Goal: Task Accomplishment & Management: Manage account settings

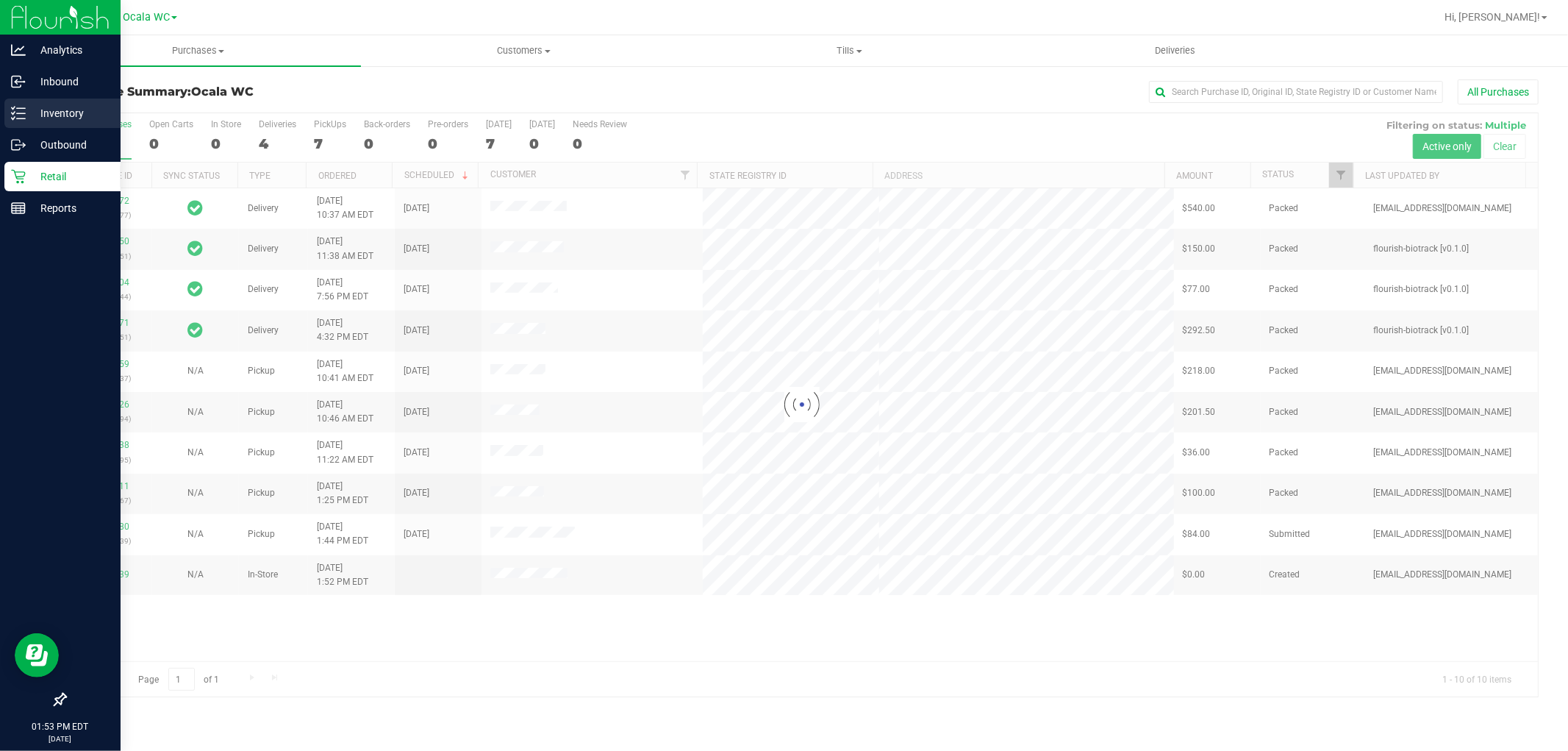
click at [42, 111] on p "Inventory" at bounding box center [70, 113] width 88 height 17
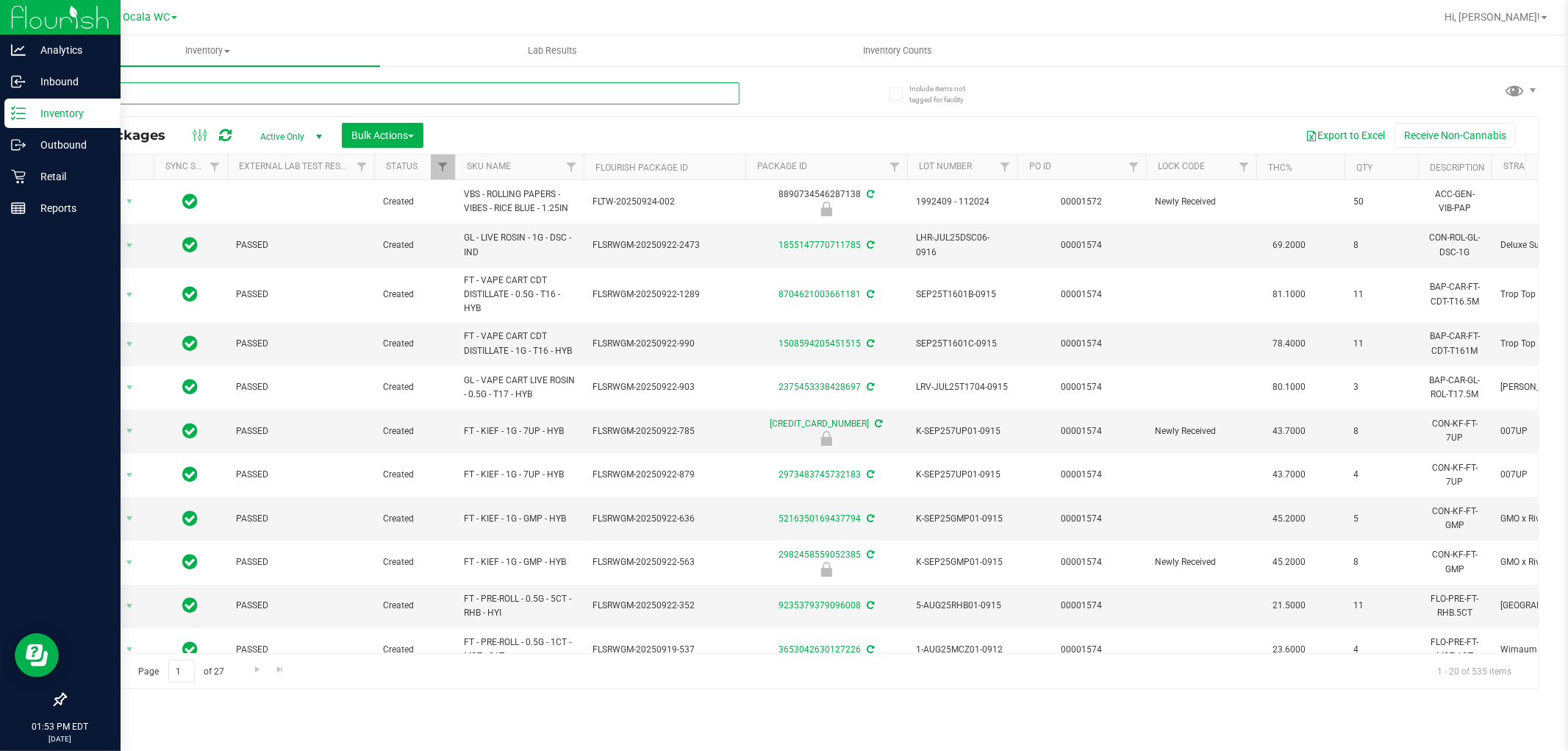
click at [151, 99] on input "text" at bounding box center [402, 93] width 675 height 22
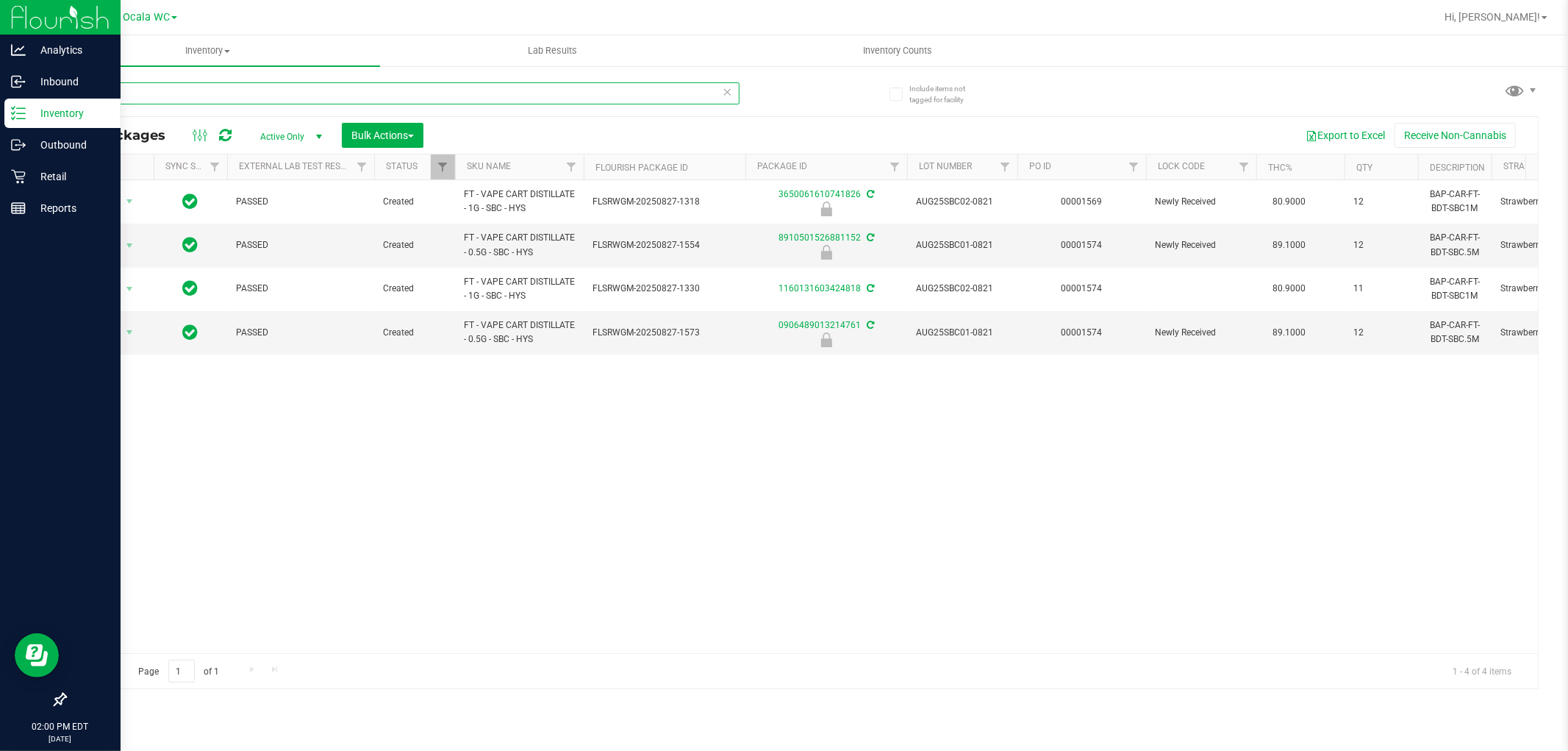
click at [167, 99] on input "sbc" at bounding box center [402, 93] width 675 height 22
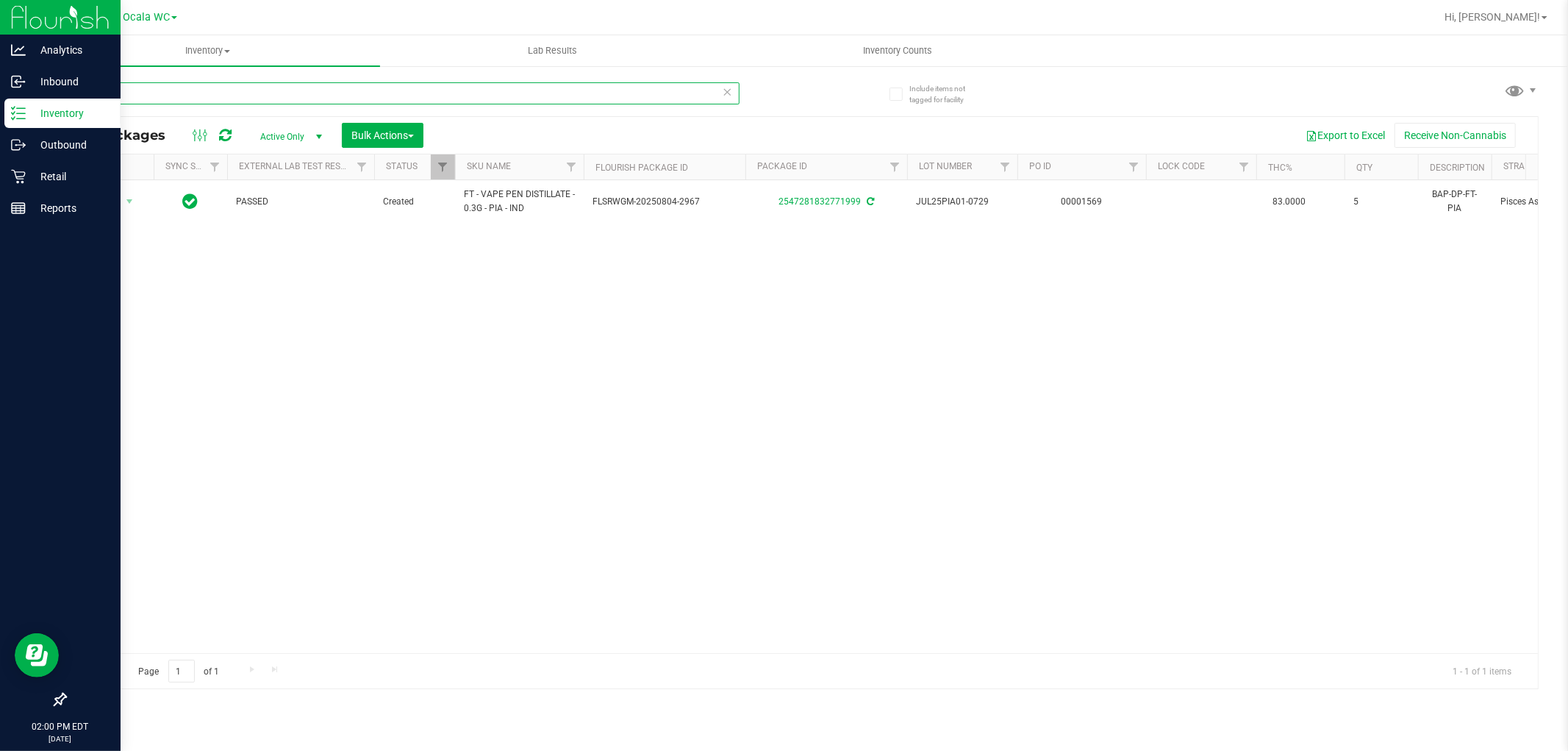
type input "pia"
click at [15, 181] on icon at bounding box center [18, 176] width 14 height 14
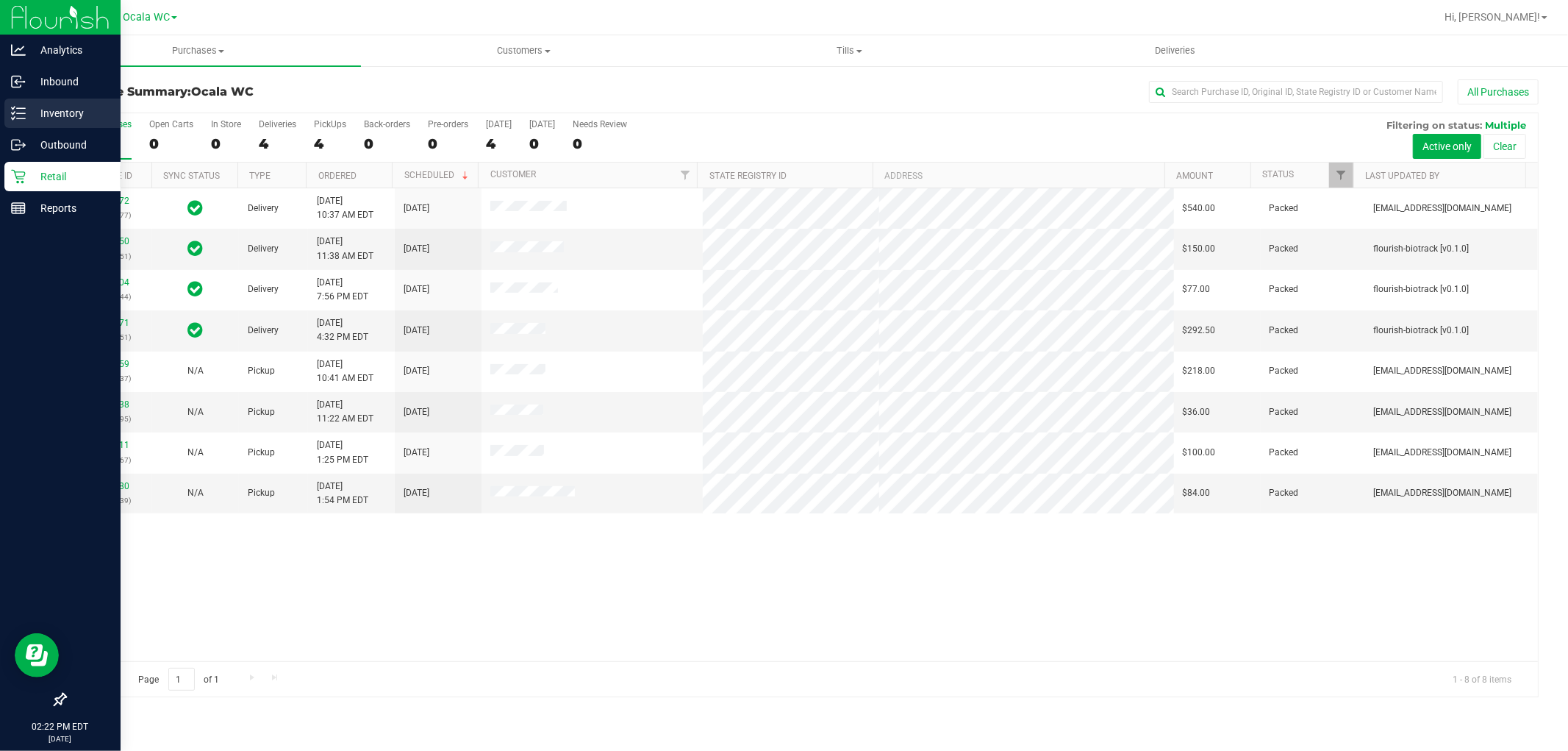
click at [62, 116] on p "Inventory" at bounding box center [70, 113] width 88 height 17
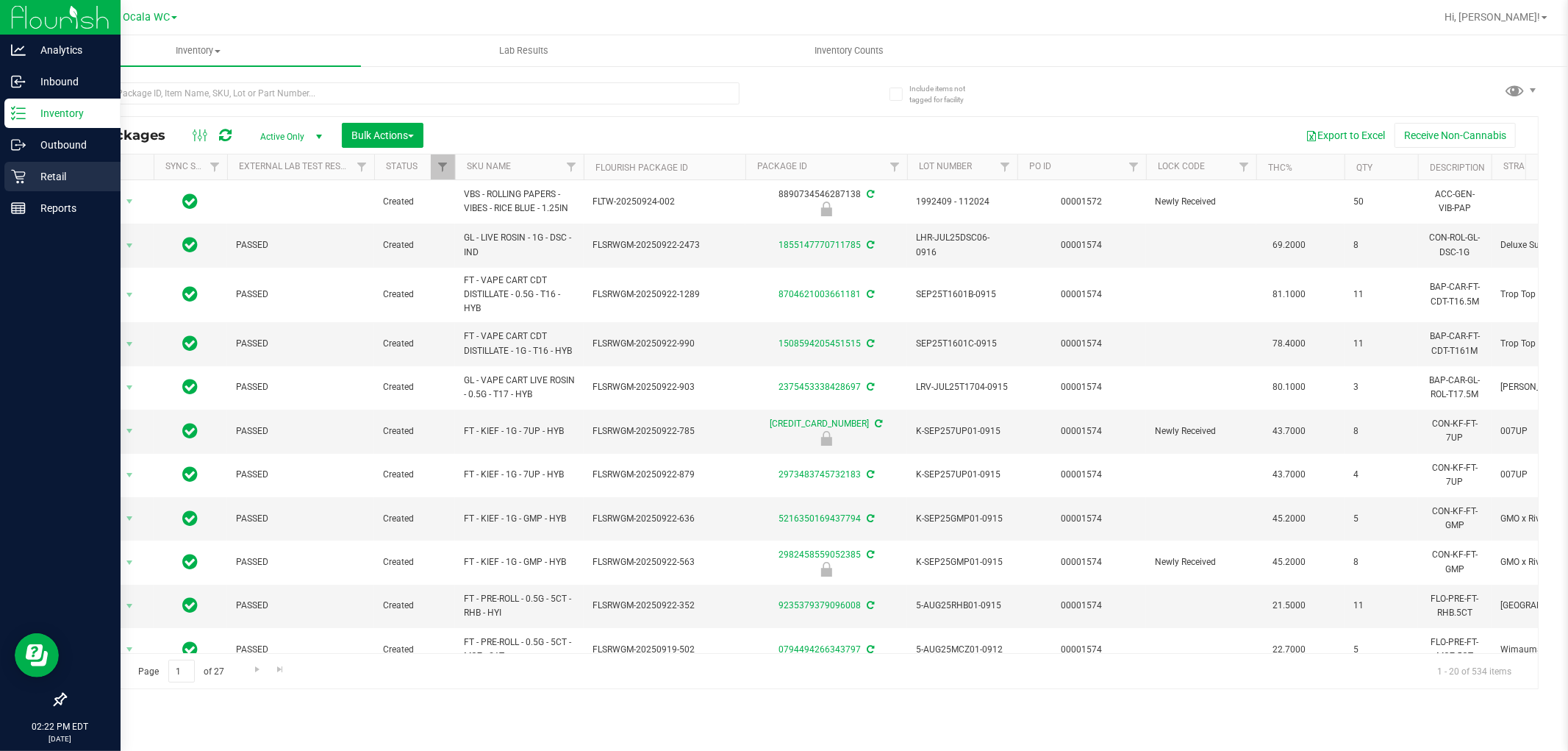
click at [26, 185] on div "Retail" at bounding box center [62, 176] width 116 height 30
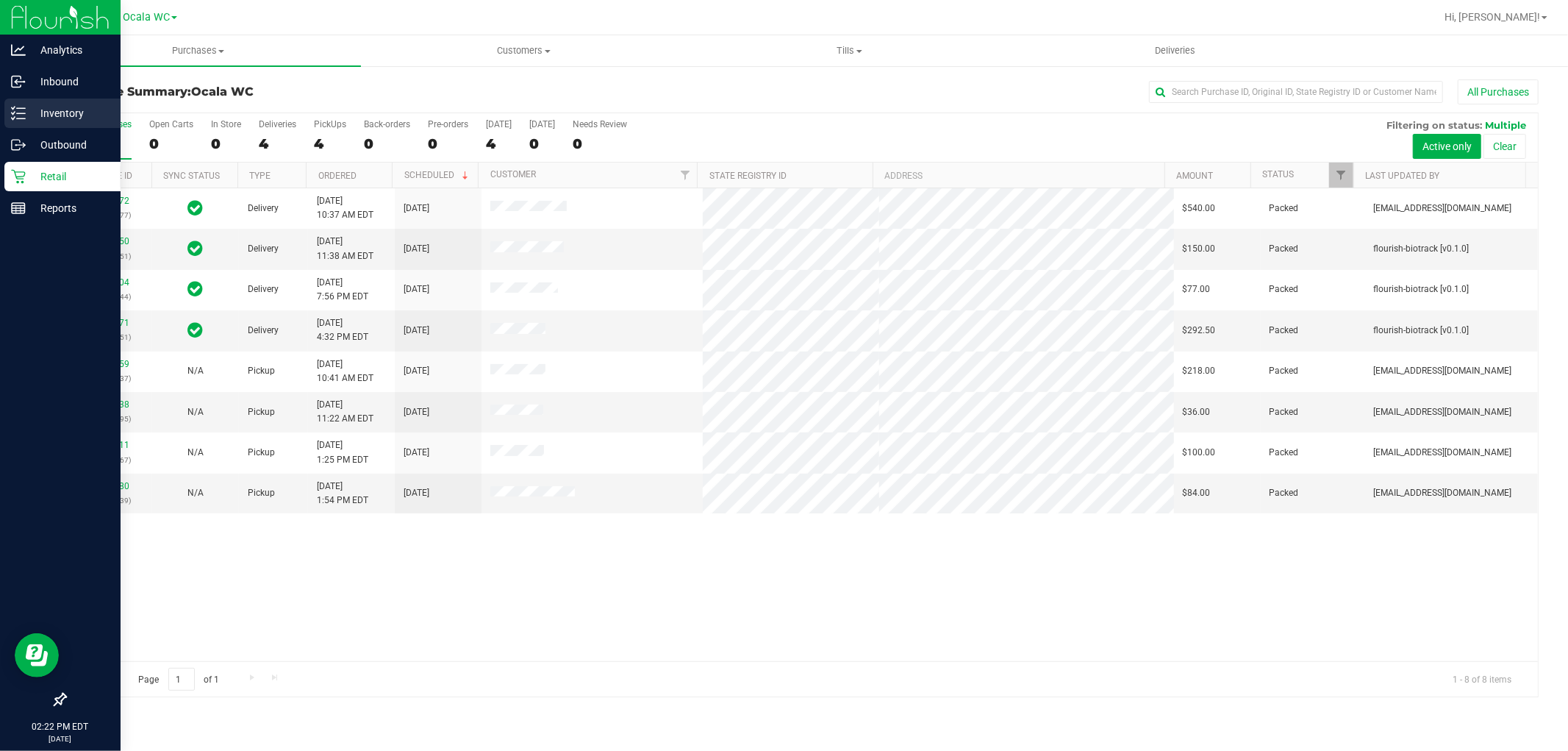
click at [27, 119] on p "Inventory" at bounding box center [70, 113] width 88 height 17
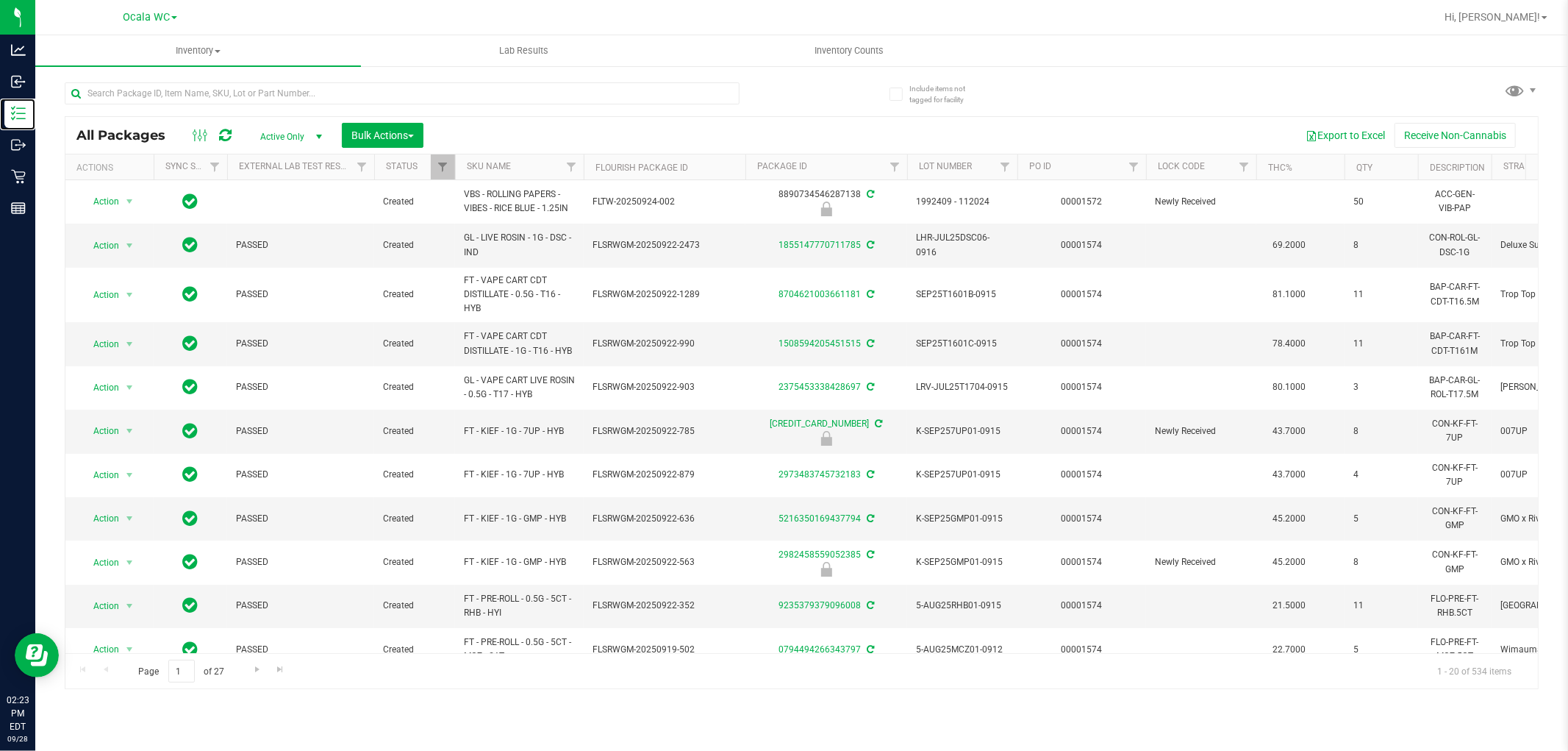
click at [0, 99] on link "Inventory" at bounding box center [17, 115] width 36 height 32
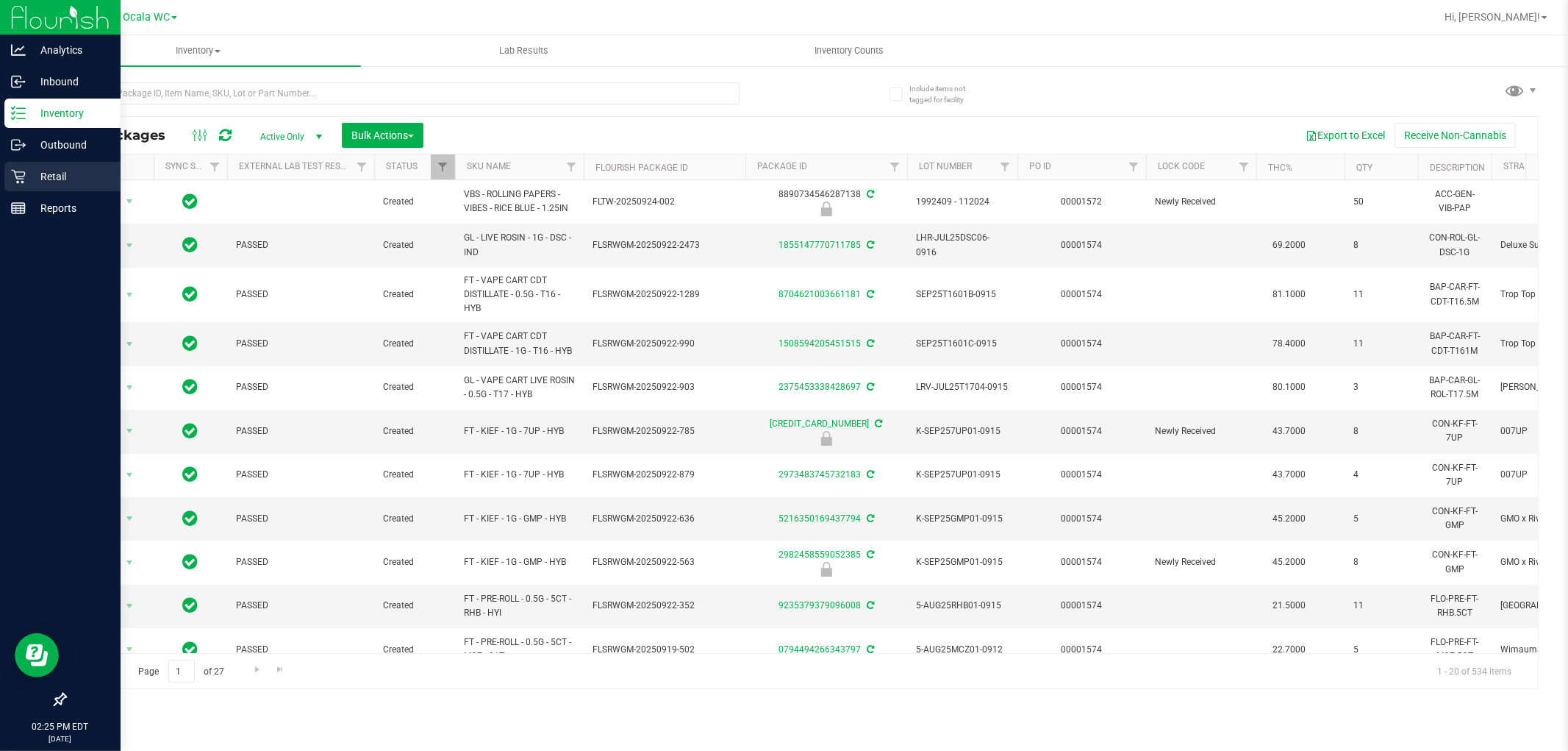
click at [49, 181] on p "Retail" at bounding box center [70, 176] width 88 height 17
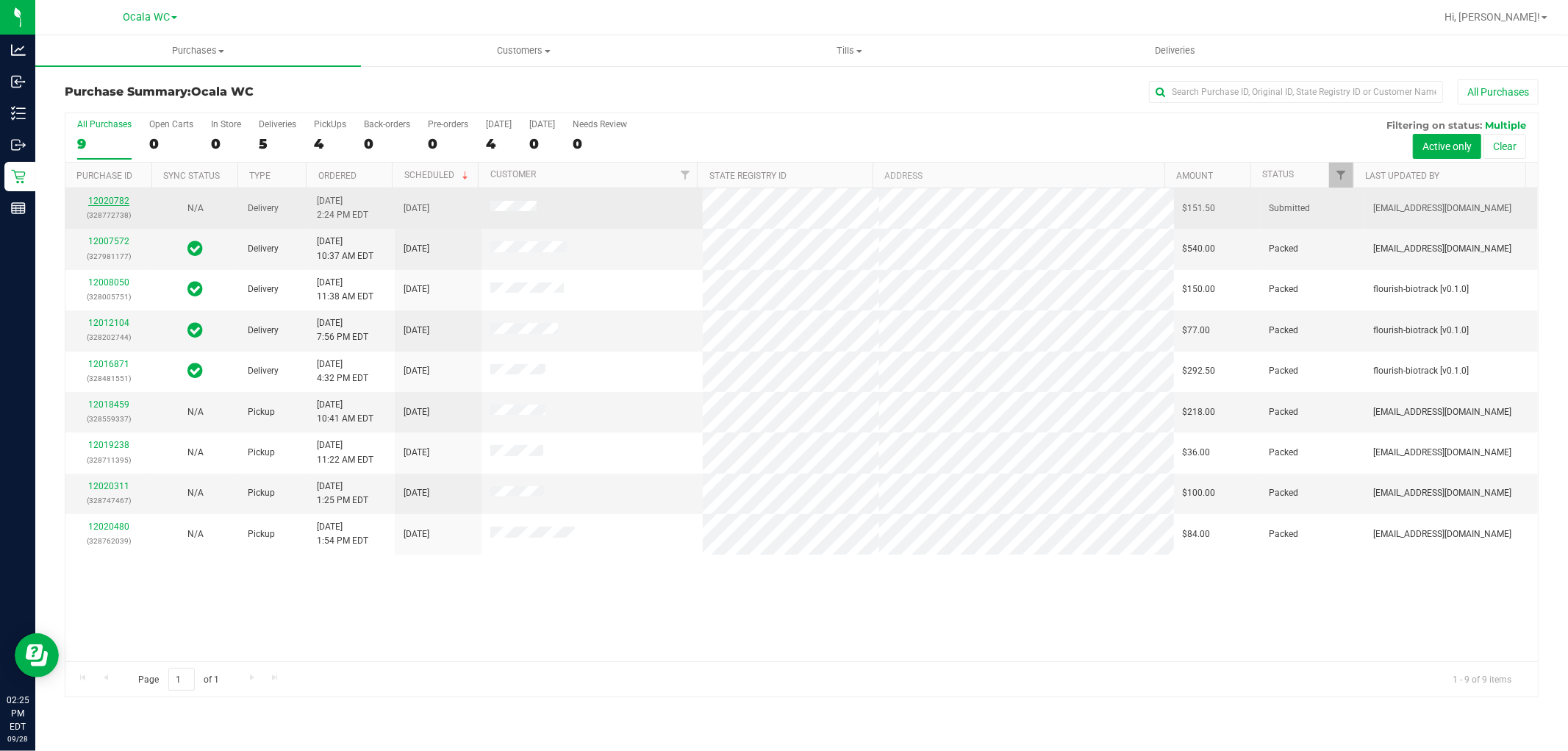
click at [102, 203] on link "12020782" at bounding box center [108, 201] width 41 height 11
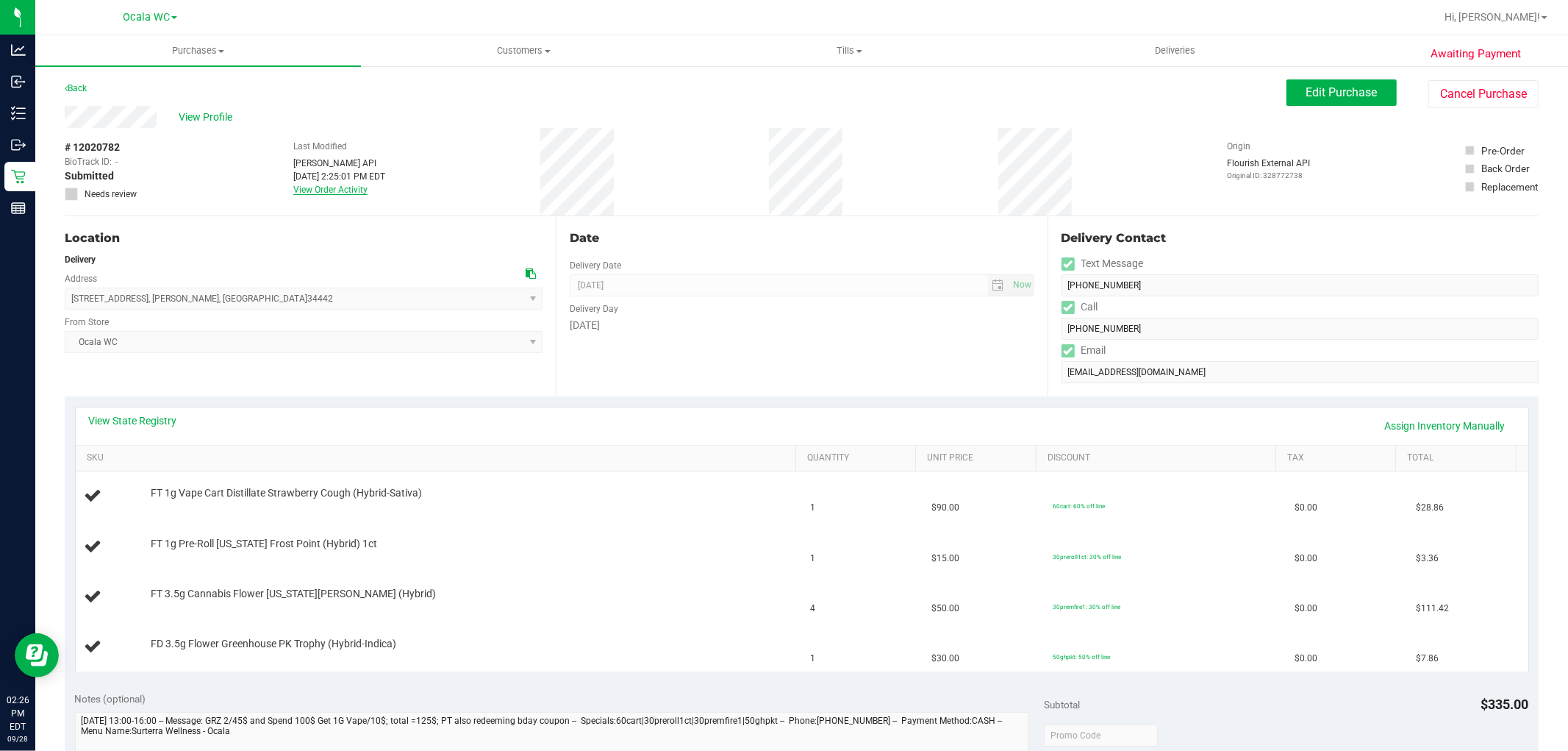
click at [335, 187] on link "View Order Activity" at bounding box center [331, 190] width 74 height 11
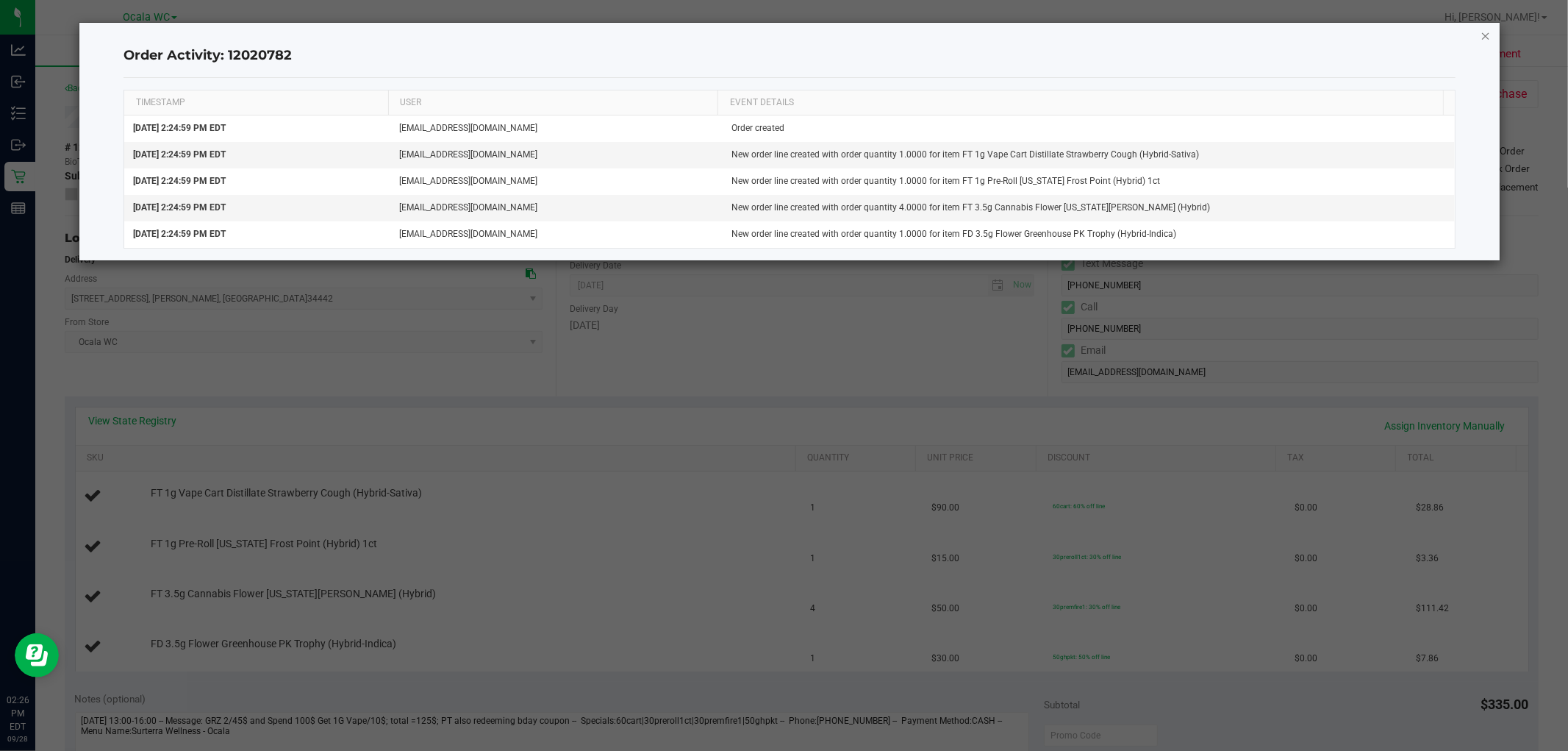
click at [1481, 34] on icon "button" at bounding box center [1485, 35] width 11 height 17
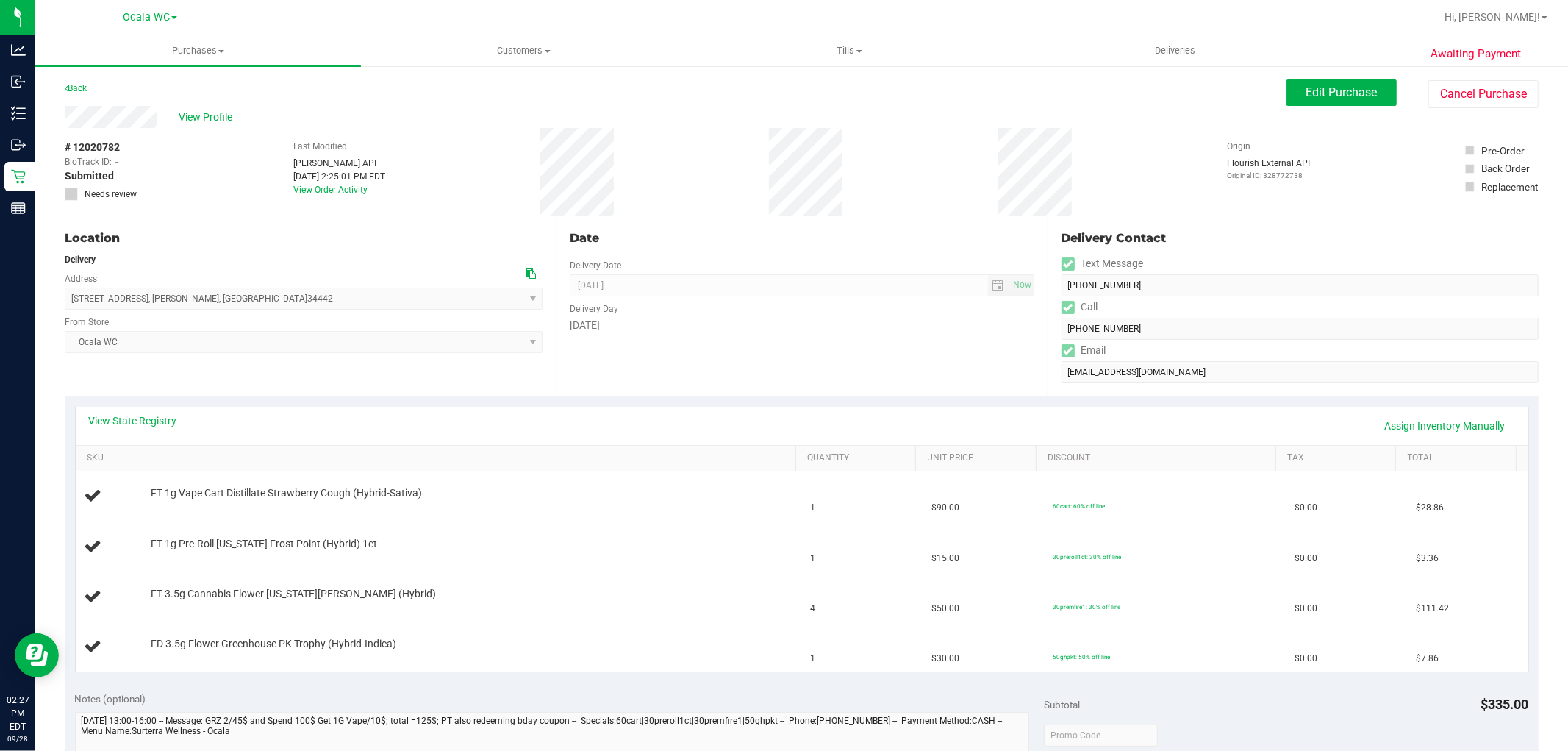
click at [230, 236] on div "Location" at bounding box center [303, 237] width 478 height 17
click at [212, 112] on span "View Profile" at bounding box center [209, 117] width 59 height 15
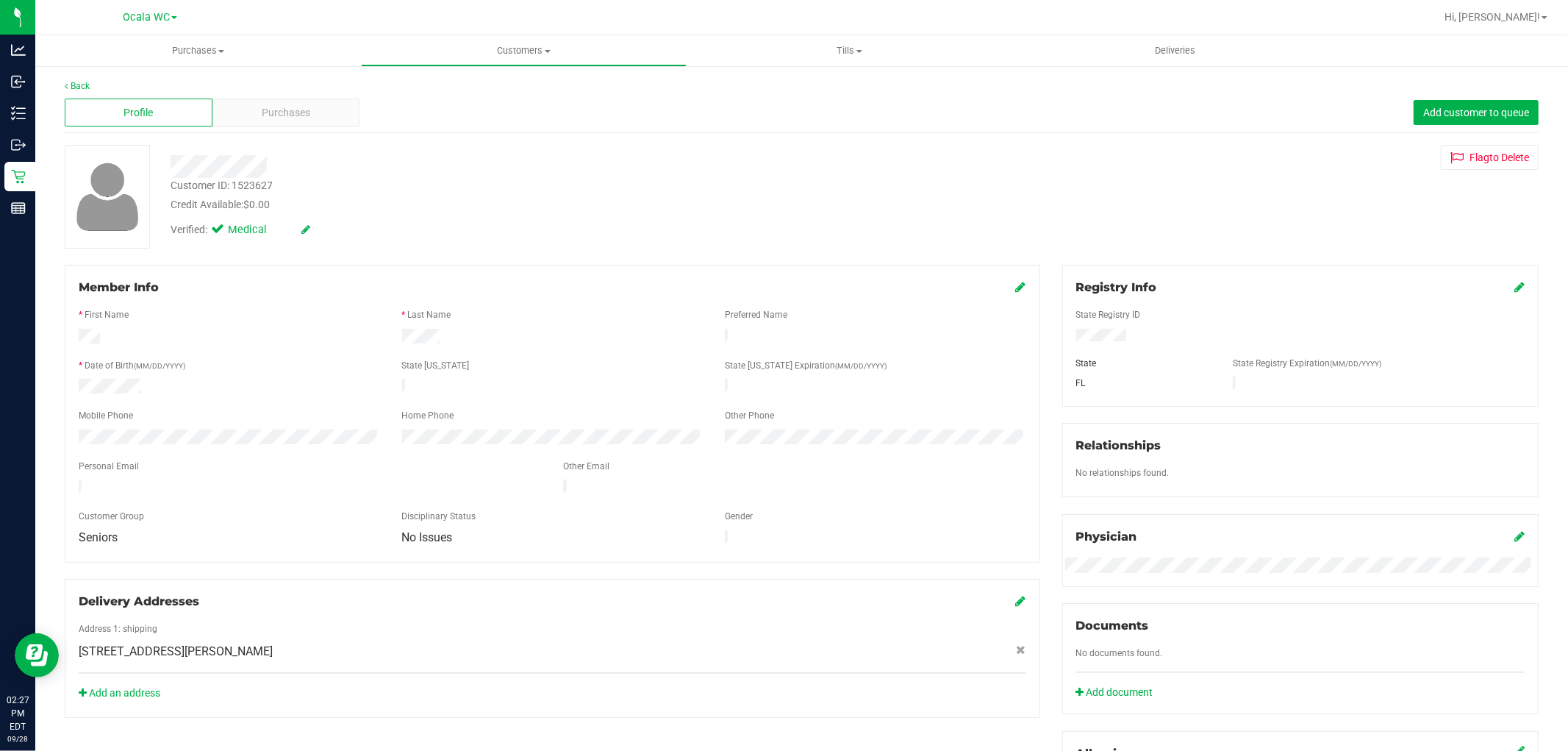
click at [254, 180] on div "Customer ID: 1523627" at bounding box center [221, 186] width 102 height 15
copy div "1523627"
click at [290, 99] on div "Purchases" at bounding box center [286, 112] width 148 height 28
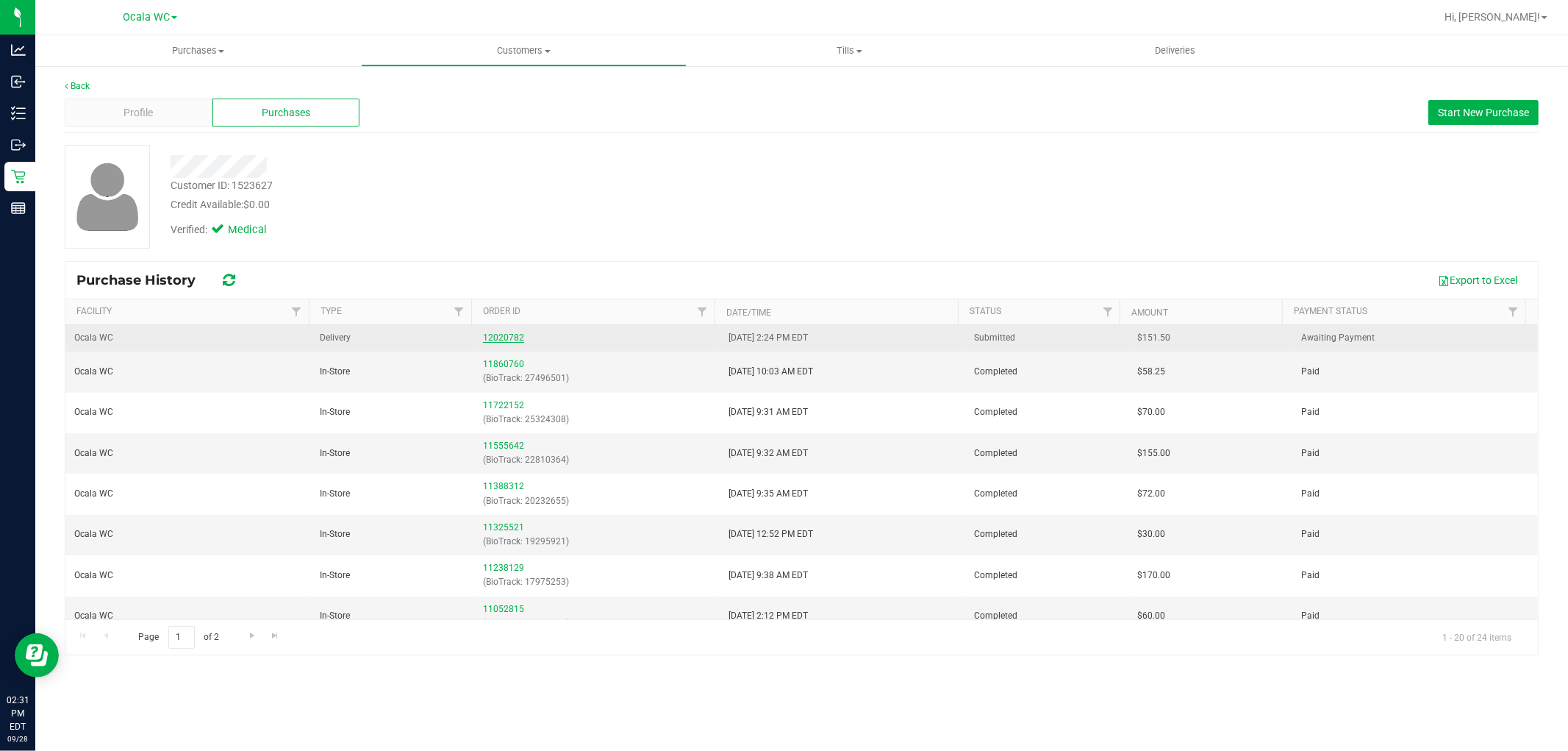
click at [494, 335] on link "12020782" at bounding box center [503, 338] width 41 height 11
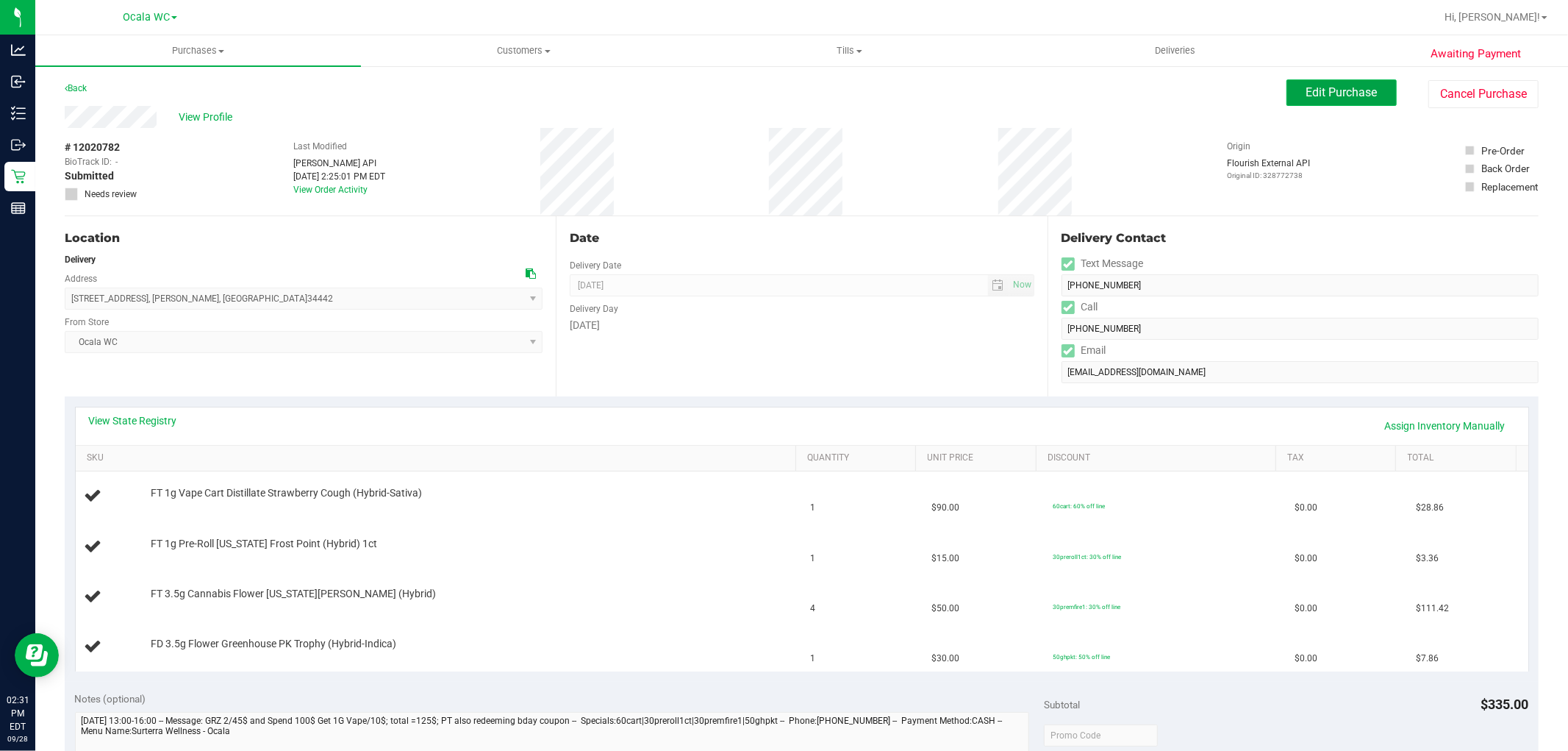
click at [1355, 92] on span "Edit Purchase" at bounding box center [1342, 92] width 71 height 14
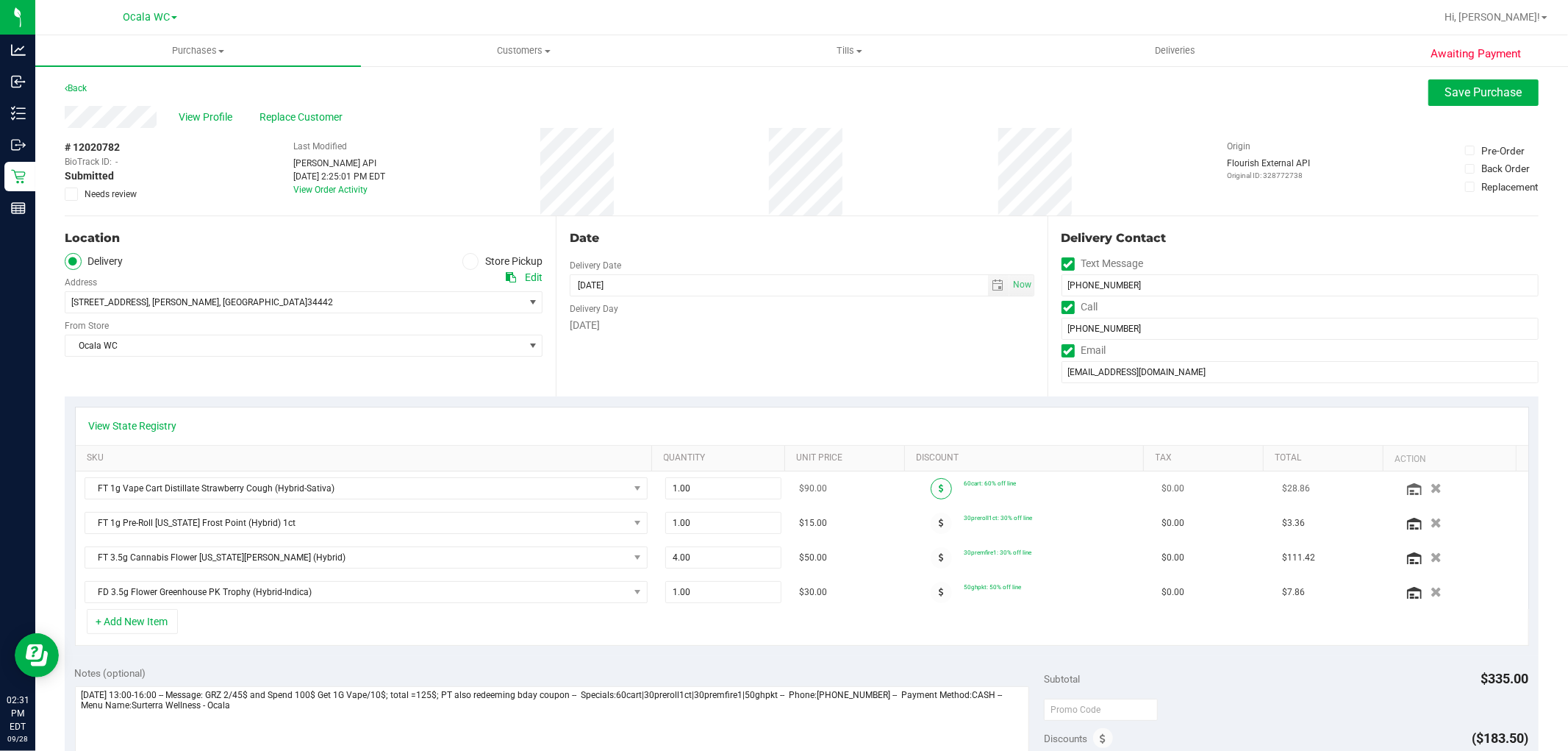
click at [930, 490] on span at bounding box center [941, 489] width 21 height 21
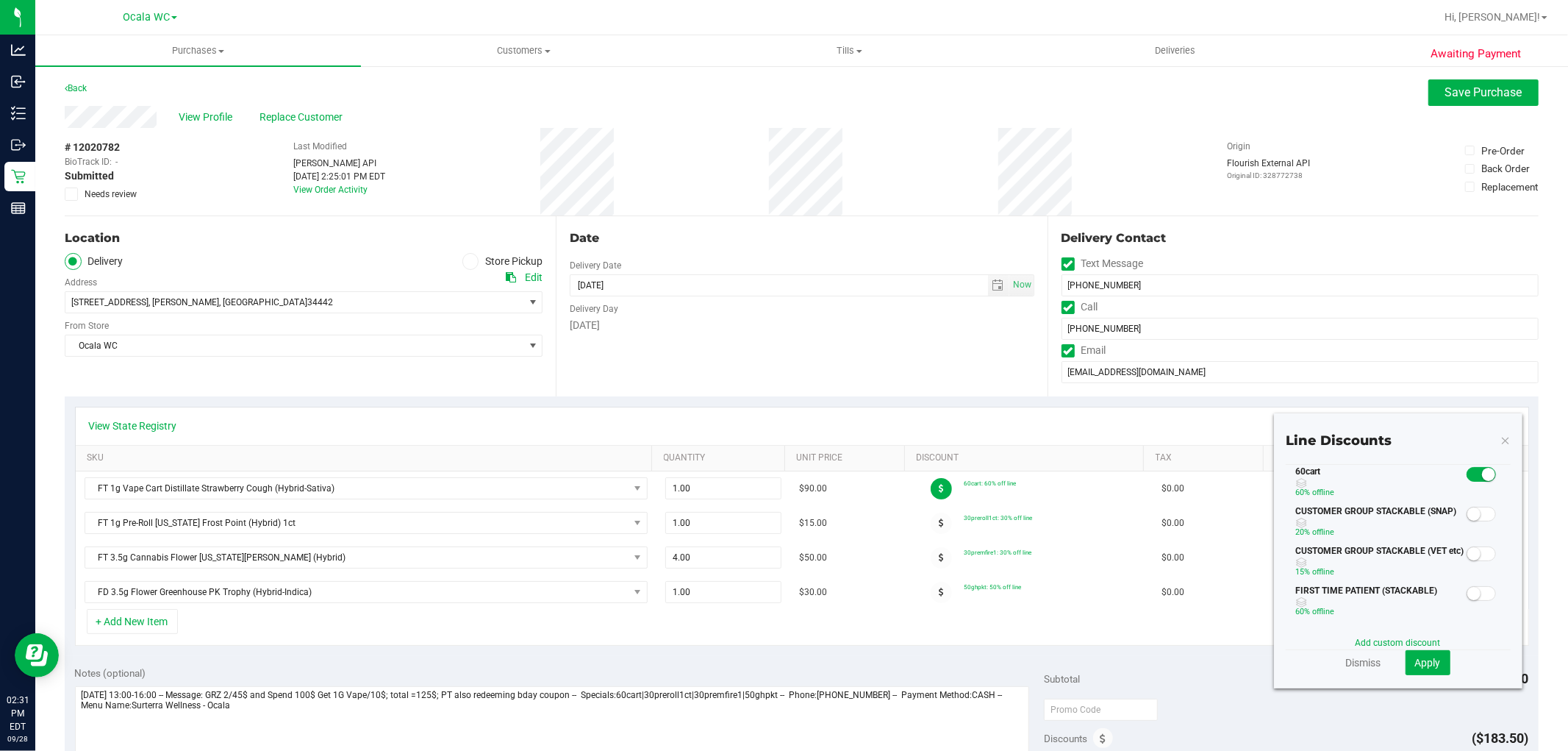
click at [1500, 436] on div "Line Discounts 60cart 60% off line CUSTOMER GROUP STACKABLE (SNAP) 20% off line…" at bounding box center [1398, 551] width 249 height 275
click at [1500, 439] on icon at bounding box center [1505, 439] width 11 height 17
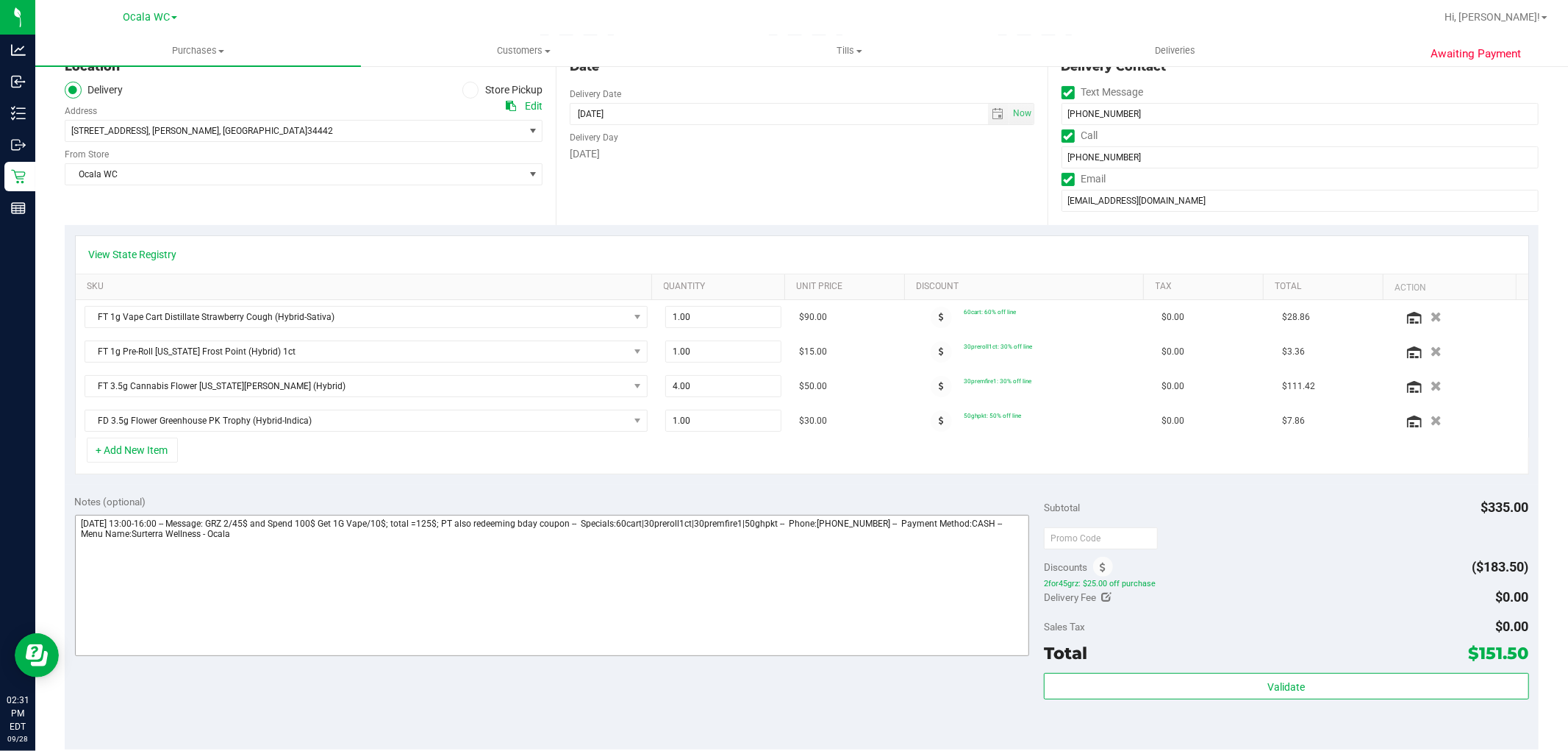
scroll to position [245, 0]
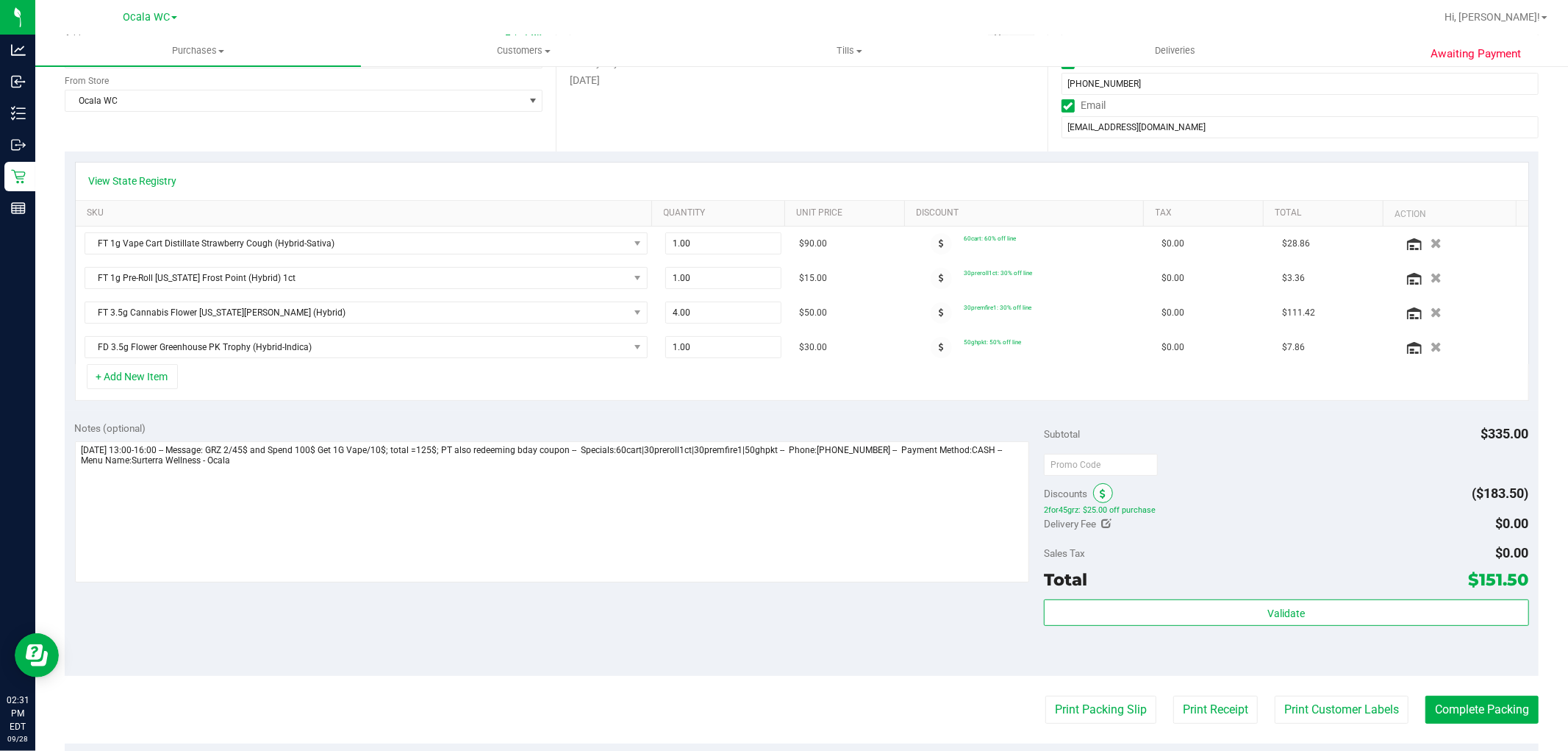
click at [1099, 495] on icon at bounding box center [1102, 495] width 6 height 11
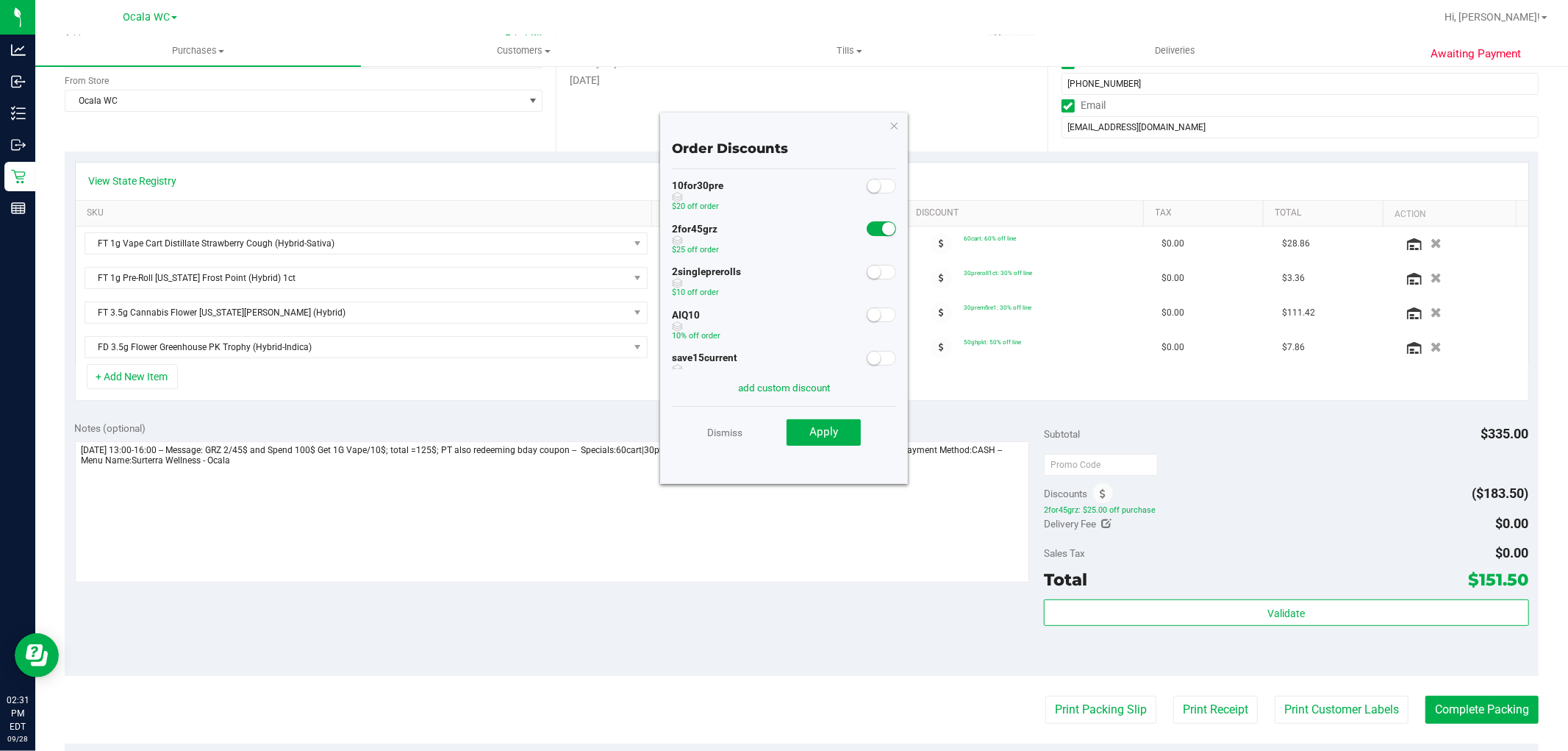
scroll to position [0, 0]
click at [893, 127] on icon "button" at bounding box center [895, 124] width 11 height 17
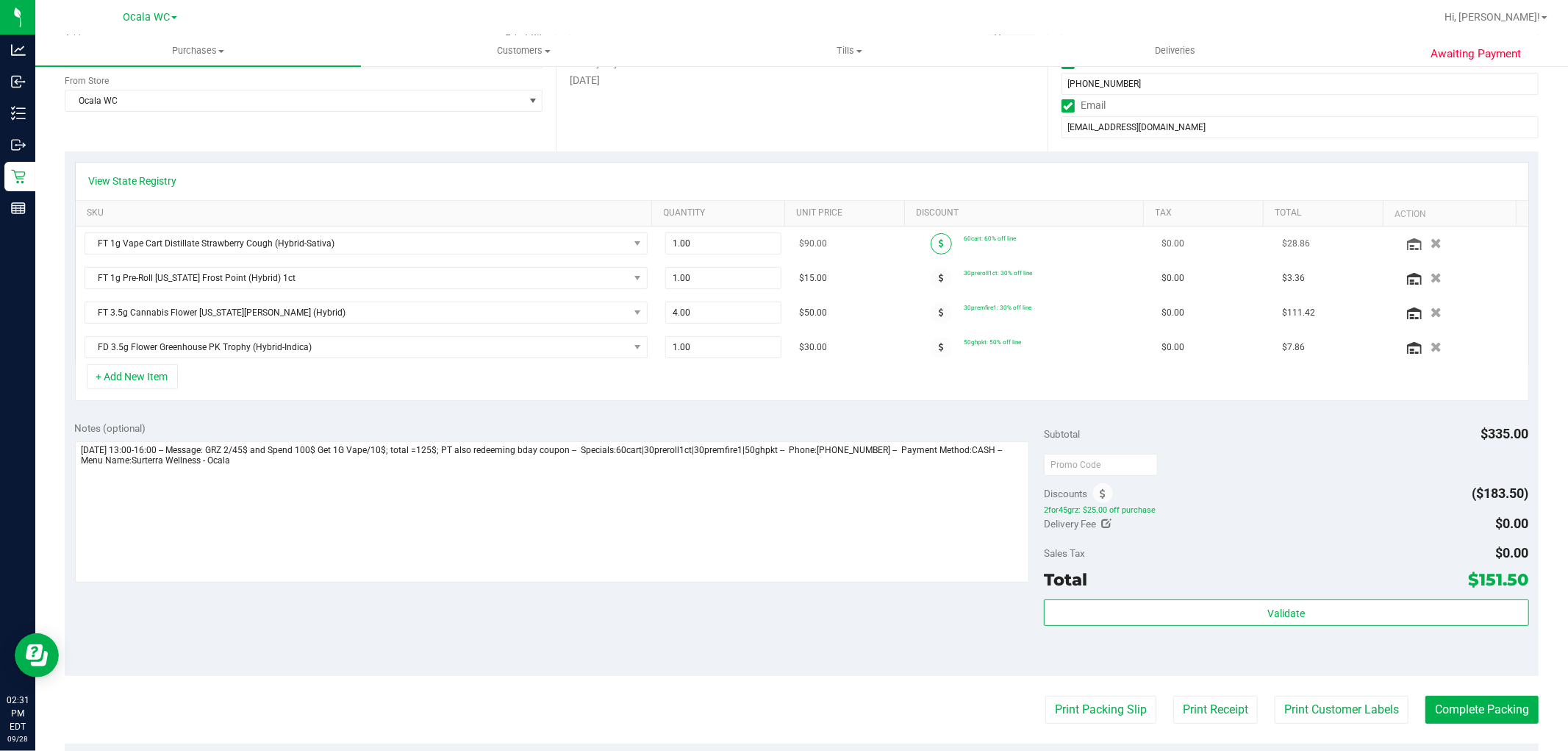
click at [930, 238] on span at bounding box center [941, 244] width 21 height 21
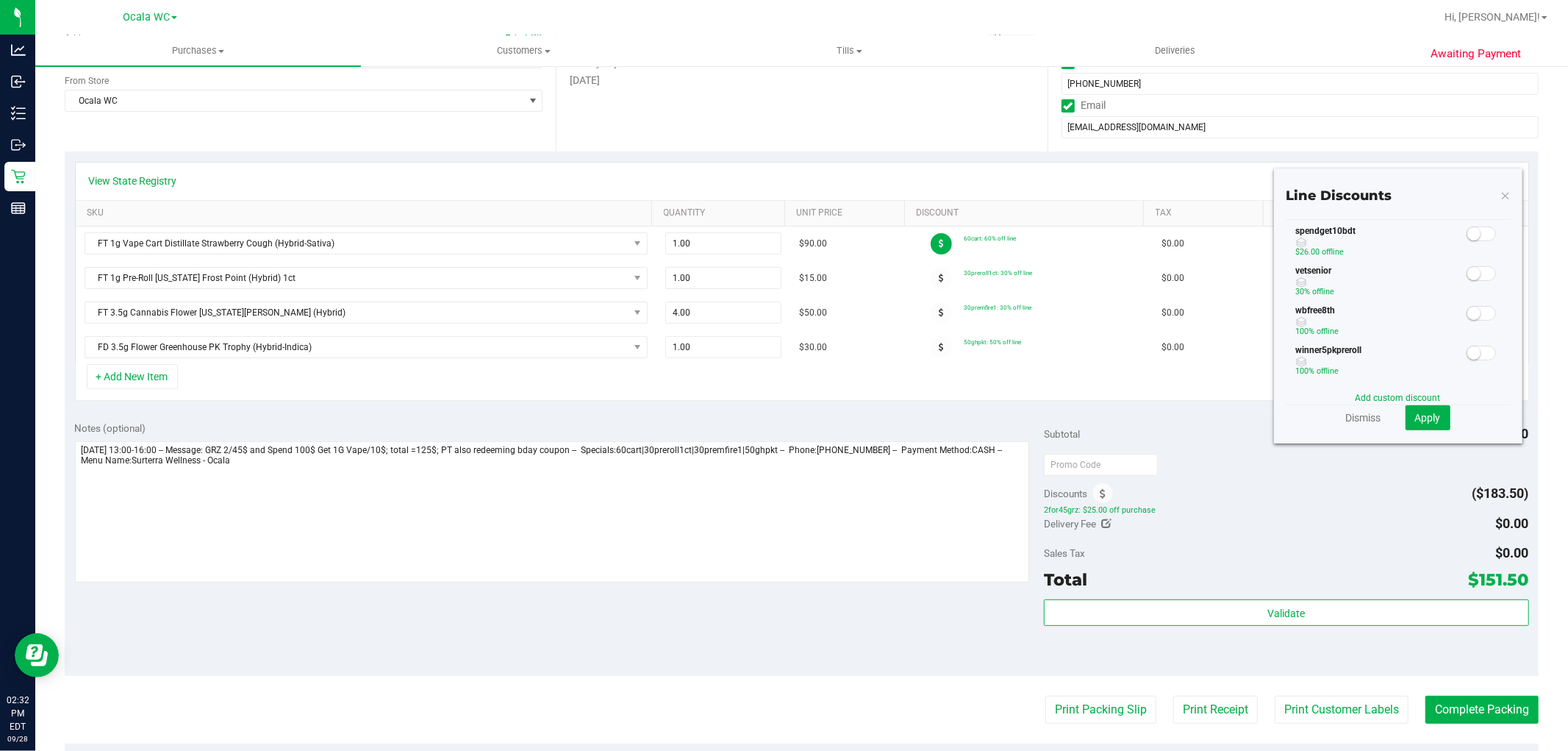
scroll to position [303, 0]
click at [1471, 314] on span at bounding box center [1481, 315] width 30 height 14
click at [1420, 416] on span "Apply" at bounding box center [1428, 418] width 26 height 12
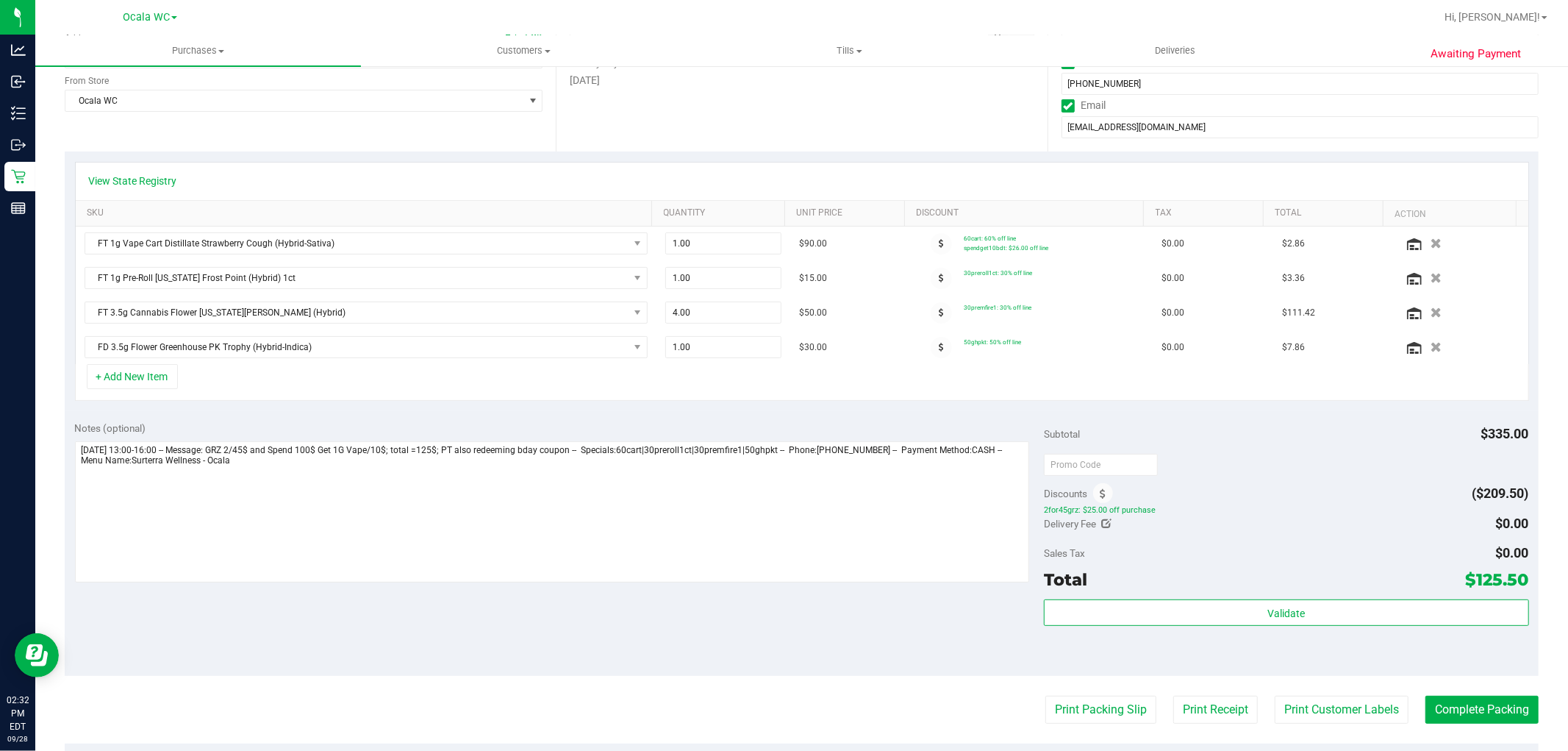
click at [1102, 526] on icon at bounding box center [1107, 523] width 11 height 11
type input "$0.00"
type input "0"
click at [1477, 535] on span at bounding box center [1474, 526] width 109 height 26
type input "10"
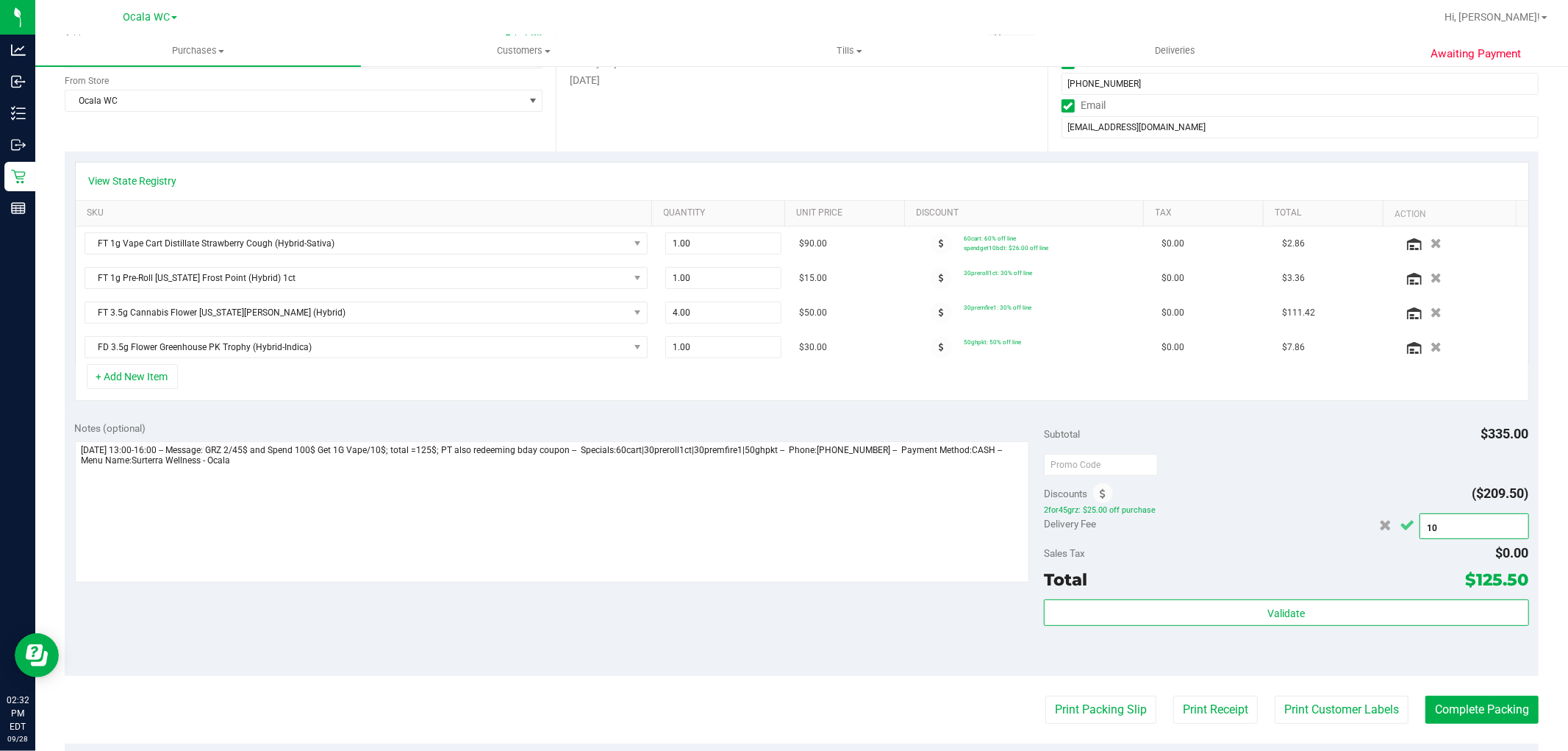
type input "$10.00"
click at [1401, 524] on icon "Cancel button" at bounding box center [1407, 525] width 14 height 11
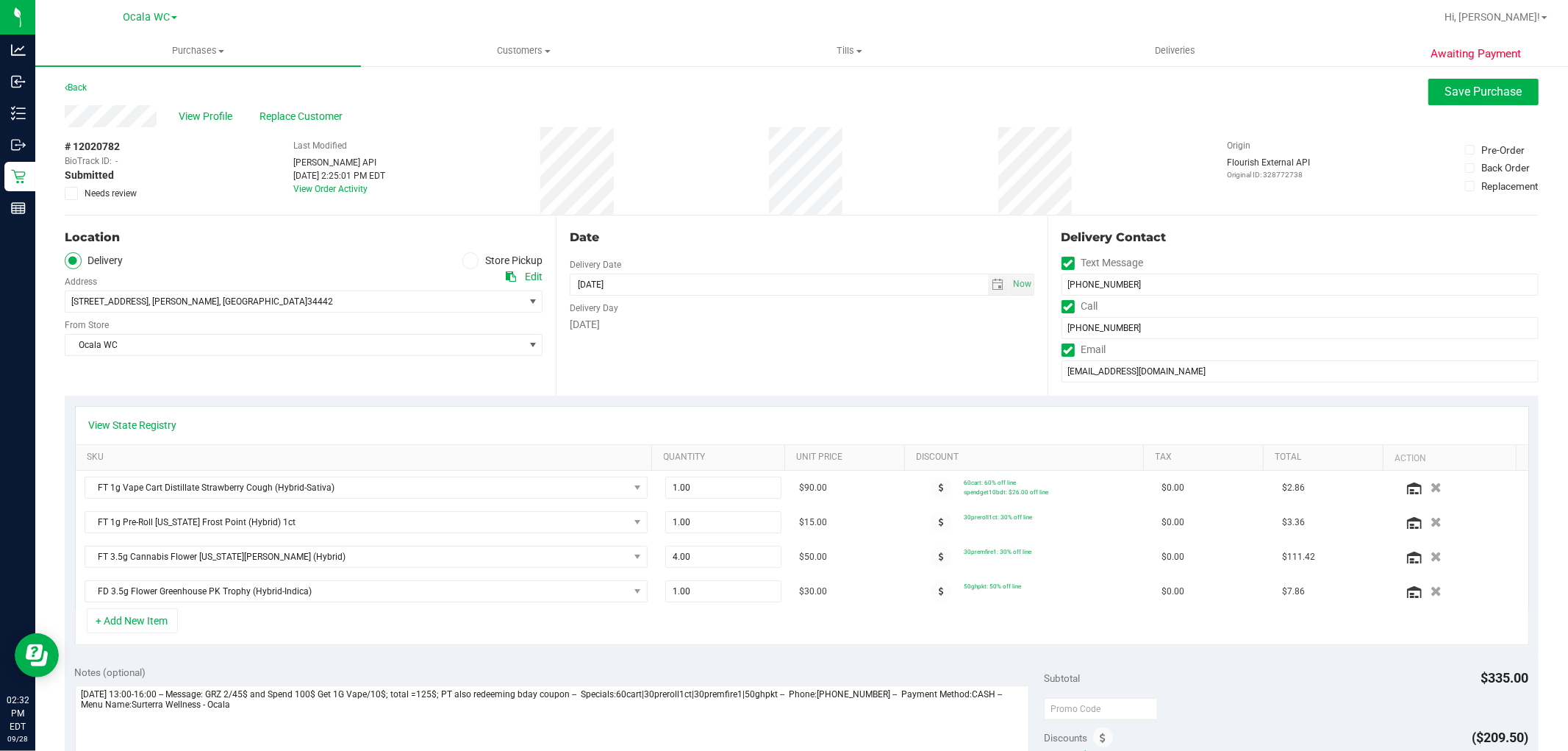
scroll to position [0, 0]
click at [1457, 90] on span "Save Purchase" at bounding box center [1484, 92] width 77 height 14
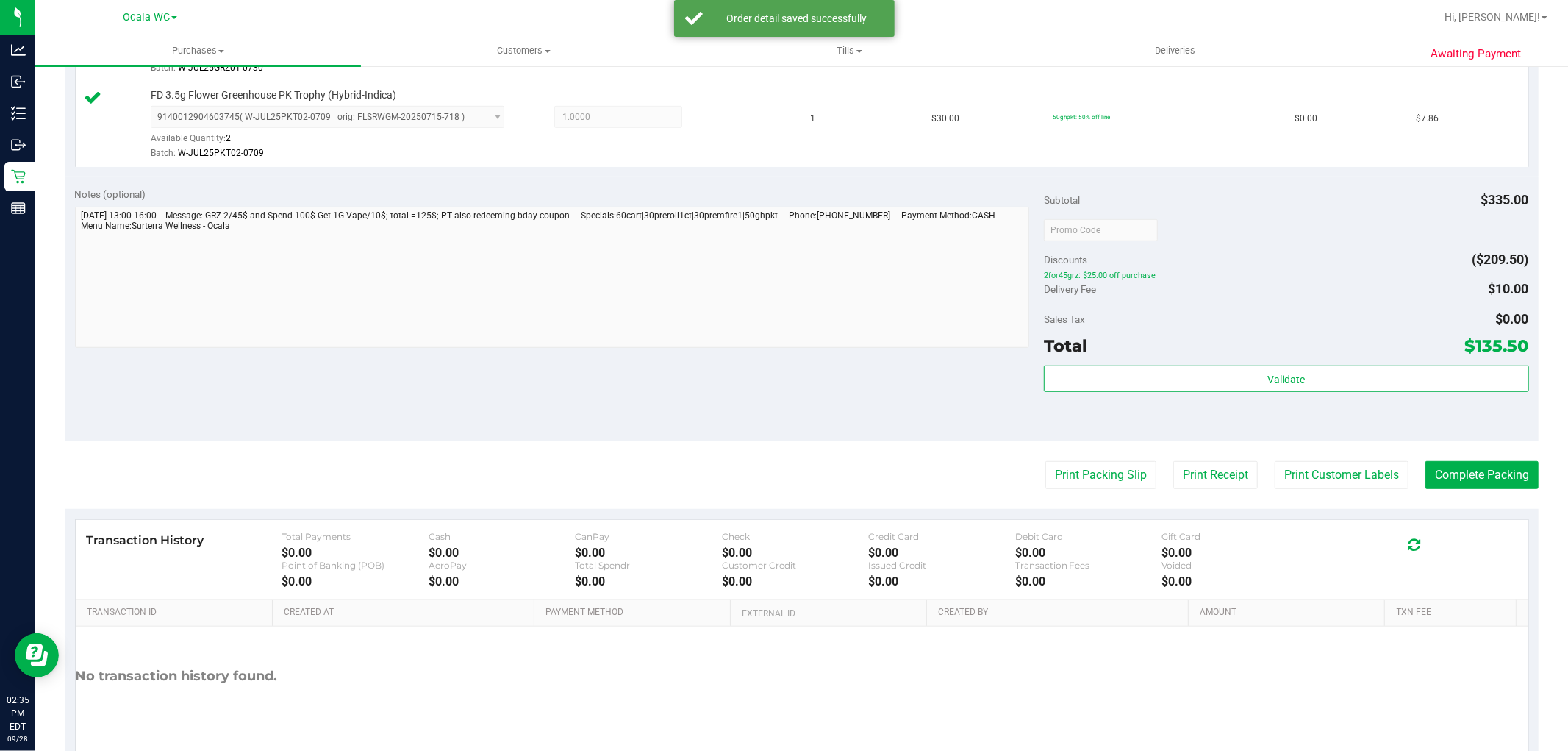
scroll to position [651, 0]
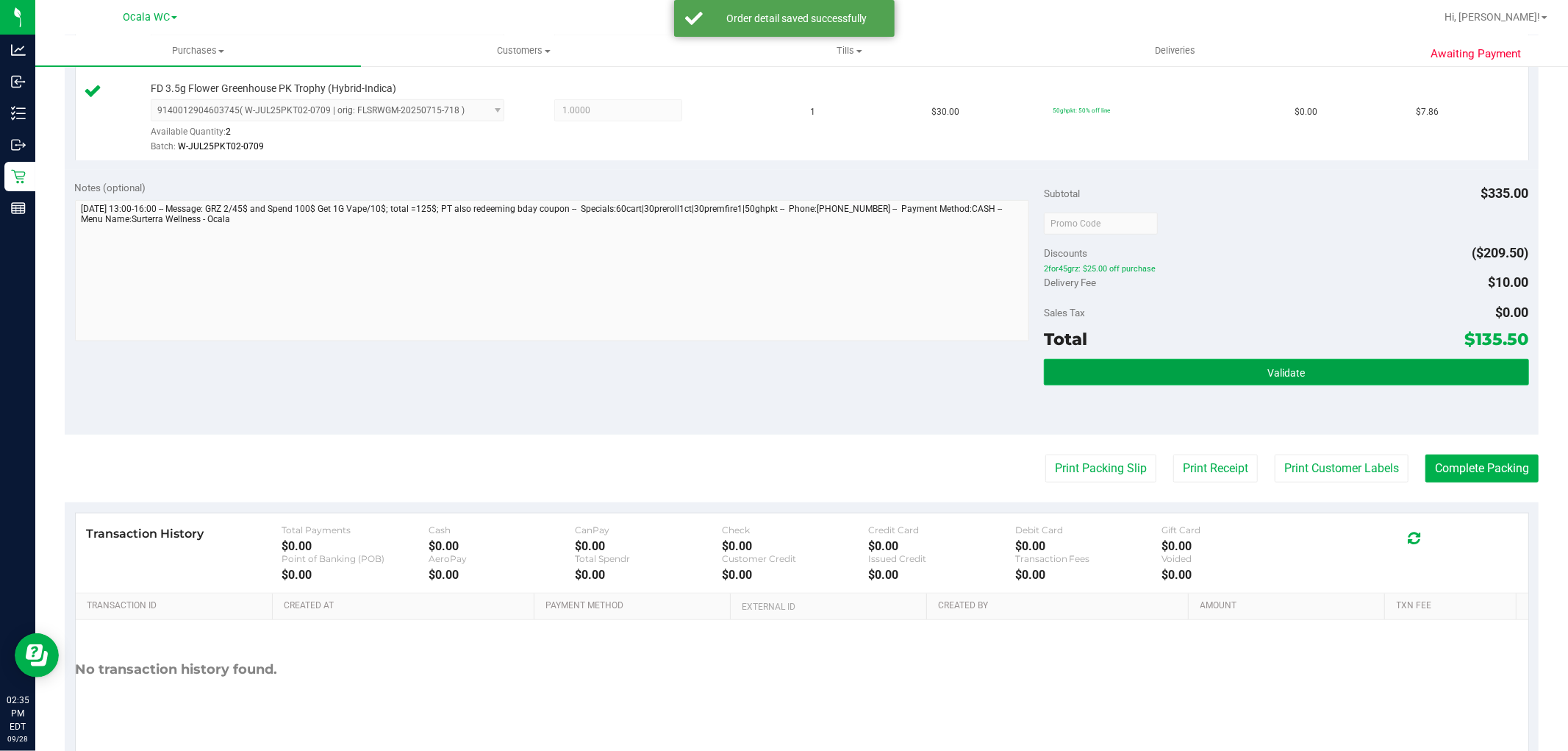
click at [1213, 363] on button "Validate" at bounding box center [1286, 372] width 485 height 27
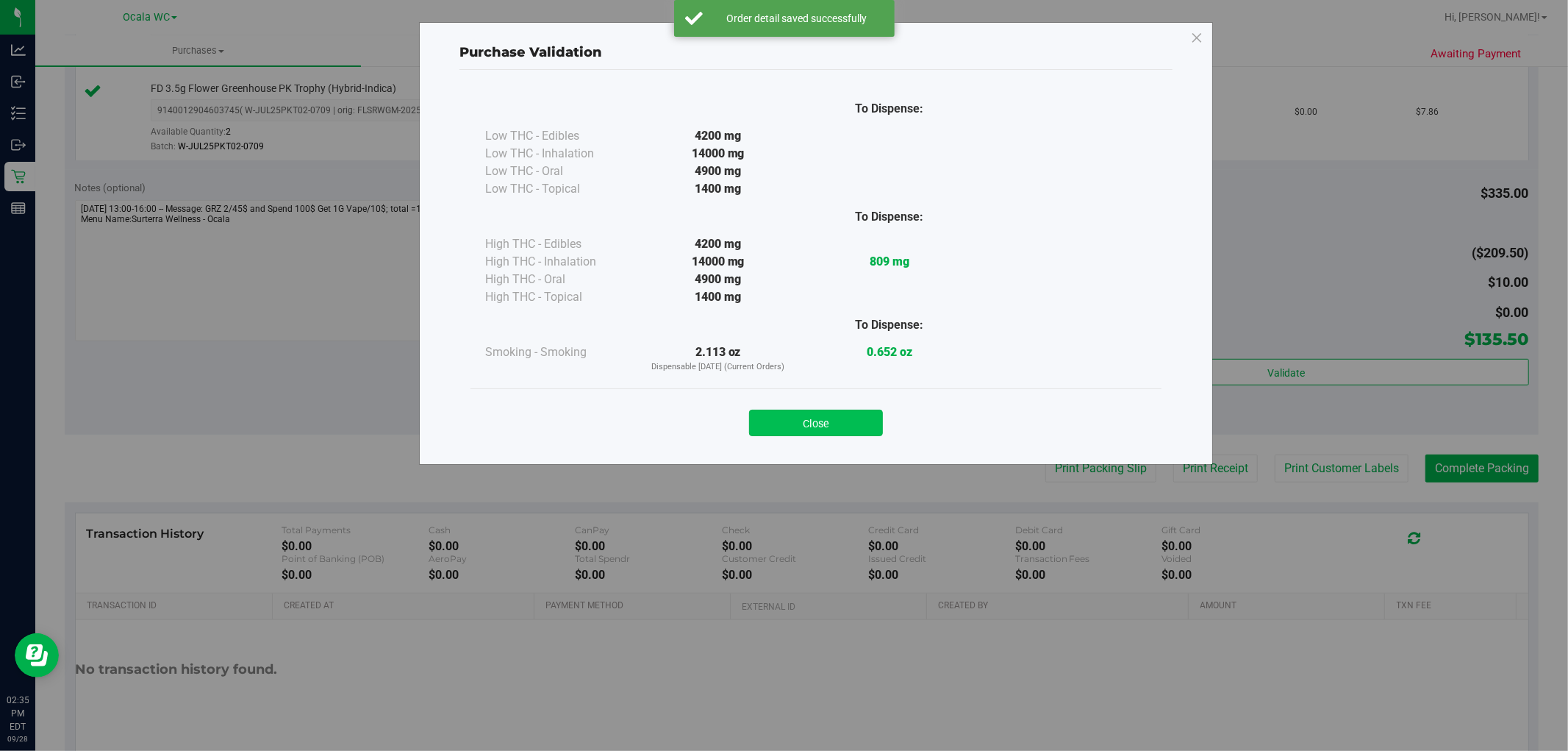
click at [832, 420] on button "Close" at bounding box center [816, 423] width 133 height 27
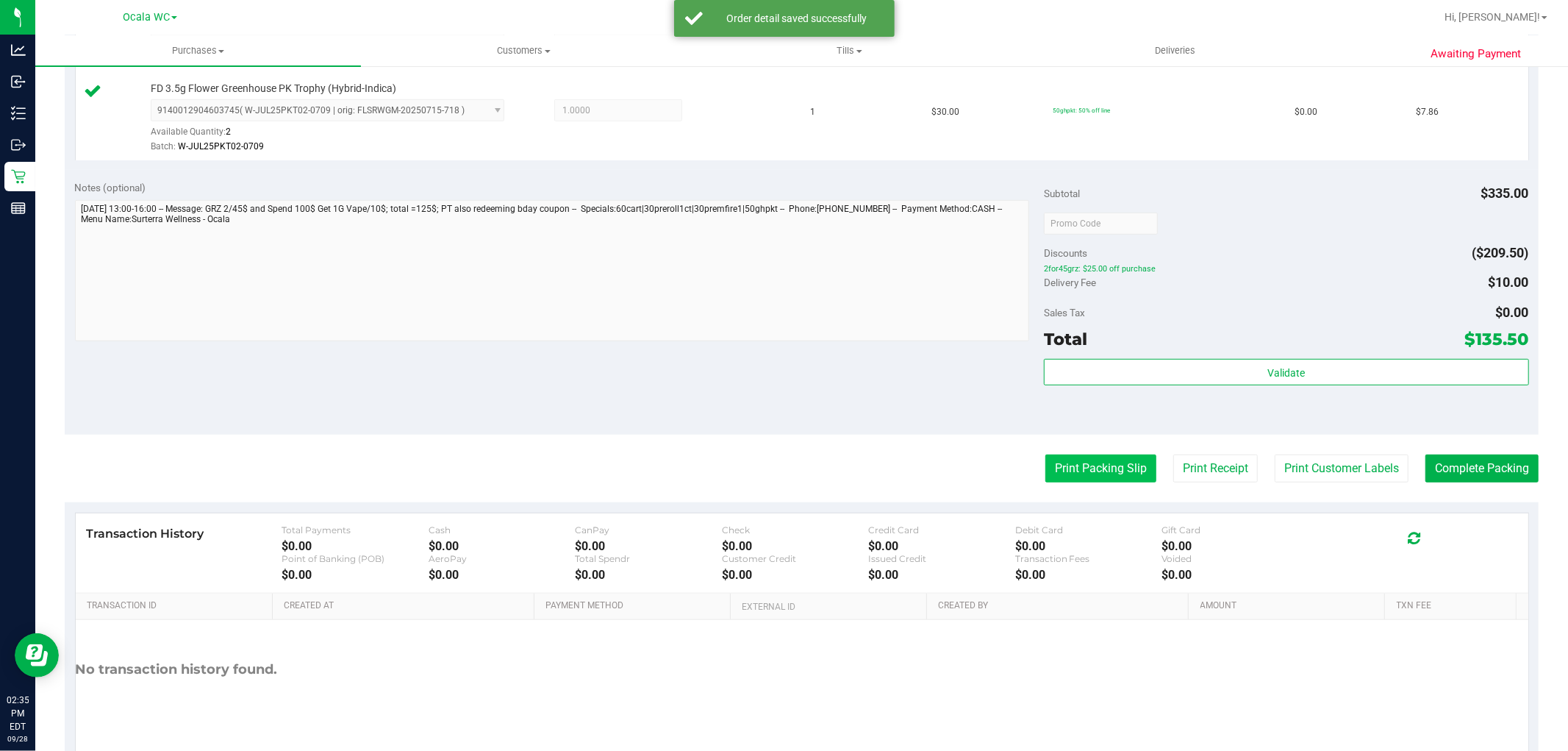
click at [1076, 472] on button "Print Packing Slip" at bounding box center [1100, 468] width 111 height 28
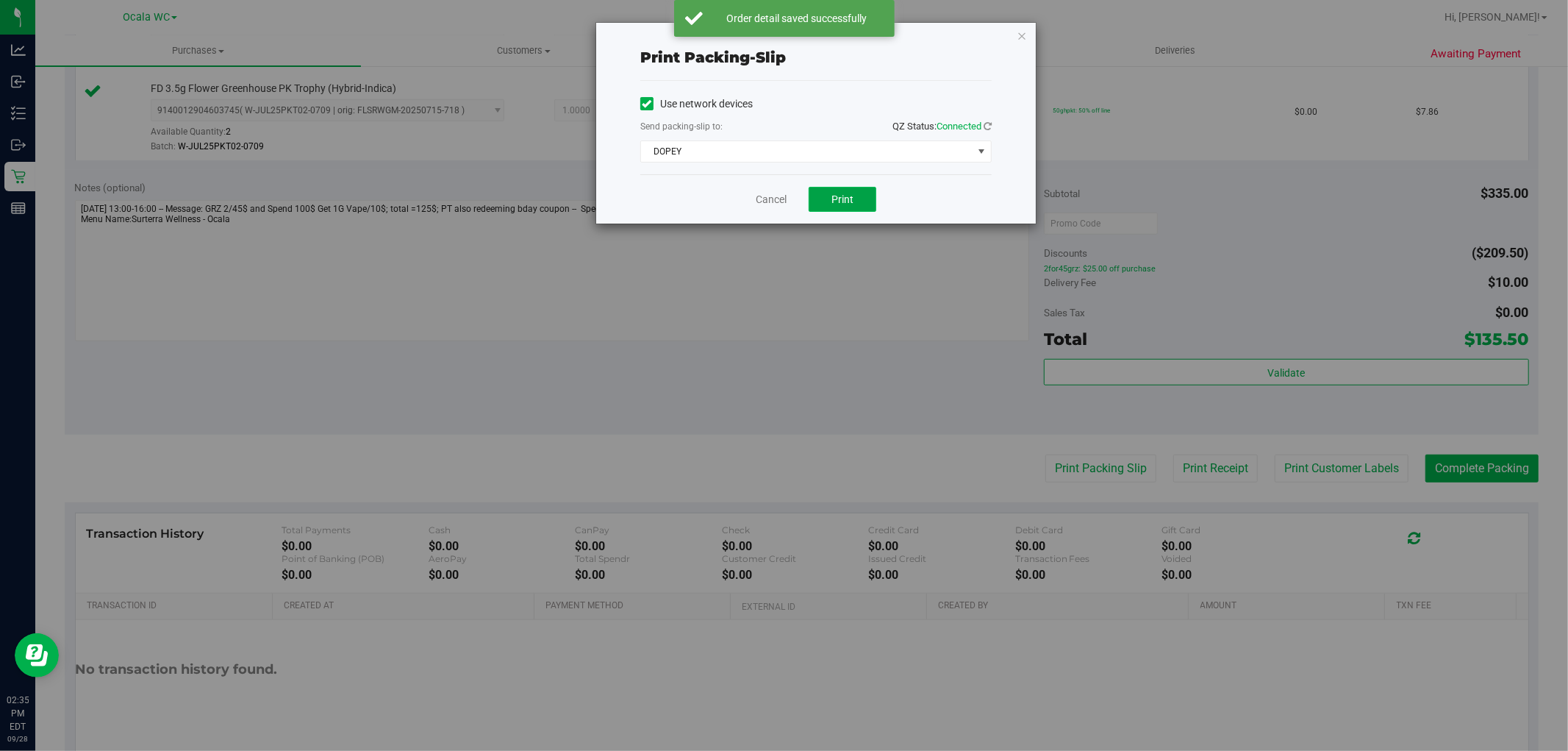
click at [856, 206] on button "Print" at bounding box center [842, 199] width 67 height 25
click at [767, 200] on link "Cancel" at bounding box center [771, 200] width 31 height 15
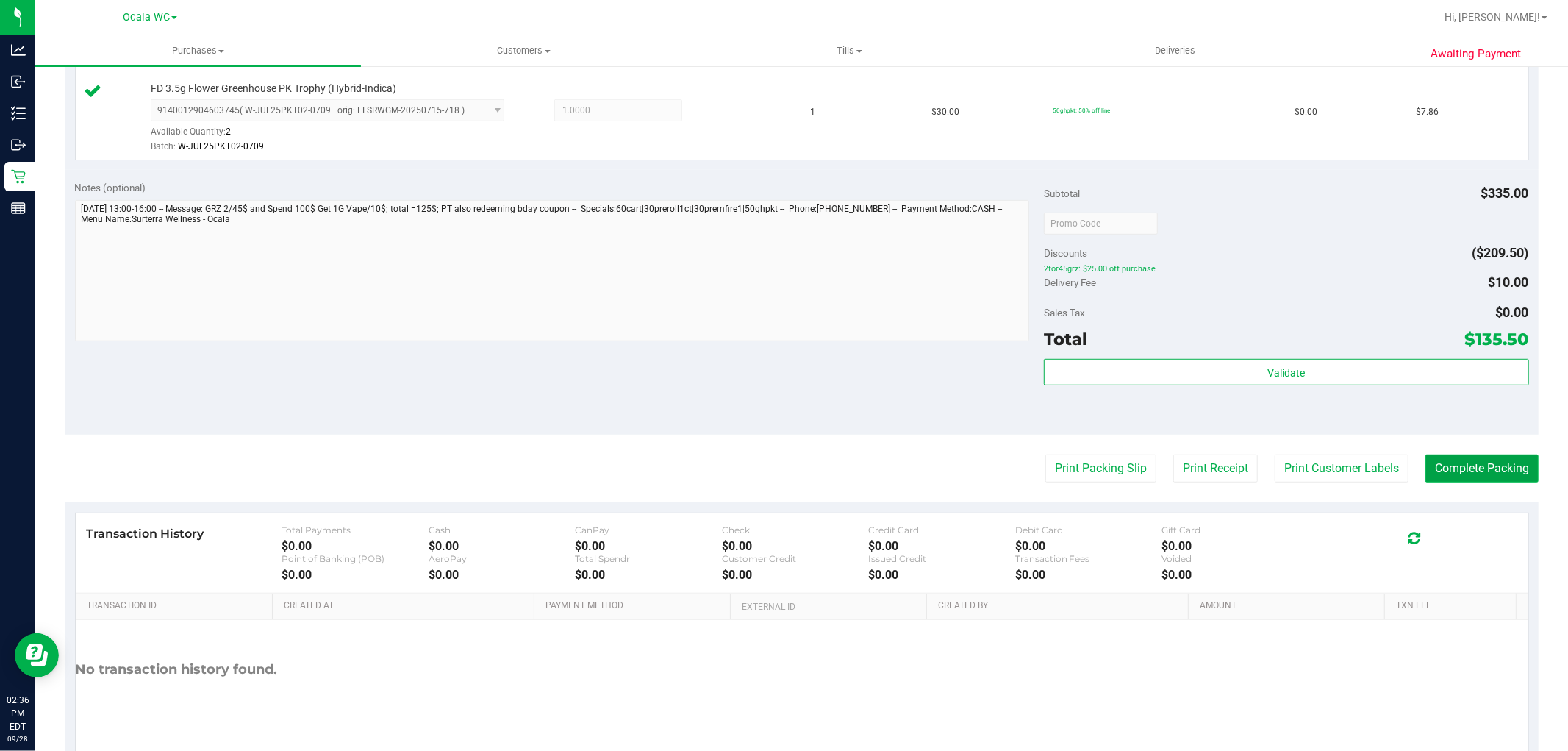
click at [1483, 469] on button "Complete Packing" at bounding box center [1482, 468] width 113 height 28
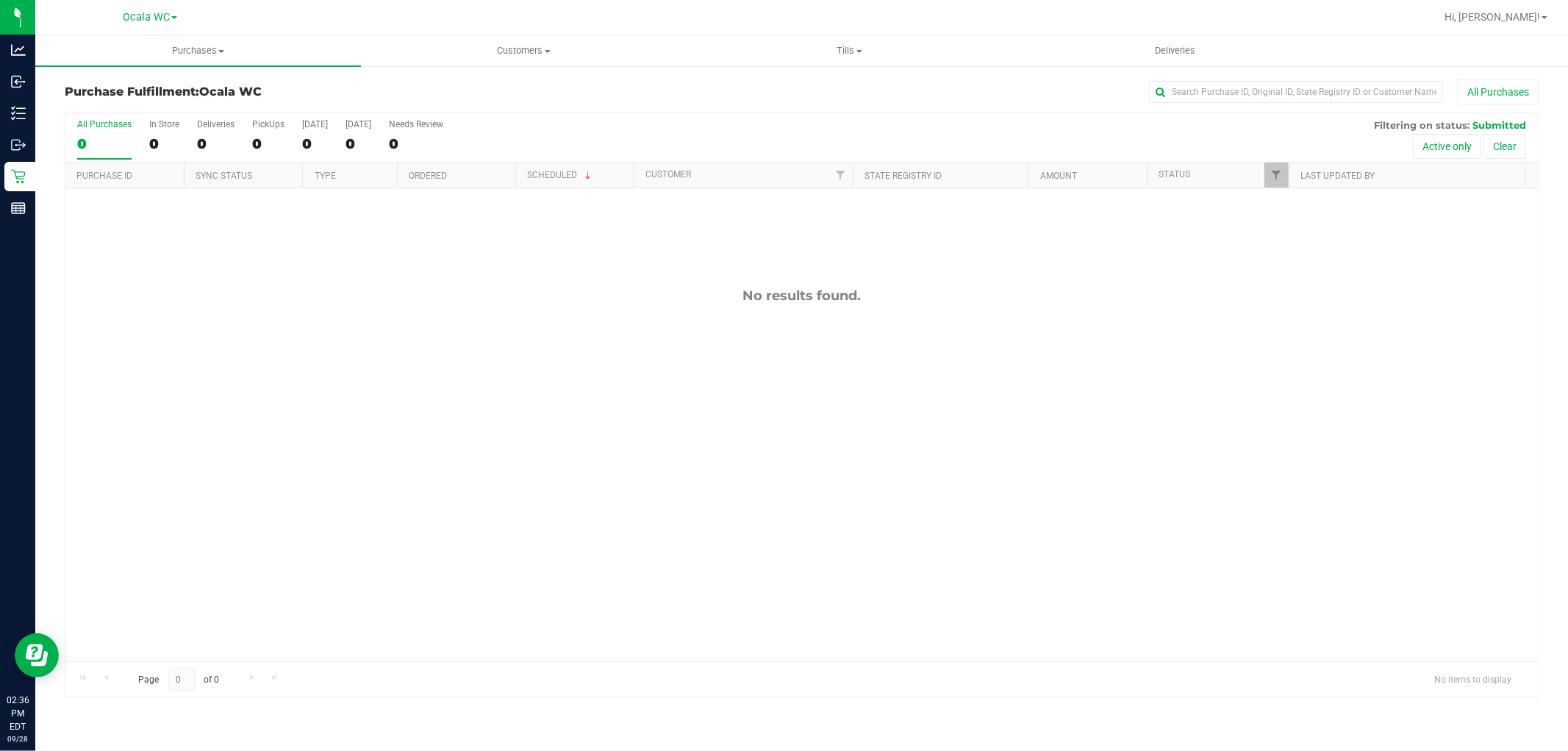
click at [495, 518] on div "No results found." at bounding box center [801, 474] width 1472 height 572
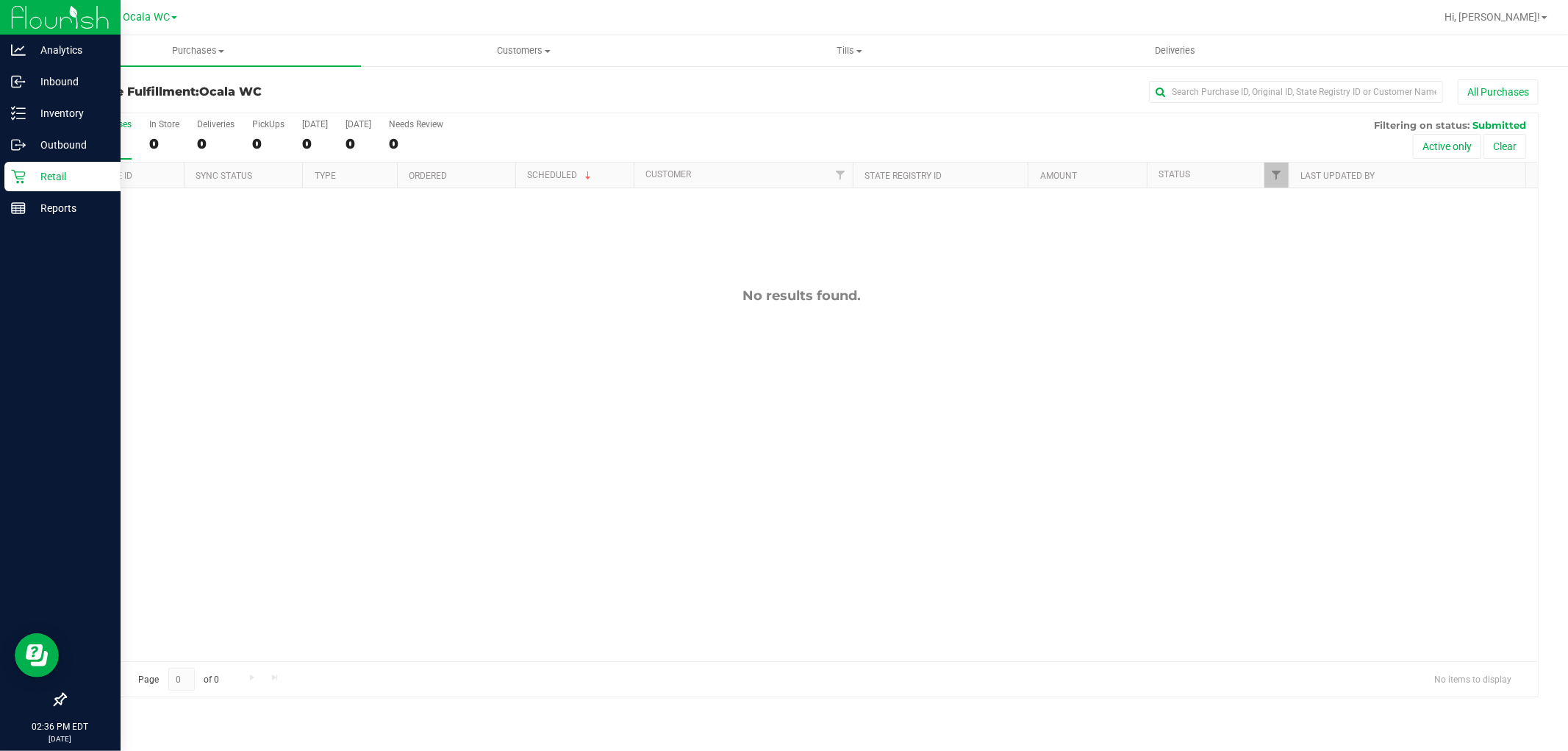
click at [24, 182] on icon at bounding box center [18, 176] width 14 height 14
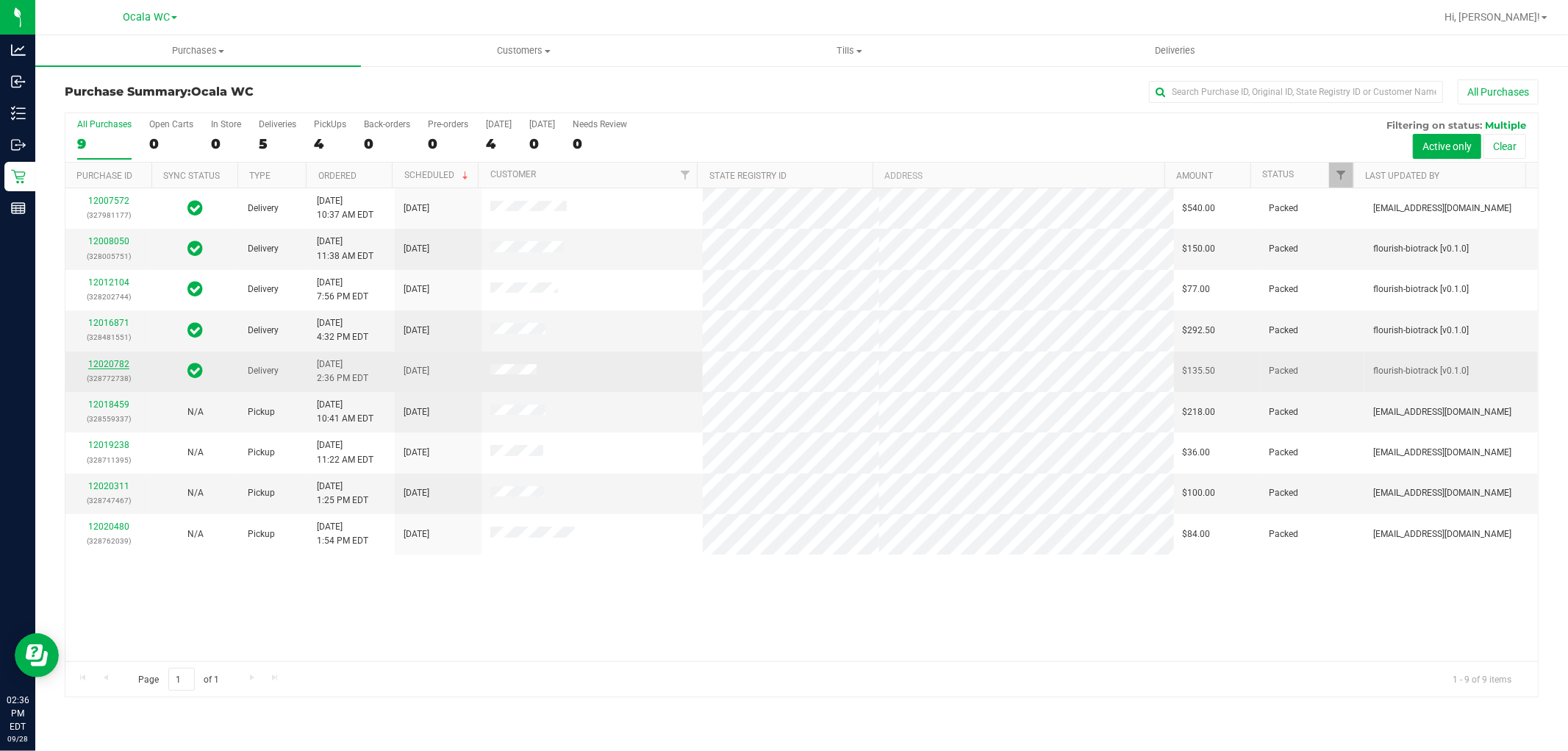
click at [119, 363] on link "12020782" at bounding box center [108, 364] width 41 height 11
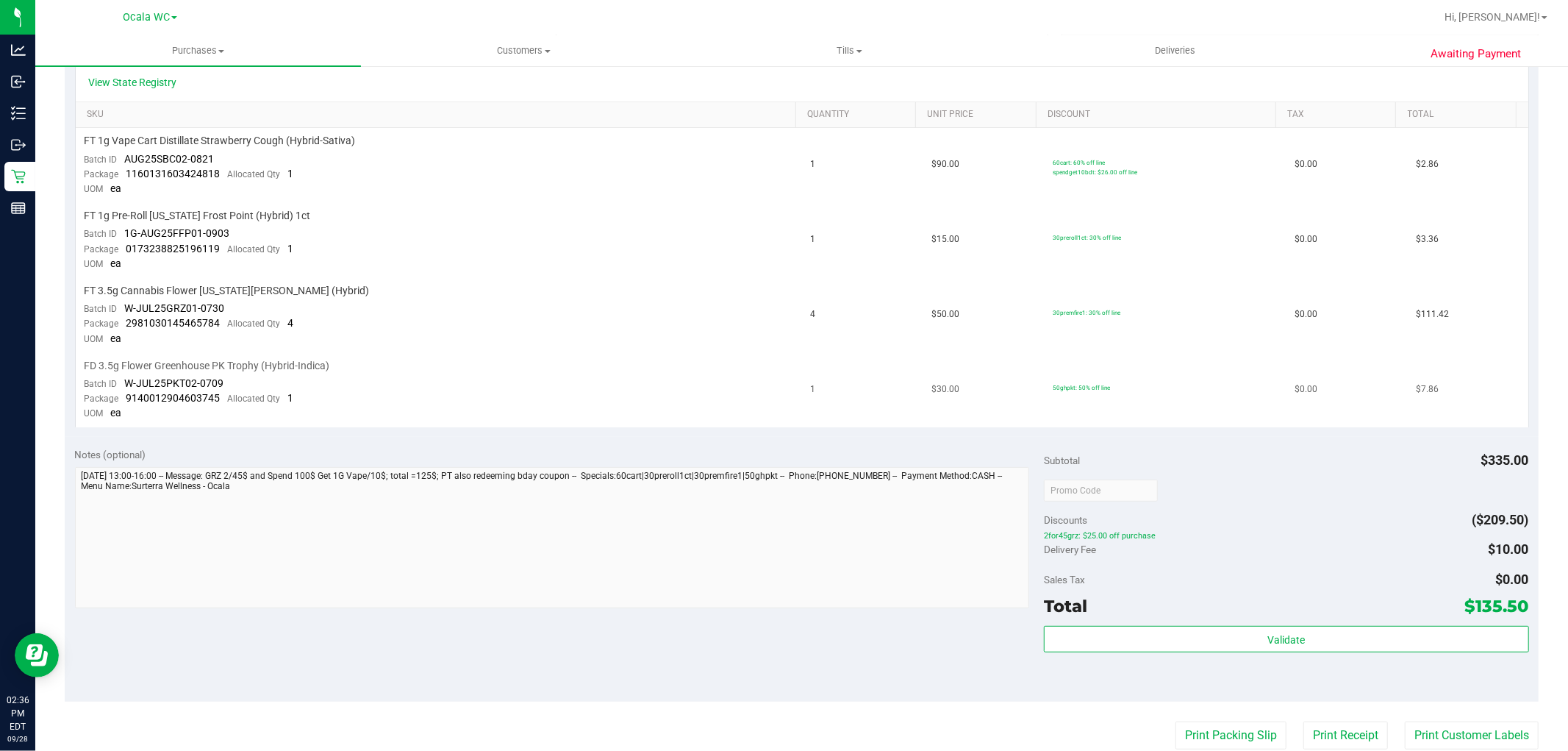
scroll to position [490, 0]
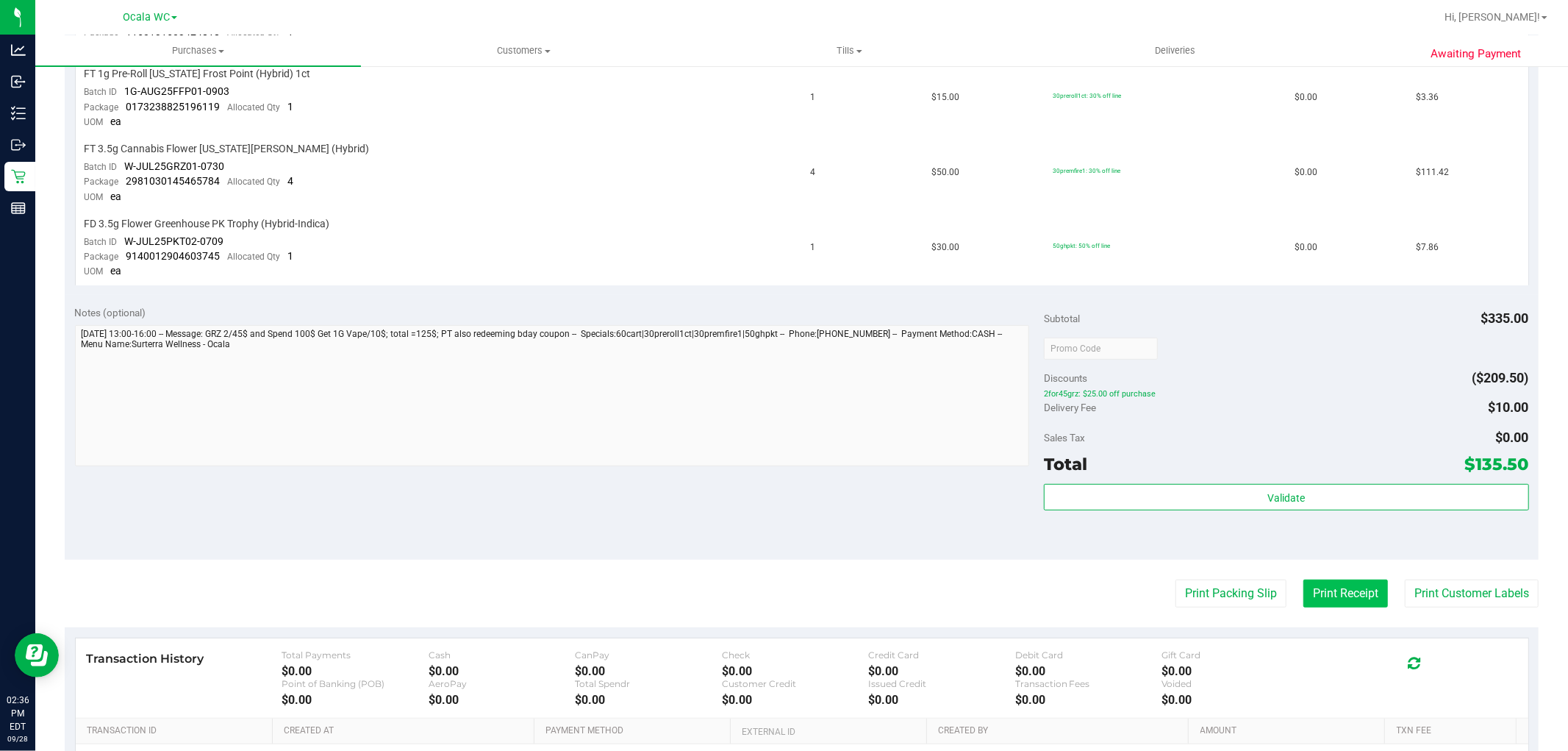
click at [1309, 591] on button "Print Receipt" at bounding box center [1345, 593] width 84 height 28
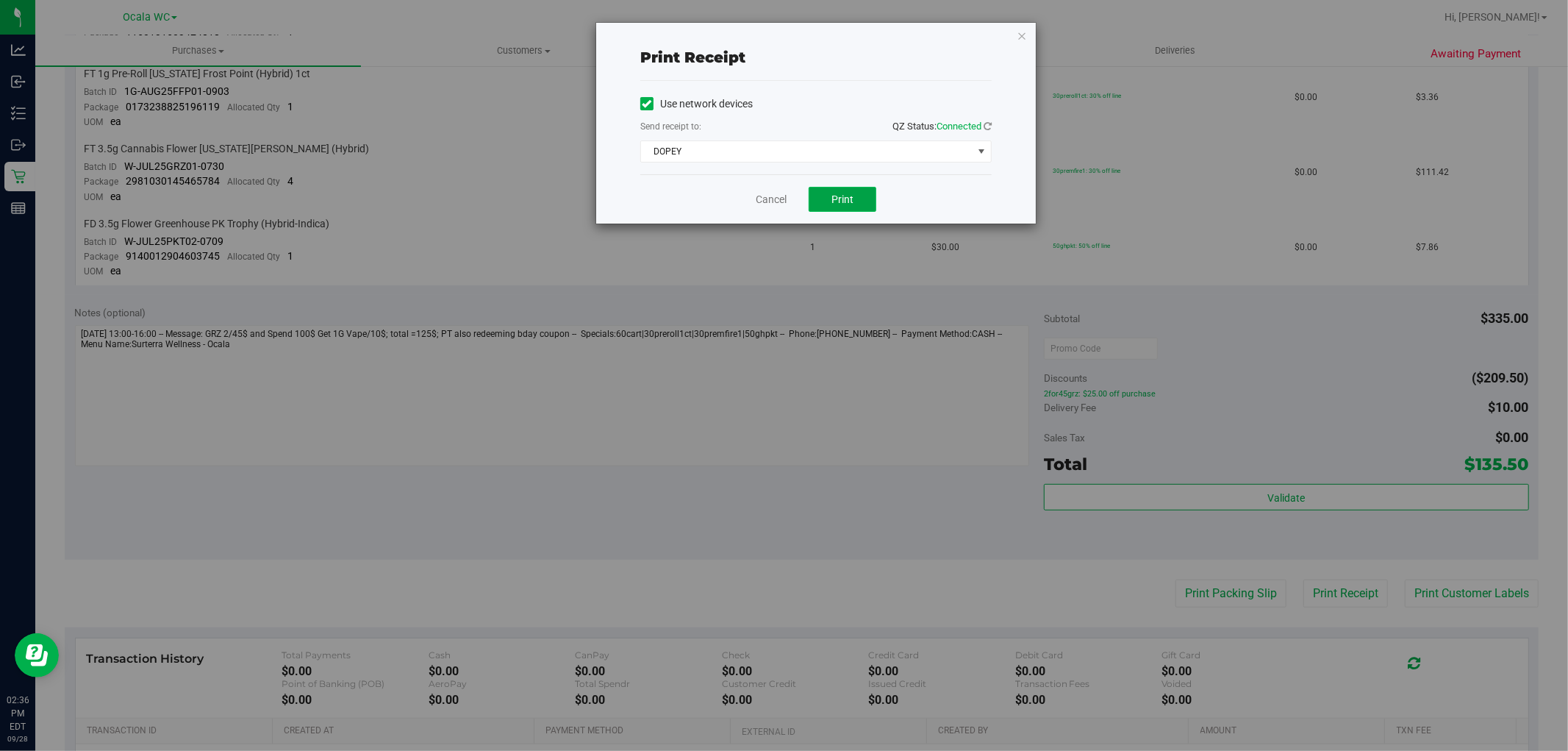
click at [833, 197] on span "Print" at bounding box center [842, 200] width 22 height 12
click at [776, 199] on link "Cancel" at bounding box center [771, 200] width 31 height 15
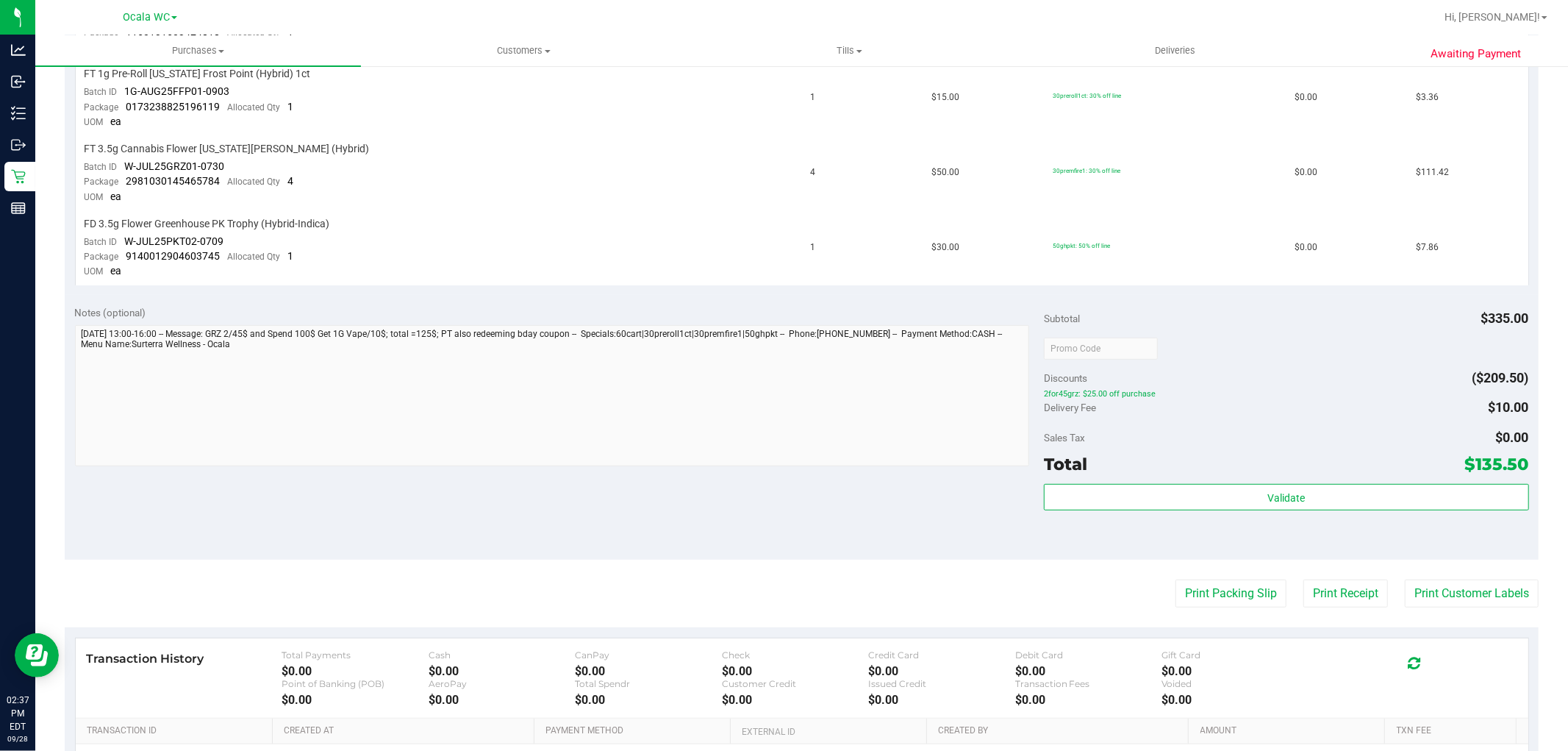
click at [1178, 564] on purchase-details "Back Send Back to Created Cancel Purchase View Profile # 12020782 BioTrack ID: …" at bounding box center [801, 246] width 1474 height 1312
click at [1192, 599] on button "Print Packing Slip" at bounding box center [1231, 593] width 111 height 28
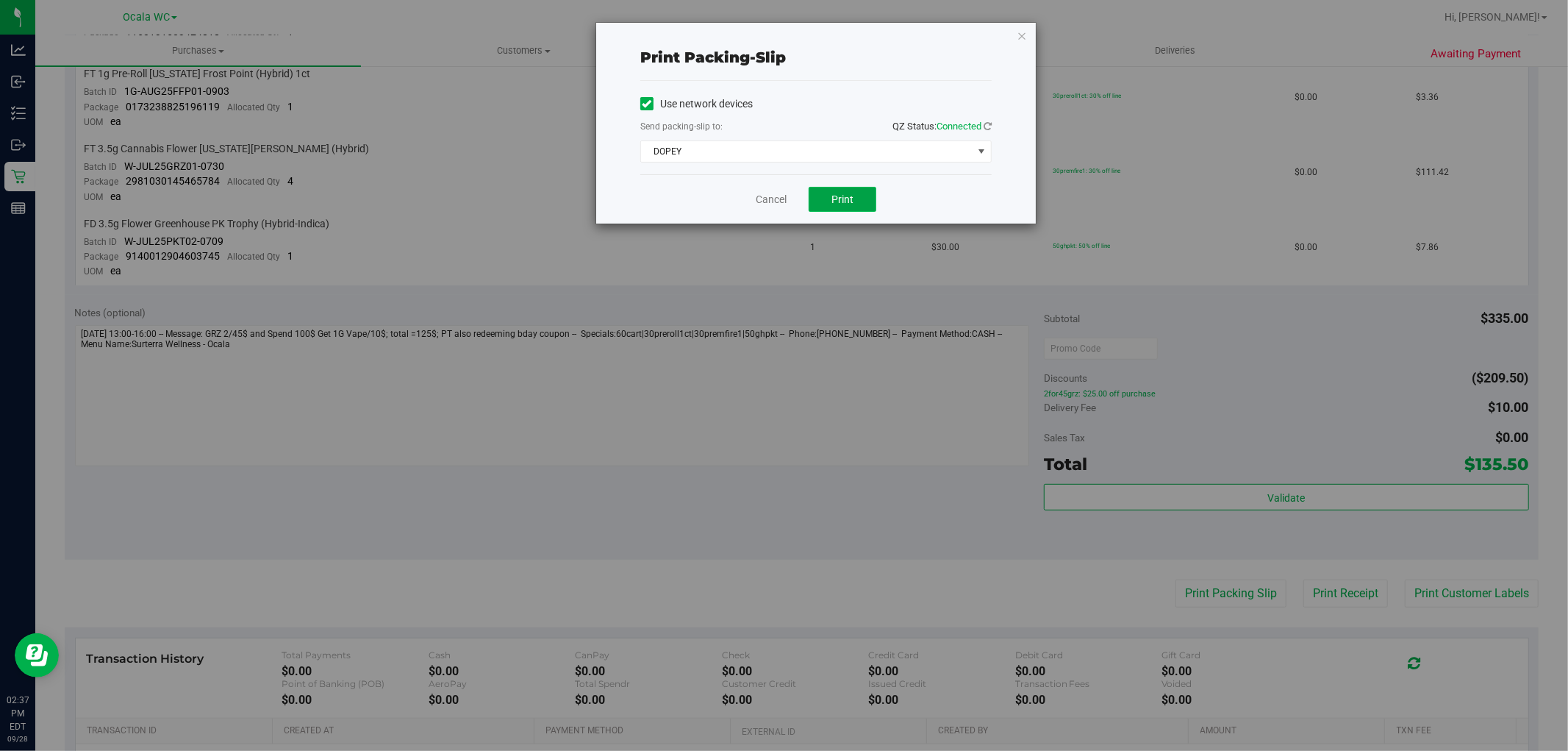
click at [843, 211] on button "Print" at bounding box center [842, 199] width 67 height 25
click at [766, 204] on link "Cancel" at bounding box center [771, 200] width 31 height 15
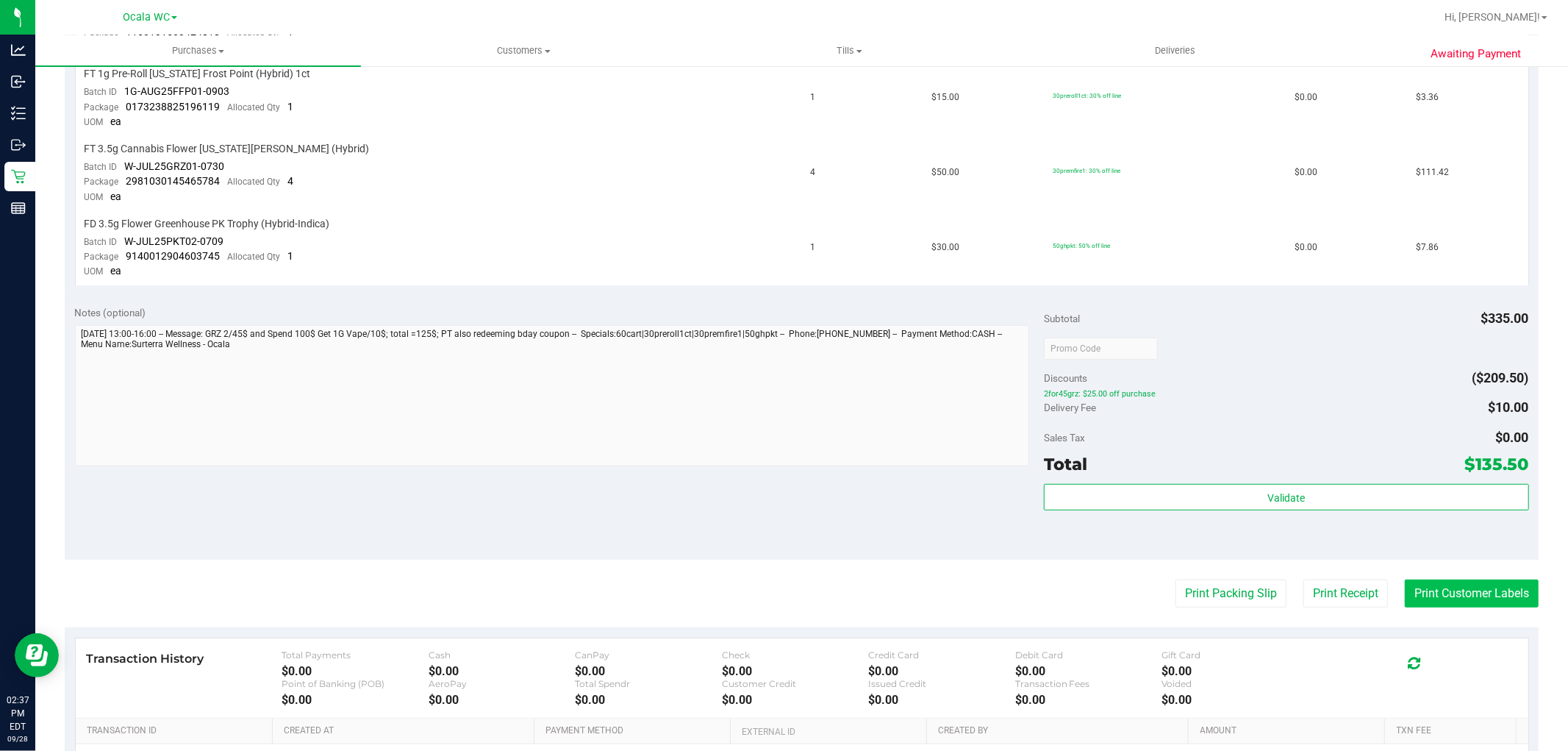
click at [1460, 594] on button "Print Customer Labels" at bounding box center [1471, 593] width 133 height 28
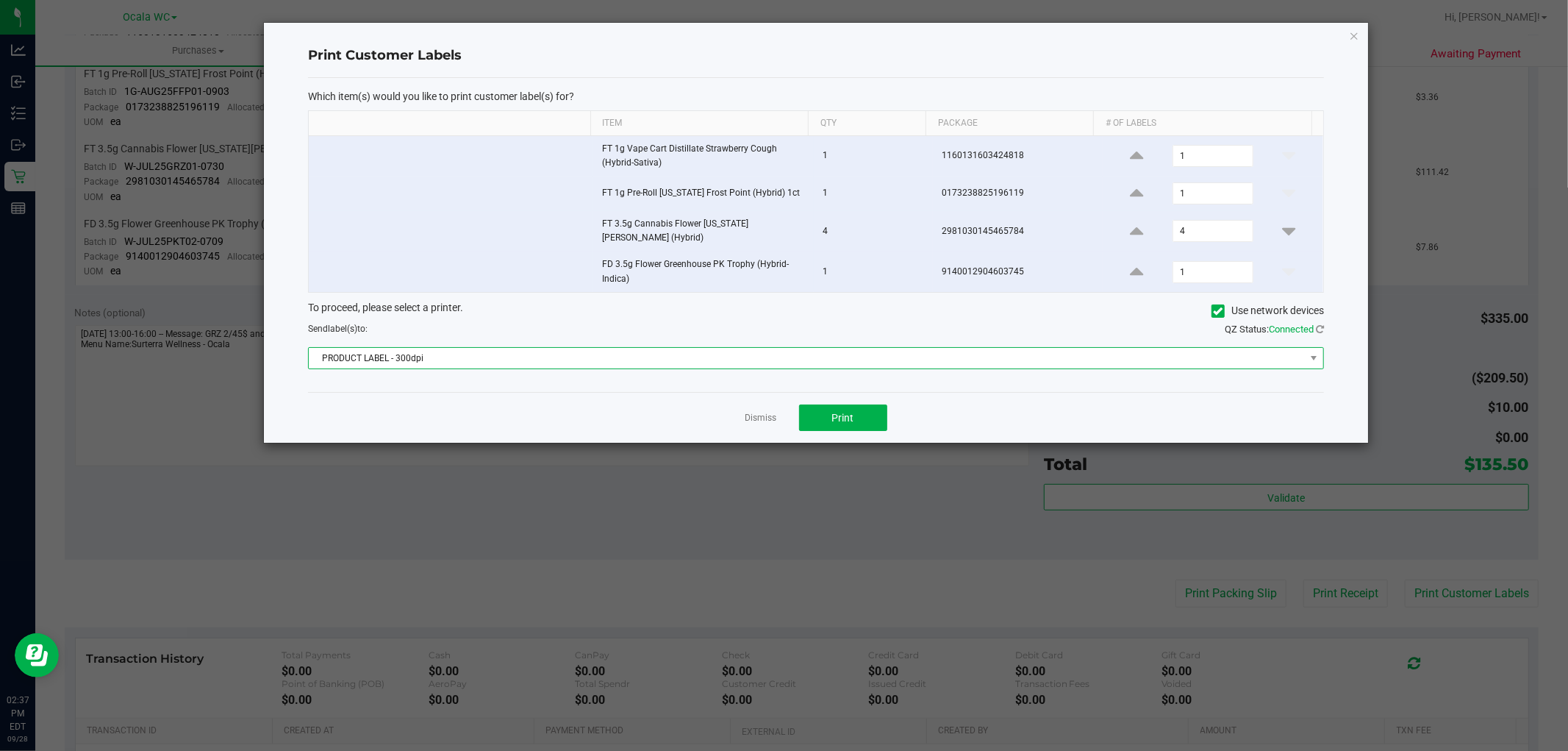
click at [1093, 348] on span "PRODUCT LABEL - 300dpi" at bounding box center [807, 358] width 996 height 20
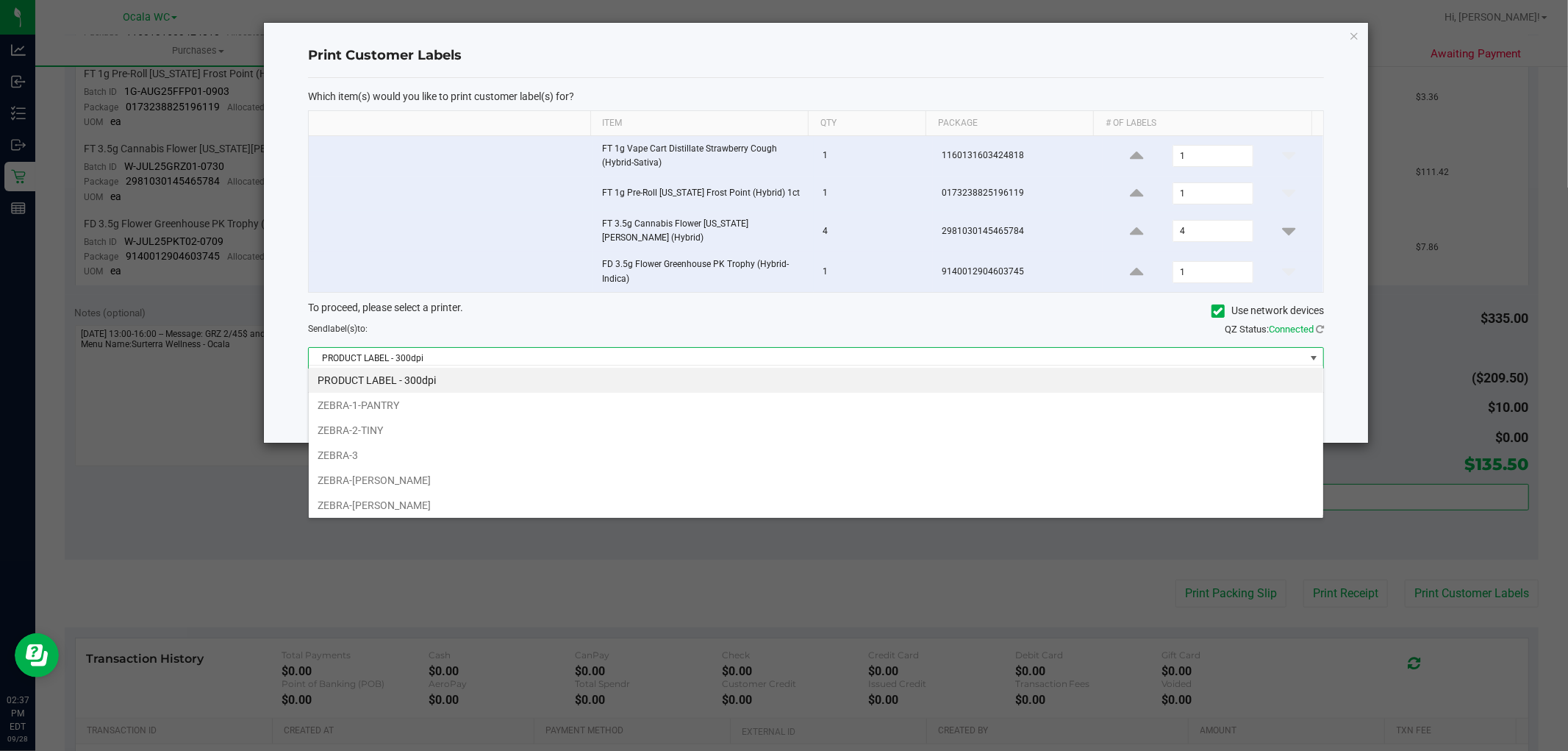
scroll to position [22, 1016]
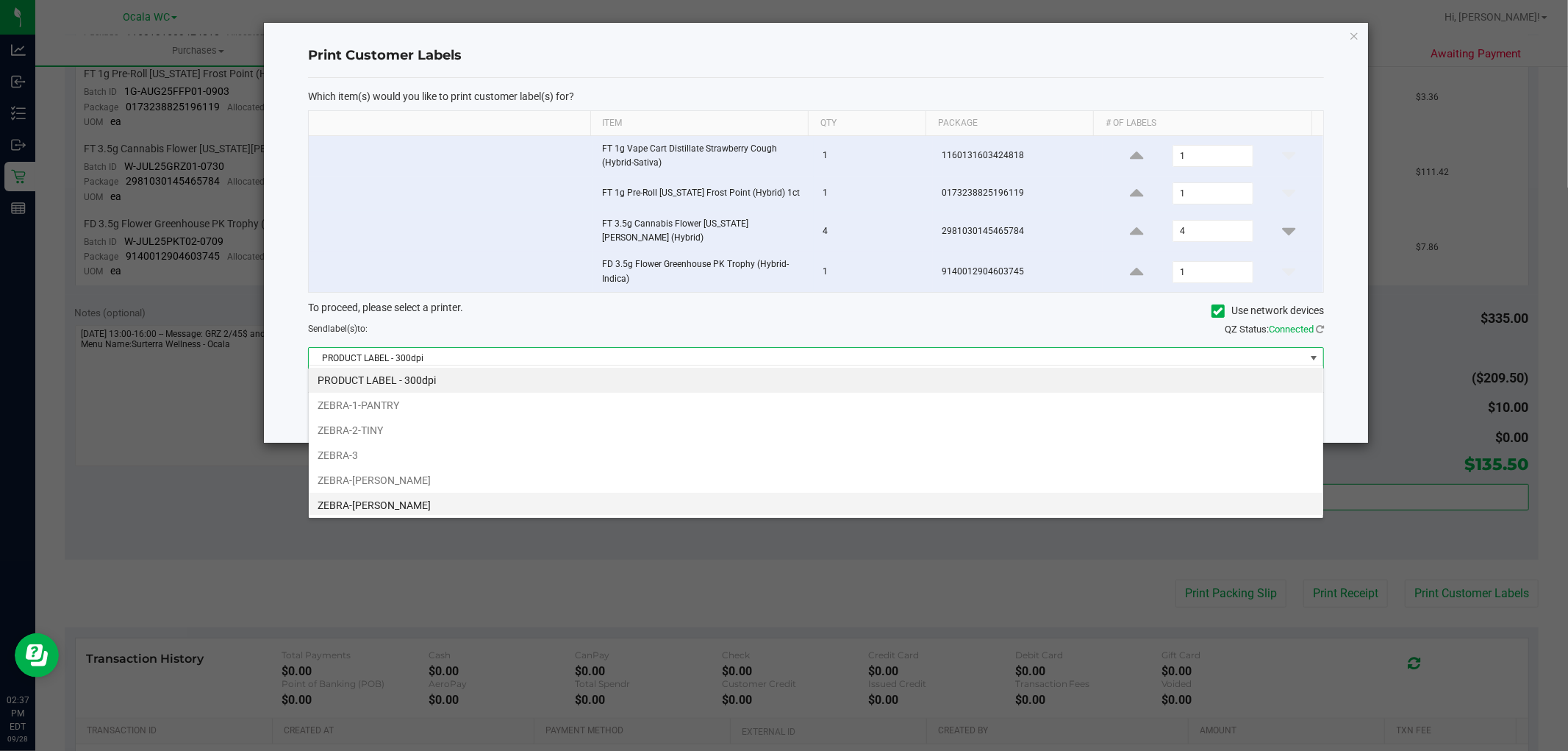
click at [388, 505] on li "ZEBRA-[PERSON_NAME]" at bounding box center [816, 504] width 1014 height 25
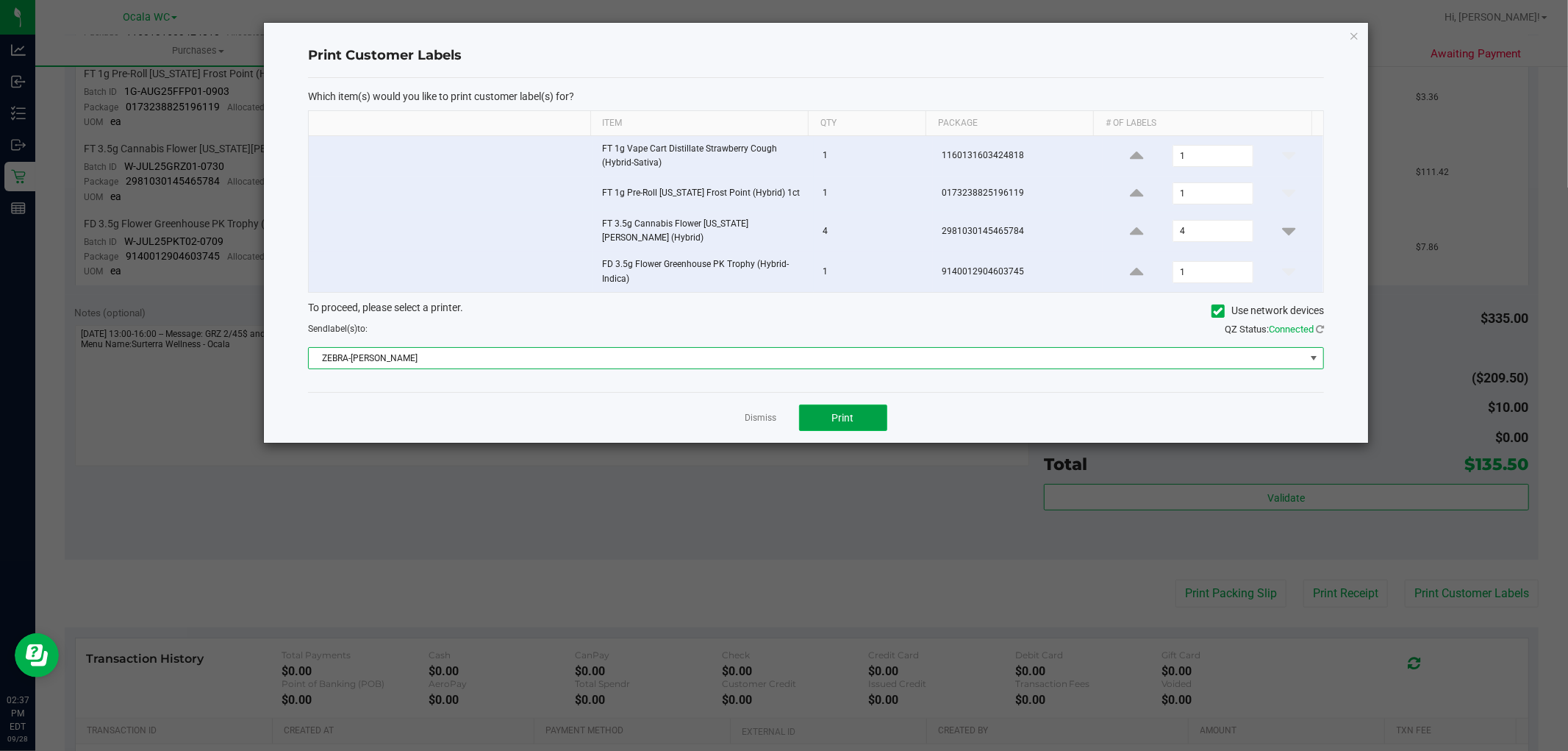
click at [813, 418] on button "Print" at bounding box center [843, 417] width 88 height 27
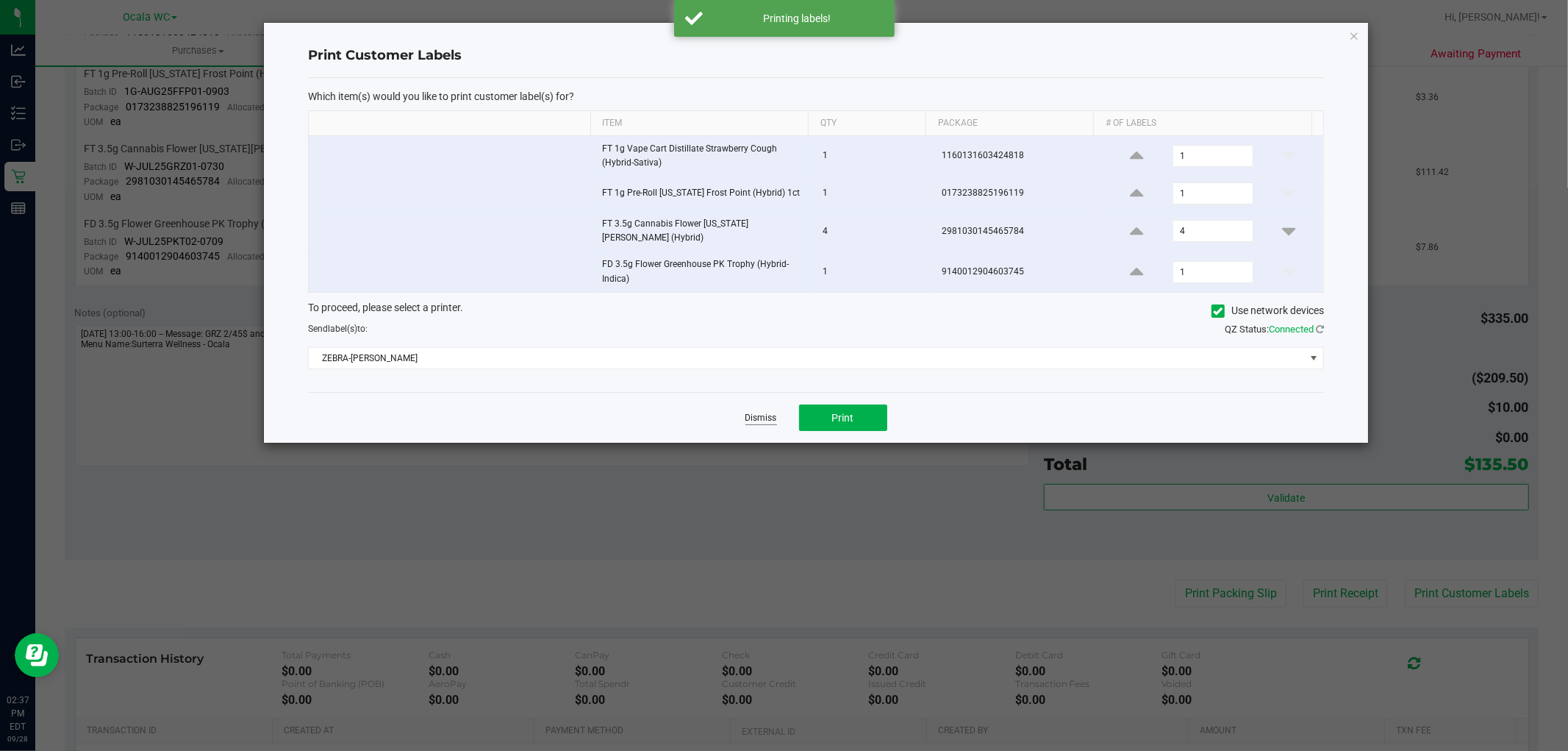
click at [775, 414] on link "Dismiss" at bounding box center [761, 418] width 32 height 12
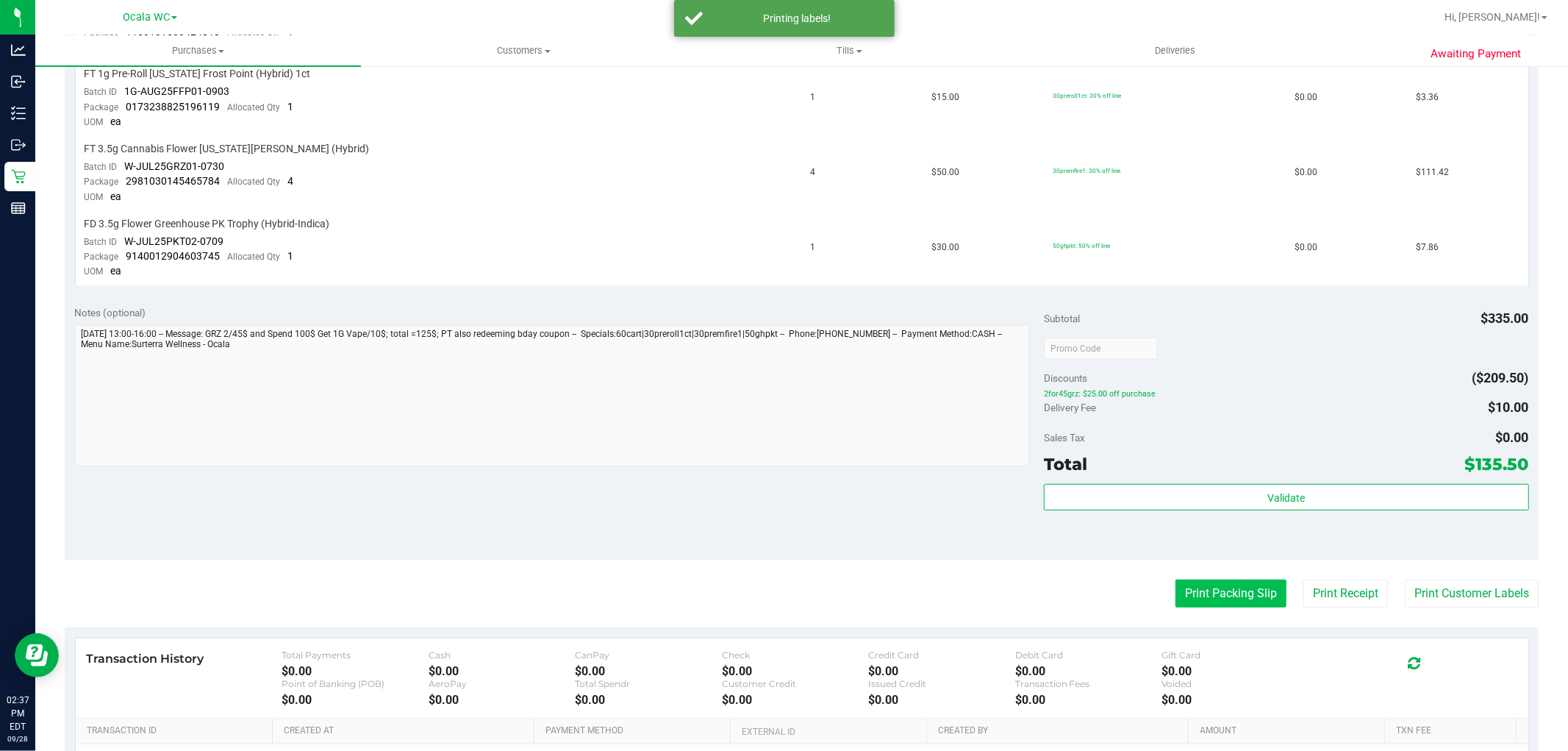
click at [1212, 599] on button "Print Packing Slip" at bounding box center [1231, 593] width 111 height 28
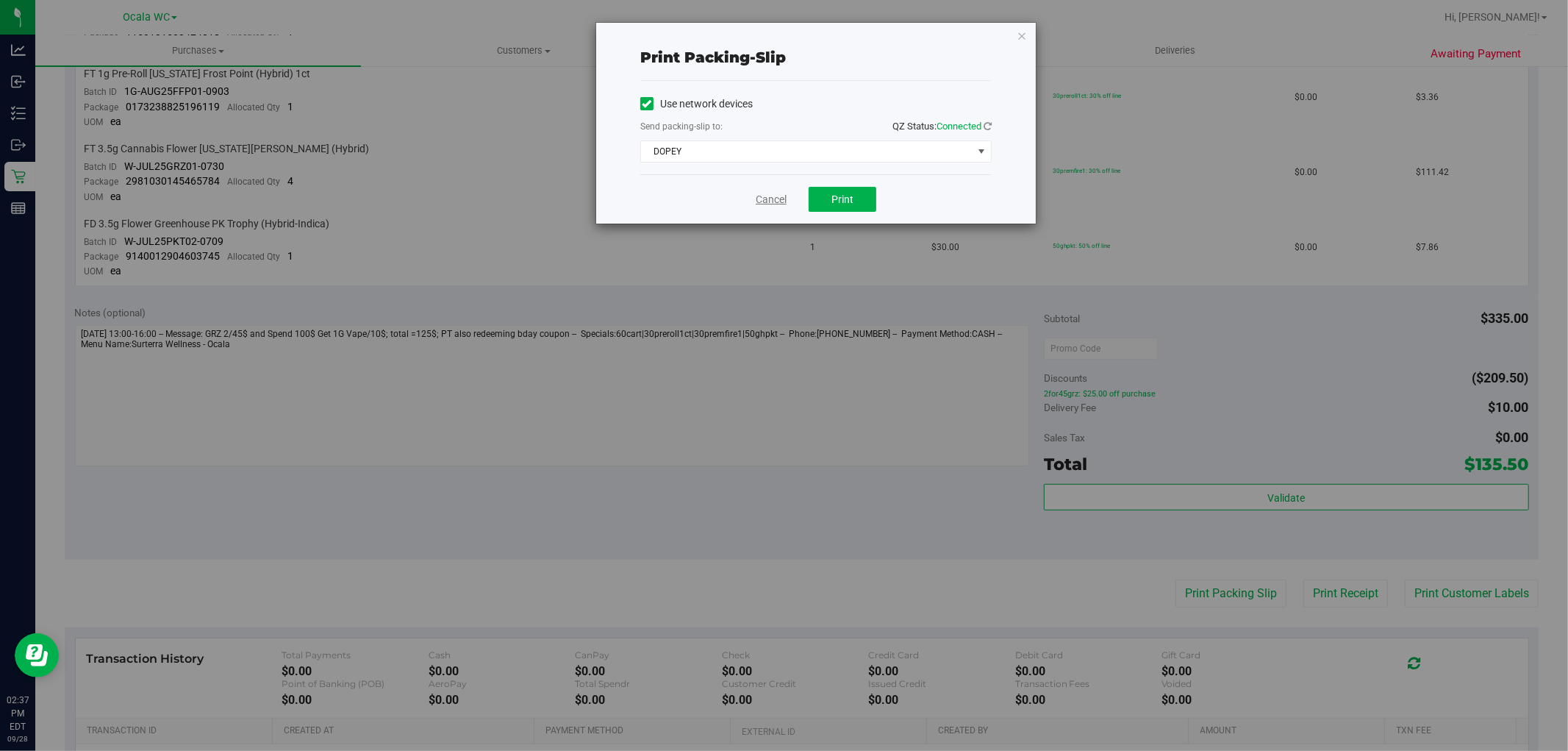
click at [780, 195] on link "Cancel" at bounding box center [771, 200] width 31 height 15
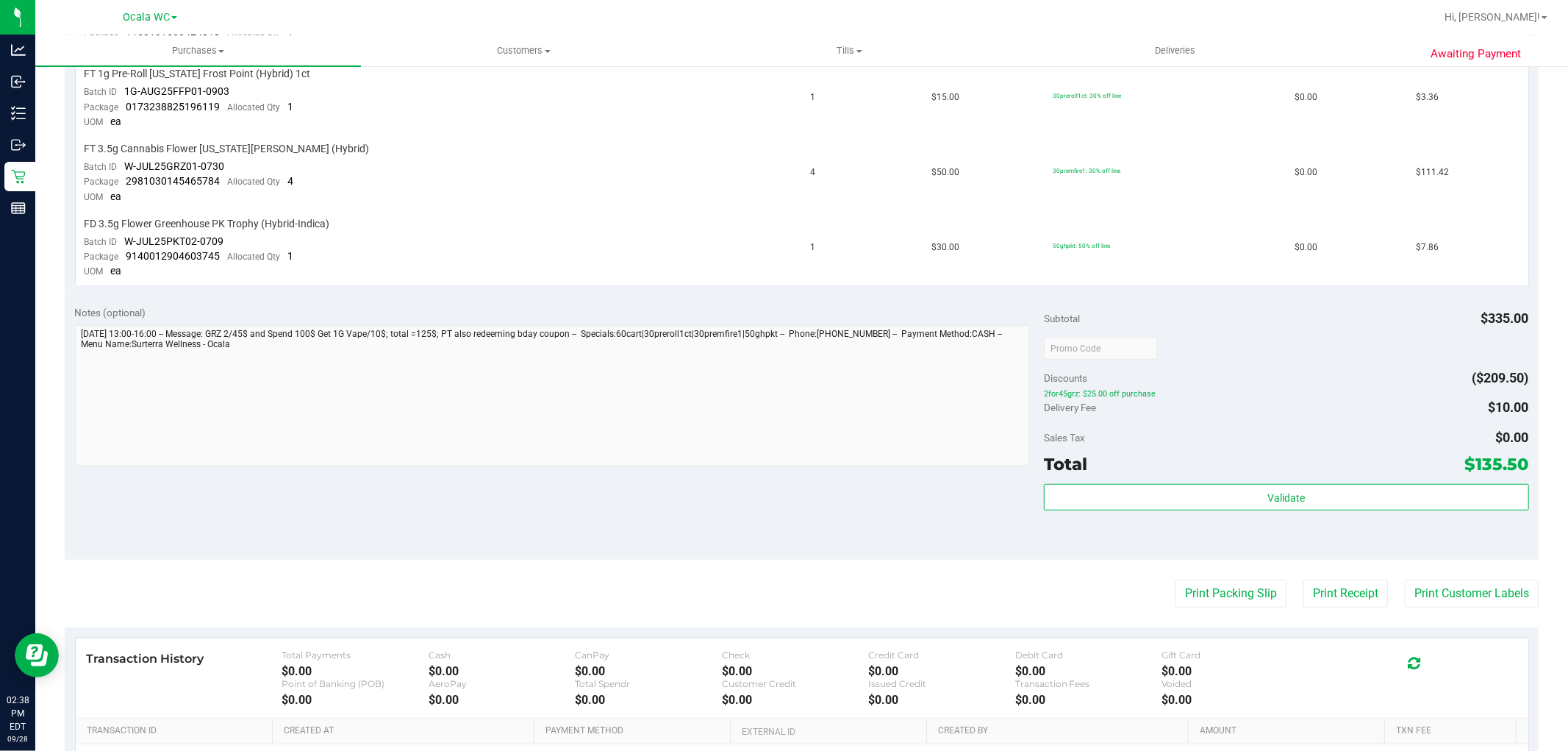
click at [334, 511] on div "Notes (optional) Subtotal $335.00 Discounts ($209.50) 2for45grz: $25.00 off pur…" at bounding box center [801, 427] width 1474 height 265
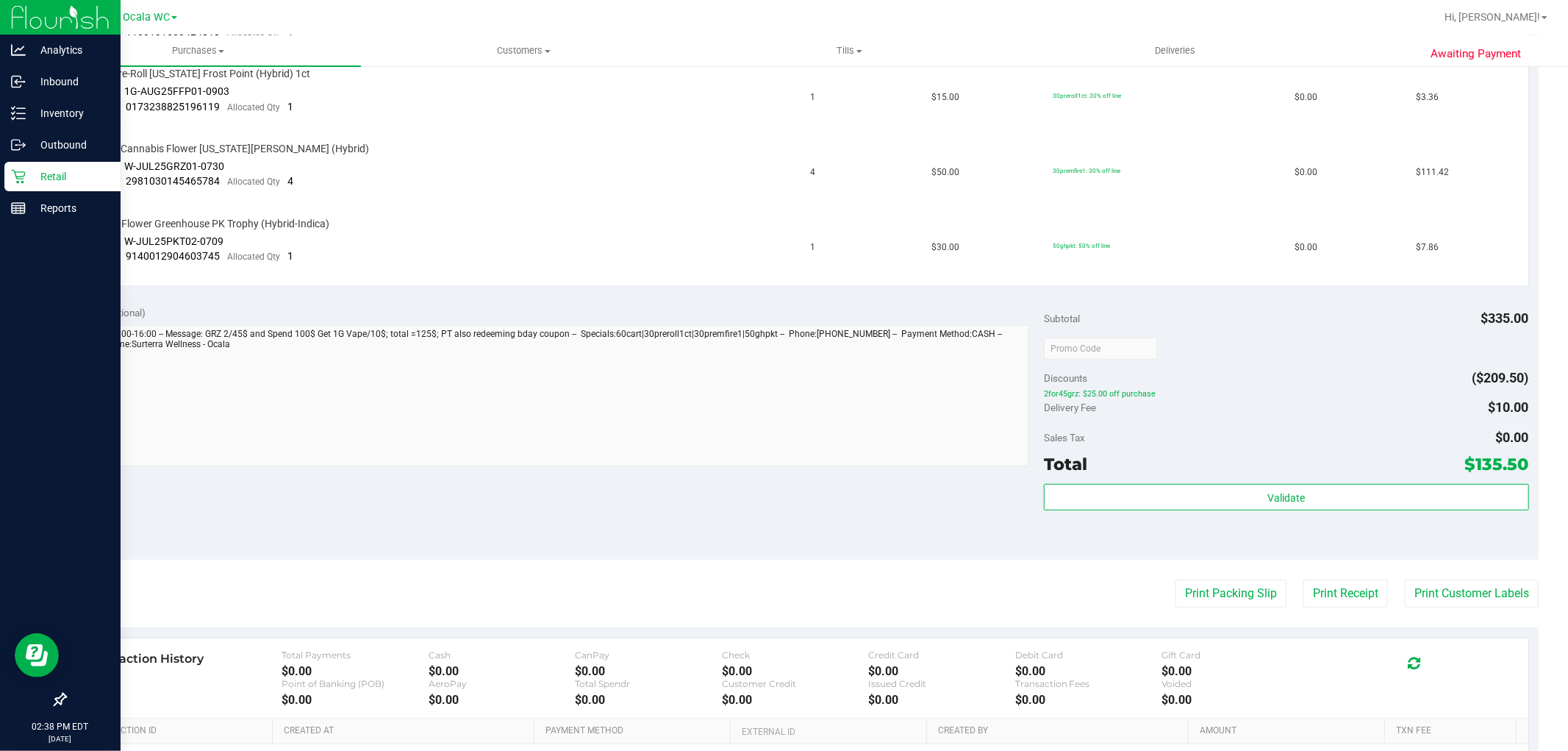
click at [32, 170] on p "Retail" at bounding box center [70, 176] width 88 height 17
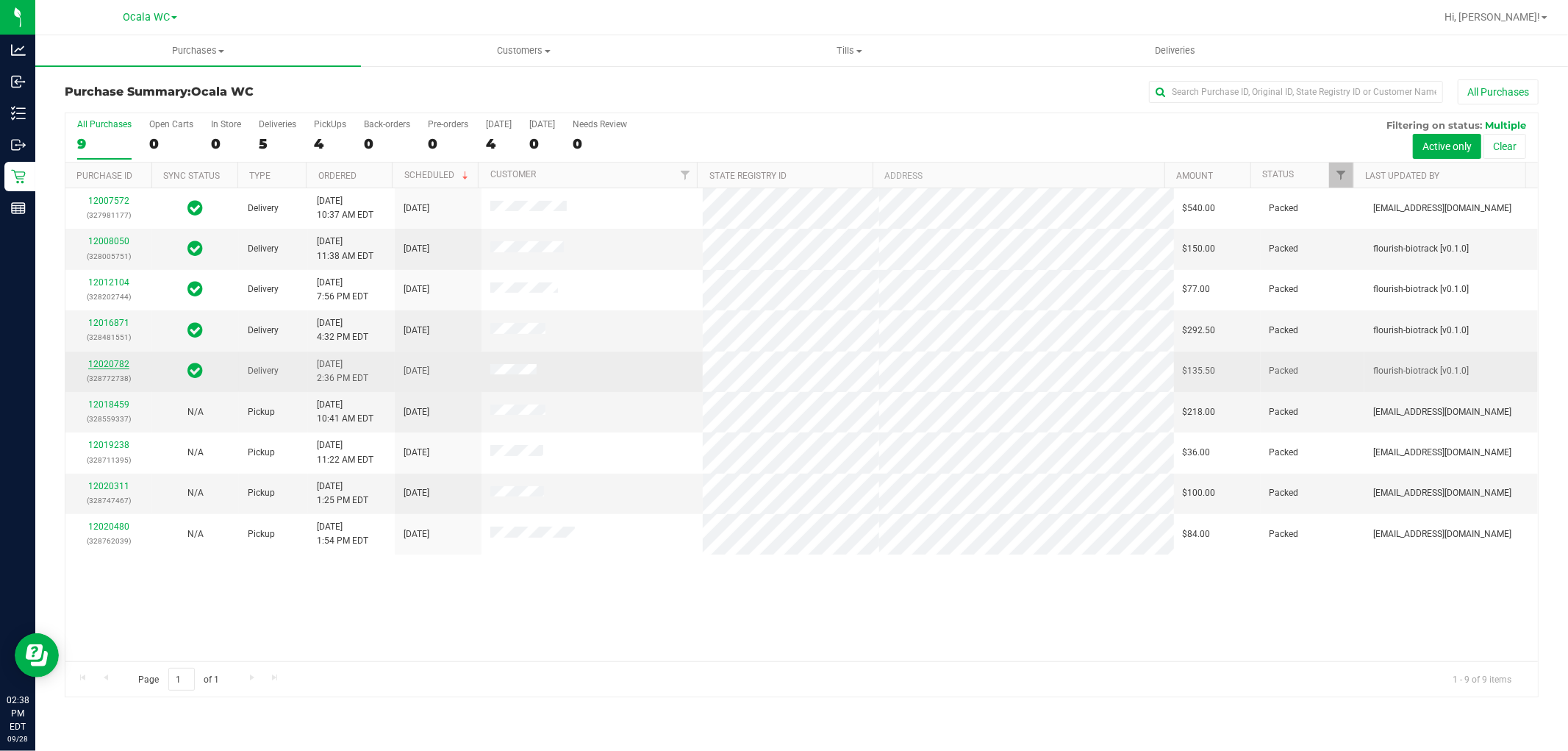
click at [118, 362] on link "12020782" at bounding box center [108, 364] width 41 height 11
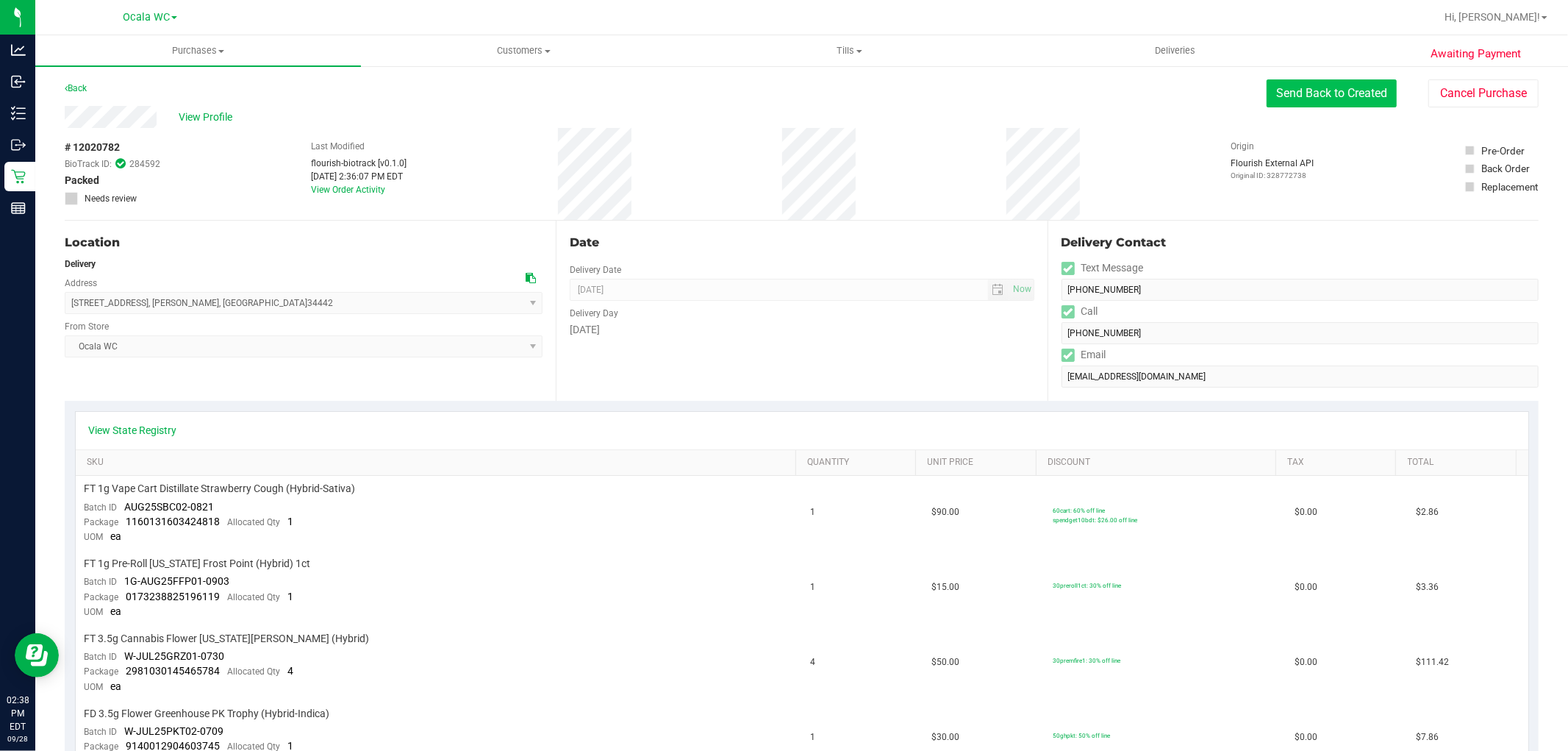
click at [1350, 92] on button "Send Back to Created" at bounding box center [1331, 93] width 130 height 28
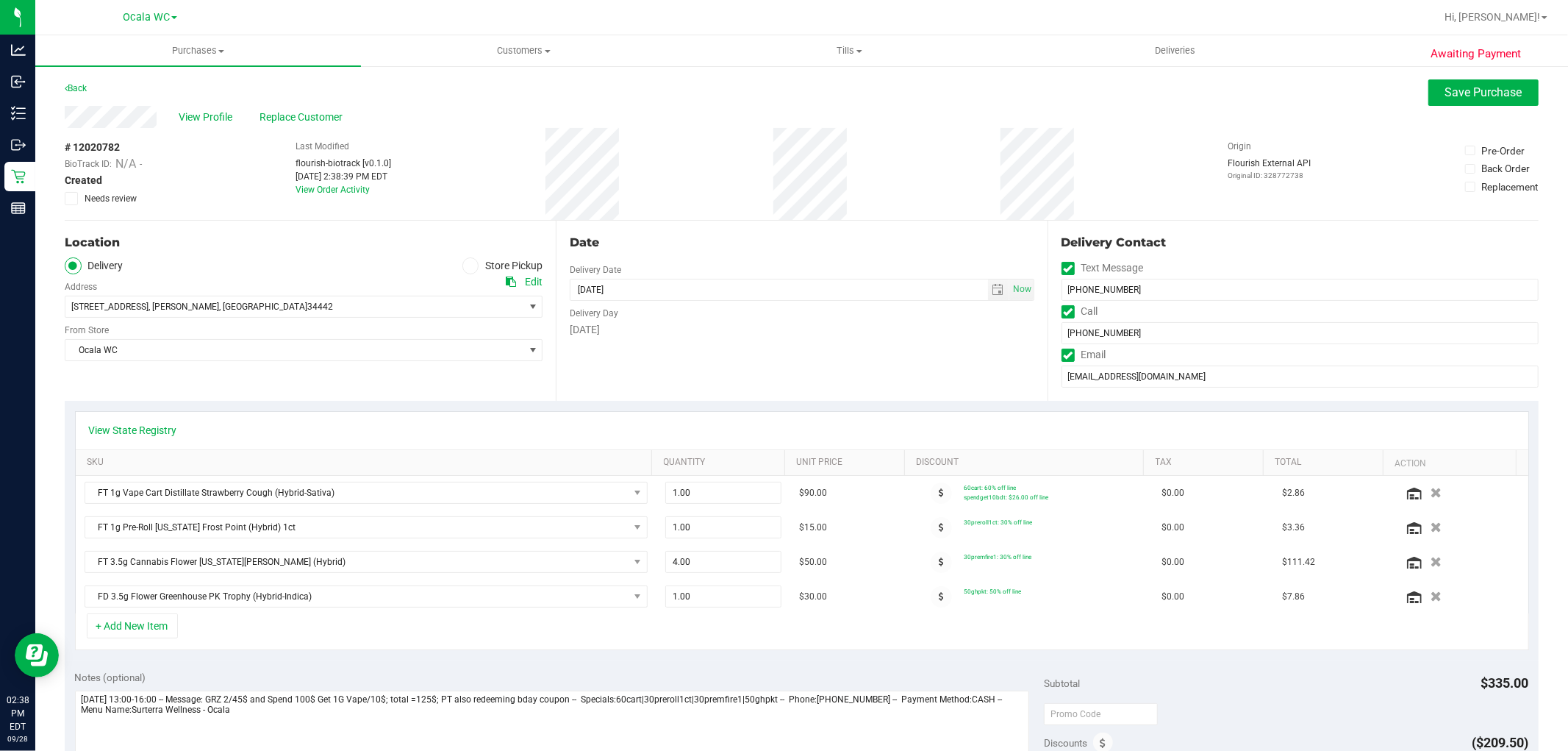
click at [463, 261] on span at bounding box center [471, 266] width 17 height 17
click at [0, 0] on input "Store Pickup" at bounding box center [0, 0] width 0 height 0
click at [1465, 86] on span "Save Purchase" at bounding box center [1484, 92] width 77 height 14
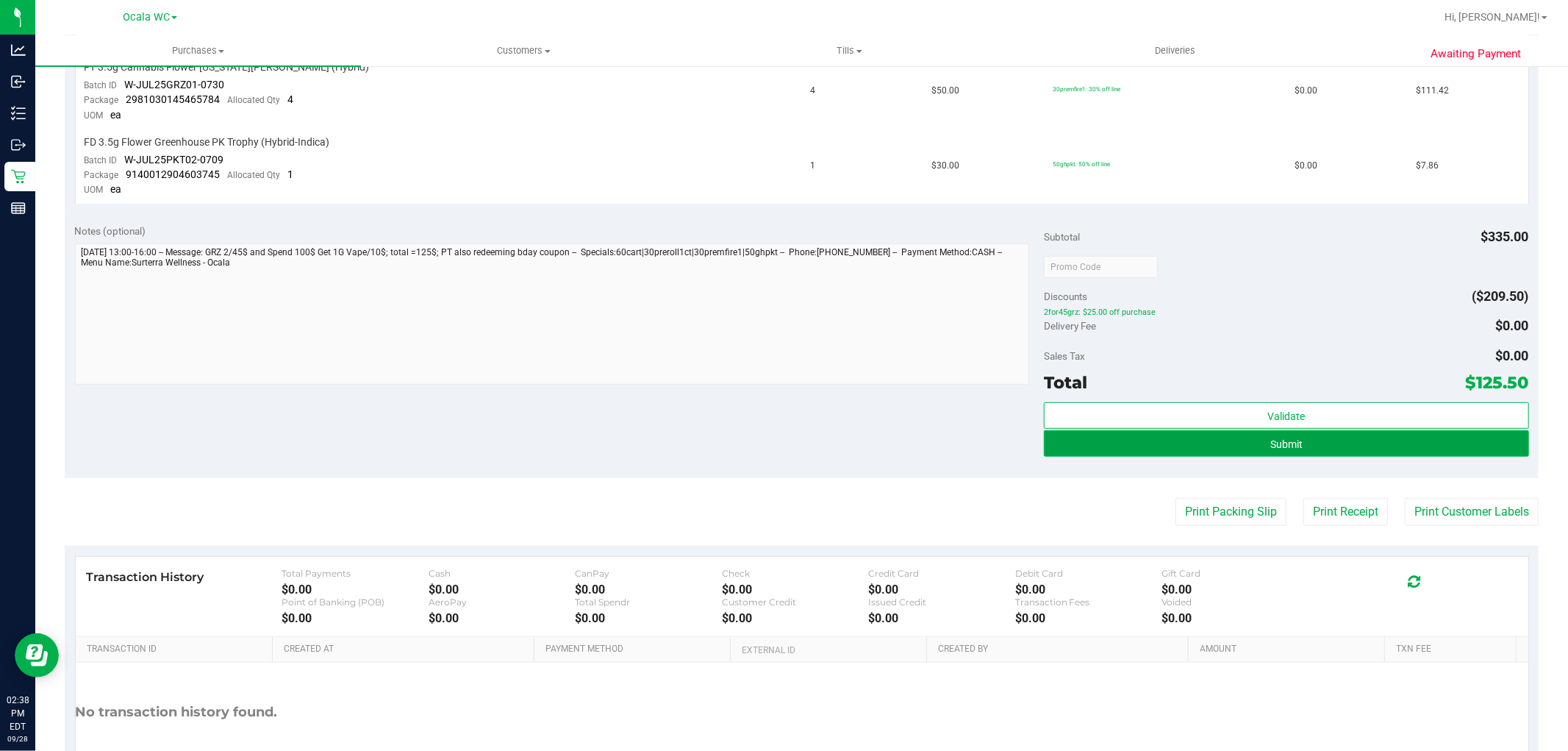
click at [1243, 440] on button "Submit" at bounding box center [1286, 443] width 485 height 27
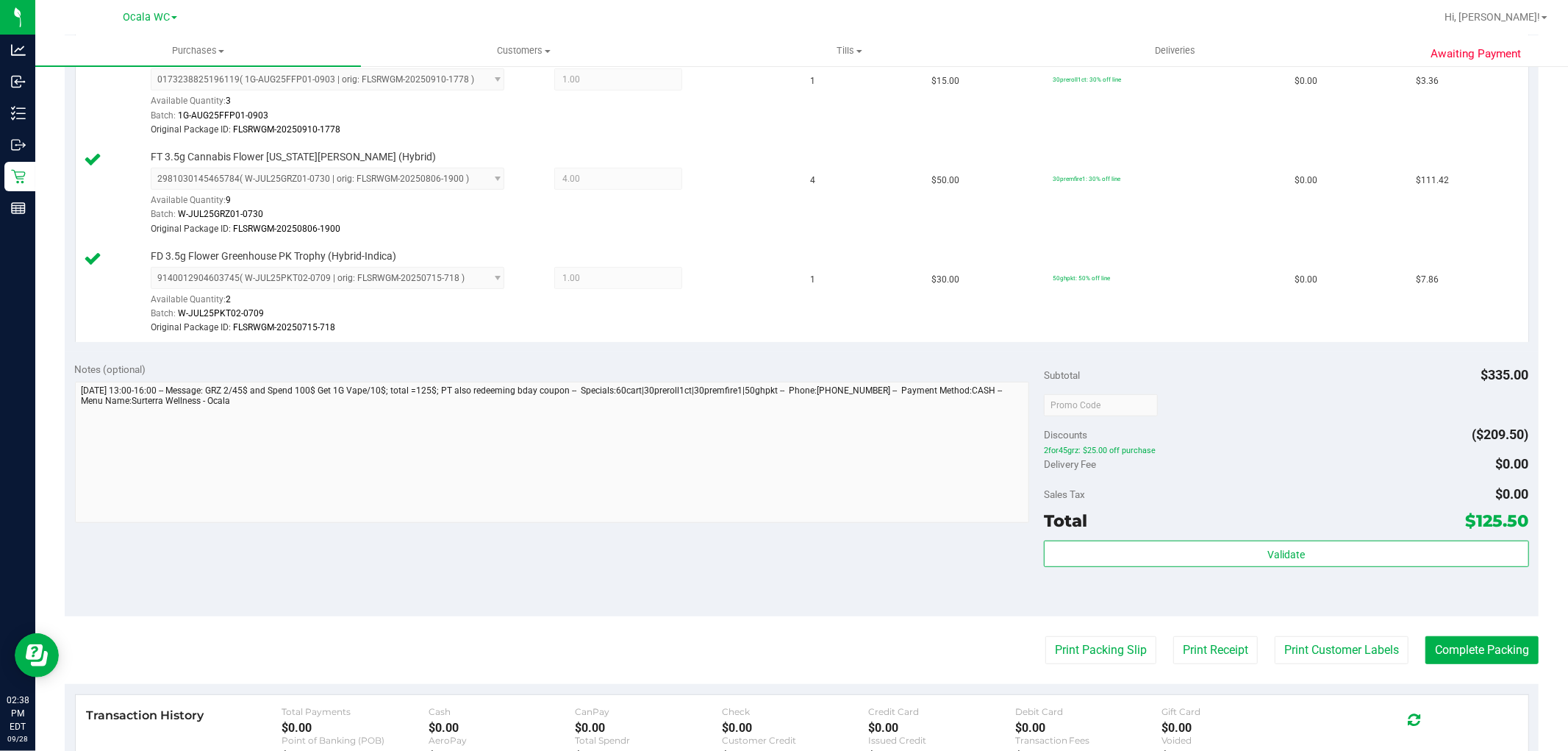
scroll to position [653, 0]
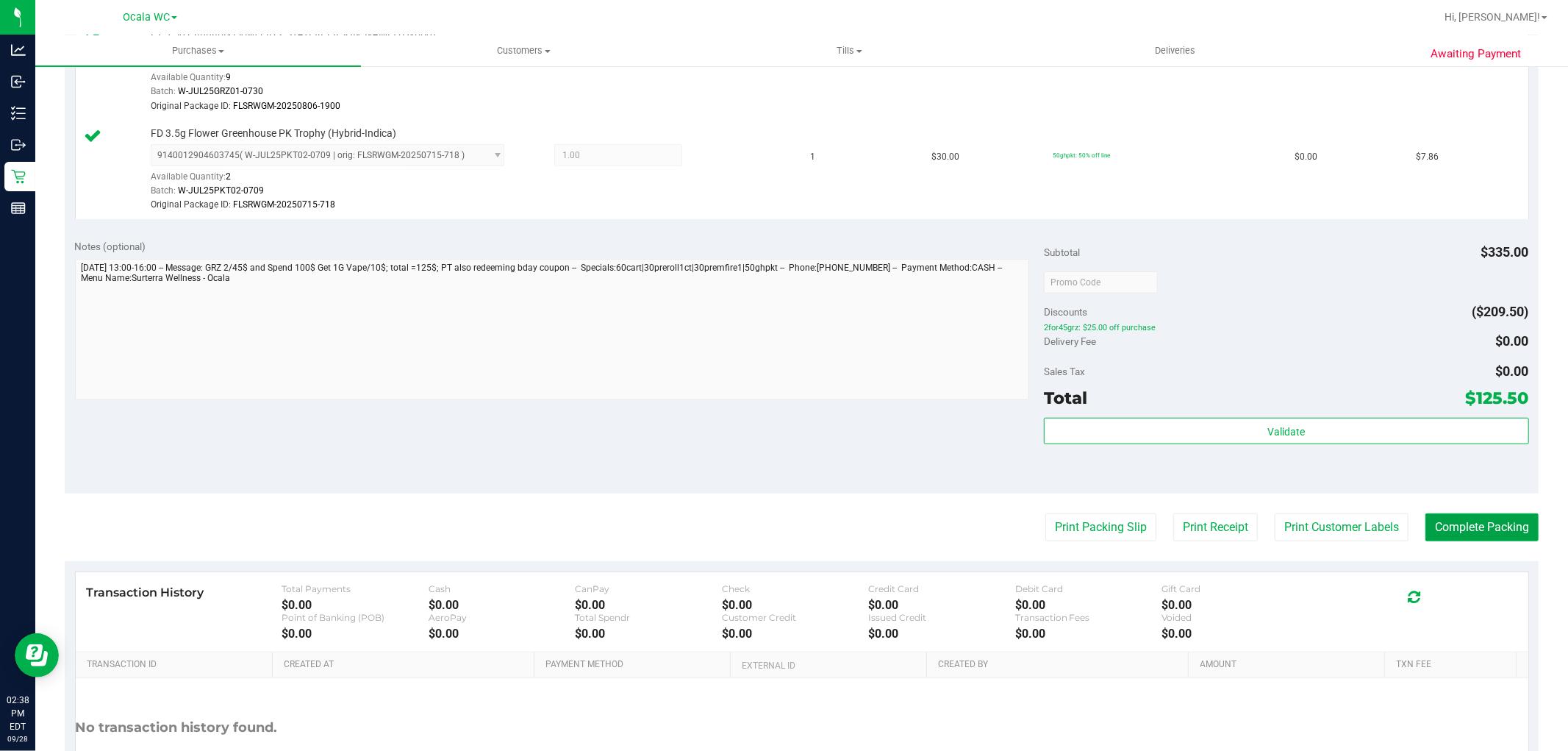
click at [1454, 525] on button "Complete Packing" at bounding box center [1482, 527] width 113 height 28
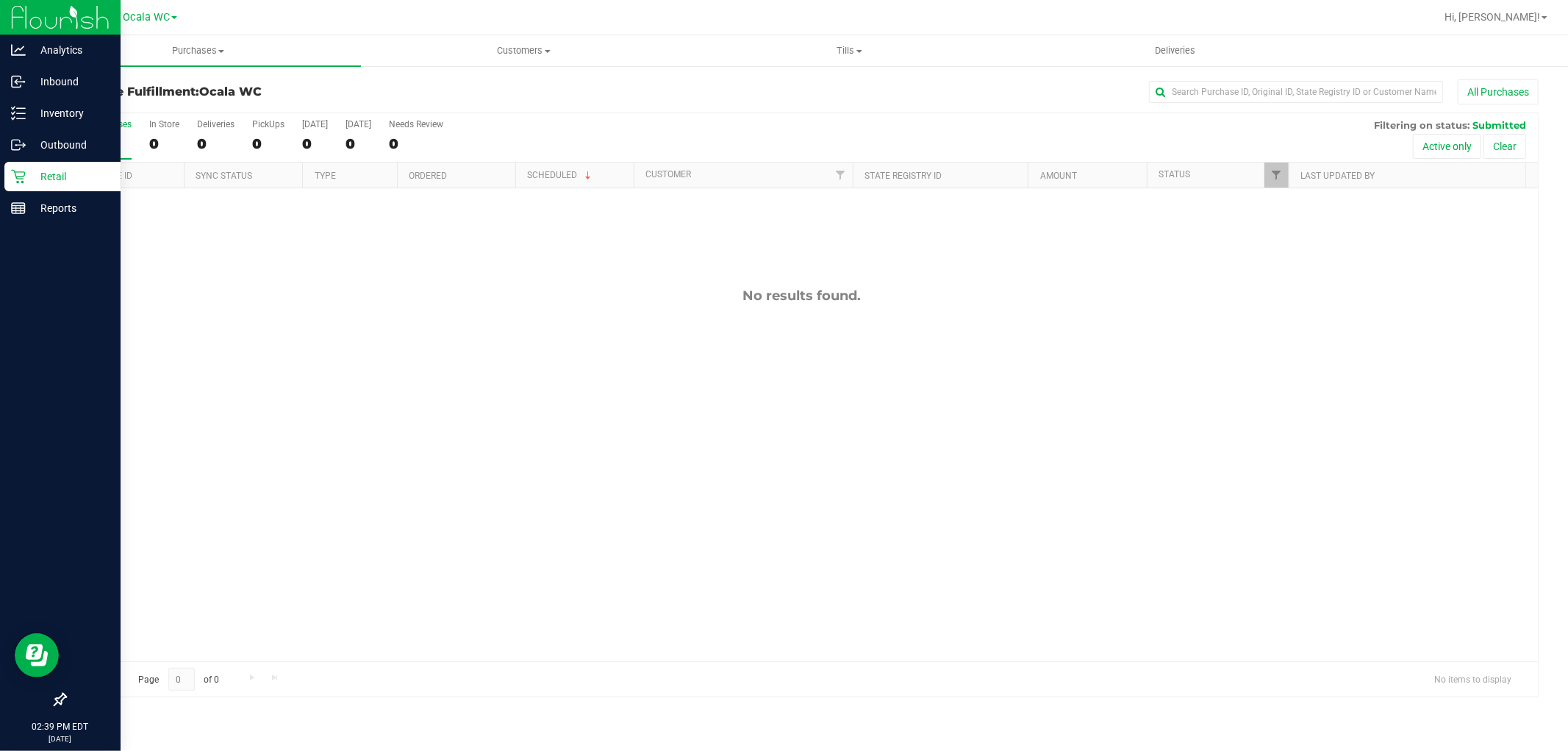
click at [61, 164] on div "Retail" at bounding box center [62, 176] width 116 height 30
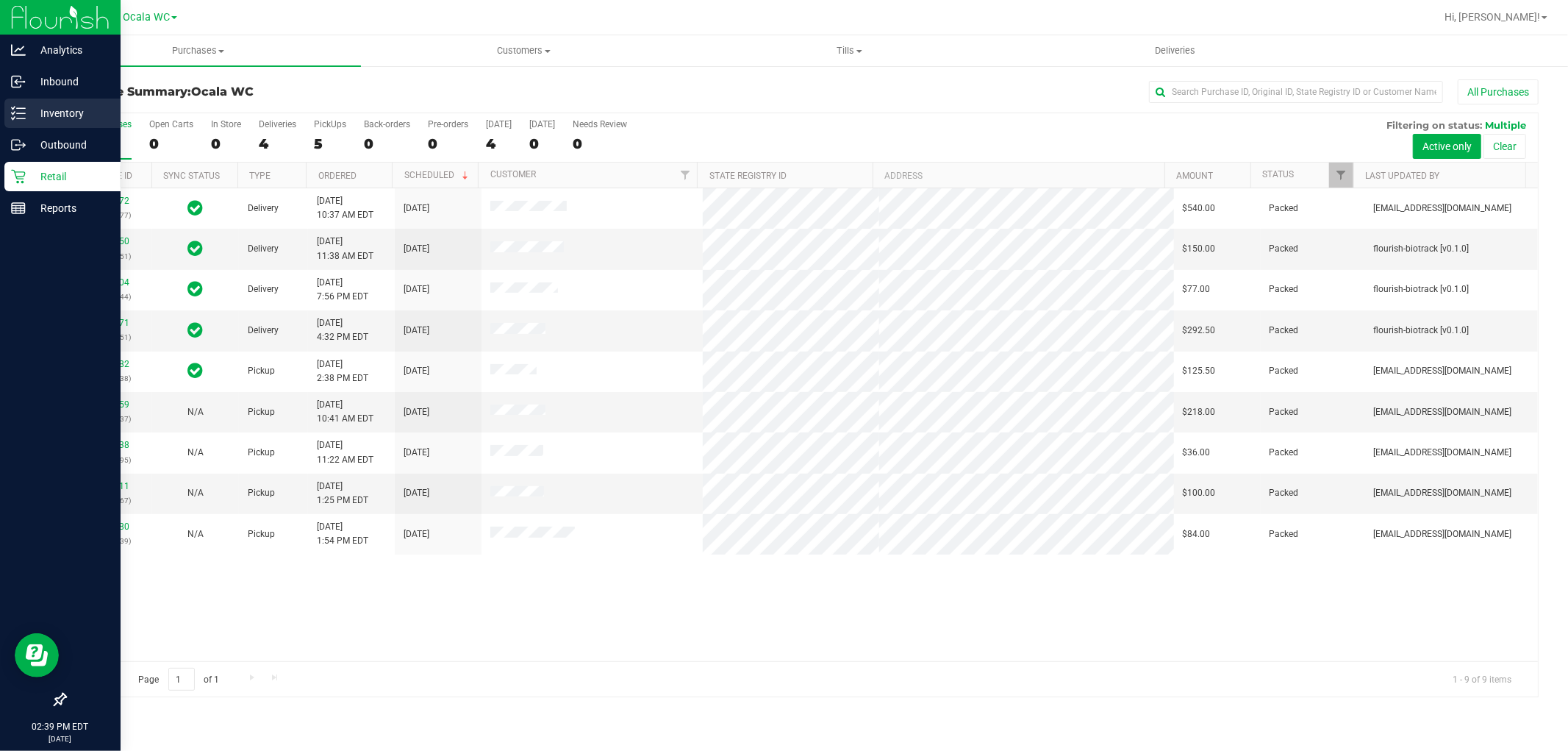
click at [8, 114] on div "Inventory" at bounding box center [62, 113] width 116 height 30
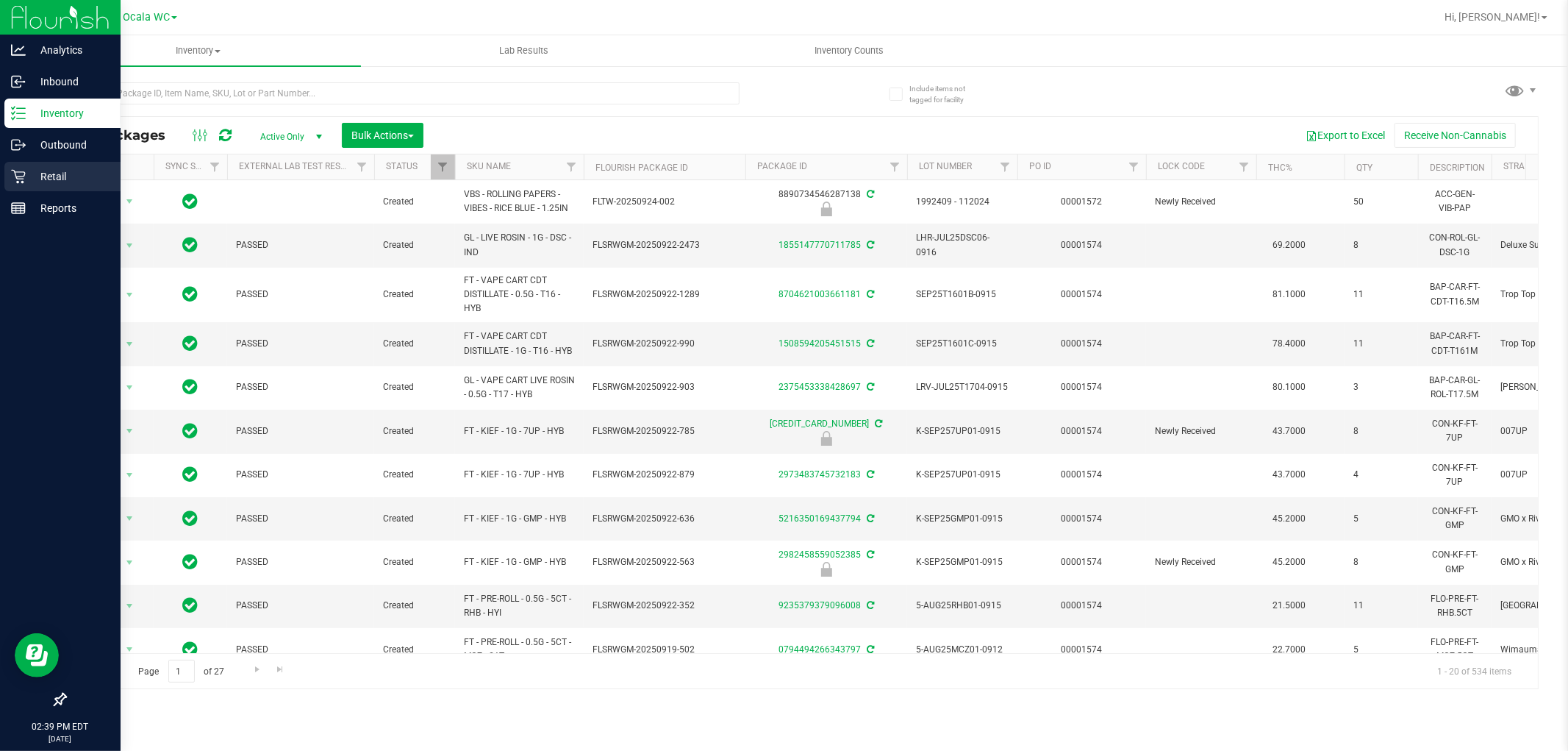
click at [42, 171] on p "Retail" at bounding box center [70, 176] width 88 height 17
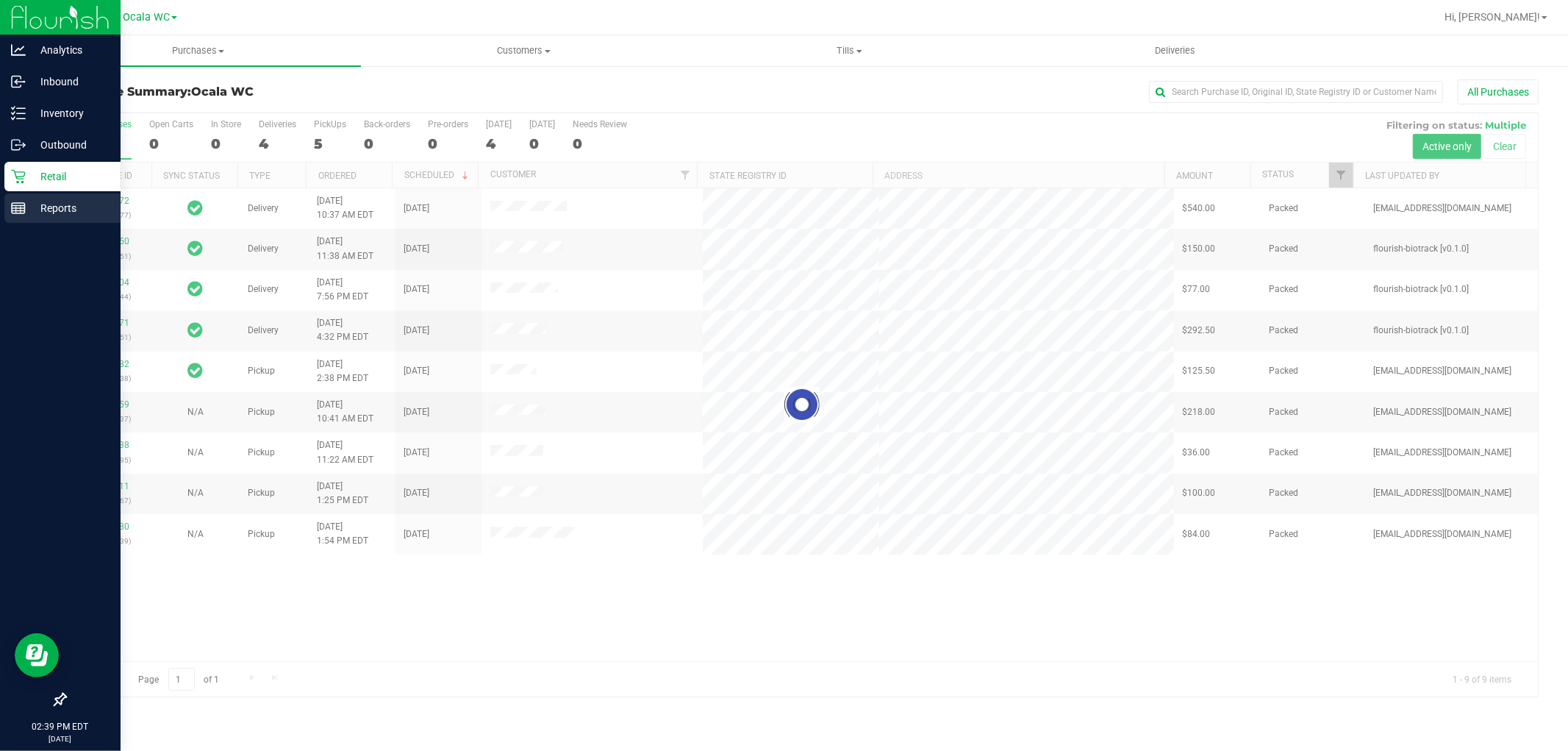
click at [55, 208] on p "Reports" at bounding box center [70, 208] width 88 height 17
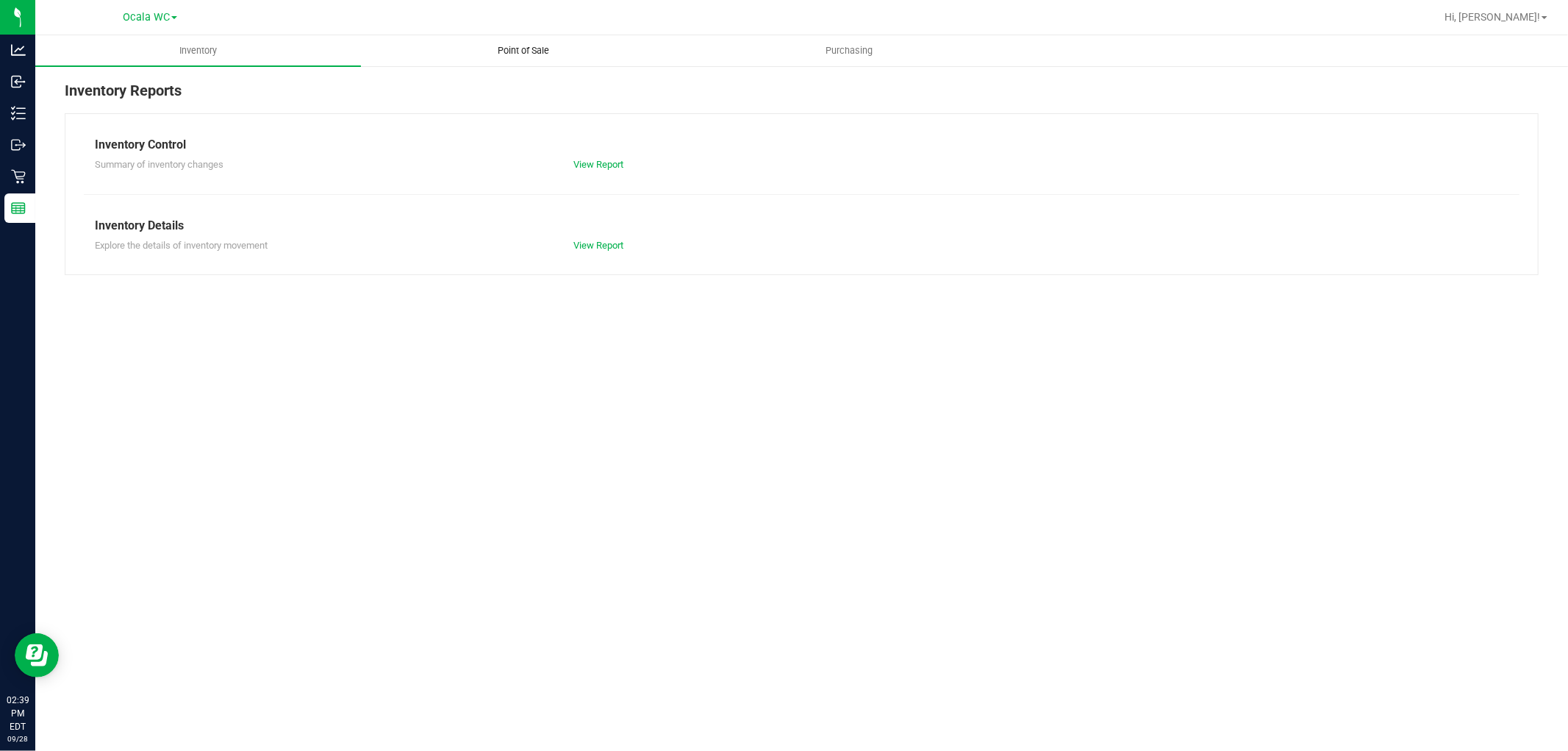
click at [516, 52] on span "Point of Sale" at bounding box center [524, 50] width 91 height 13
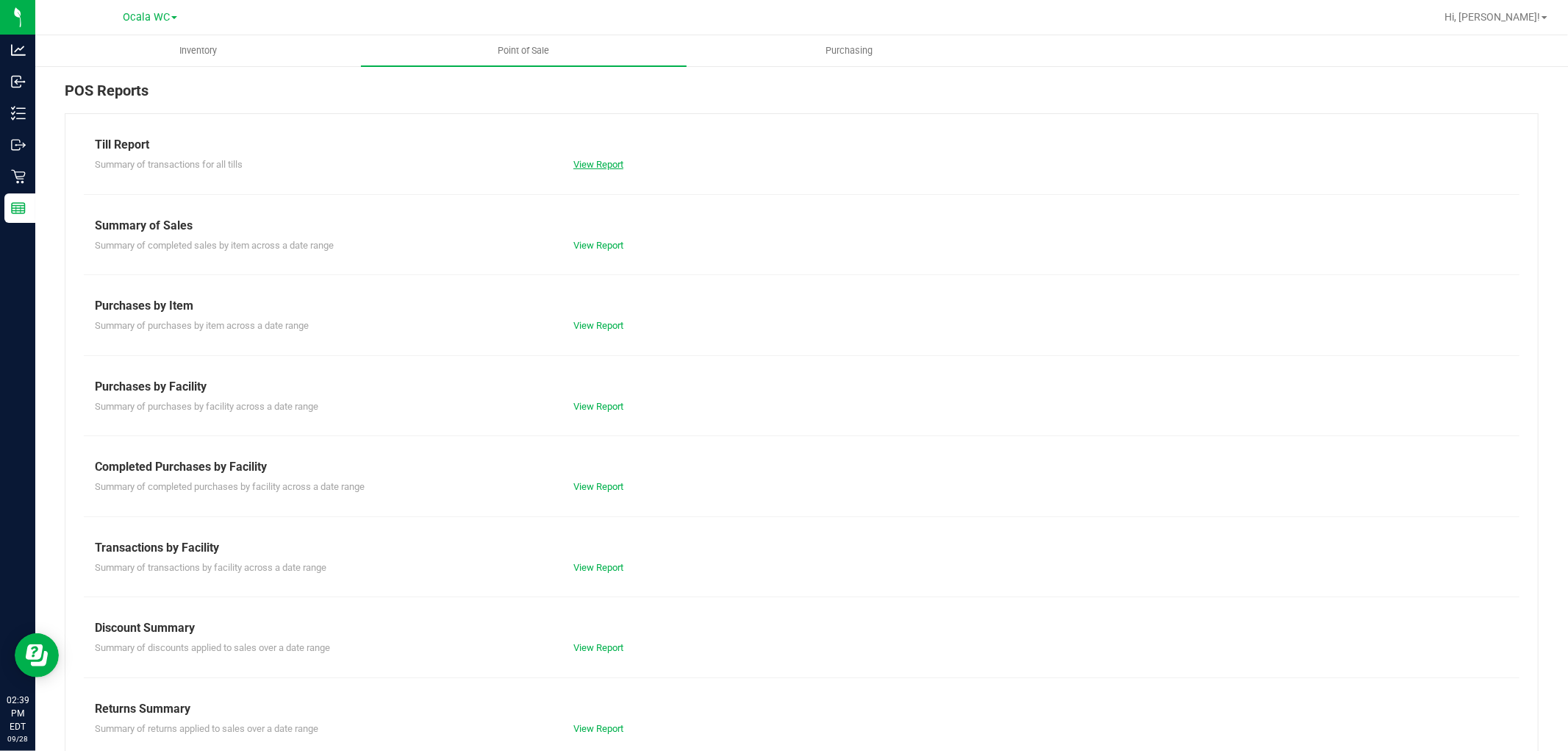
click at [583, 165] on link "View Report" at bounding box center [598, 164] width 50 height 11
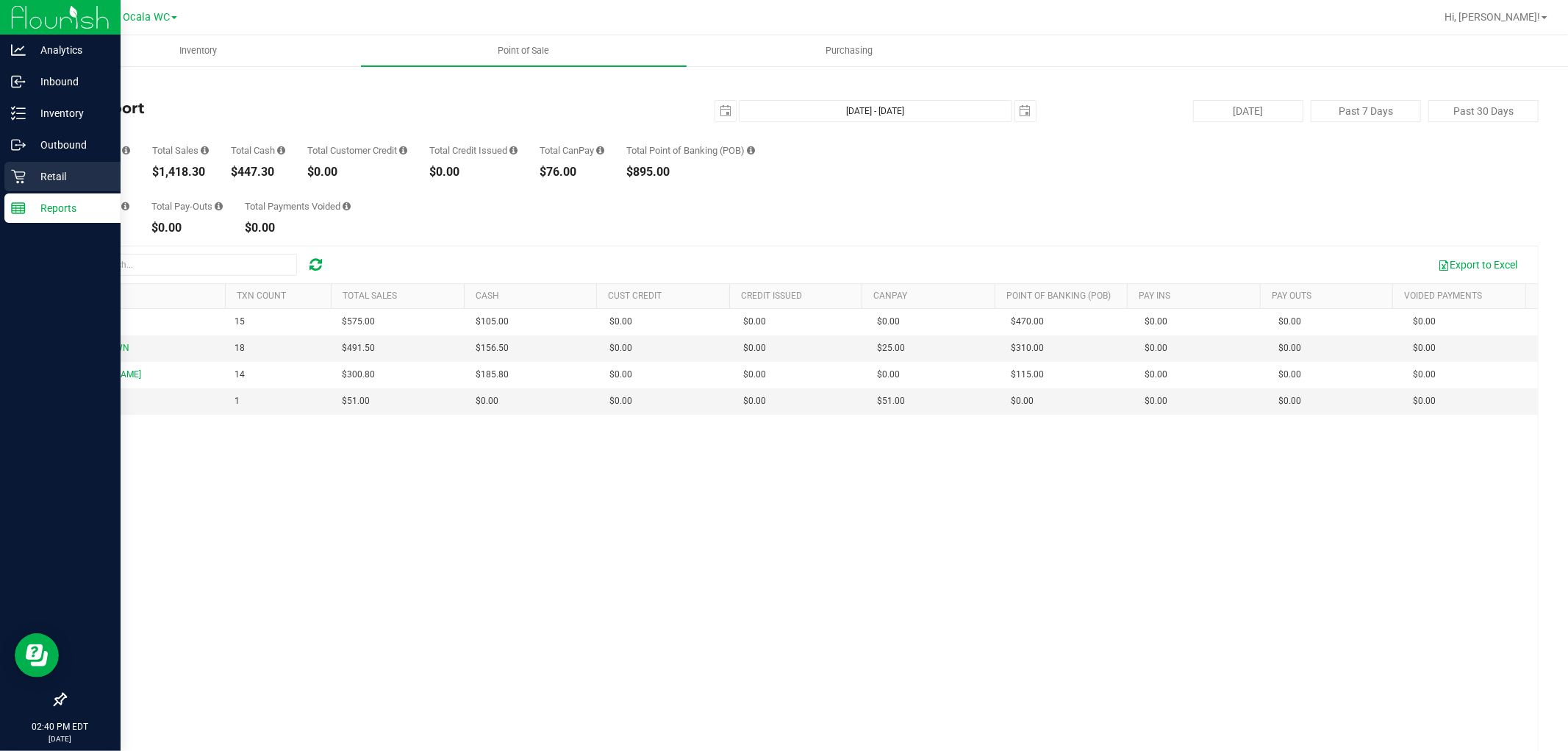
click at [63, 171] on p "Retail" at bounding box center [70, 176] width 88 height 17
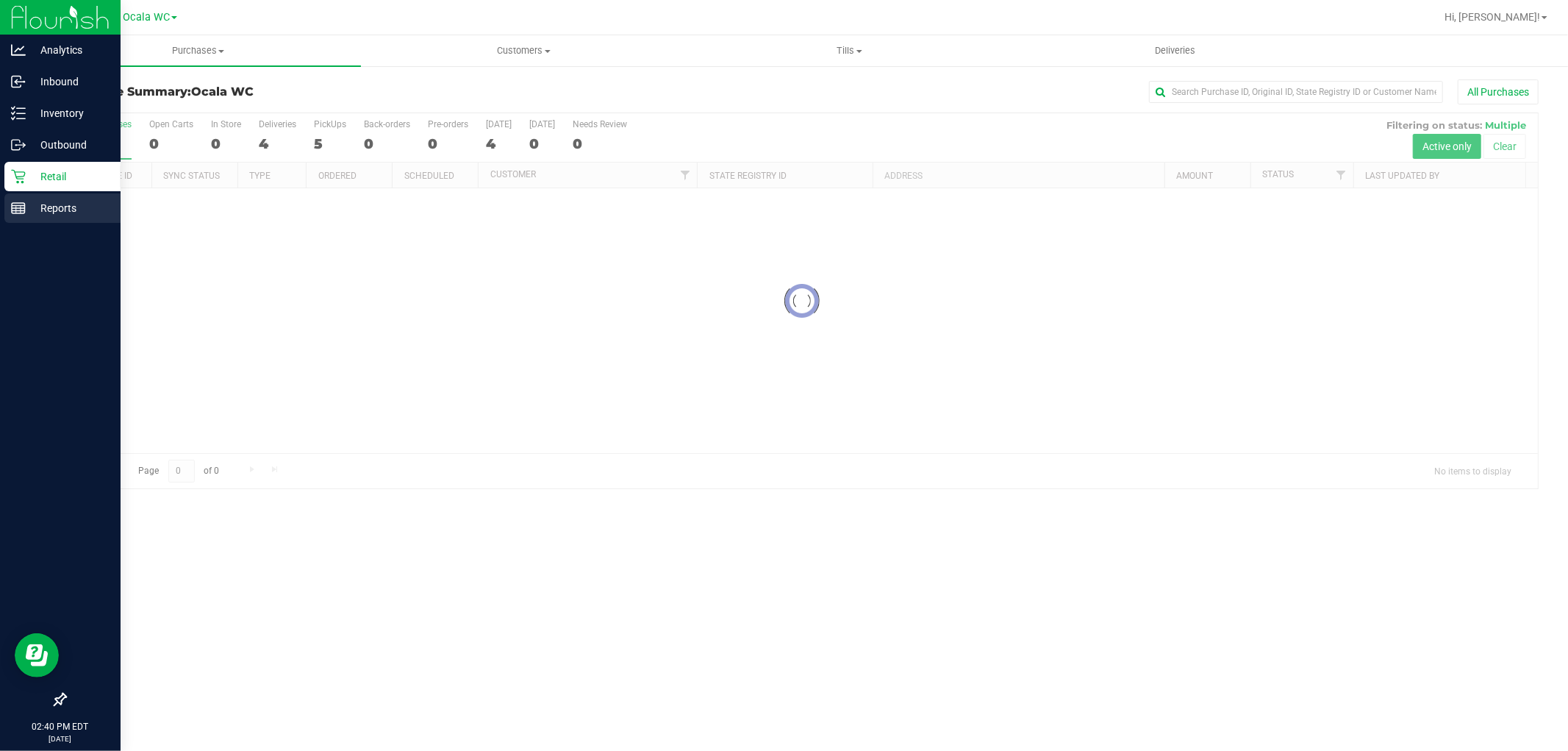
click at [42, 213] on p "Reports" at bounding box center [70, 208] width 88 height 17
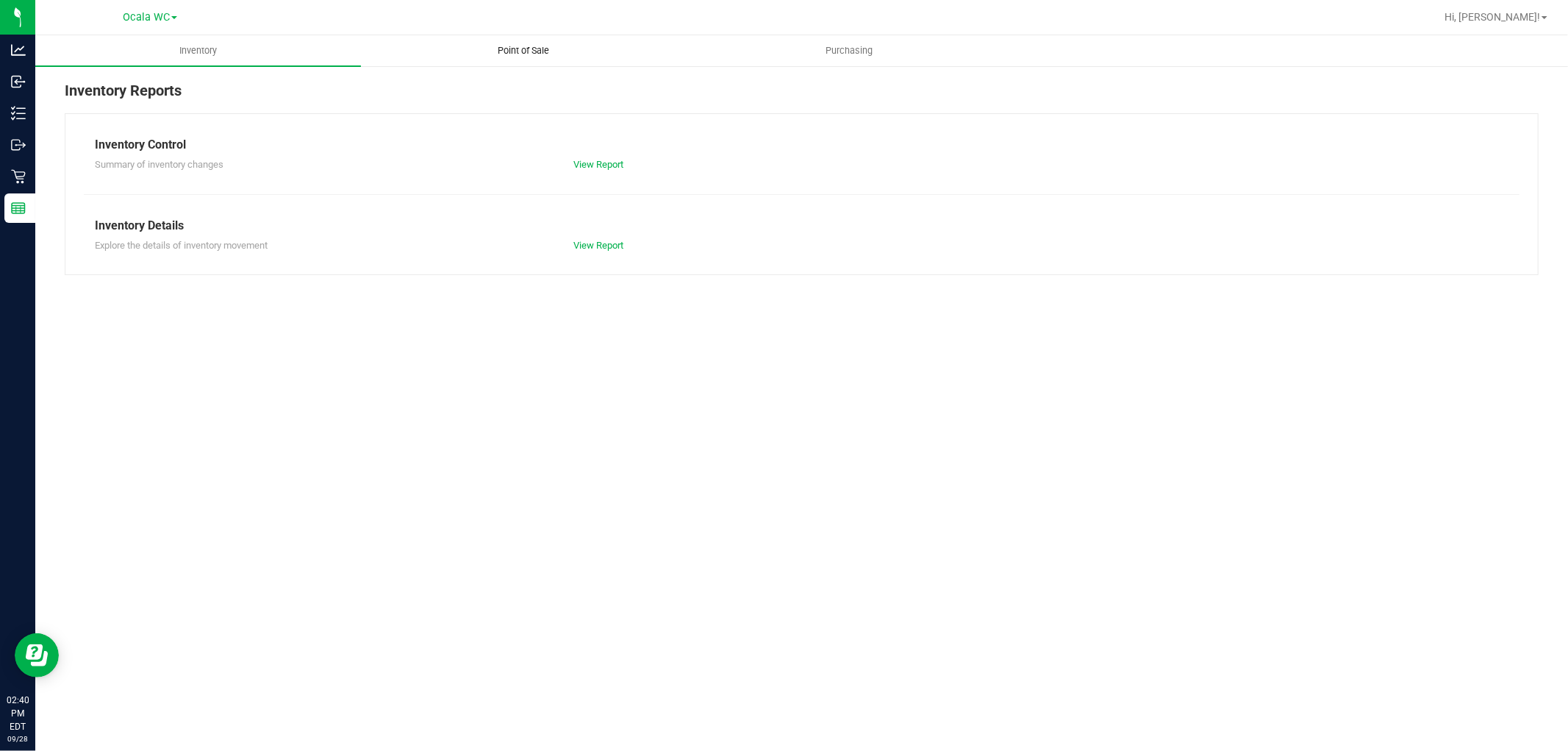
click at [516, 52] on span "Point of Sale" at bounding box center [524, 50] width 91 height 13
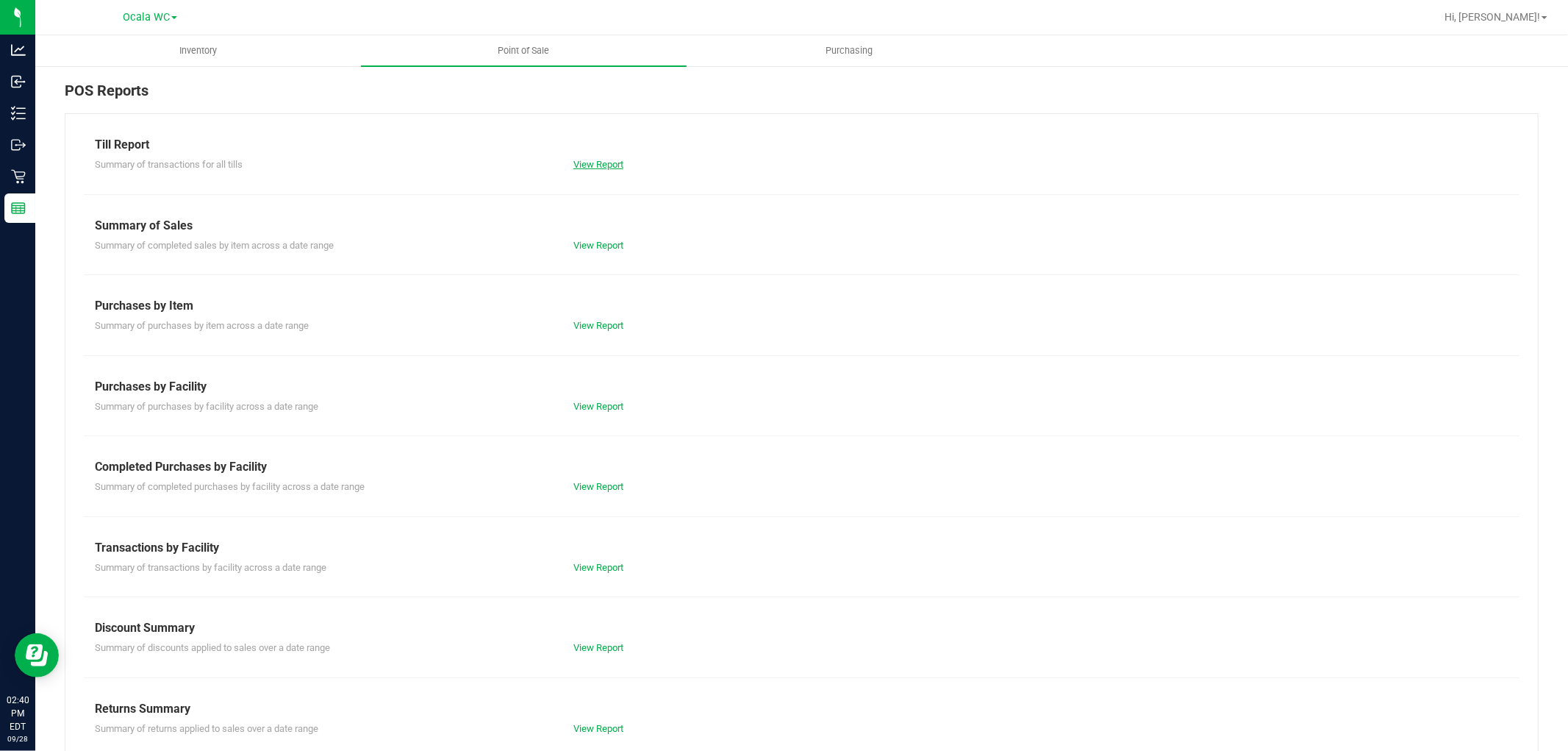
click at [583, 159] on link "View Report" at bounding box center [598, 164] width 50 height 11
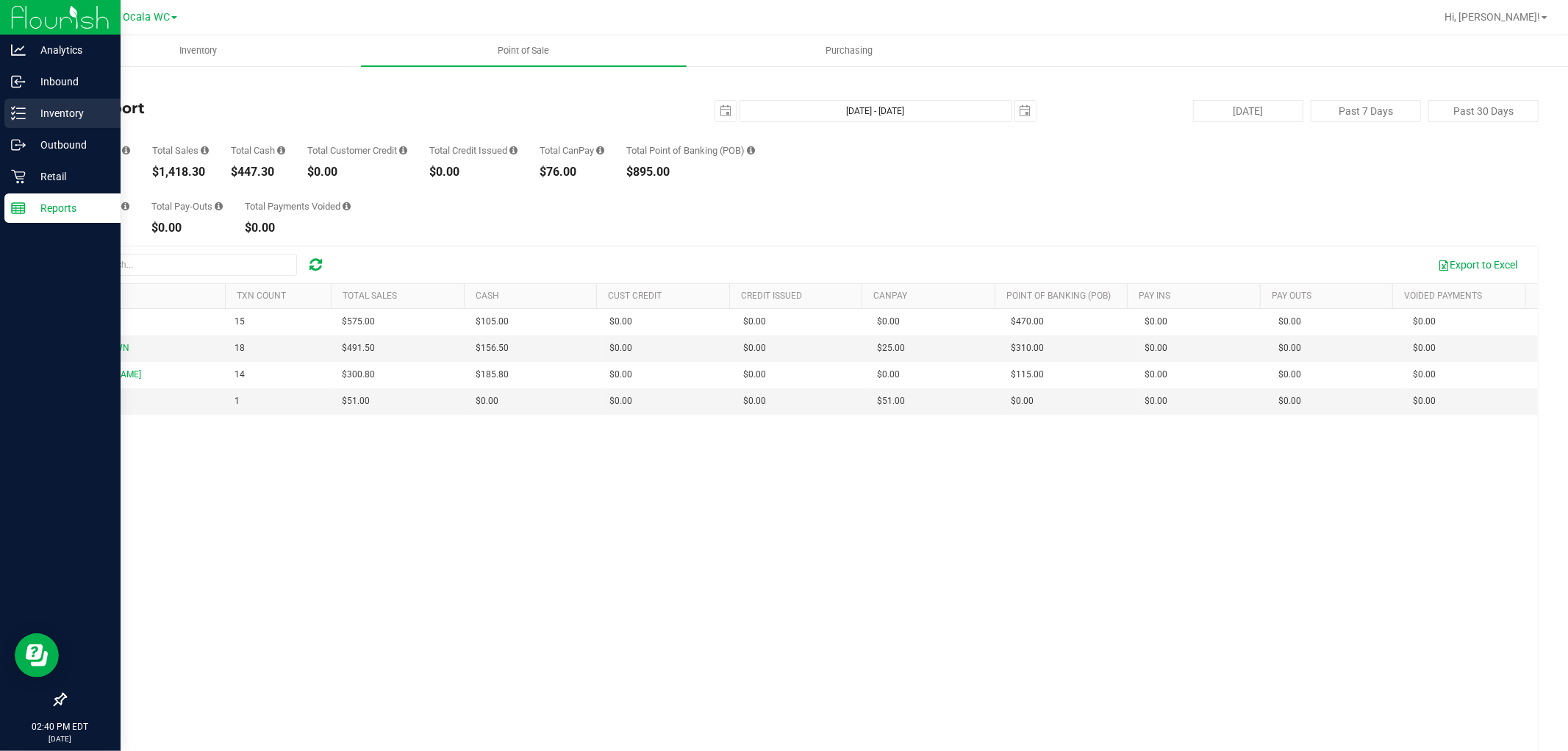
click at [35, 118] on p "Inventory" at bounding box center [70, 113] width 88 height 17
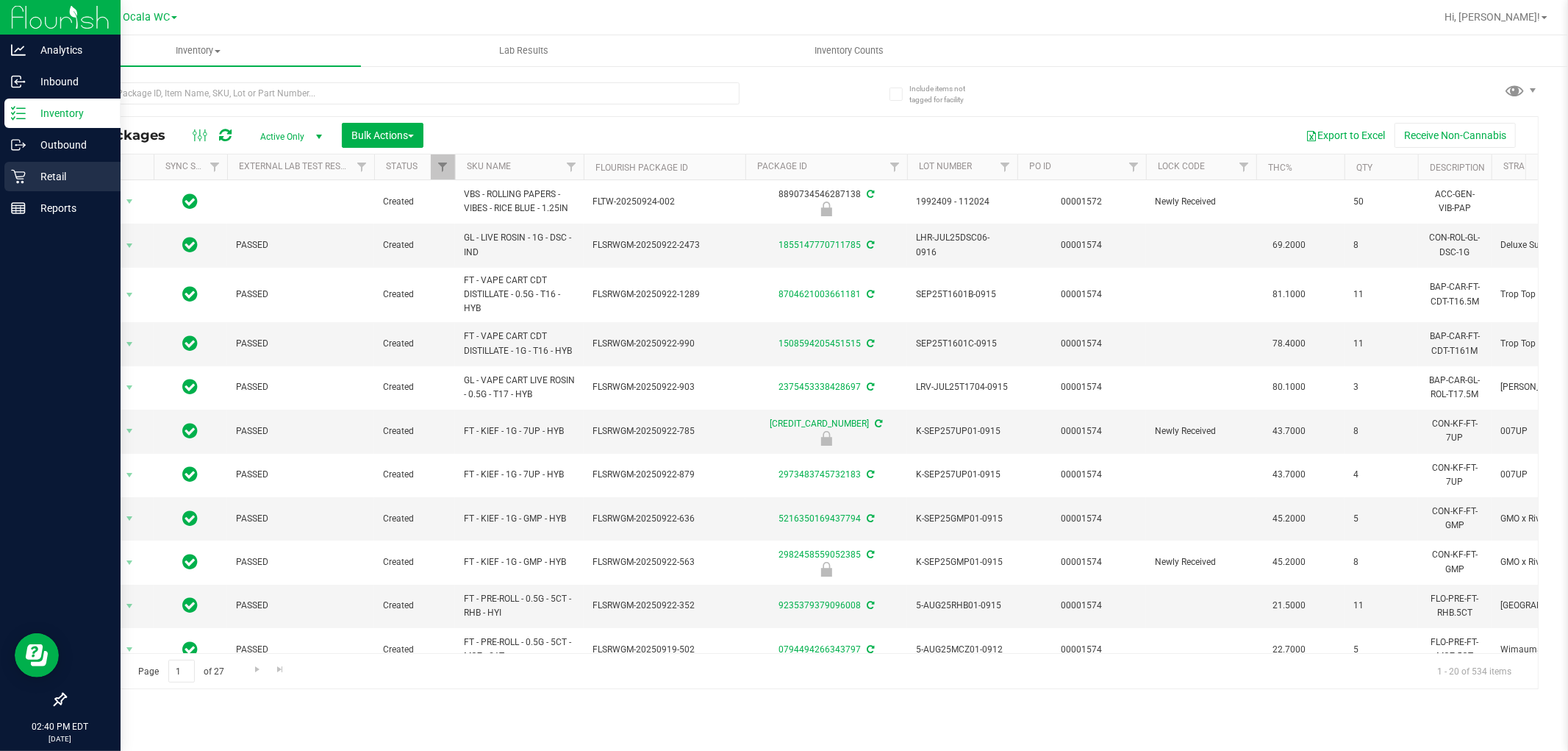
click at [60, 168] on p "Retail" at bounding box center [70, 176] width 88 height 17
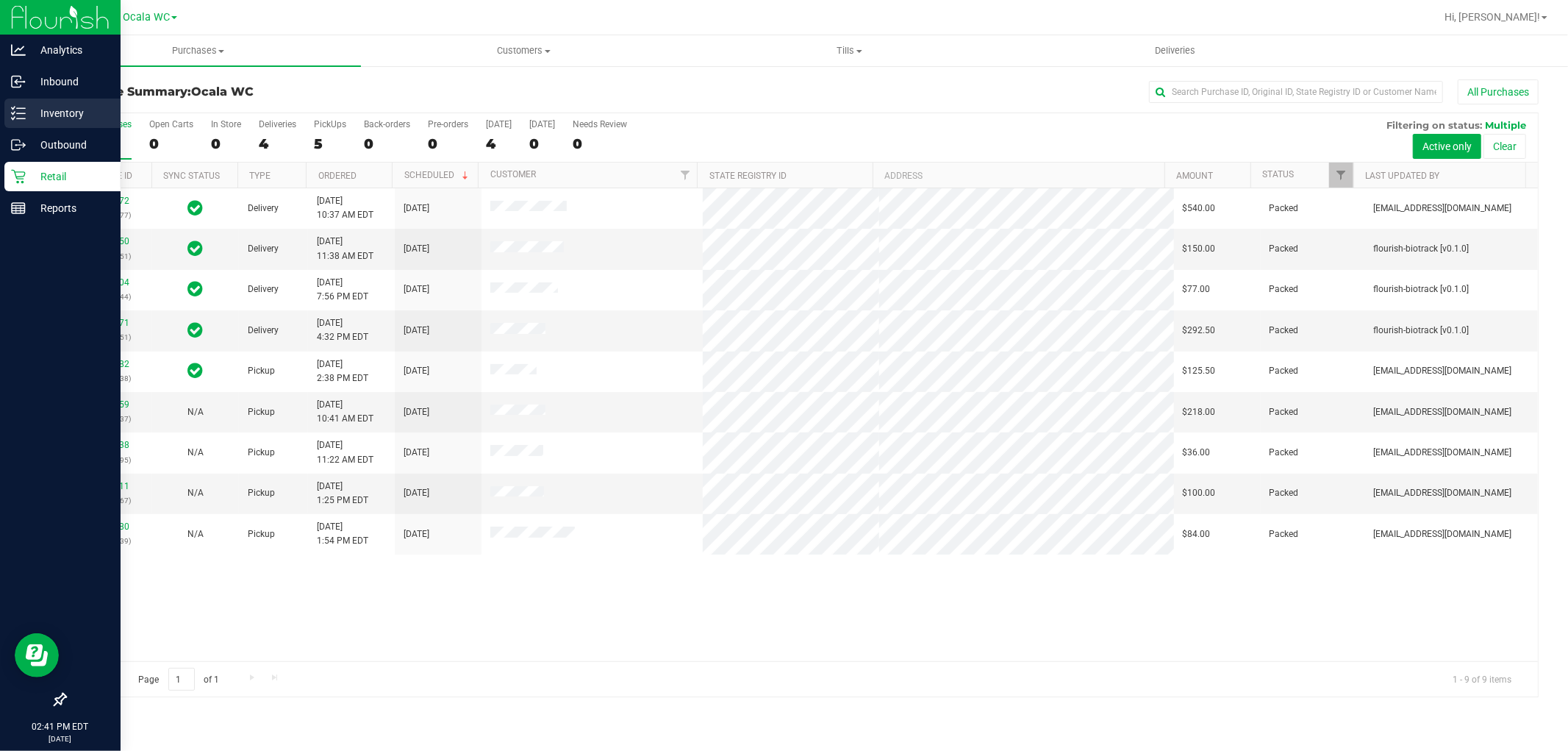
click at [52, 108] on p "Inventory" at bounding box center [70, 113] width 88 height 17
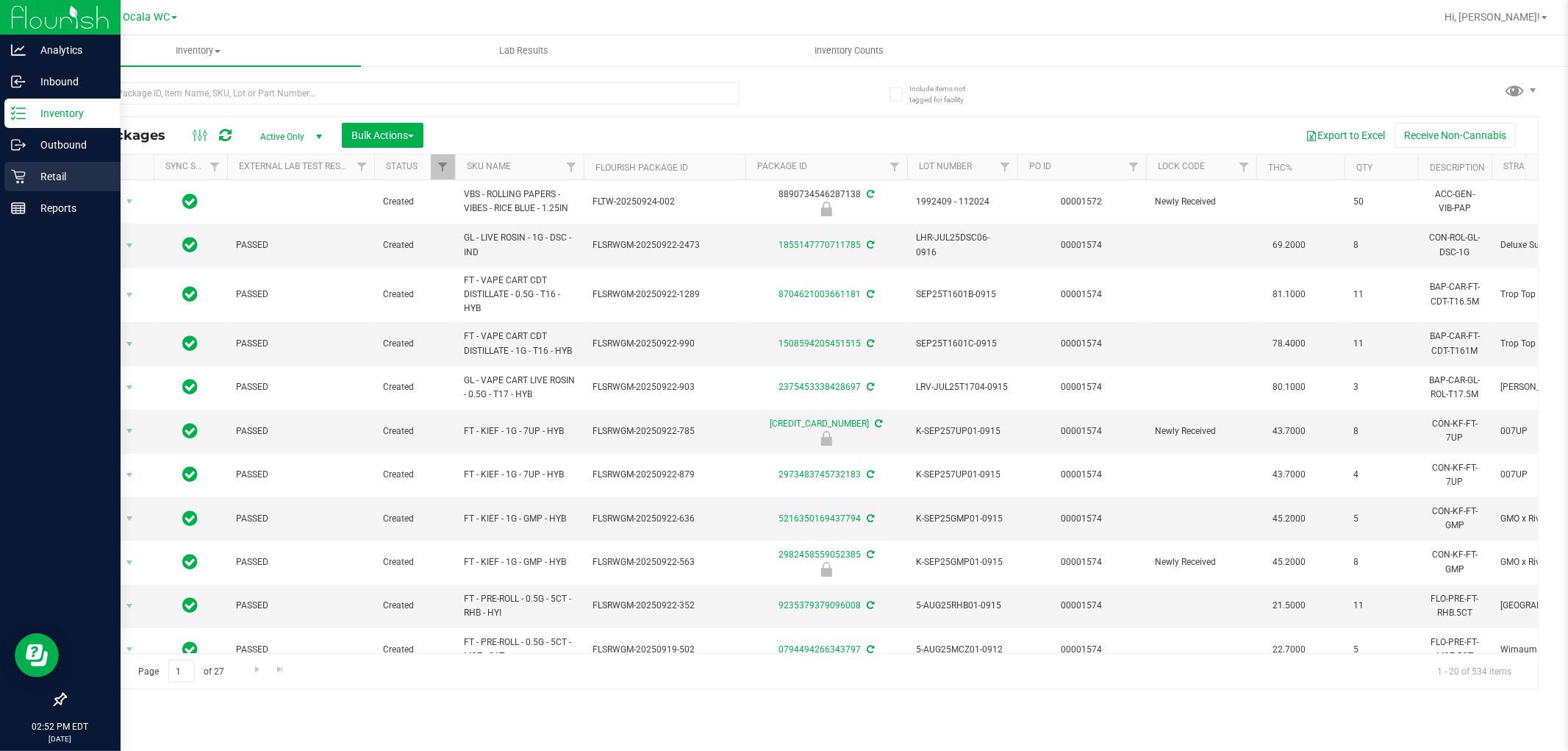
click at [49, 177] on p "Retail" at bounding box center [70, 176] width 88 height 17
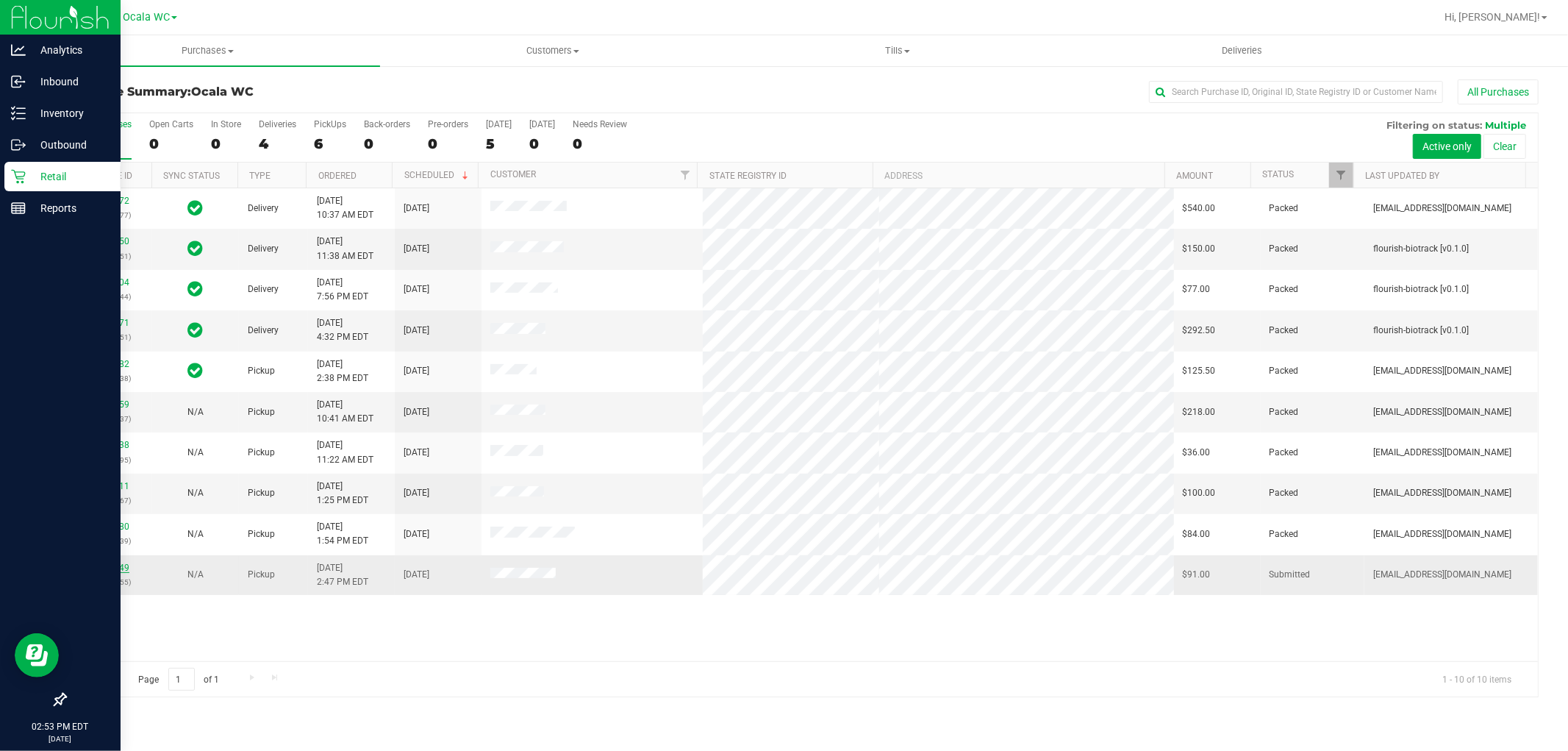
click at [102, 567] on link "12020949" at bounding box center [108, 568] width 41 height 11
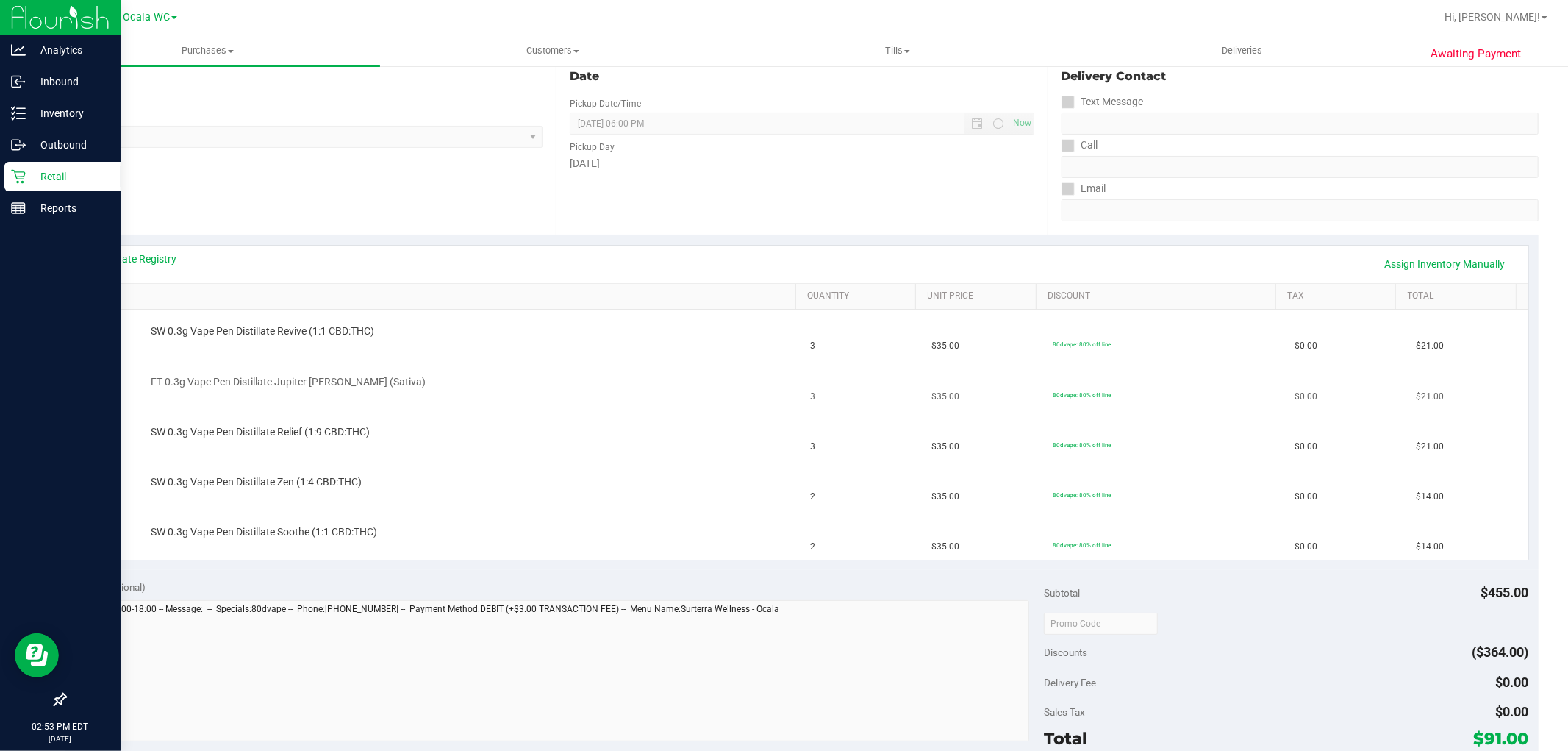
scroll to position [163, 0]
click at [150, 253] on link "View State Registry" at bounding box center [133, 257] width 88 height 14
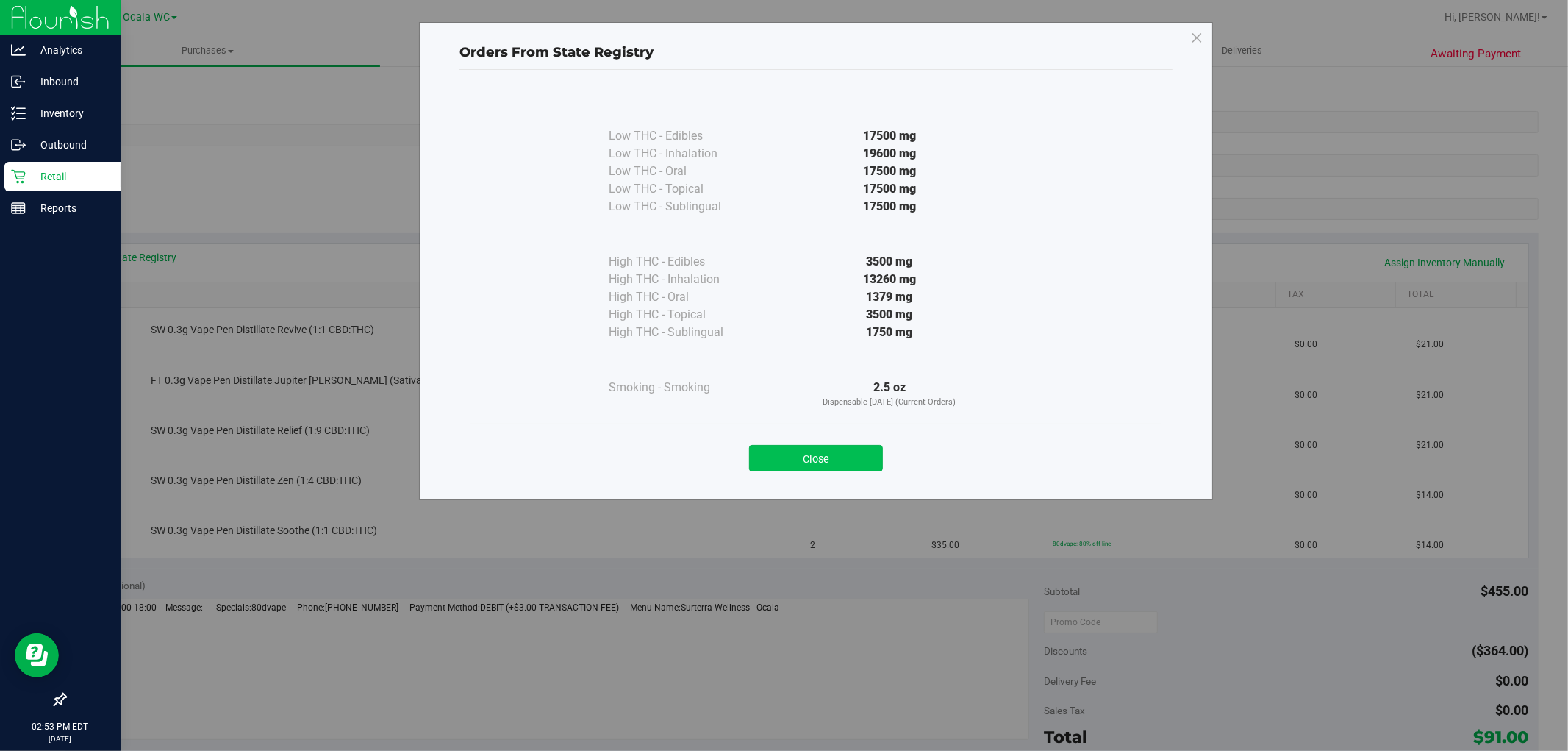
click at [829, 462] on button "Close" at bounding box center [816, 457] width 133 height 27
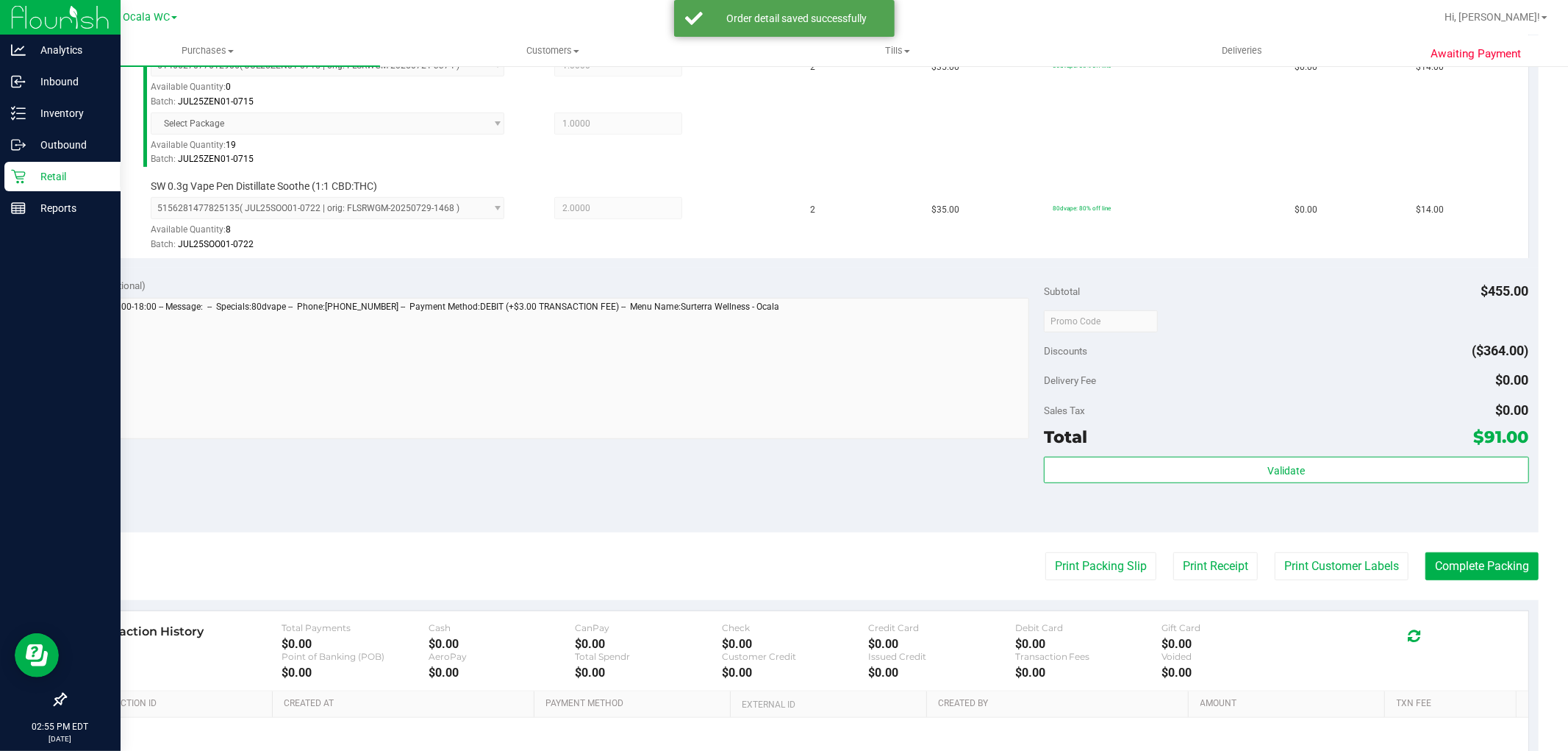
scroll to position [781, 0]
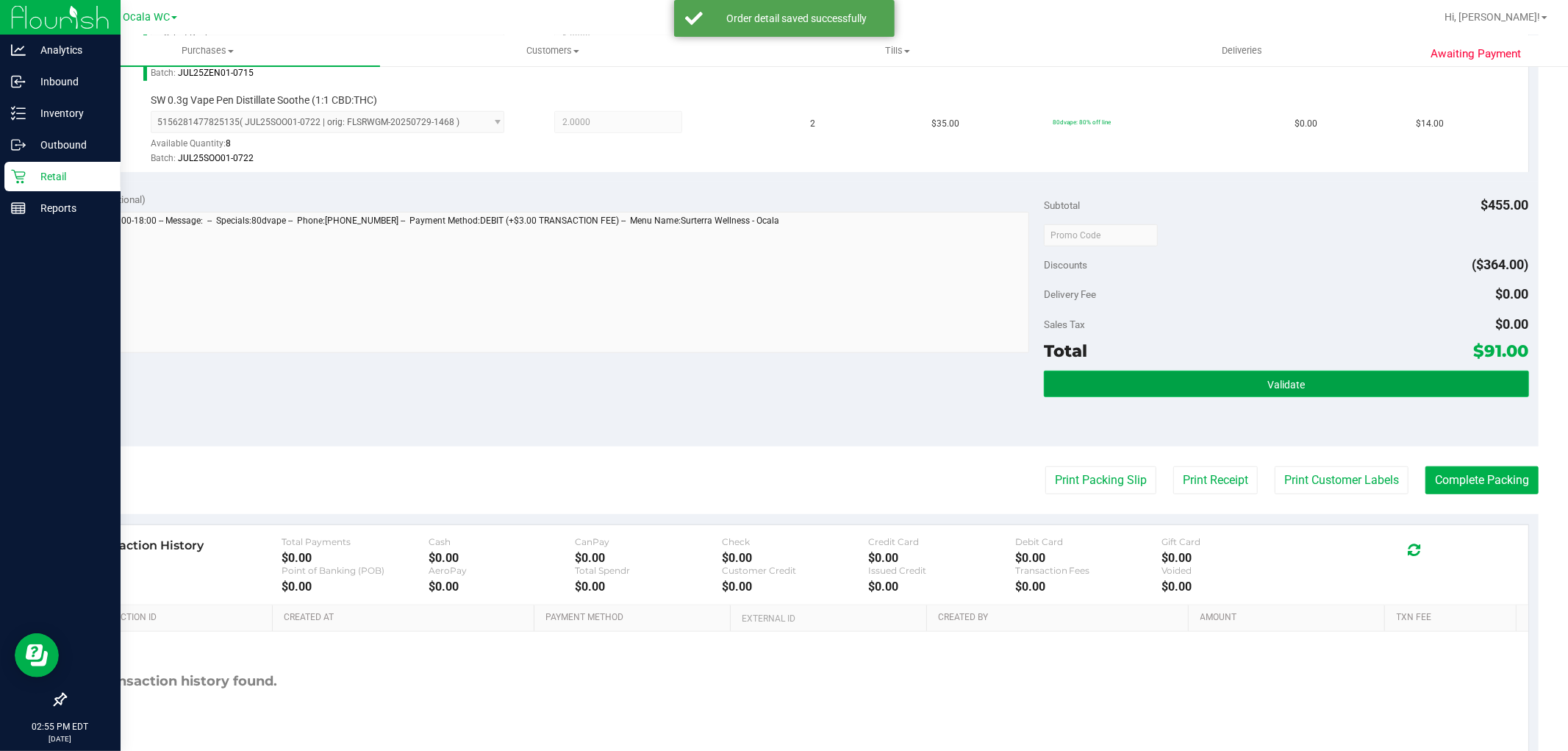
click at [1224, 376] on button "Validate" at bounding box center [1286, 384] width 485 height 27
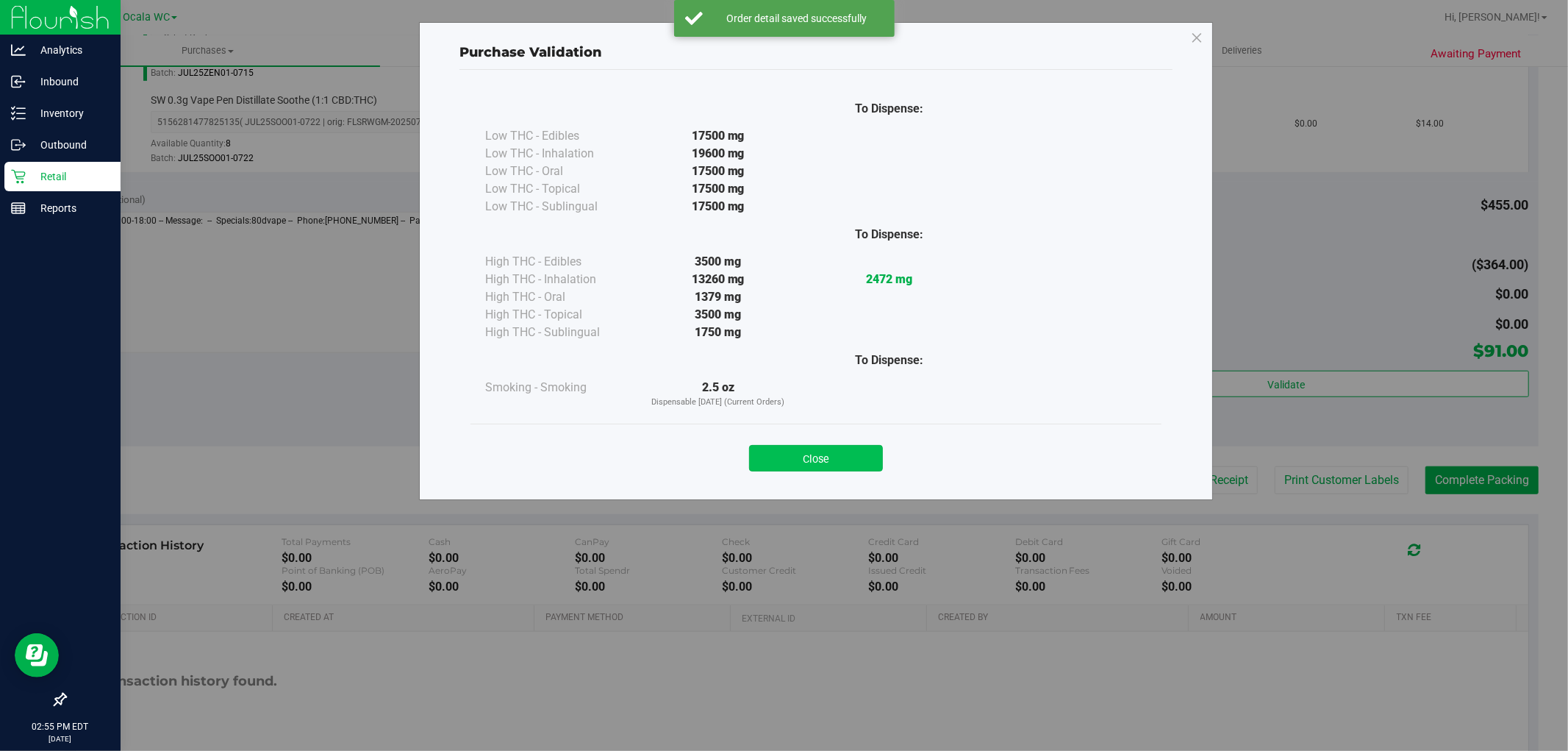
click at [777, 469] on button "Close" at bounding box center [816, 457] width 133 height 27
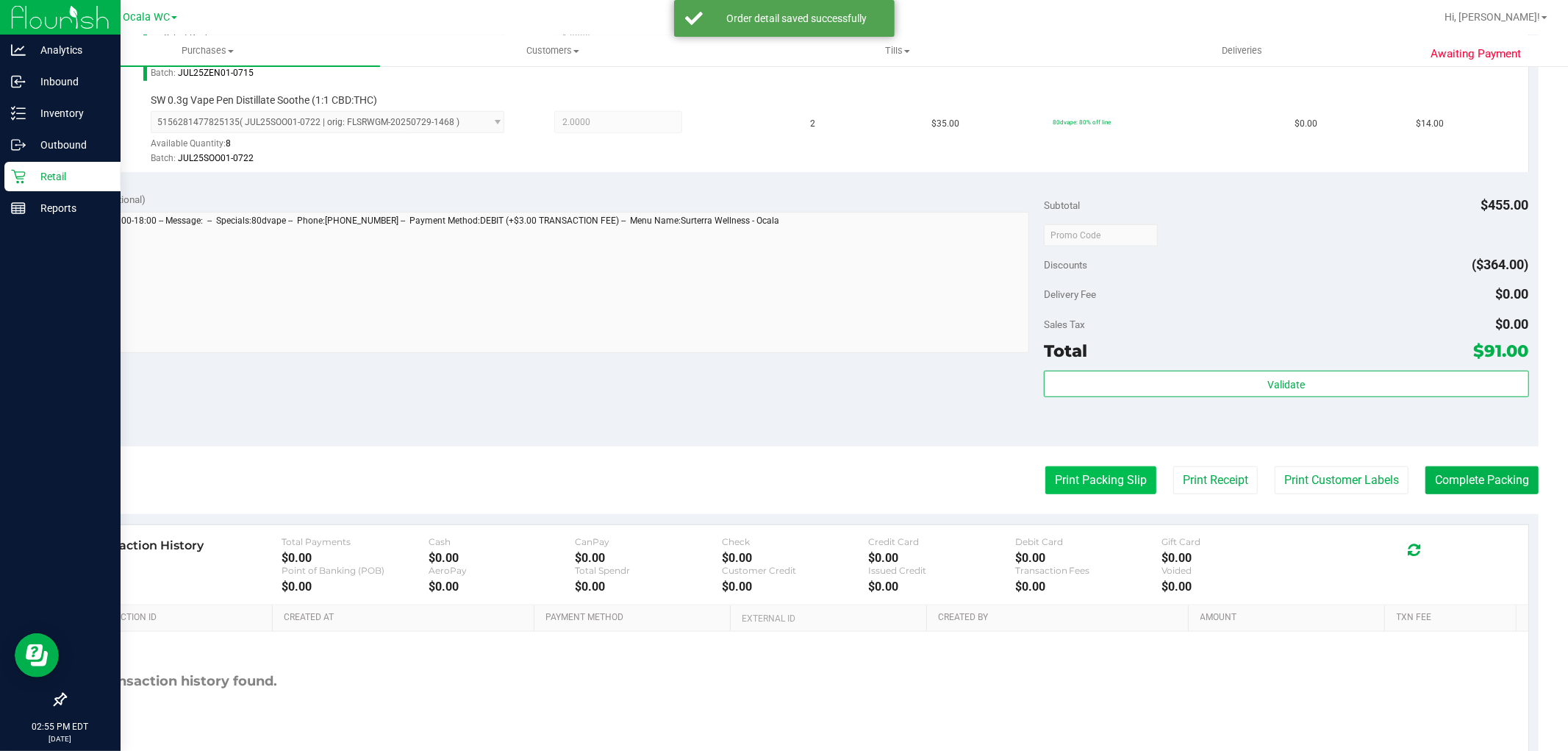
click at [1061, 473] on button "Print Packing Slip" at bounding box center [1100, 480] width 111 height 28
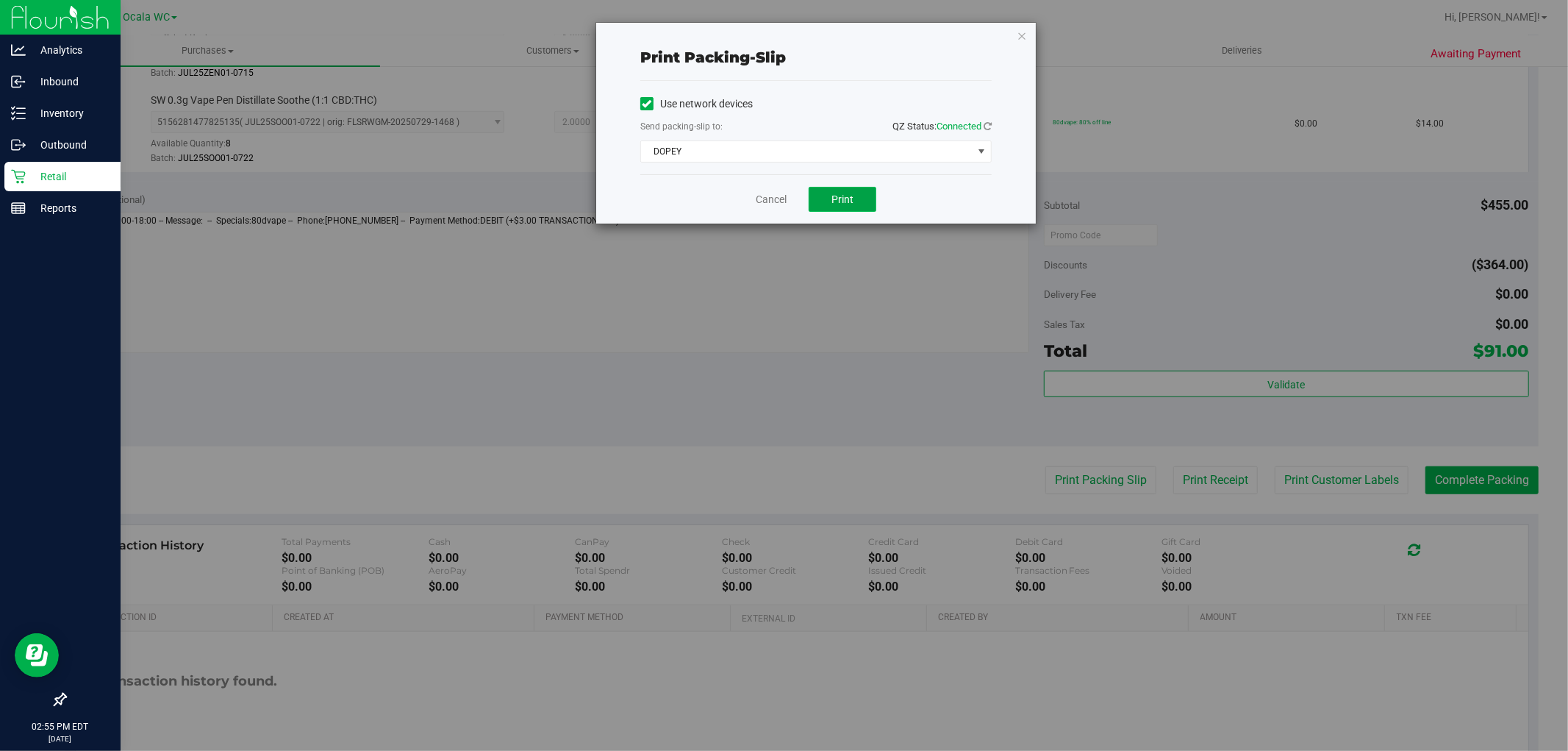
click at [844, 204] on span "Print" at bounding box center [842, 200] width 22 height 12
click at [757, 196] on link "Cancel" at bounding box center [771, 200] width 31 height 15
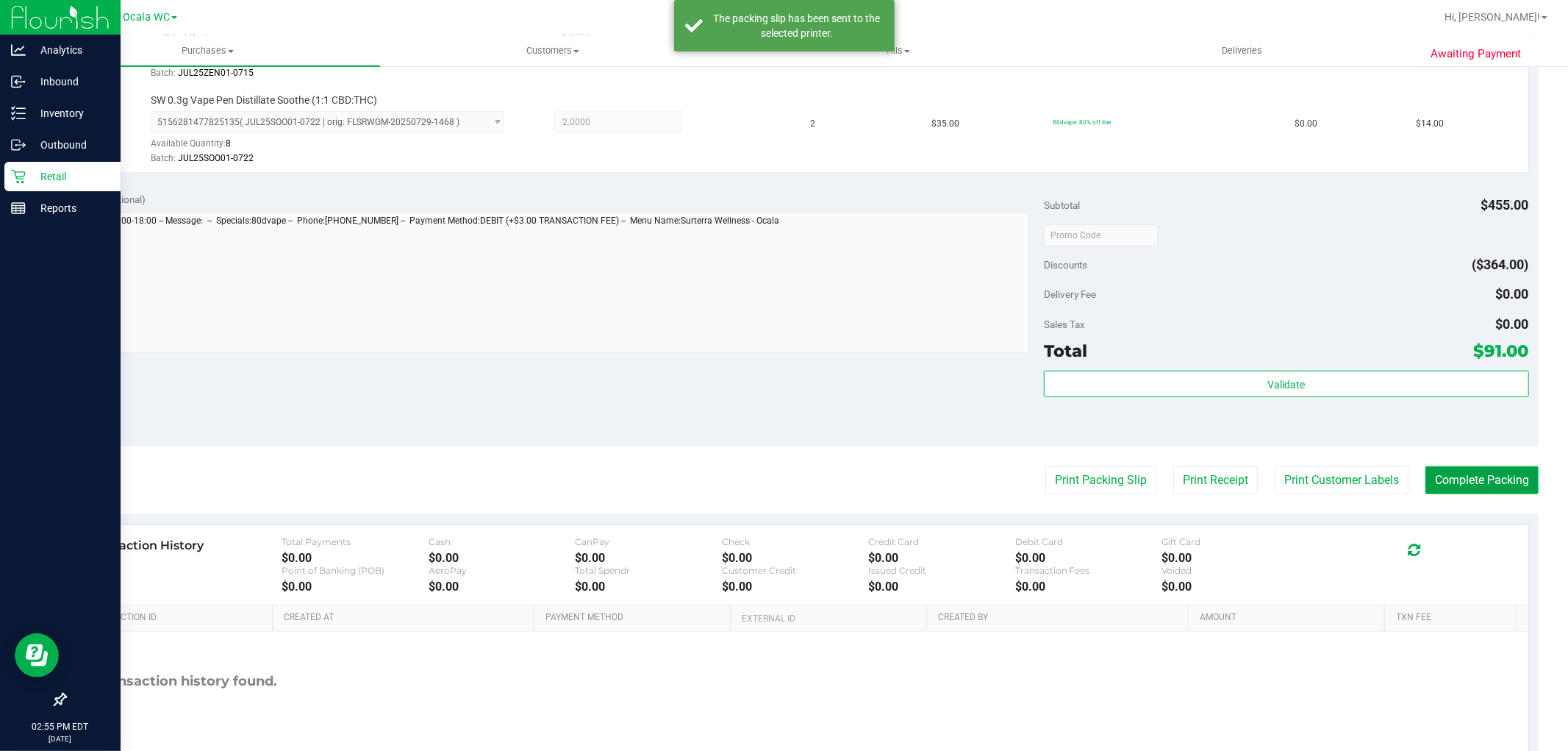
click at [1466, 491] on button "Complete Packing" at bounding box center [1482, 480] width 113 height 28
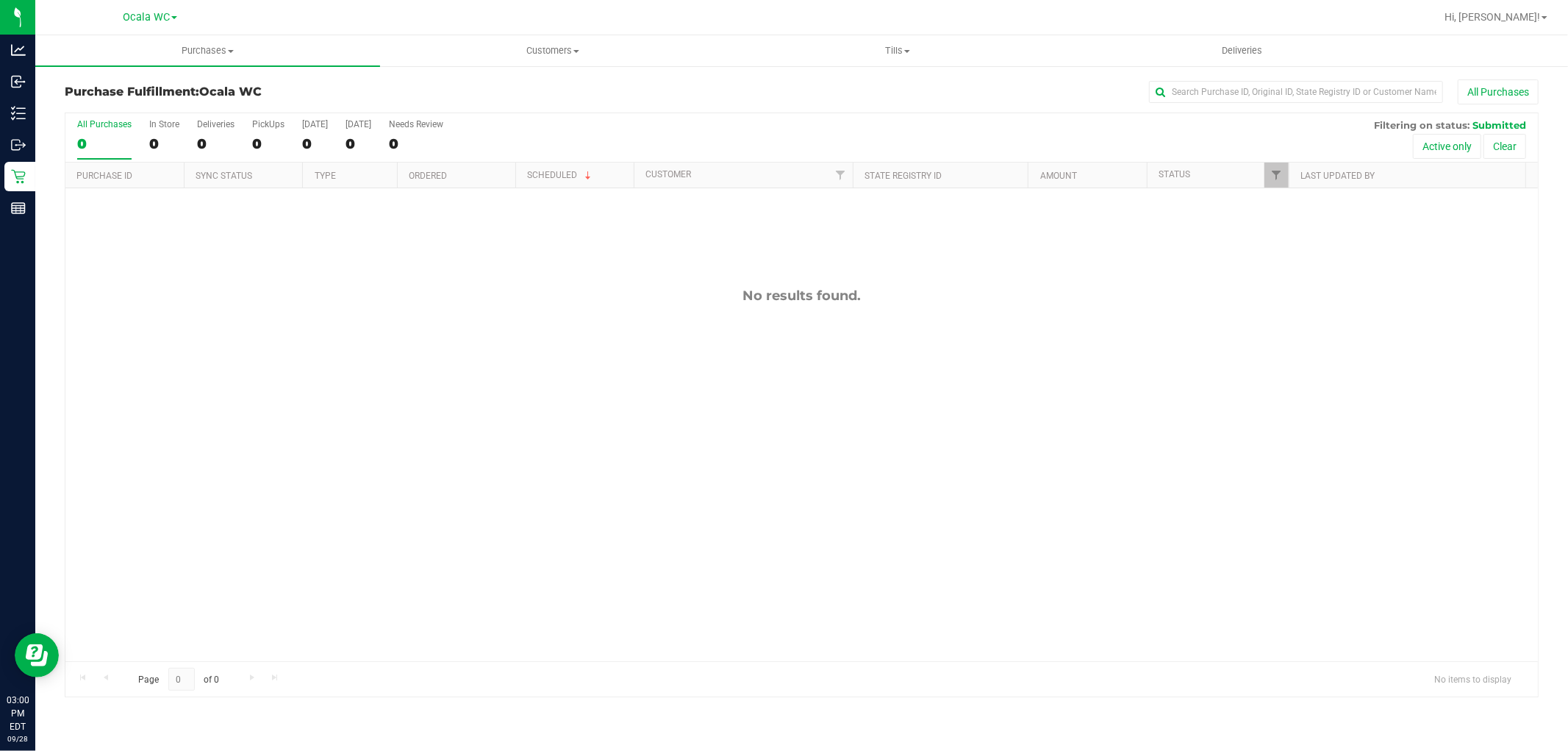
click at [318, 501] on div "No results found." at bounding box center [801, 474] width 1472 height 572
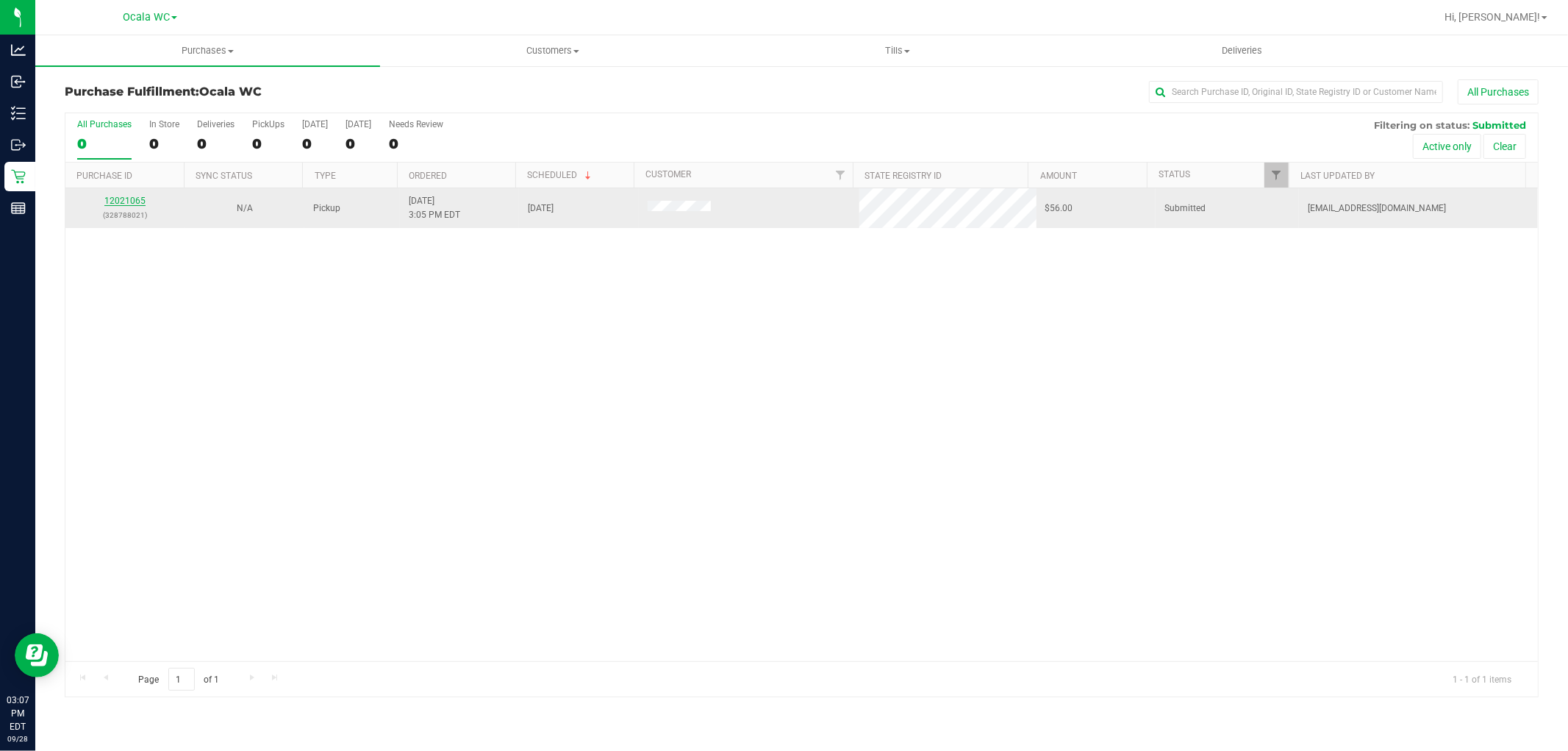
click at [118, 199] on link "12021065" at bounding box center [125, 201] width 41 height 11
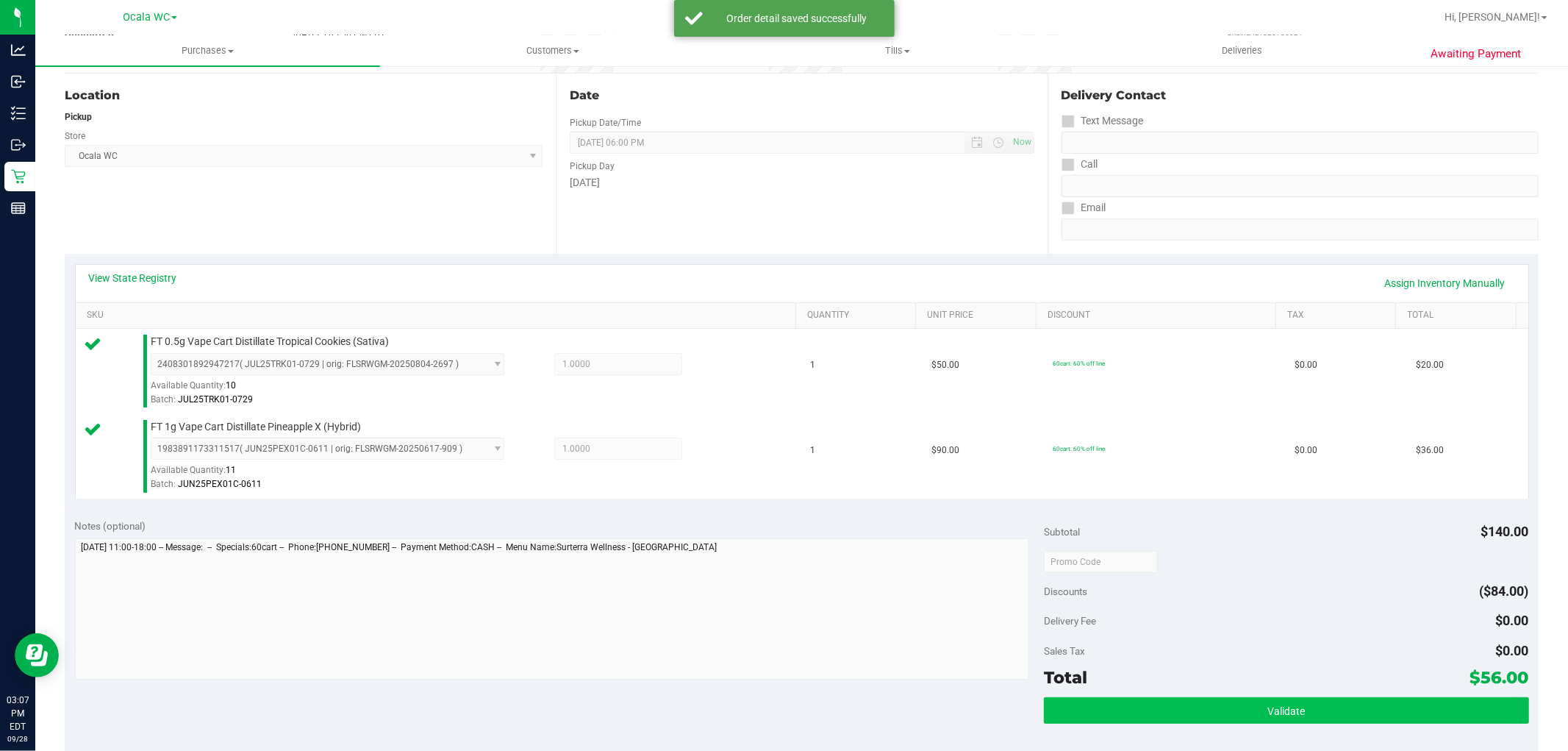
scroll to position [245, 0]
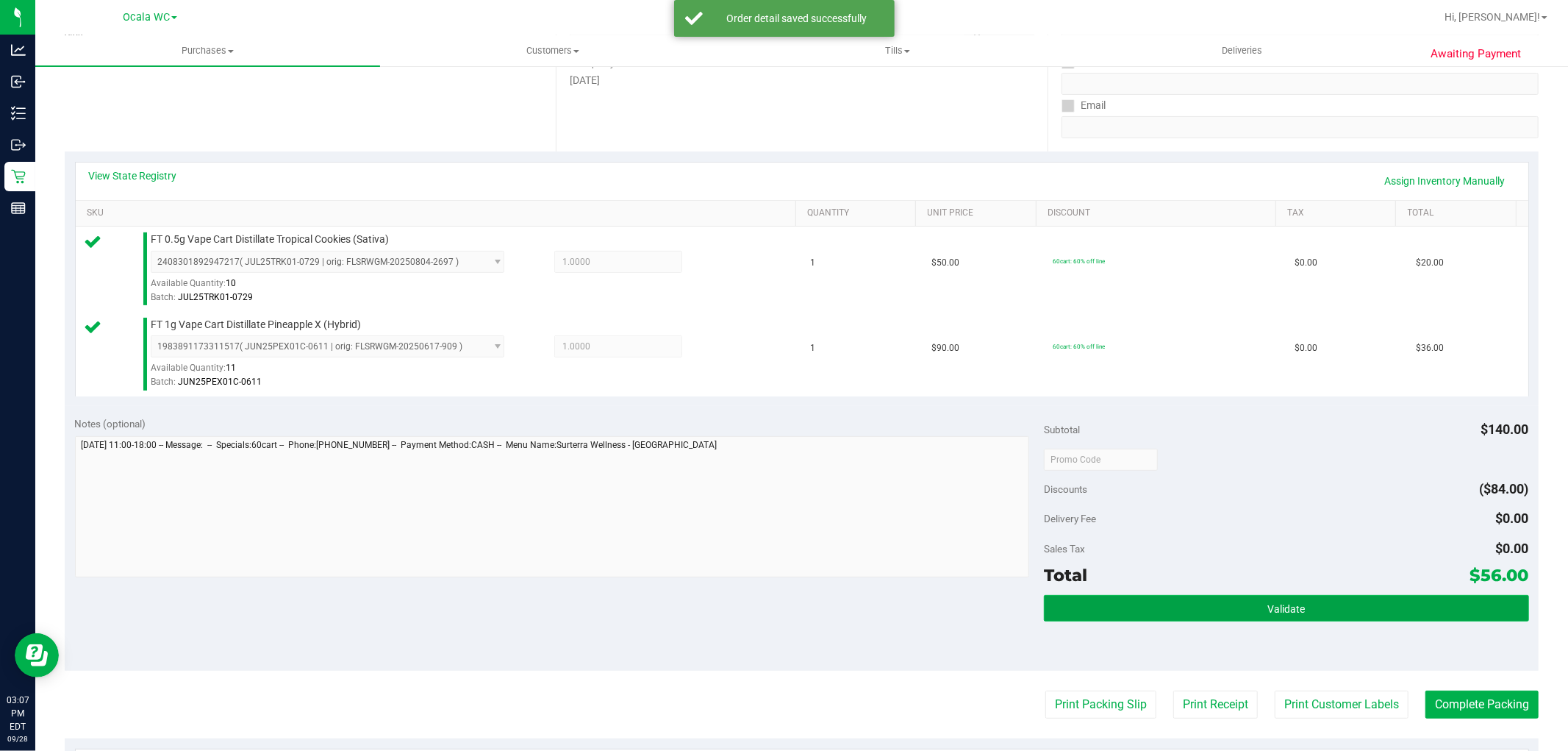
click at [1367, 602] on button "Validate" at bounding box center [1286, 608] width 485 height 27
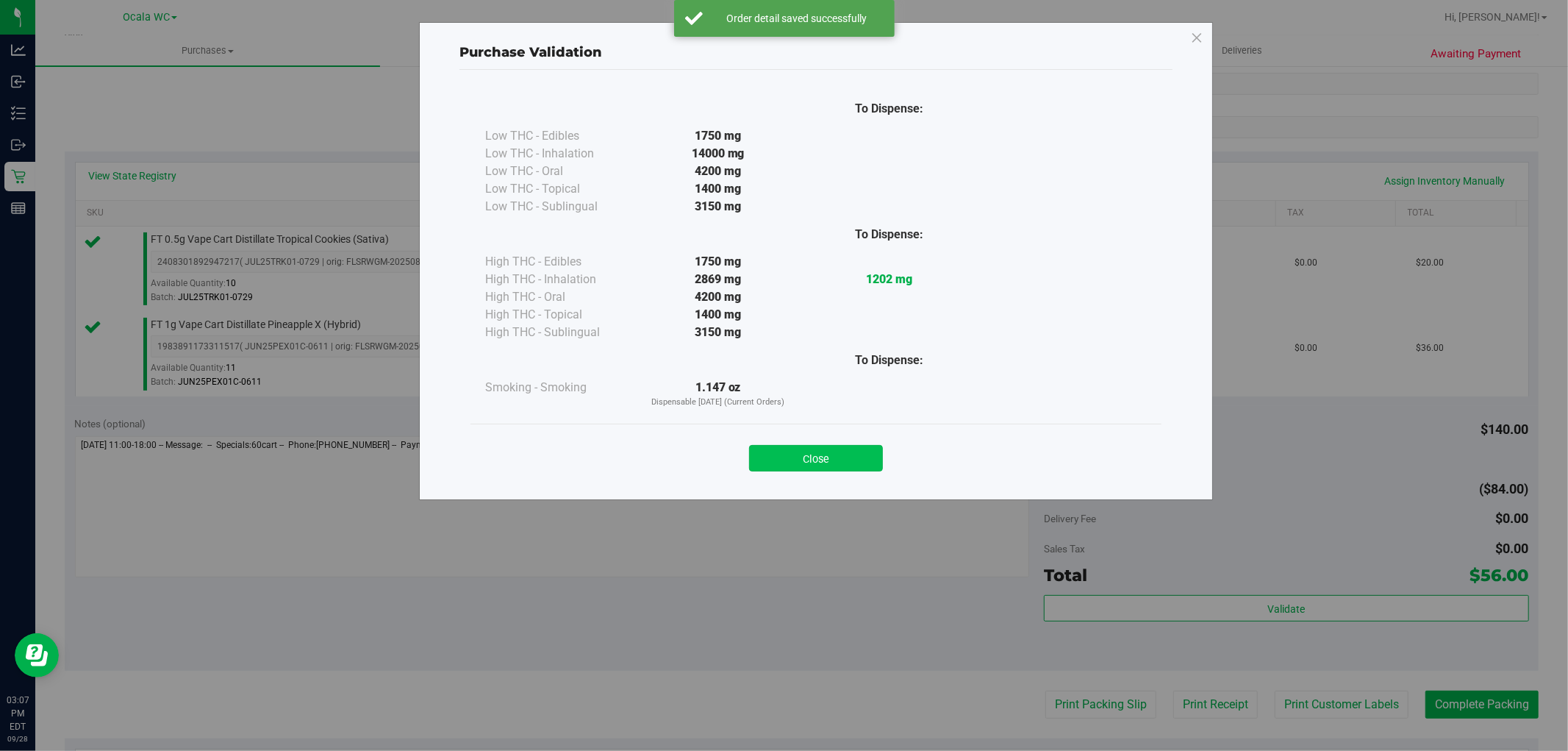
click at [845, 466] on button "Close" at bounding box center [816, 457] width 133 height 27
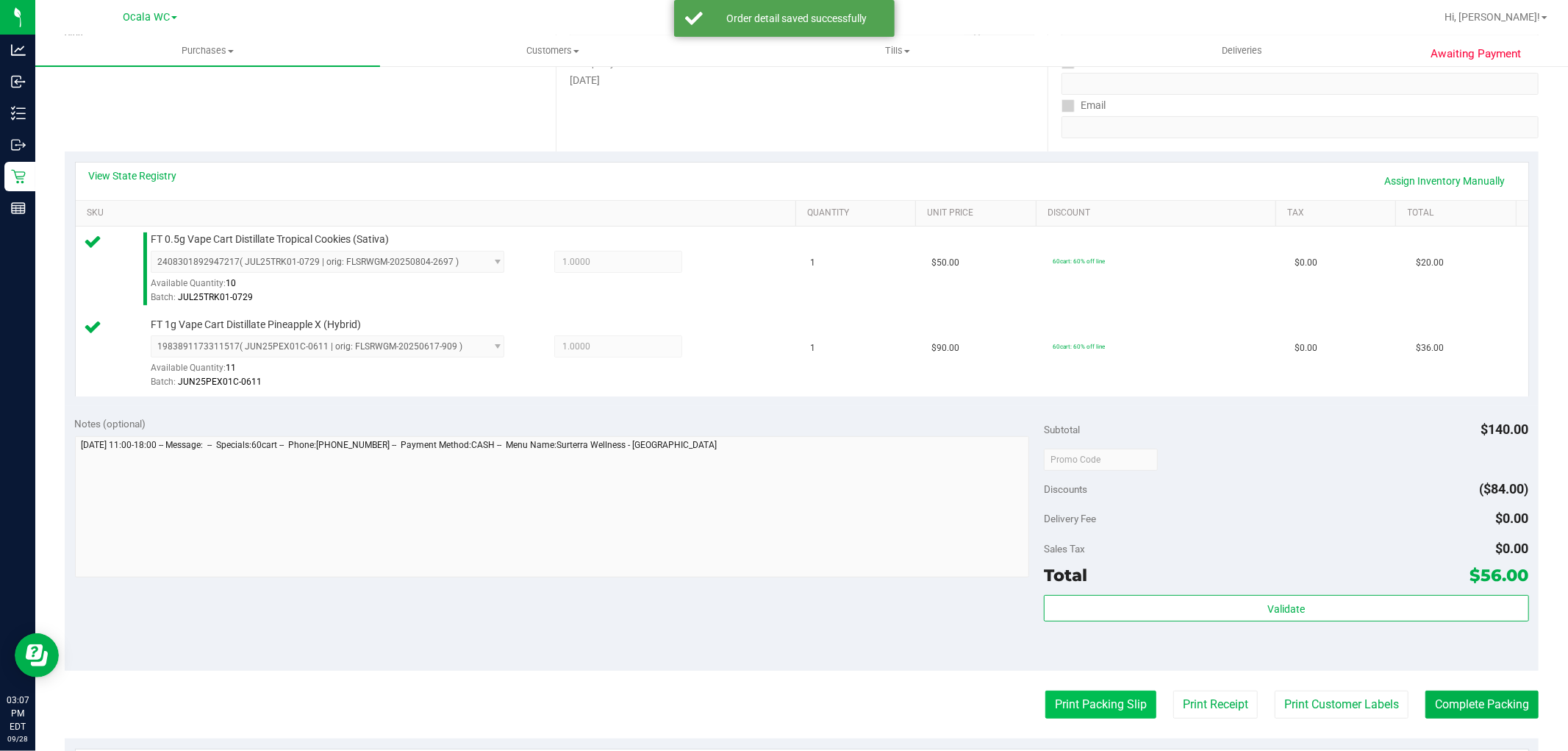
click at [1095, 703] on button "Print Packing Slip" at bounding box center [1100, 704] width 111 height 28
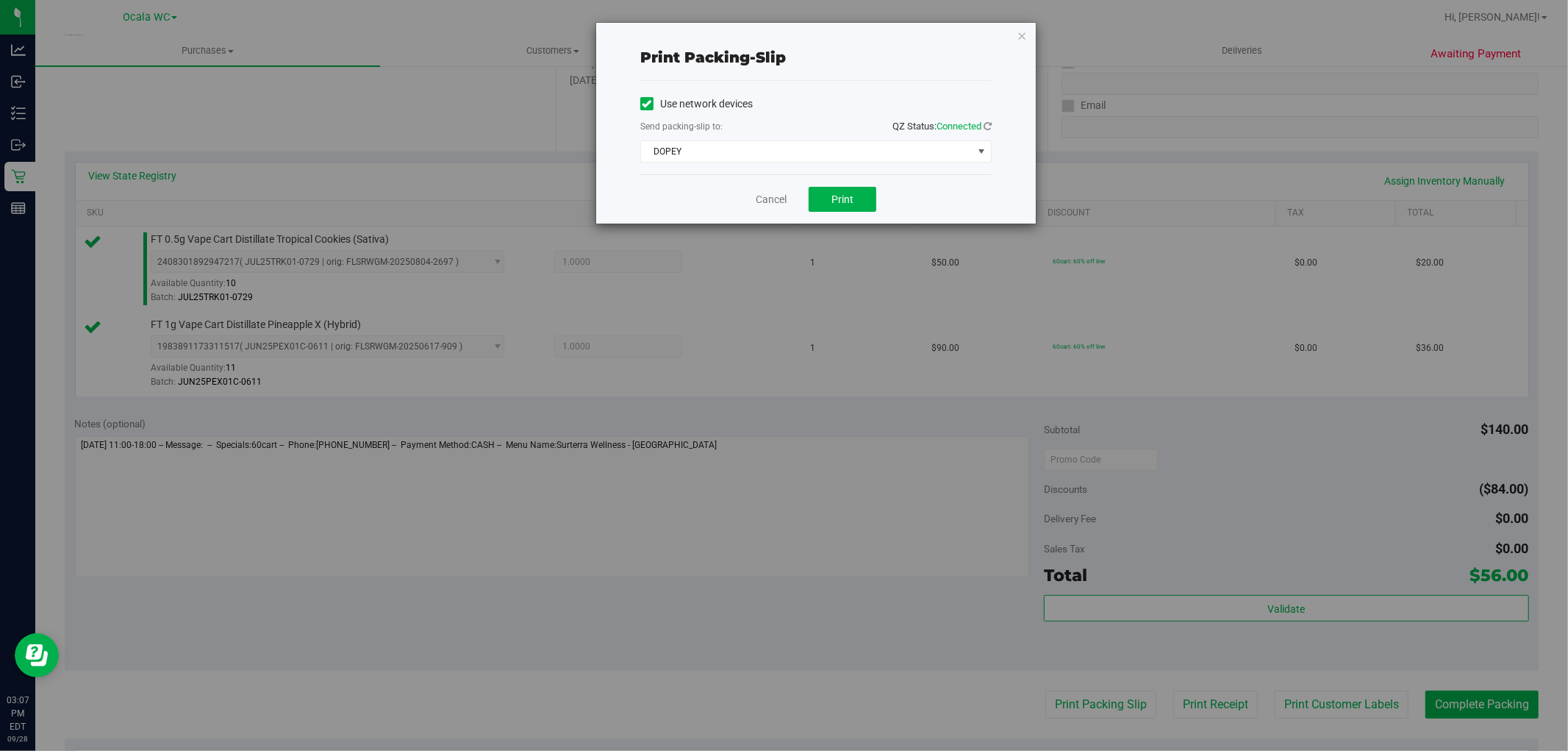
click at [846, 218] on div "Cancel Print" at bounding box center [815, 199] width 351 height 49
click at [839, 200] on span "Print" at bounding box center [842, 200] width 22 height 12
click at [762, 196] on link "Cancel" at bounding box center [771, 200] width 31 height 15
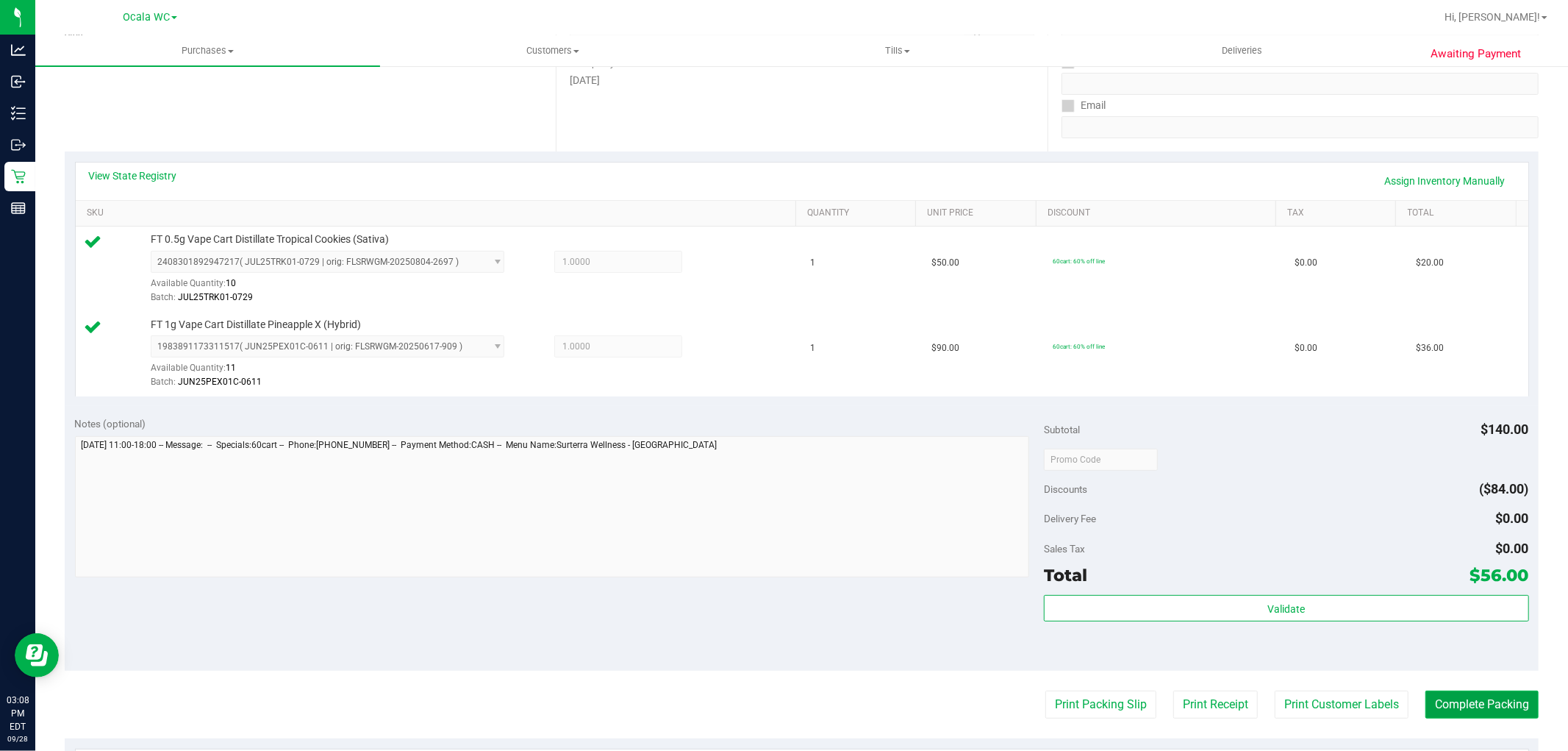
click at [1459, 693] on button "Complete Packing" at bounding box center [1482, 704] width 113 height 28
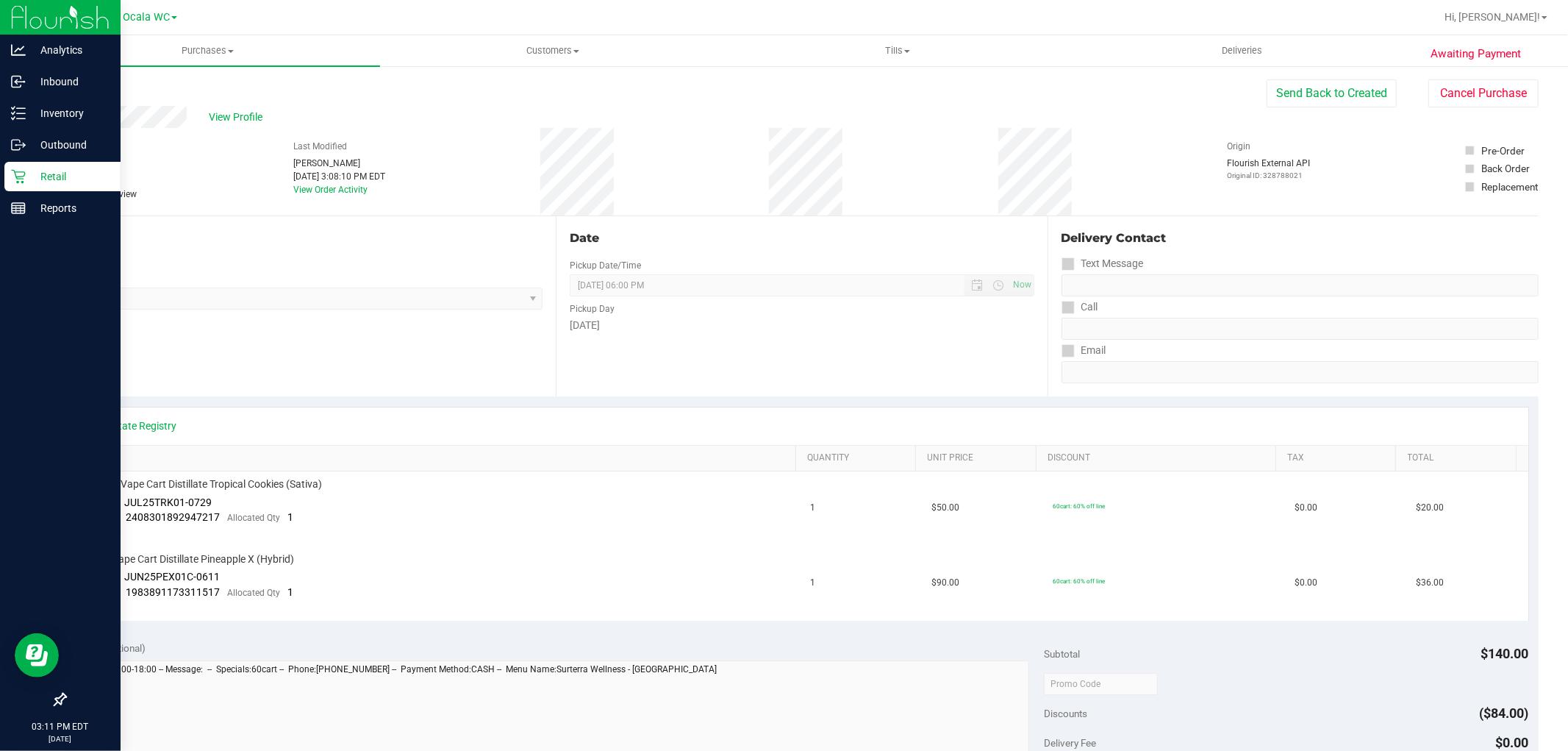
click at [27, 184] on p "Retail" at bounding box center [70, 176] width 88 height 17
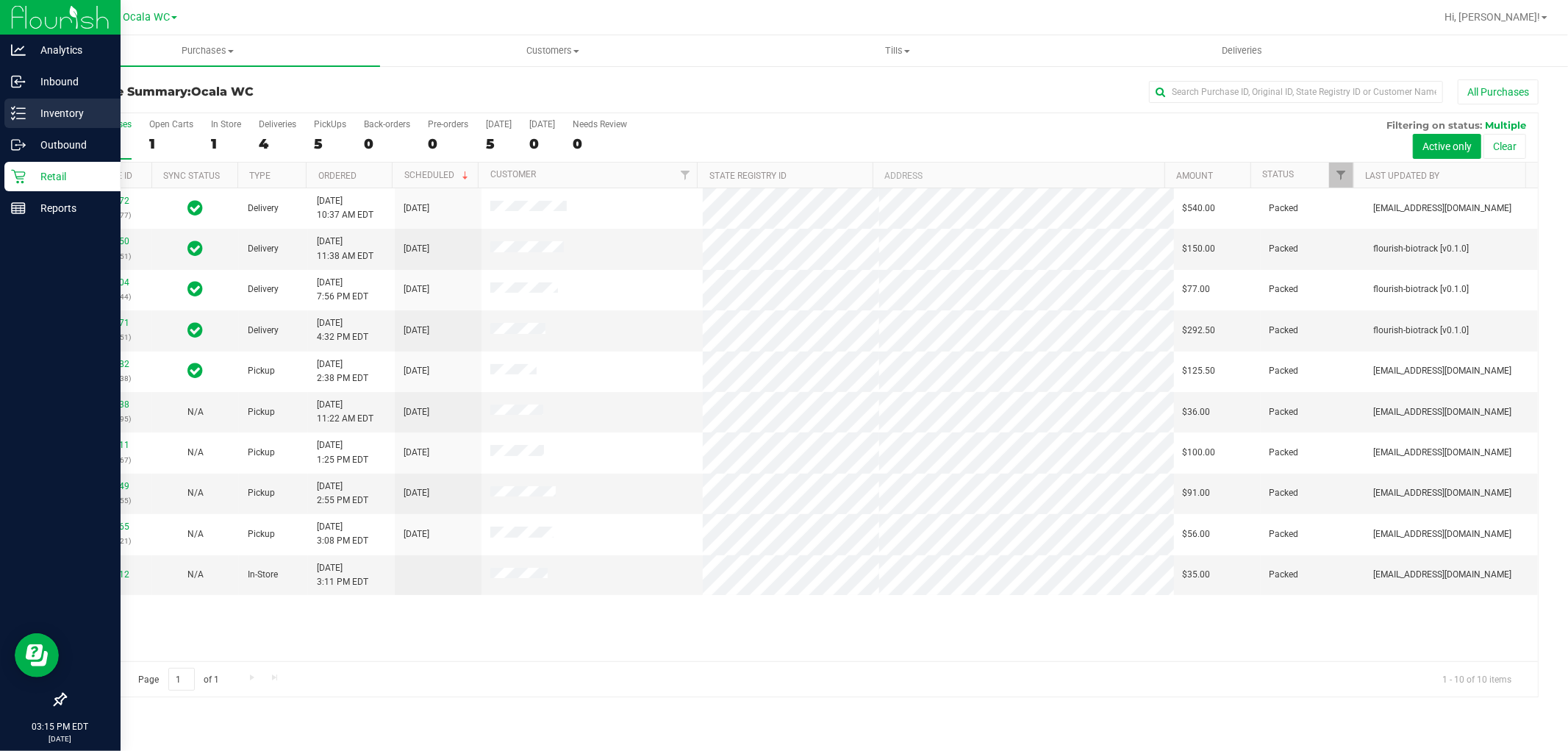
click at [33, 115] on p "Inventory" at bounding box center [70, 113] width 88 height 17
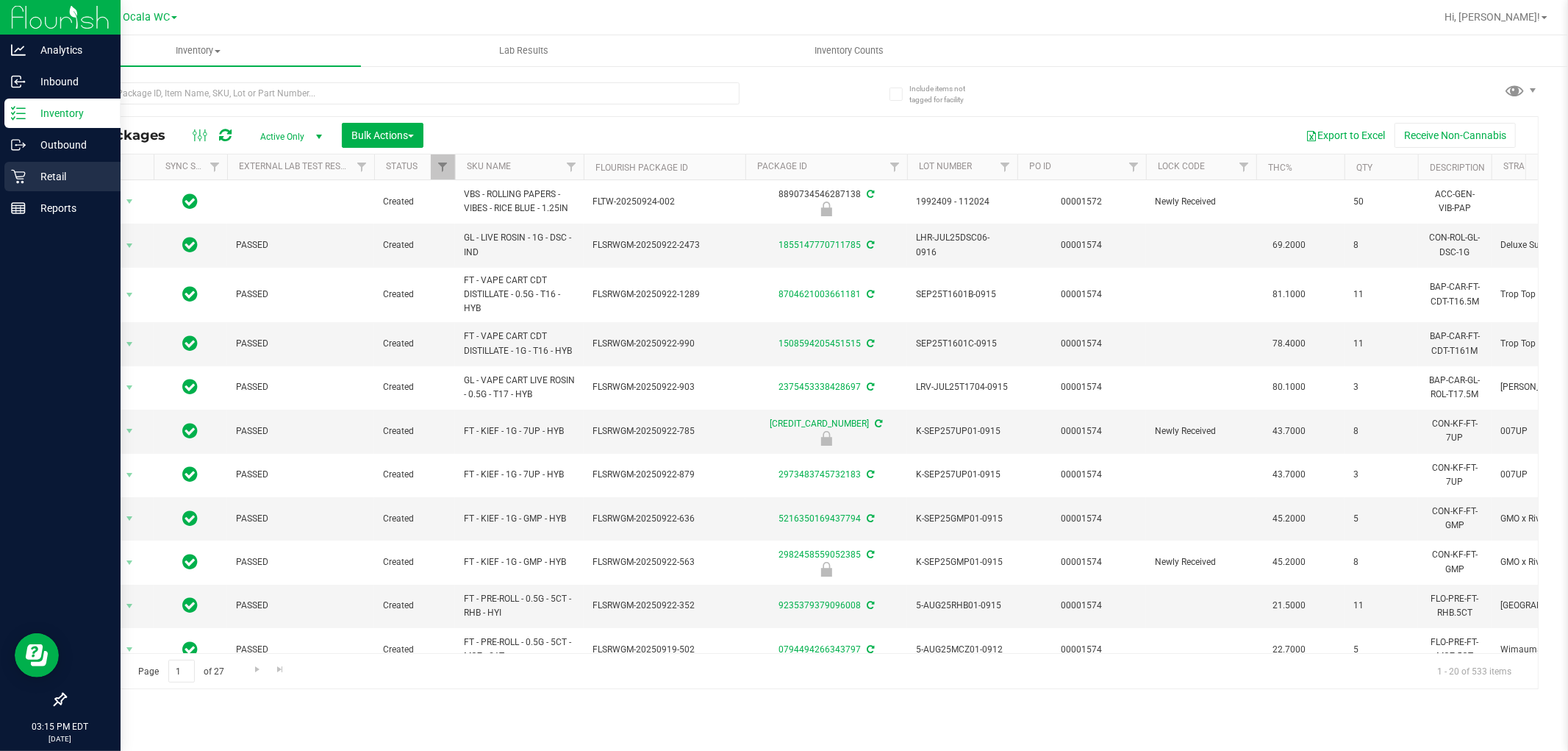
click at [48, 179] on p "Retail" at bounding box center [70, 176] width 88 height 17
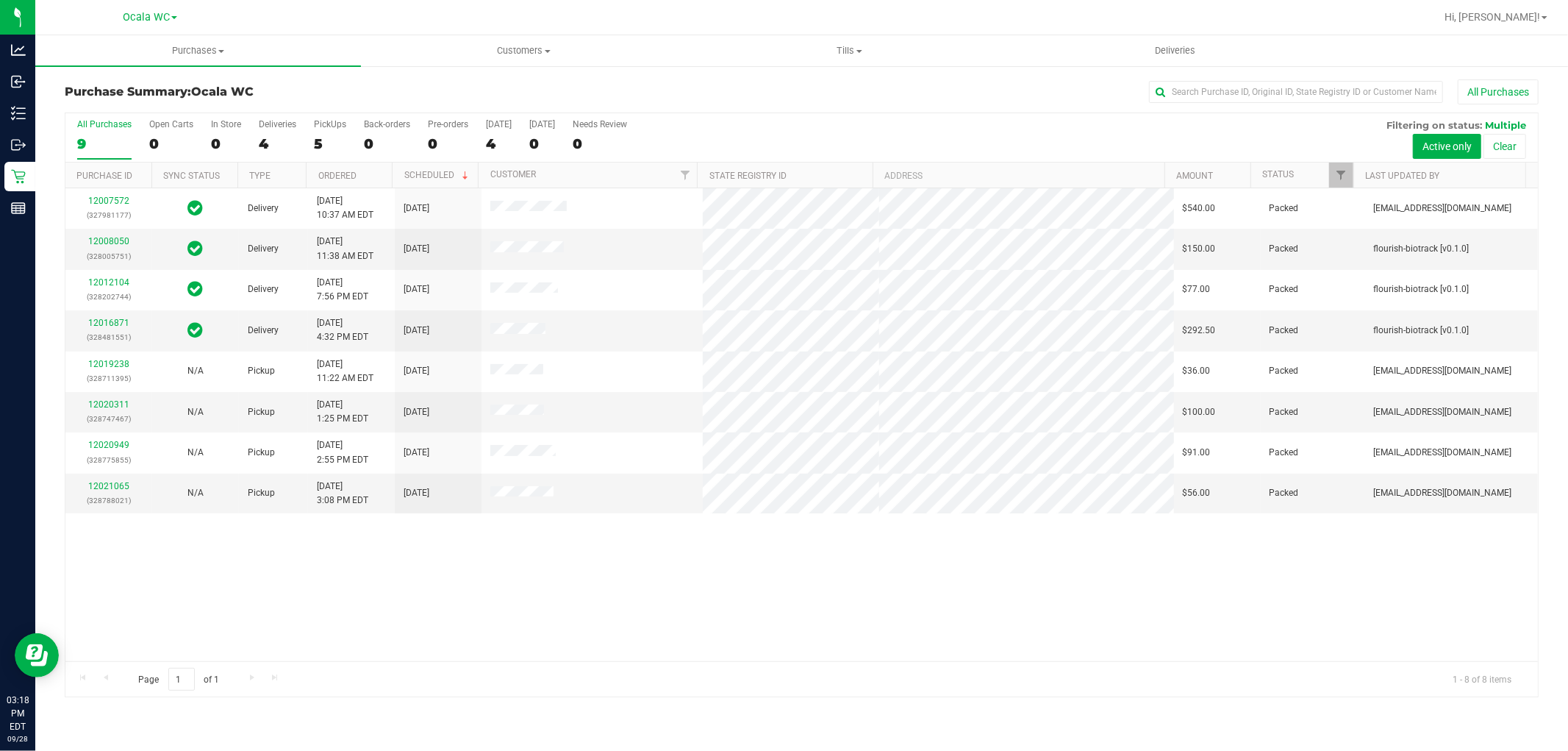
click at [337, 618] on div "12007572 (327981177) Delivery [DATE] 10:37 AM EDT 10/1/2025 $540.00 Packed [EMA…" at bounding box center [801, 424] width 1472 height 473
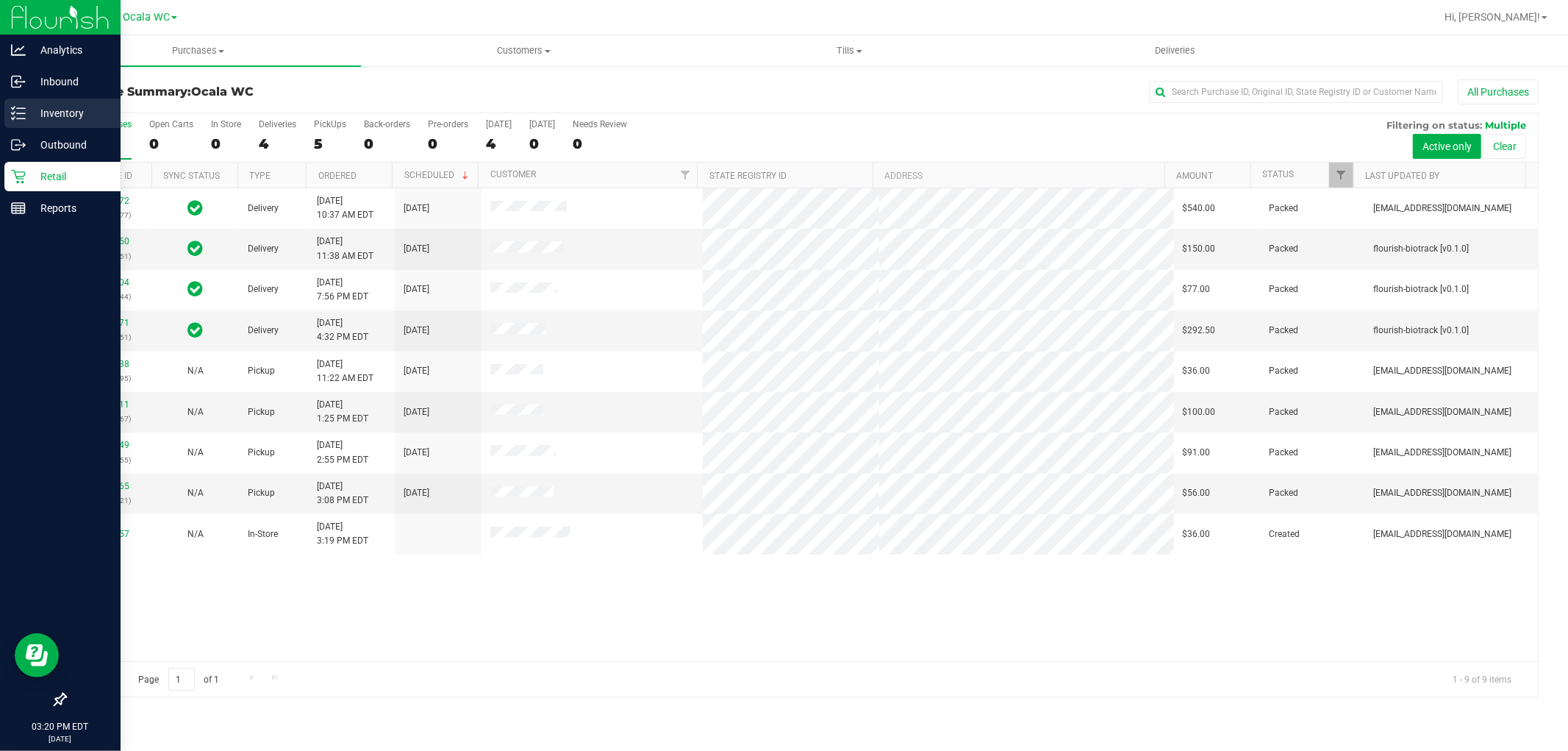
click at [66, 121] on p "Inventory" at bounding box center [70, 113] width 88 height 17
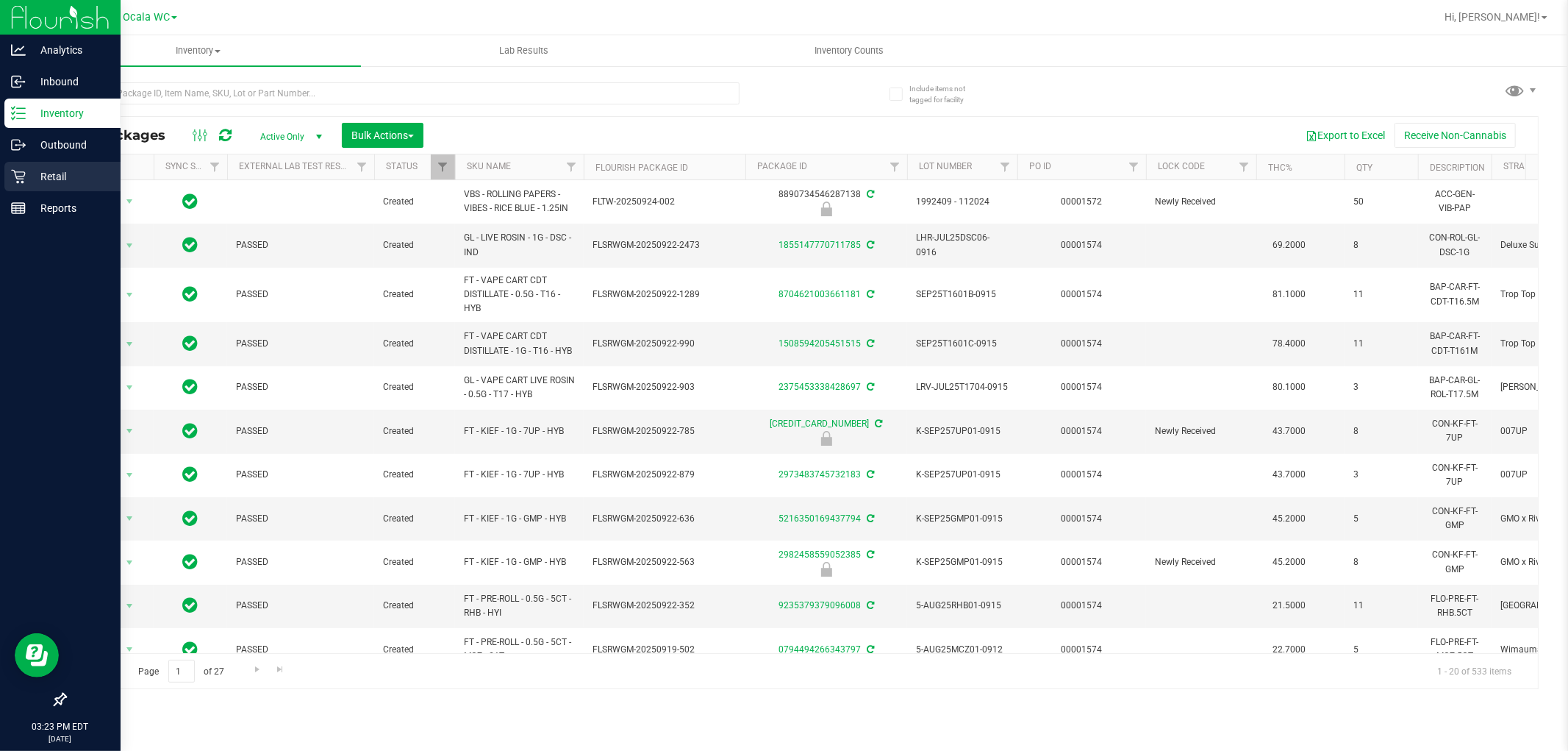
click at [20, 175] on icon at bounding box center [18, 176] width 14 height 14
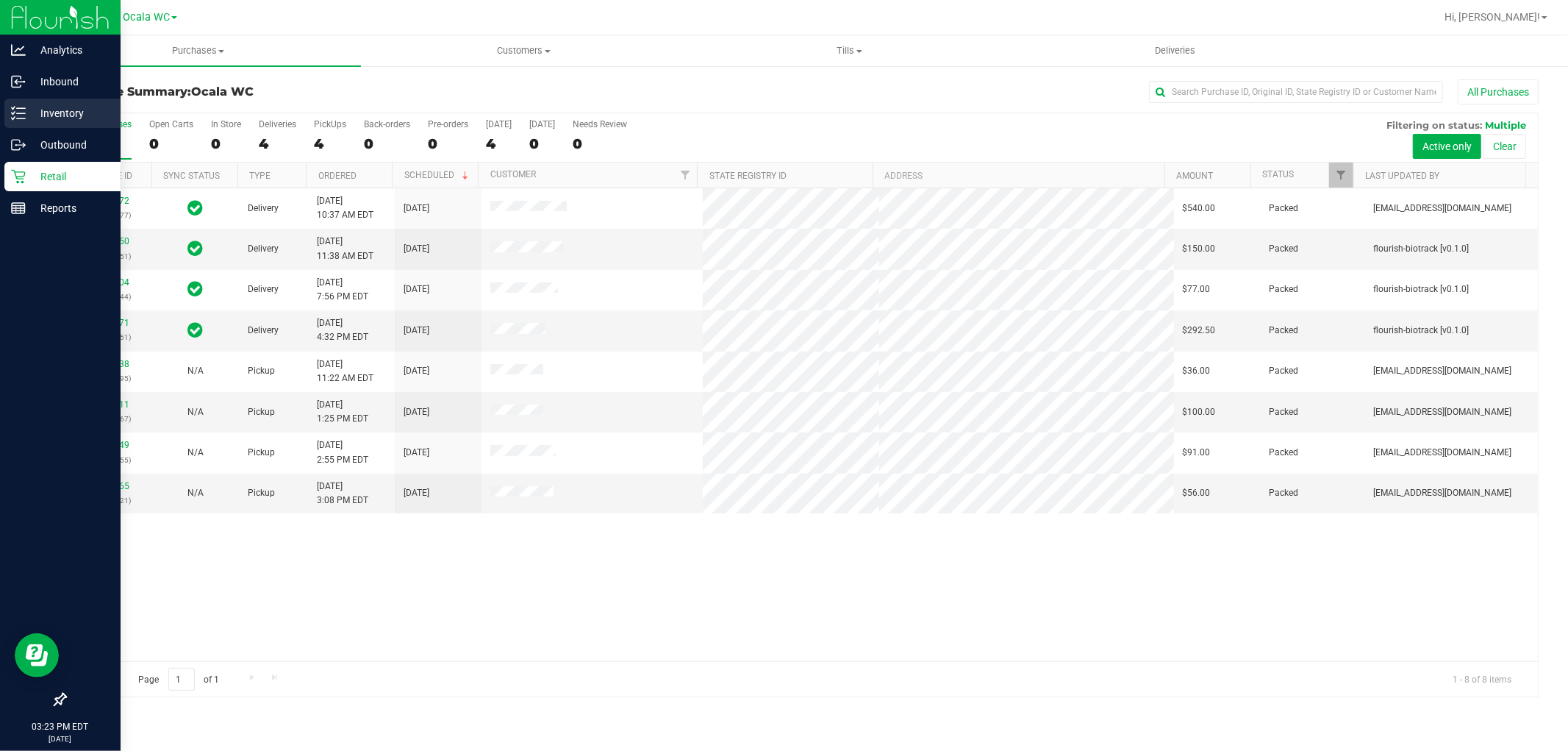
click at [54, 108] on p "Inventory" at bounding box center [70, 113] width 88 height 17
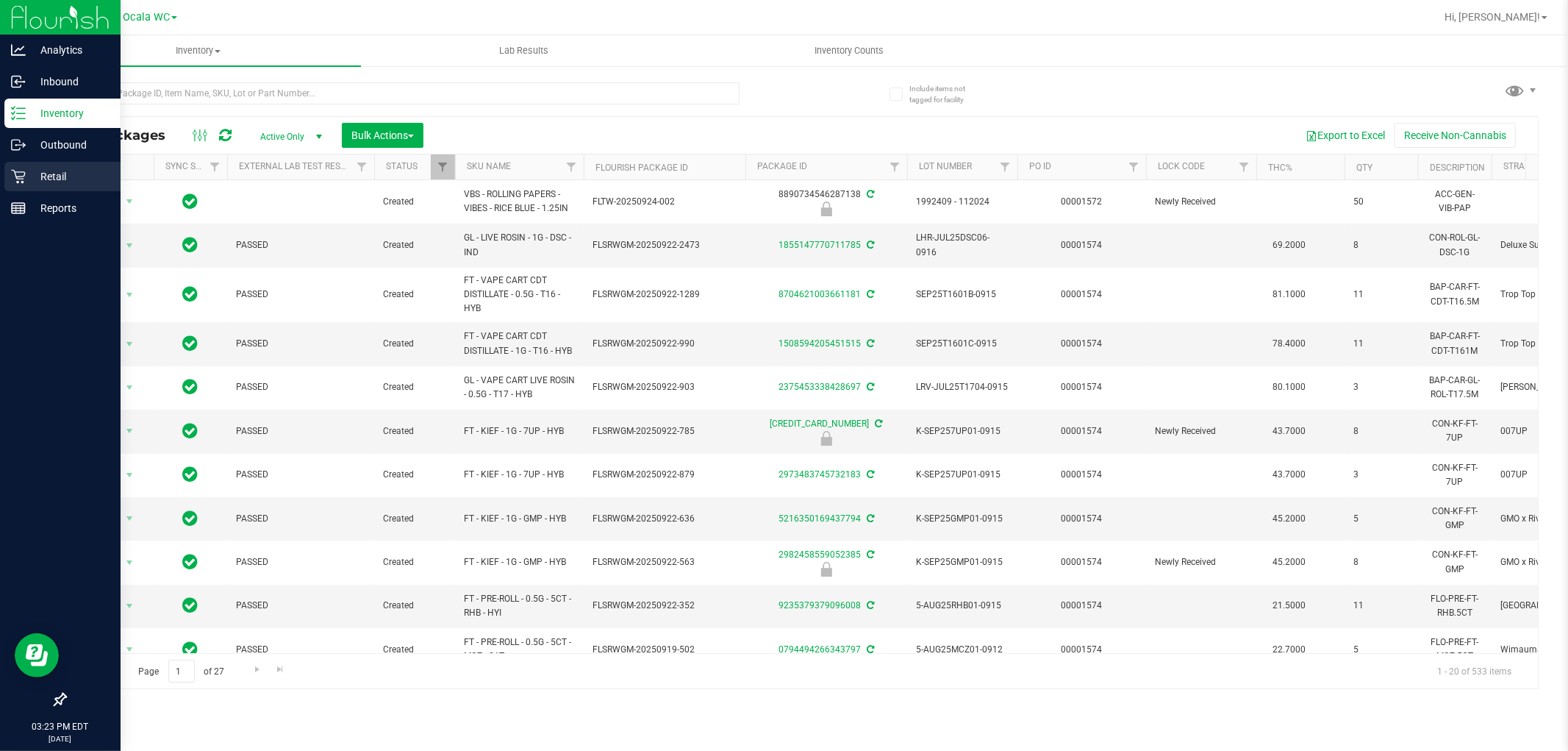
click at [23, 179] on icon at bounding box center [18, 177] width 14 height 14
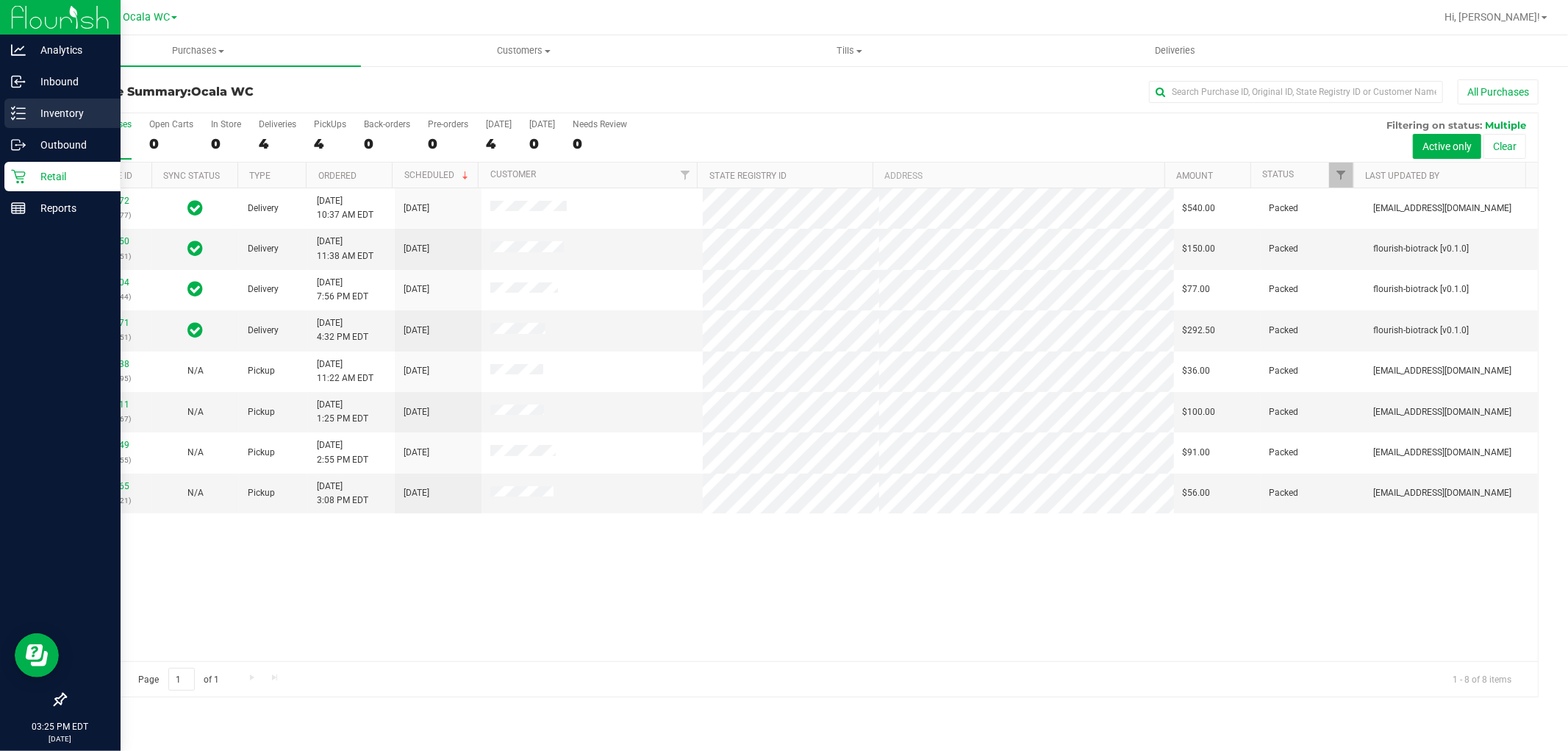
click at [42, 122] on div "Inventory" at bounding box center [62, 113] width 116 height 30
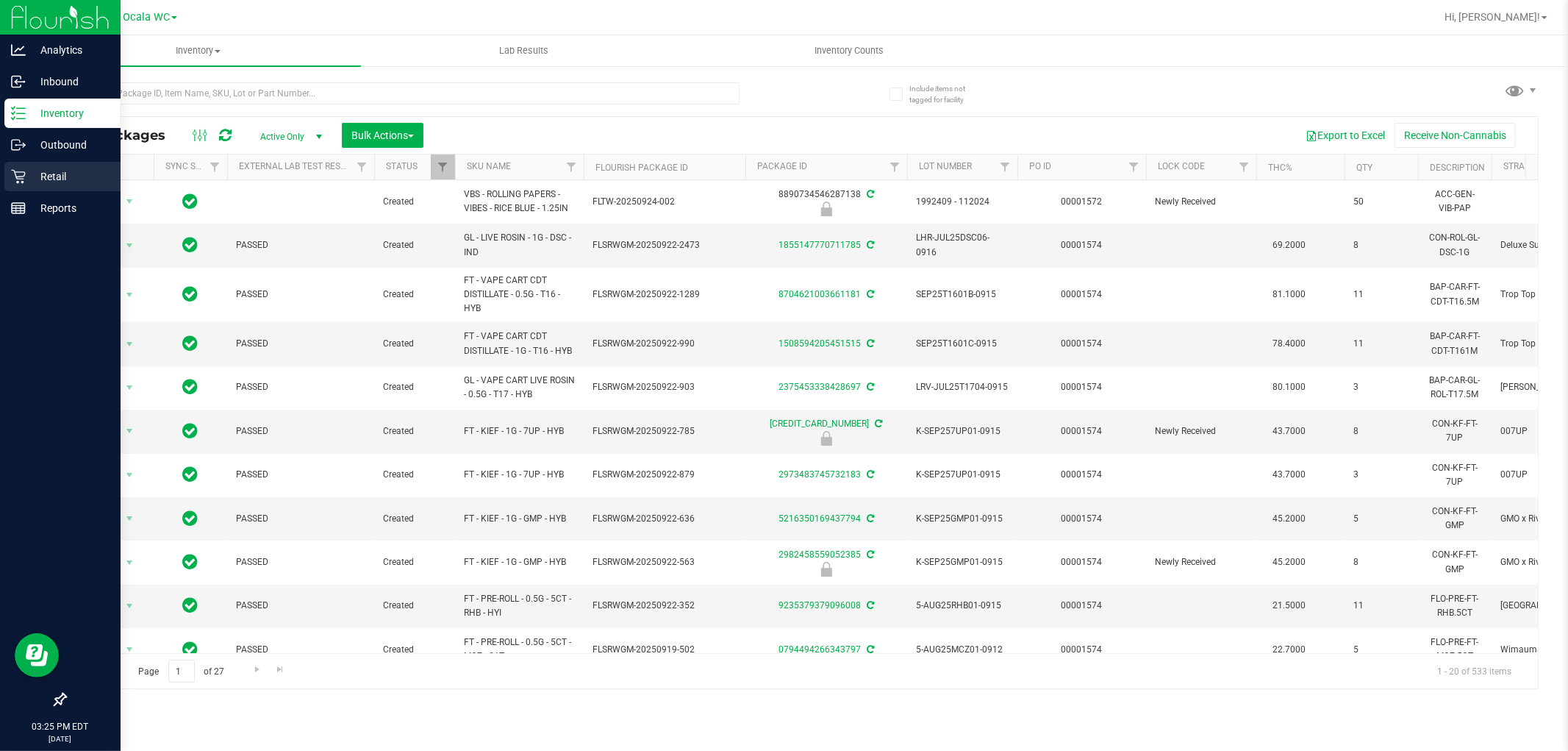
click at [61, 168] on p "Retail" at bounding box center [70, 176] width 88 height 17
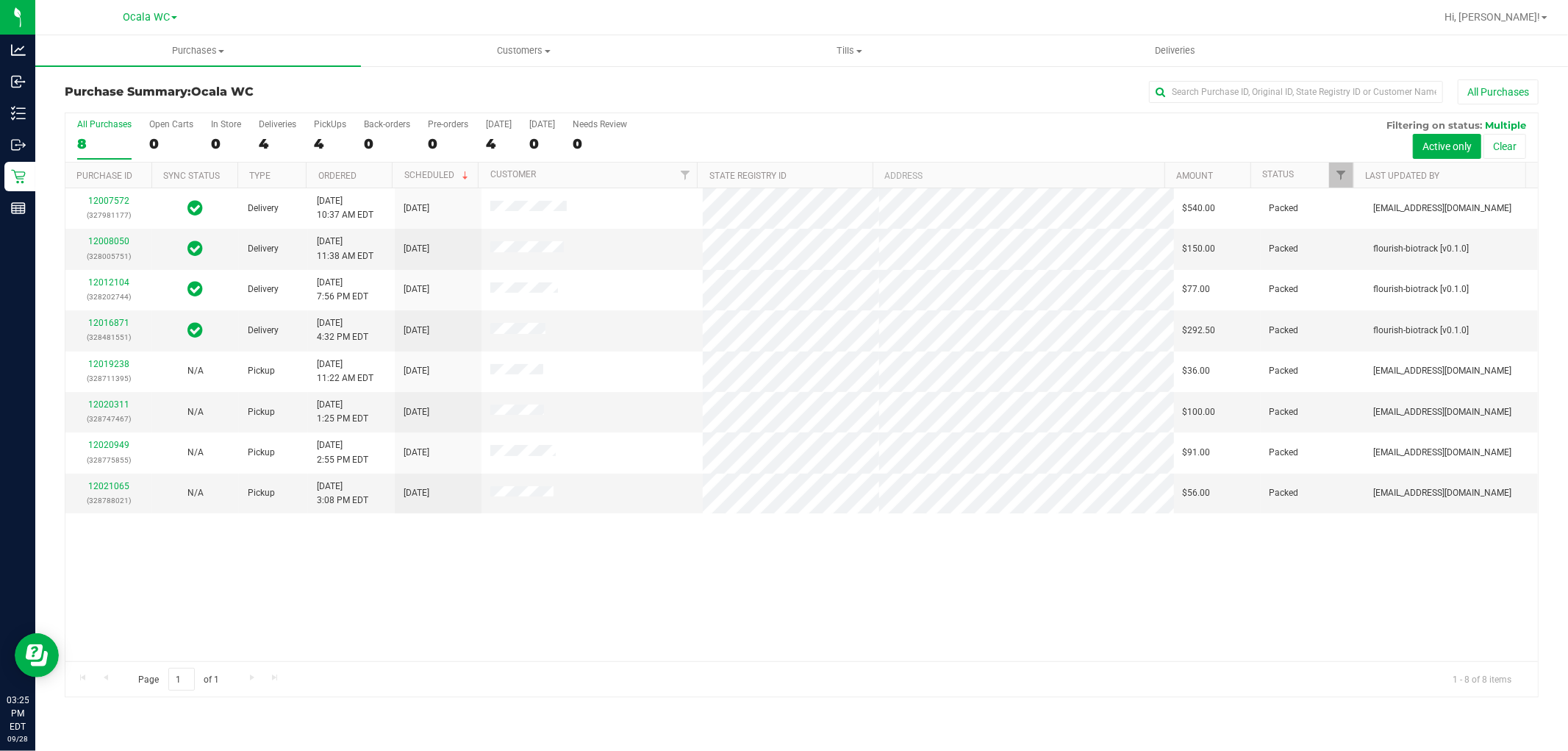
click at [736, 587] on div "12007572 (327981177) Delivery [DATE] 10:37 AM EDT 10/1/2025 $540.00 Packed [EMA…" at bounding box center [801, 424] width 1472 height 473
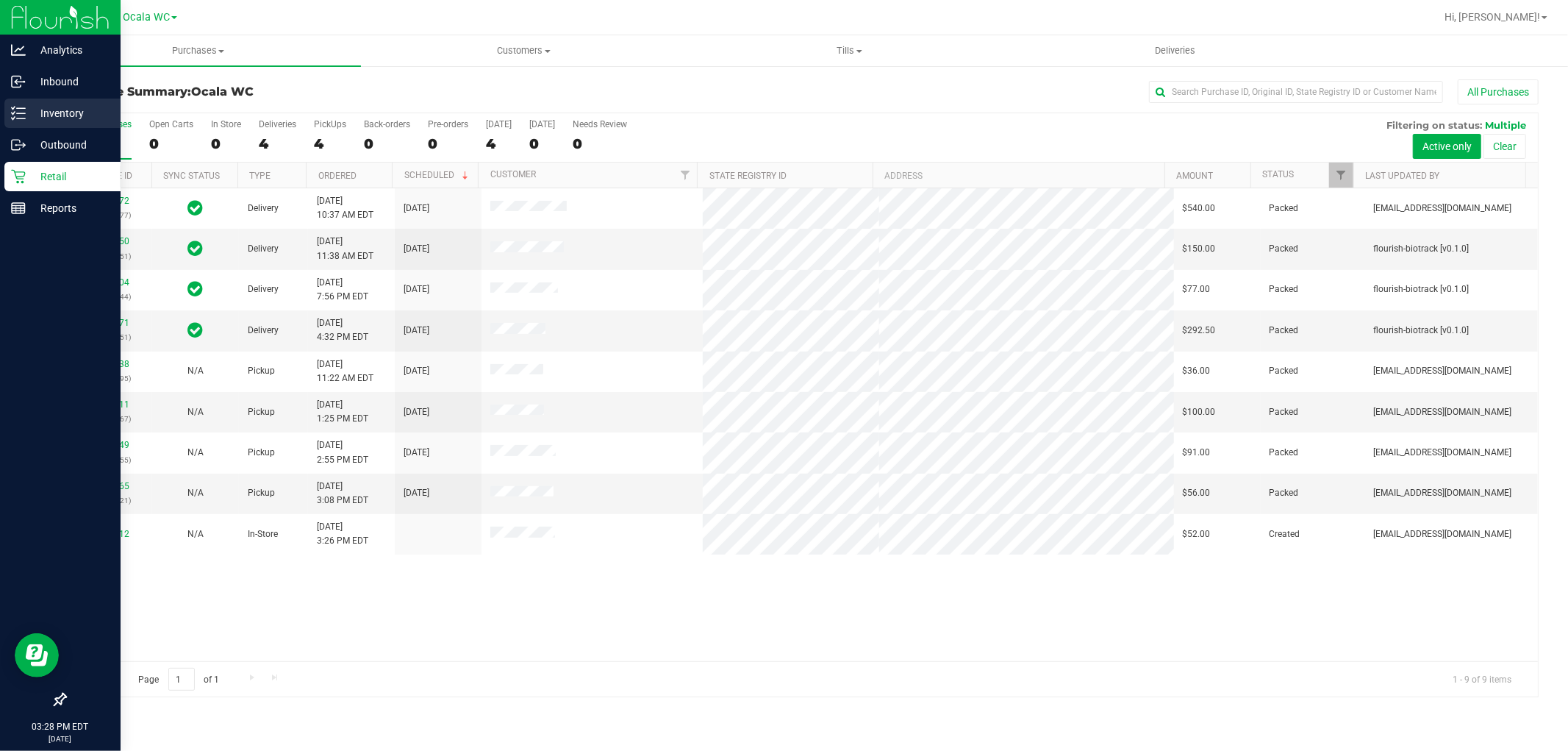
click at [34, 112] on p "Inventory" at bounding box center [70, 113] width 88 height 17
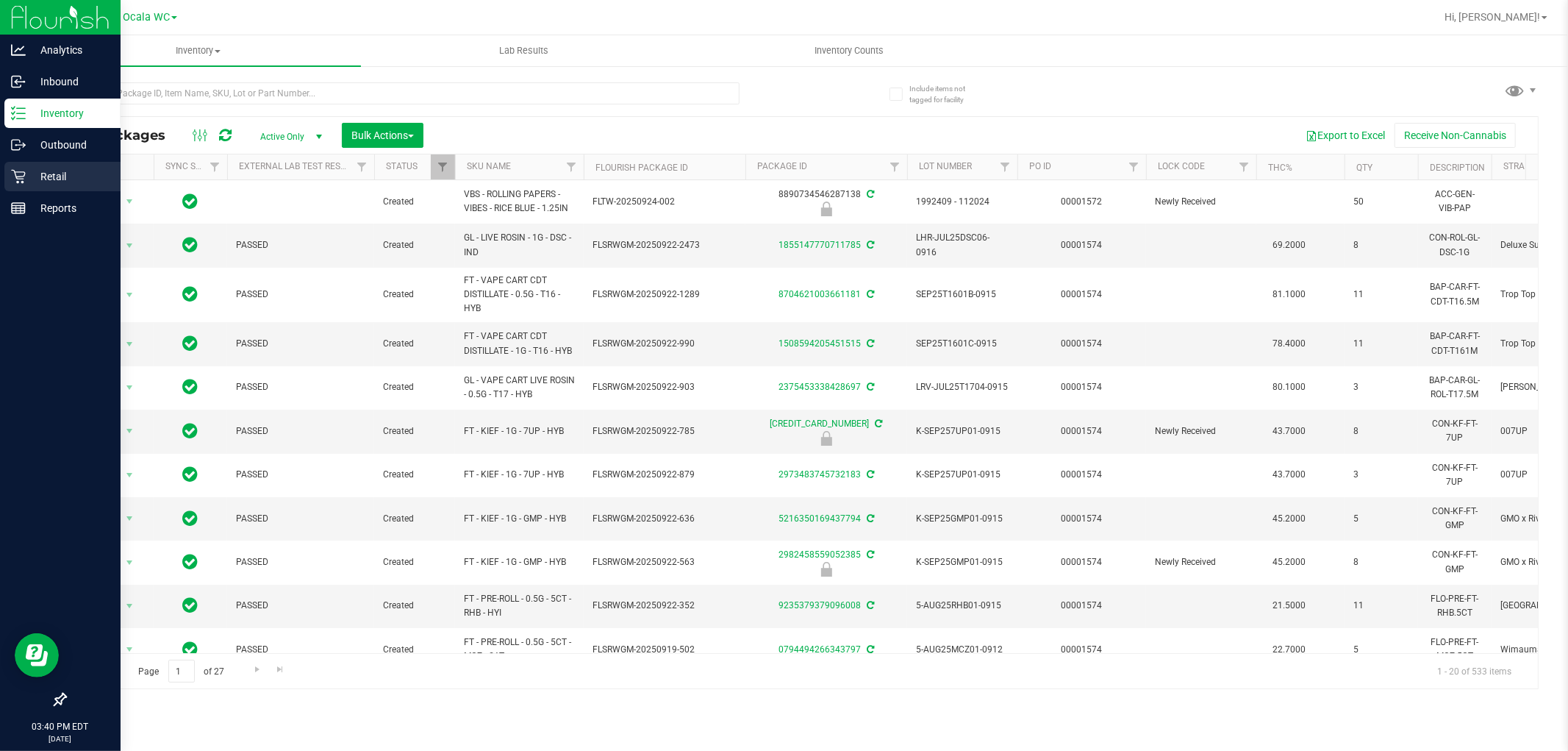
click at [32, 185] on div "Retail" at bounding box center [62, 176] width 116 height 30
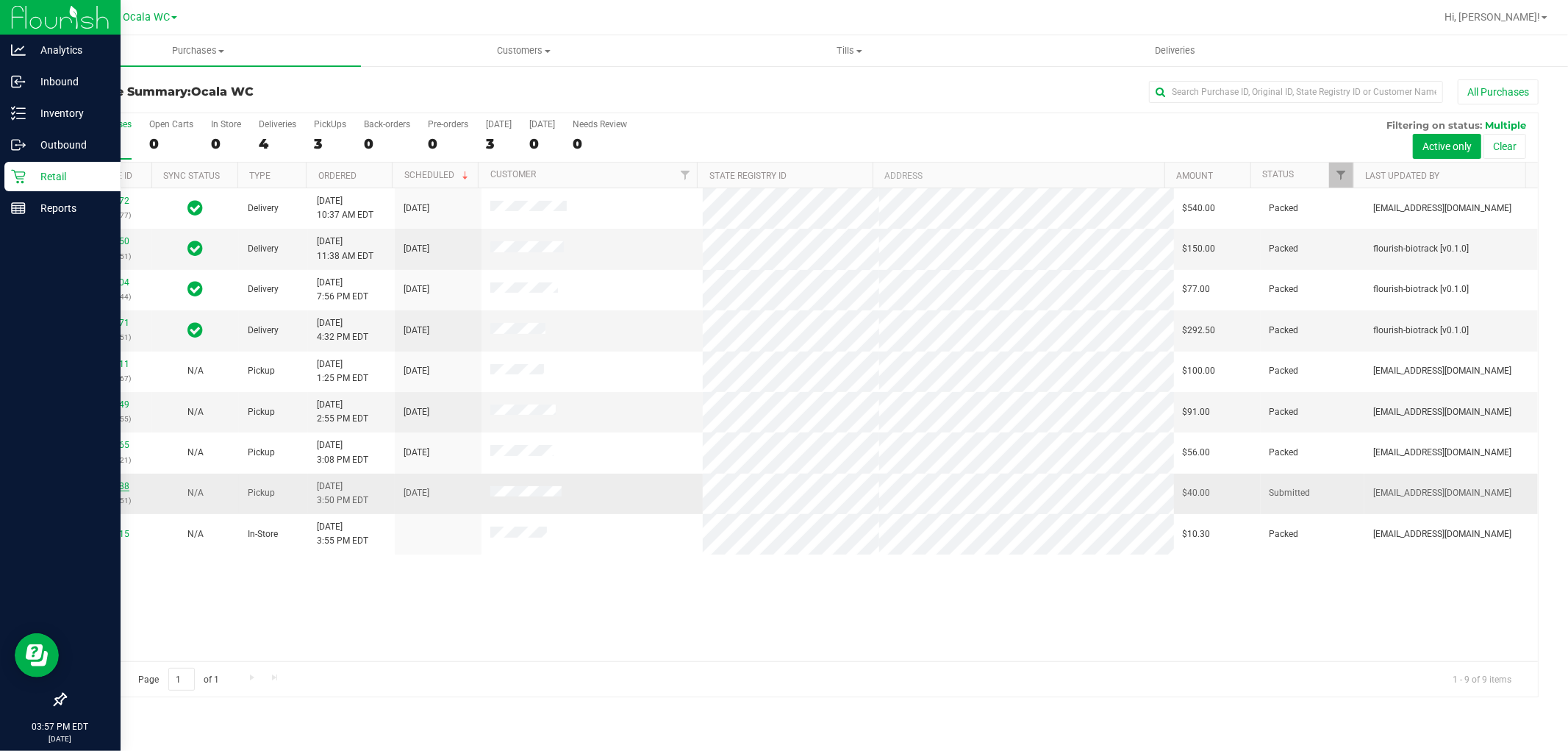
click at [114, 489] on link "12021388" at bounding box center [108, 486] width 41 height 11
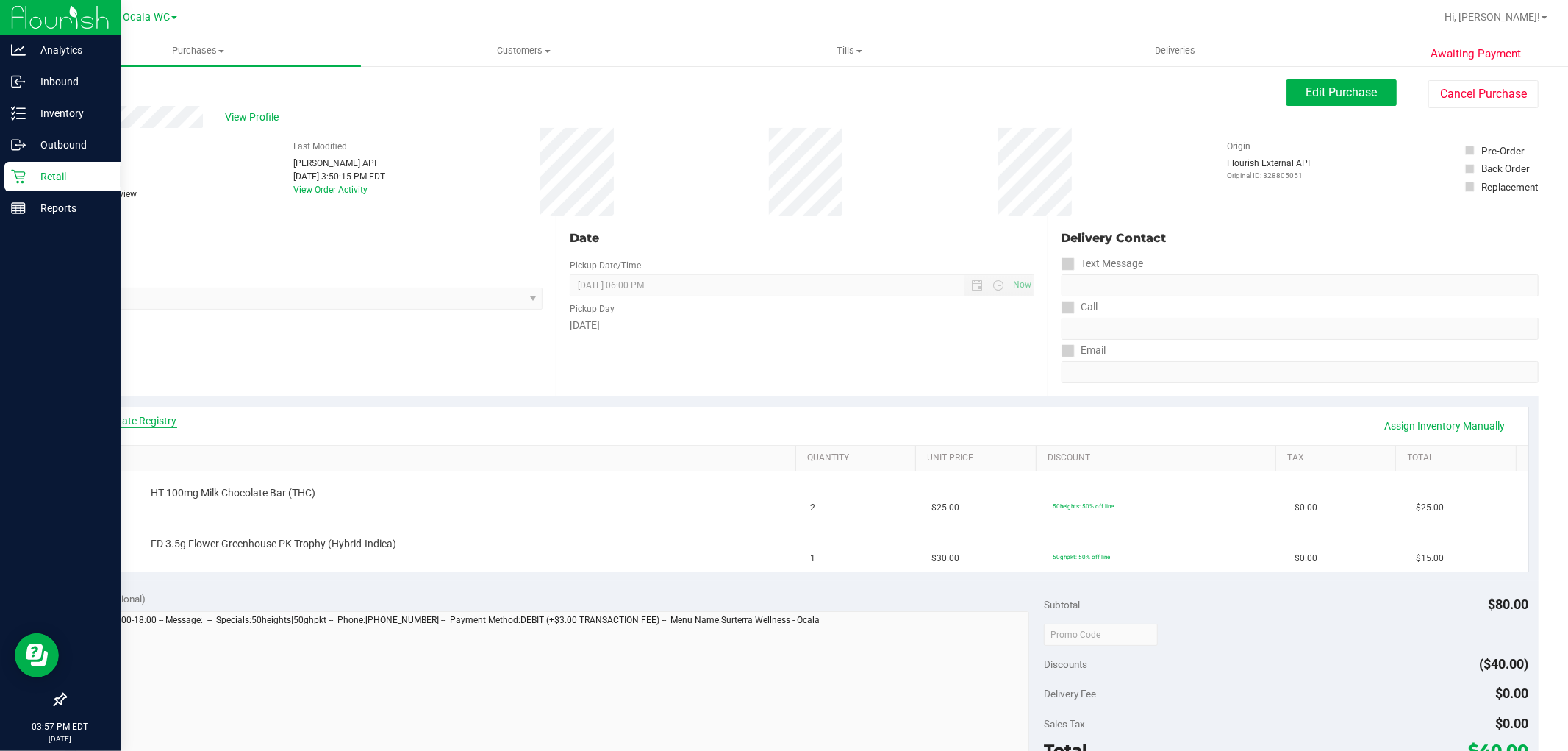
click at [158, 420] on link "View State Registry" at bounding box center [133, 420] width 88 height 14
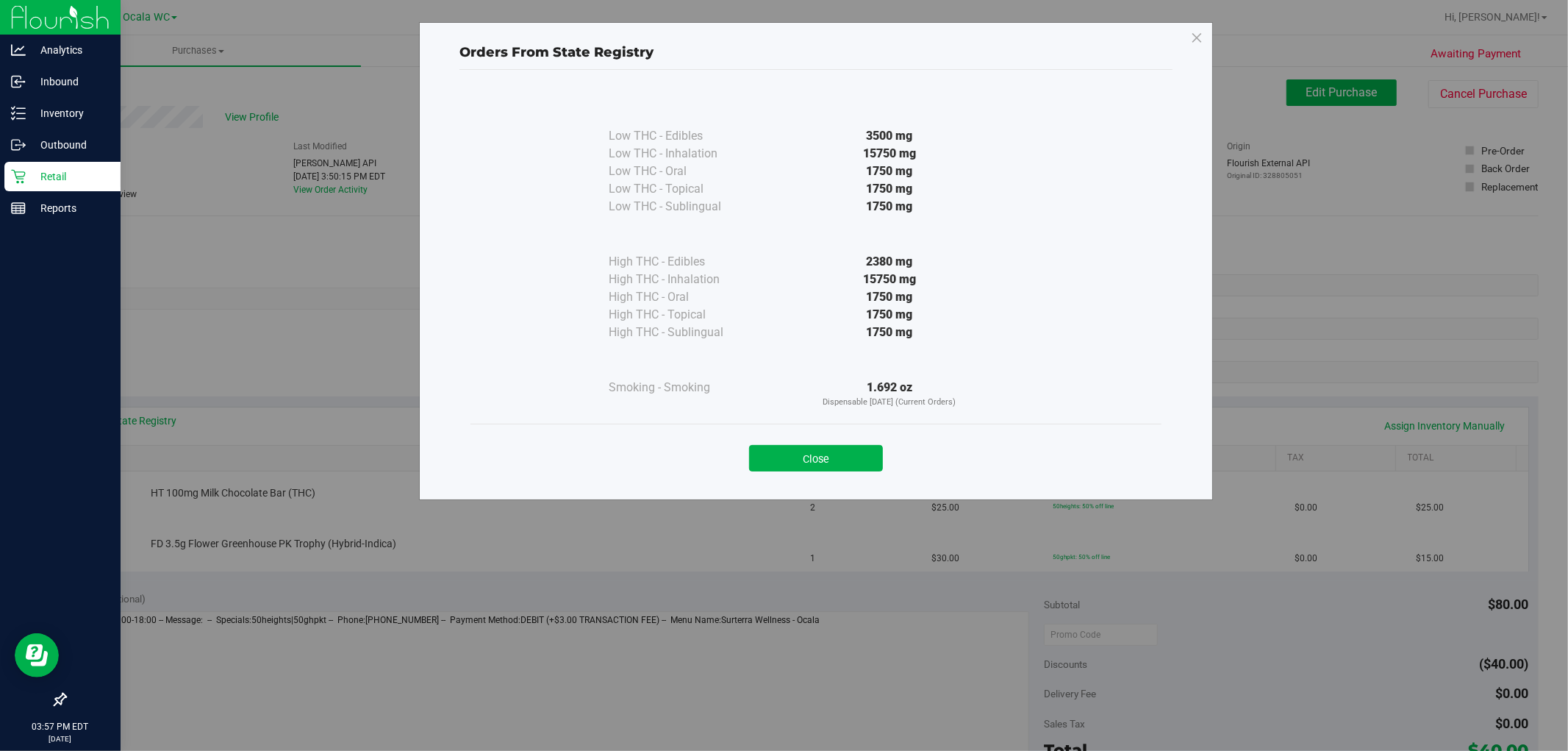
click at [796, 472] on div "Close" at bounding box center [815, 453] width 691 height 60
click at [795, 463] on button "Close" at bounding box center [816, 457] width 133 height 27
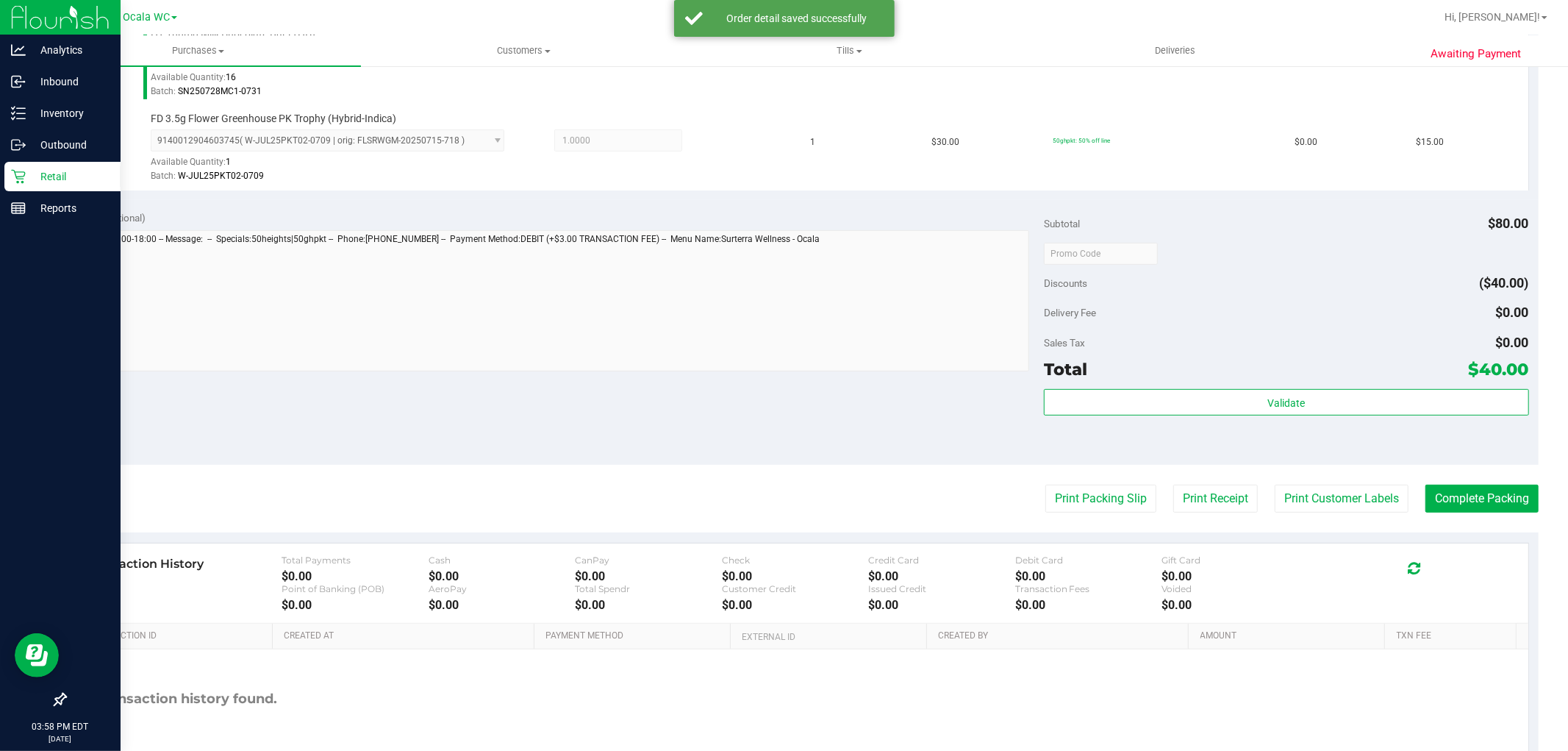
scroll to position [470, 0]
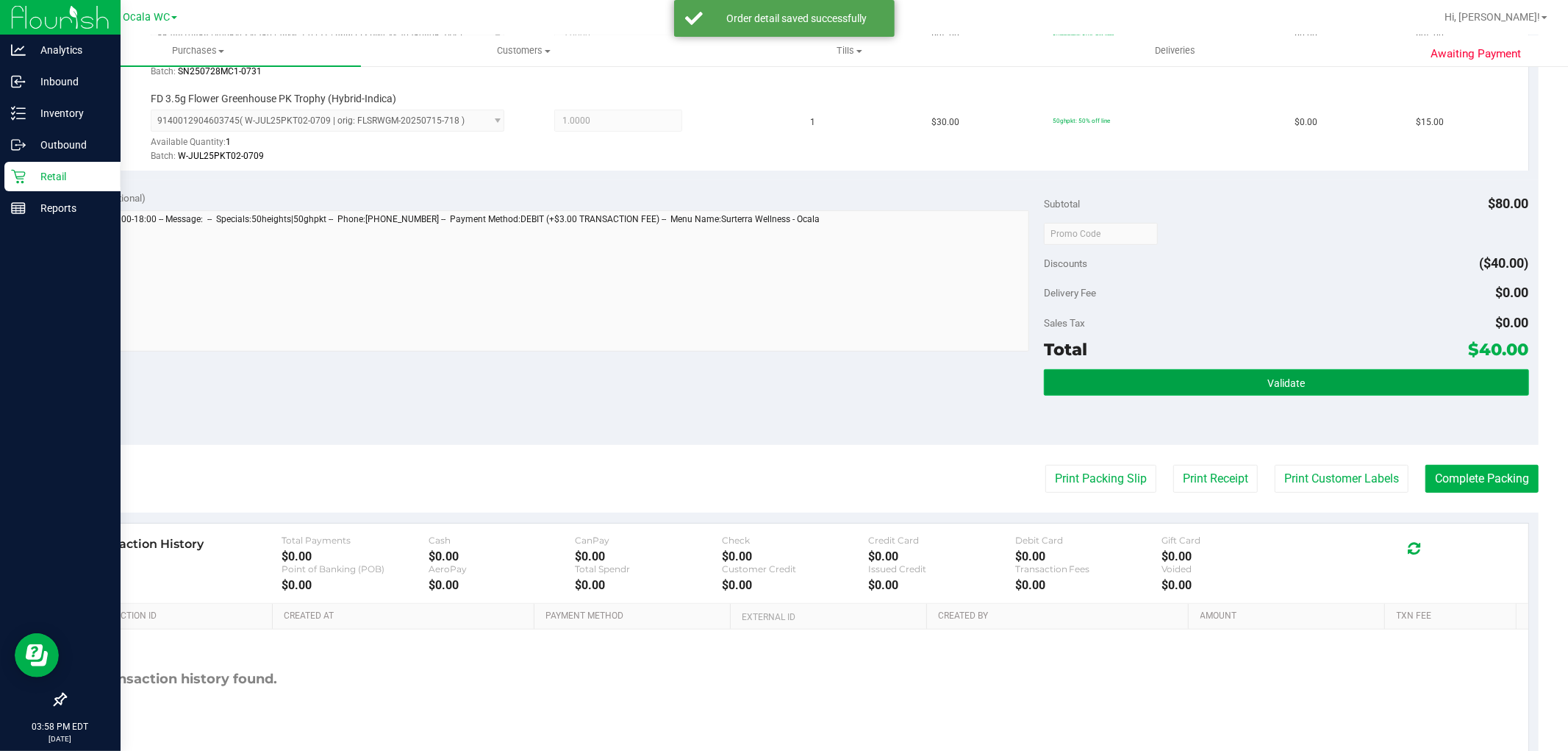
click at [1218, 370] on button "Validate" at bounding box center [1286, 382] width 485 height 27
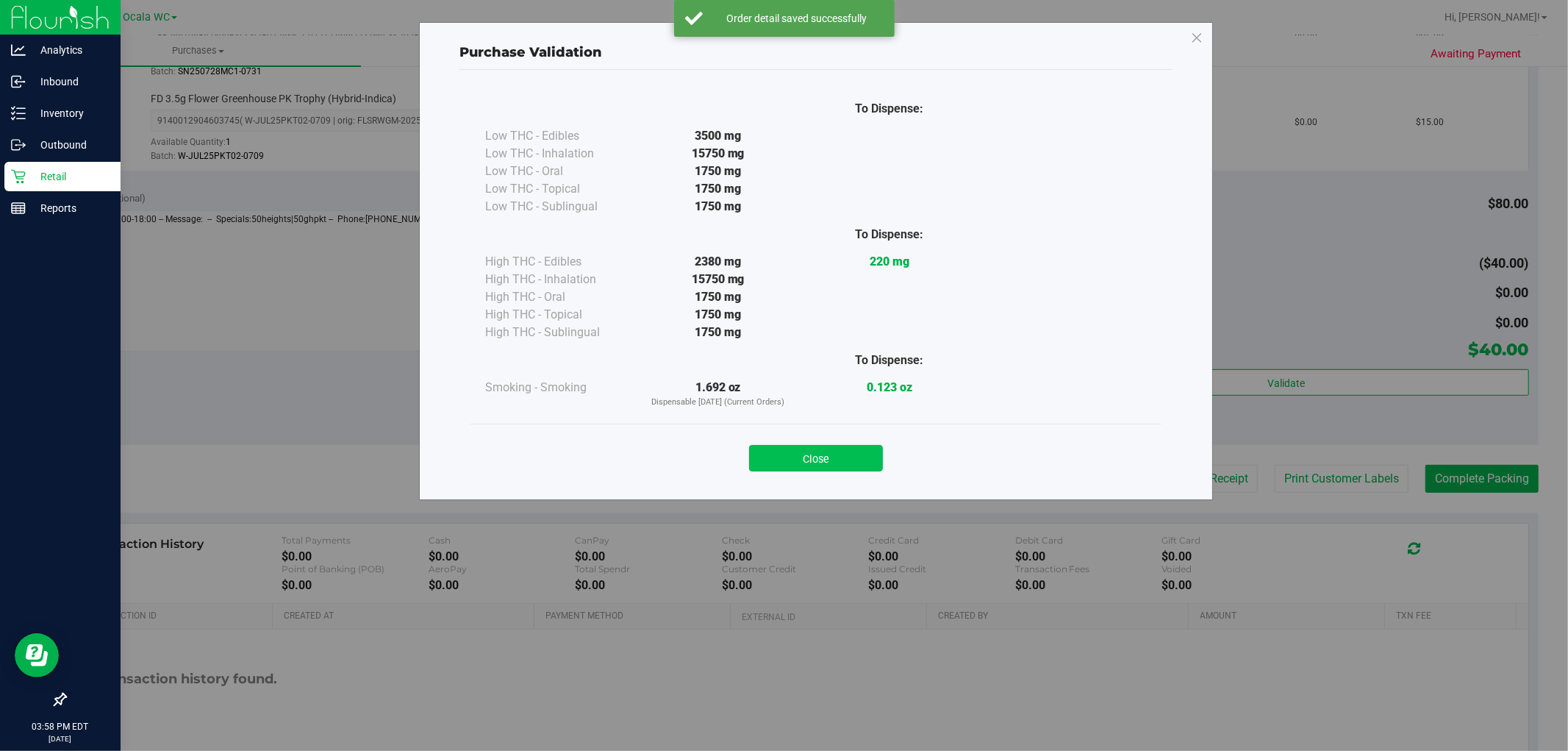
click at [789, 458] on button "Close" at bounding box center [816, 457] width 133 height 27
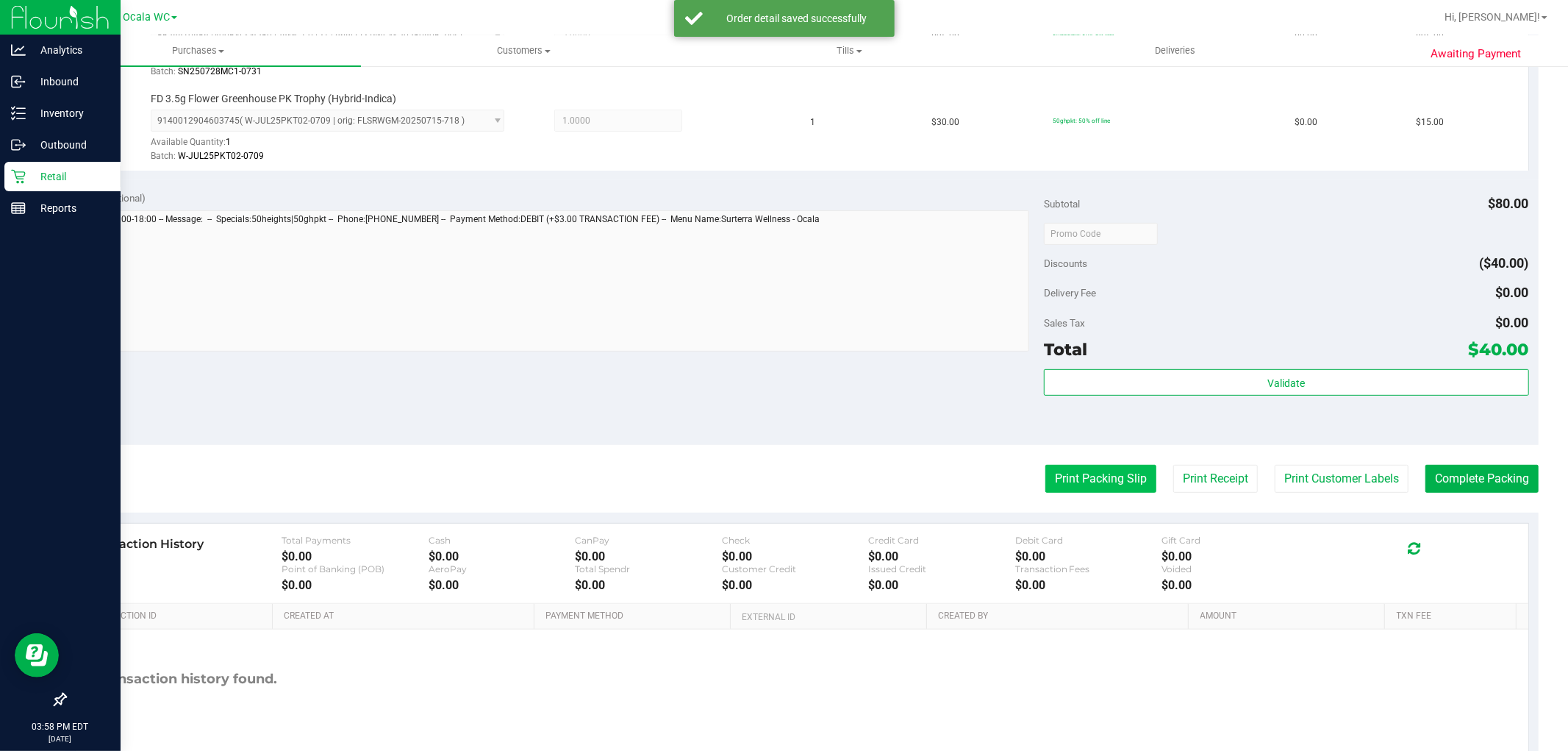
click at [1112, 478] on button "Print Packing Slip" at bounding box center [1100, 479] width 111 height 28
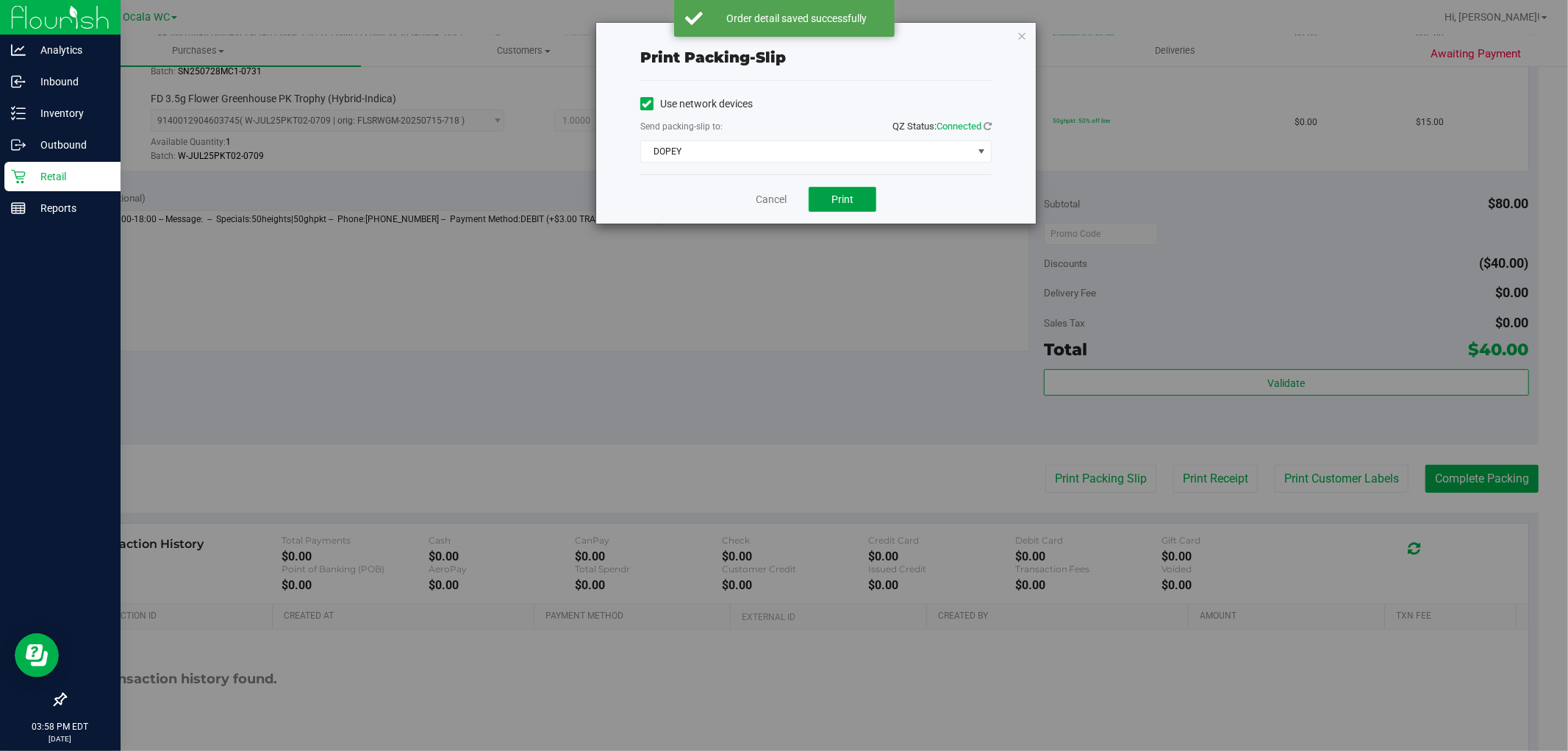
click at [830, 193] on button "Print" at bounding box center [842, 199] width 67 height 25
click at [760, 203] on link "Cancel" at bounding box center [771, 200] width 31 height 15
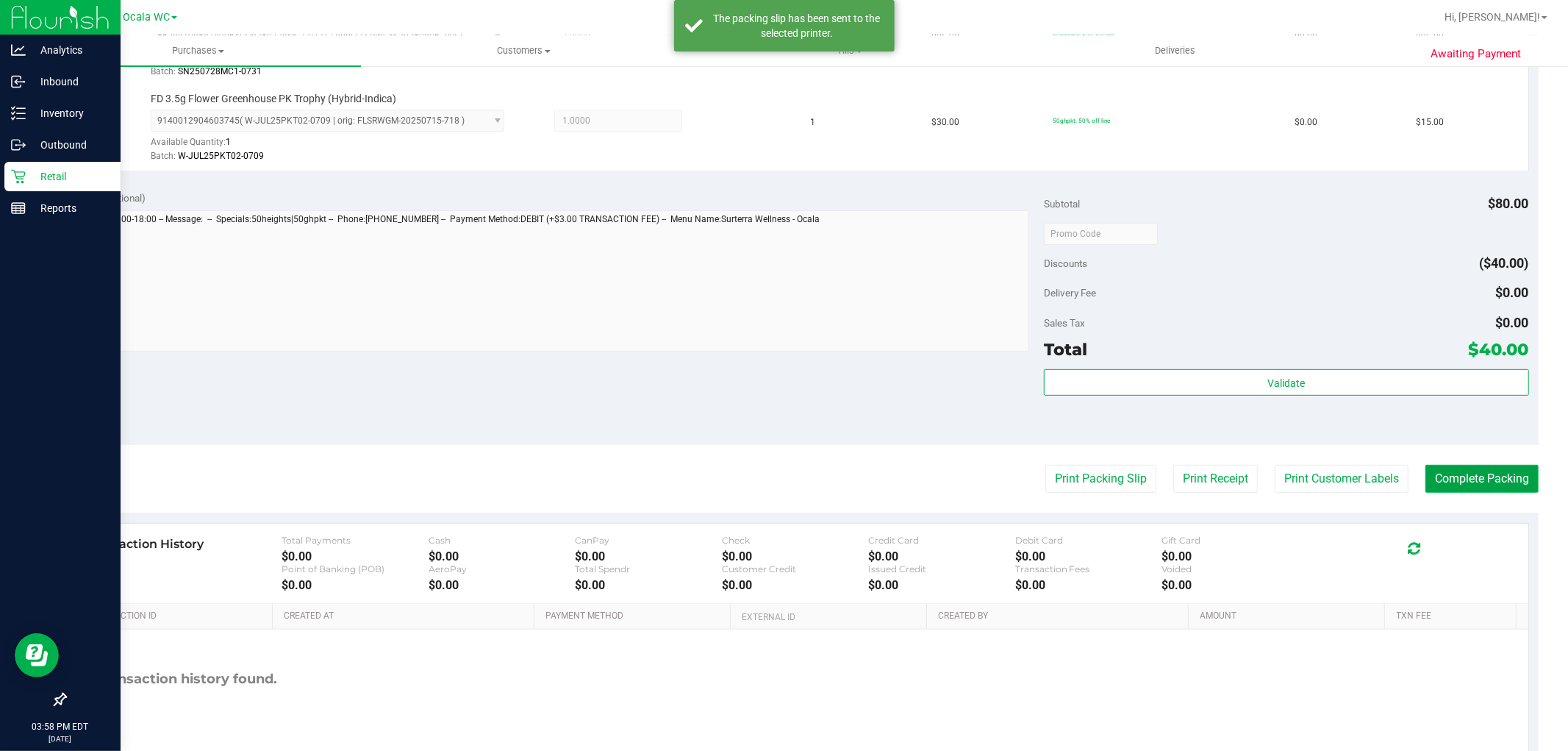
click at [1464, 470] on button "Complete Packing" at bounding box center [1482, 479] width 113 height 28
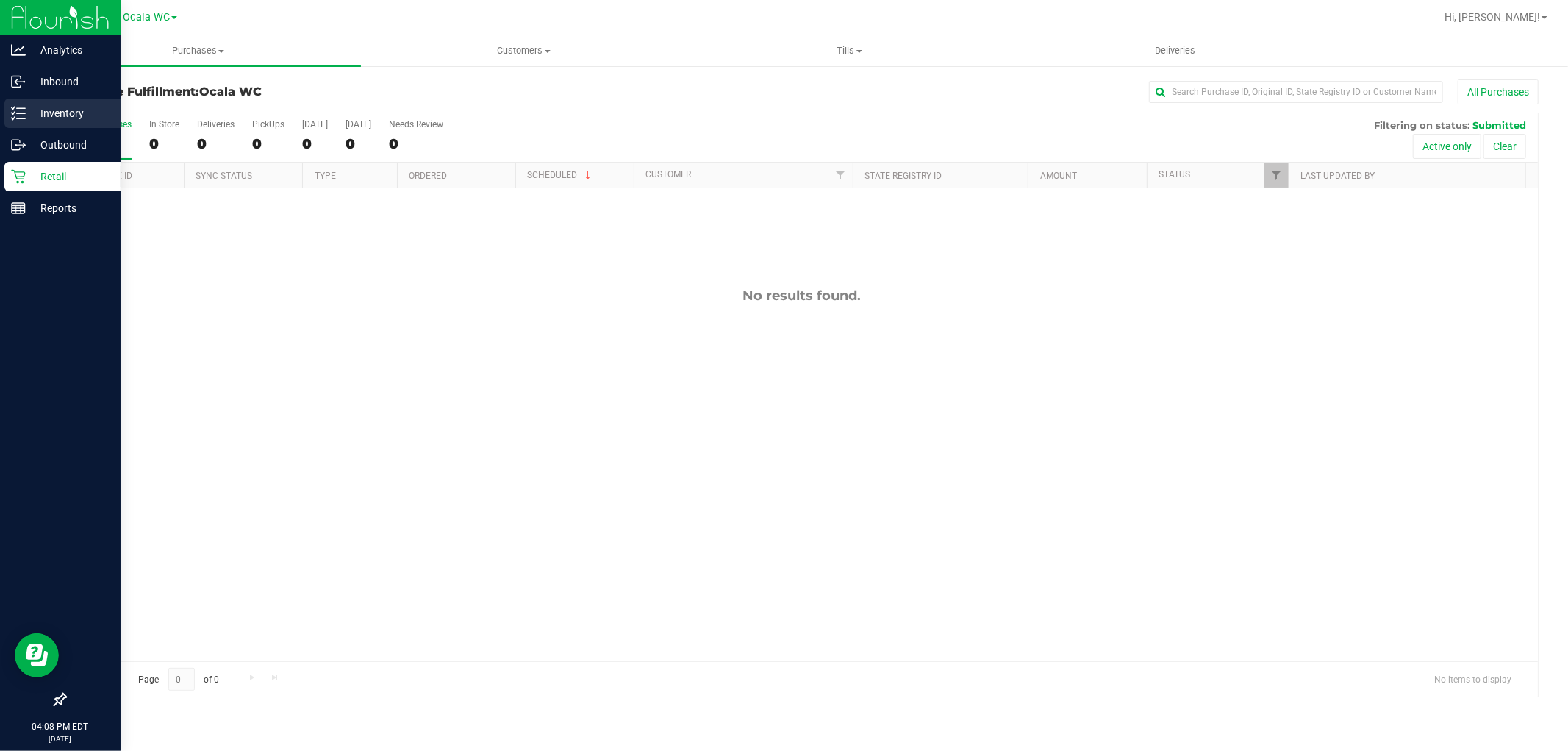
click at [28, 108] on p "Inventory" at bounding box center [70, 113] width 88 height 17
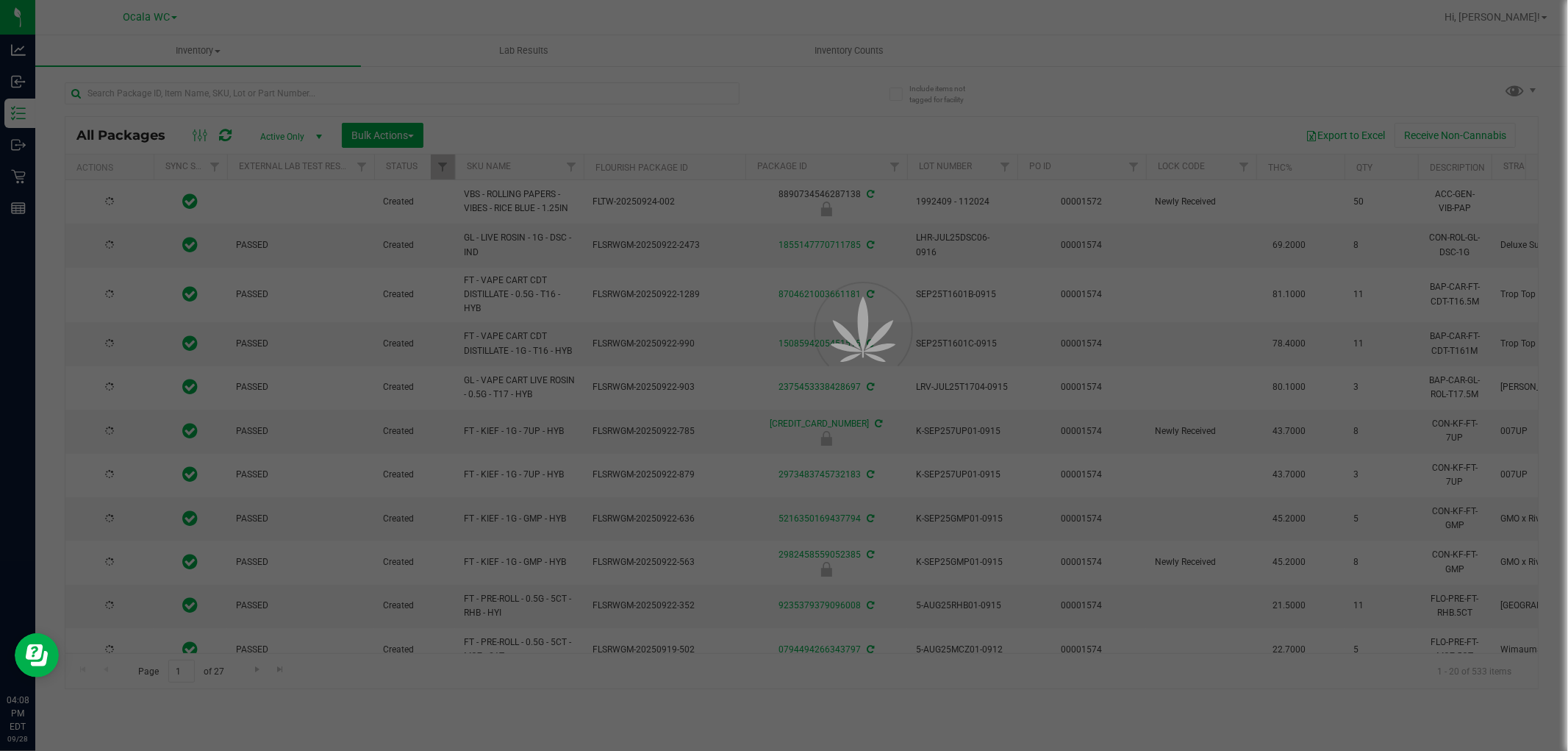
drag, startPoint x: 72, startPoint y: 94, endPoint x: 226, endPoint y: 93, distance: 154.0
click at [226, 93] on div at bounding box center [784, 376] width 1568 height 751
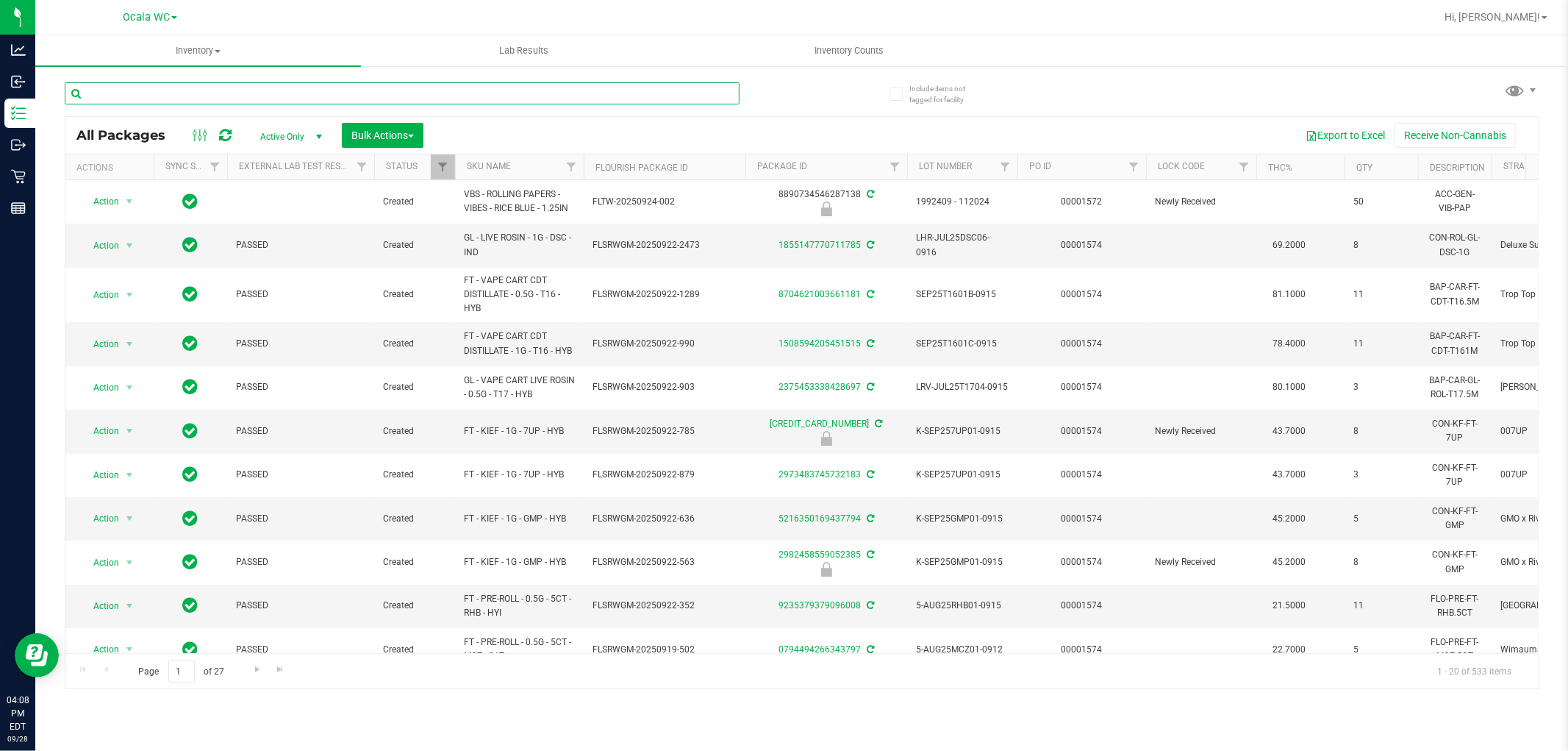
click at [226, 93] on input "text" at bounding box center [402, 93] width 675 height 22
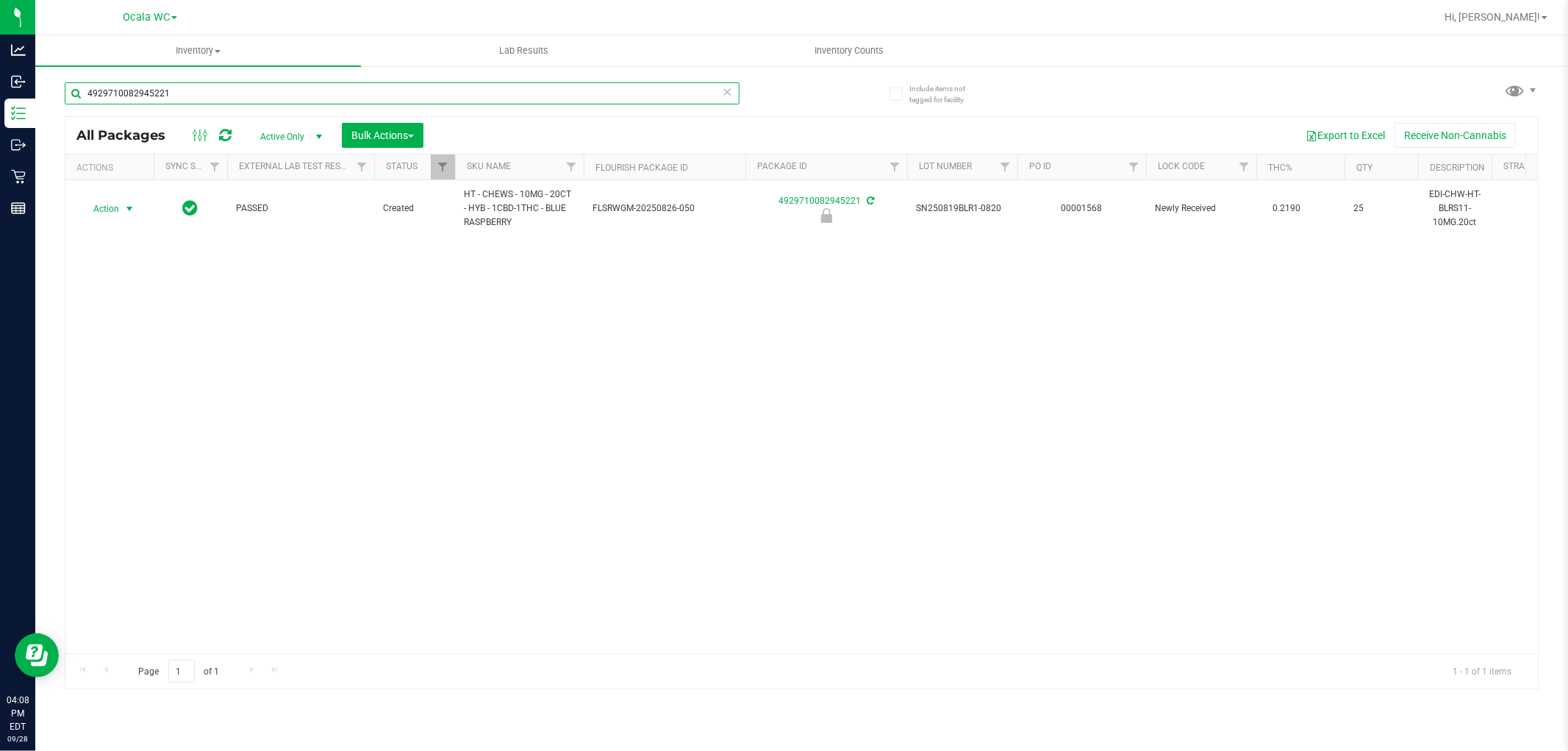
type input "4929710082945221"
click at [112, 213] on span "Action" at bounding box center [100, 209] width 39 height 20
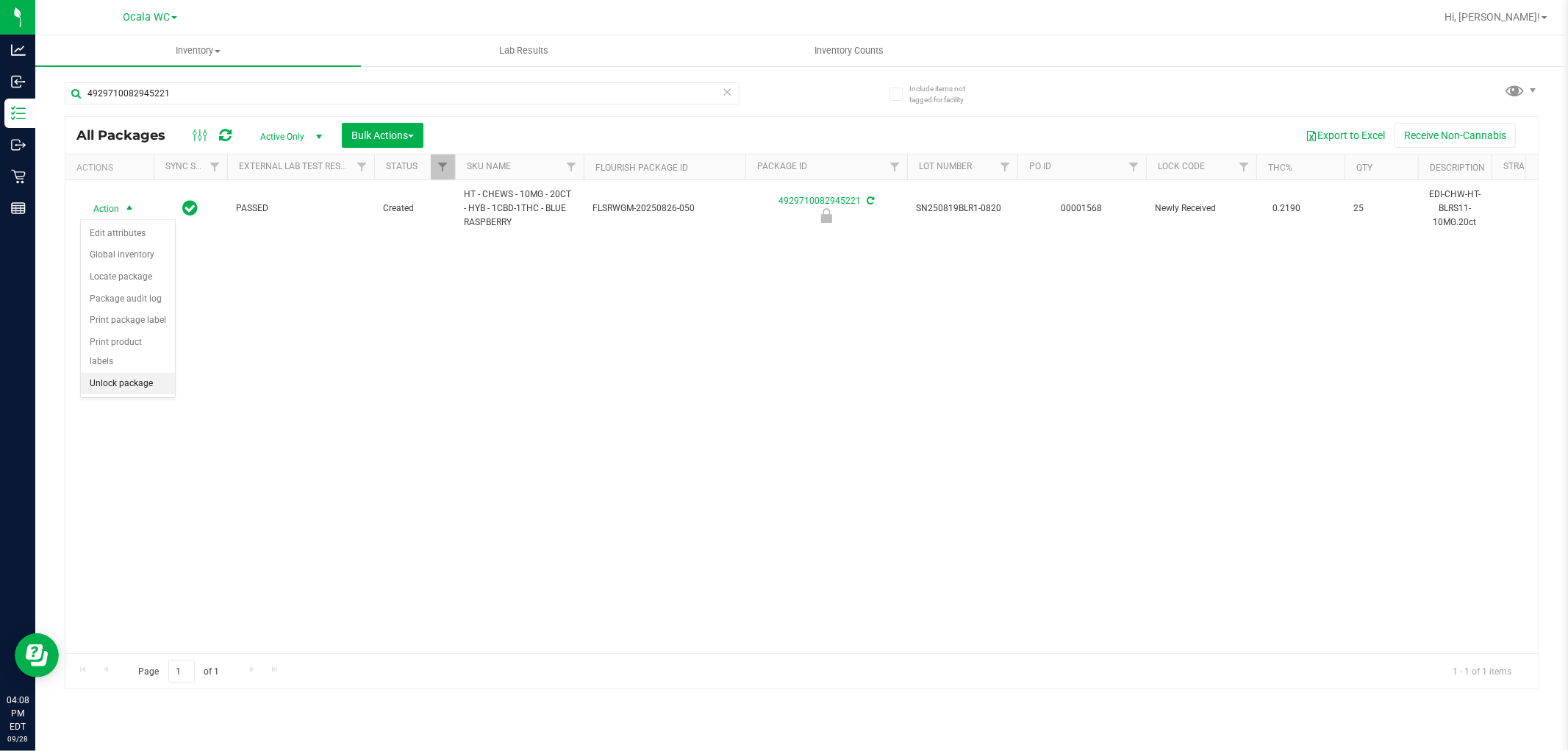
drag, startPoint x: 112, startPoint y: 388, endPoint x: 99, endPoint y: 392, distance: 13.6
click at [111, 390] on li "Unlock package" at bounding box center [128, 383] width 94 height 22
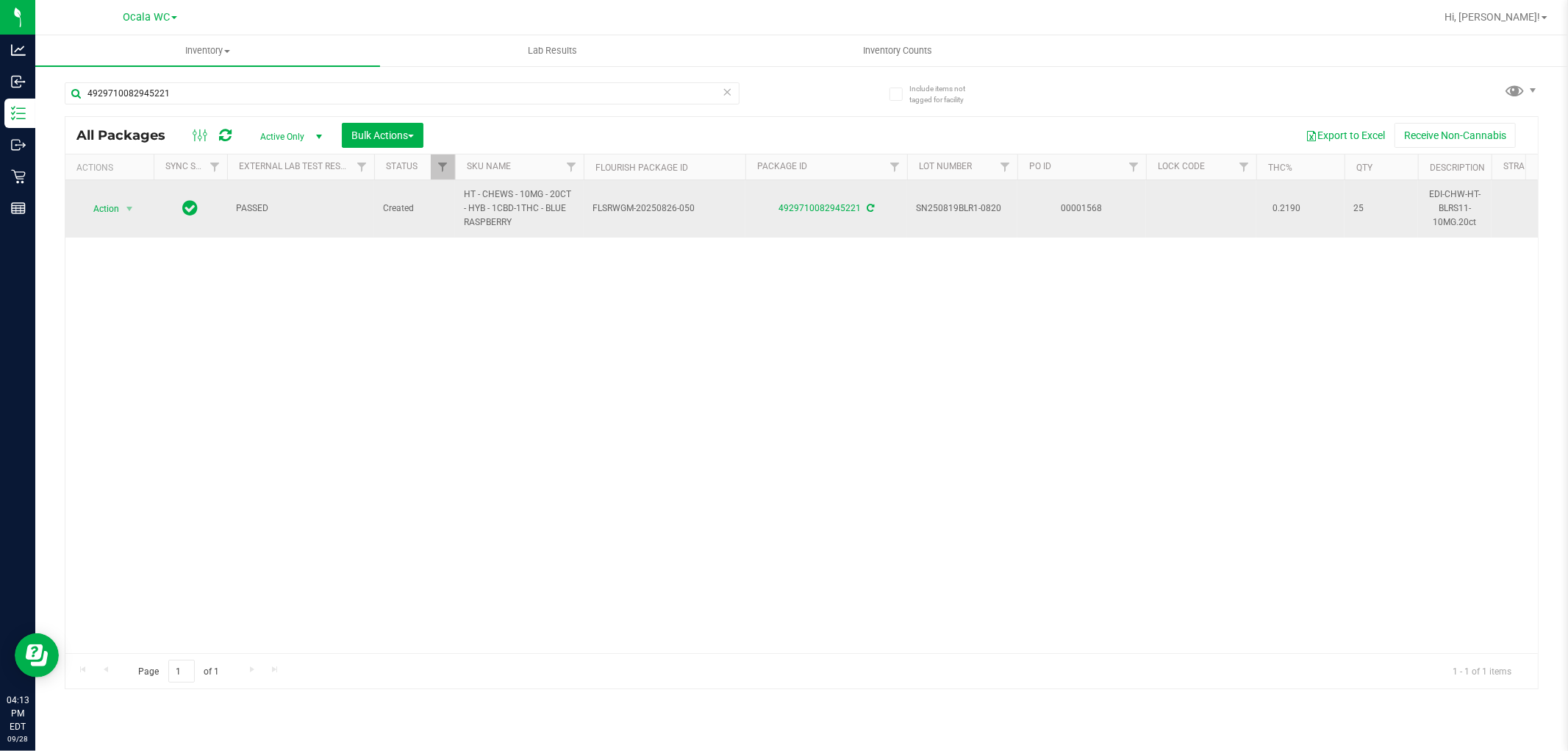
click at [110, 215] on span "Action" at bounding box center [100, 209] width 39 height 20
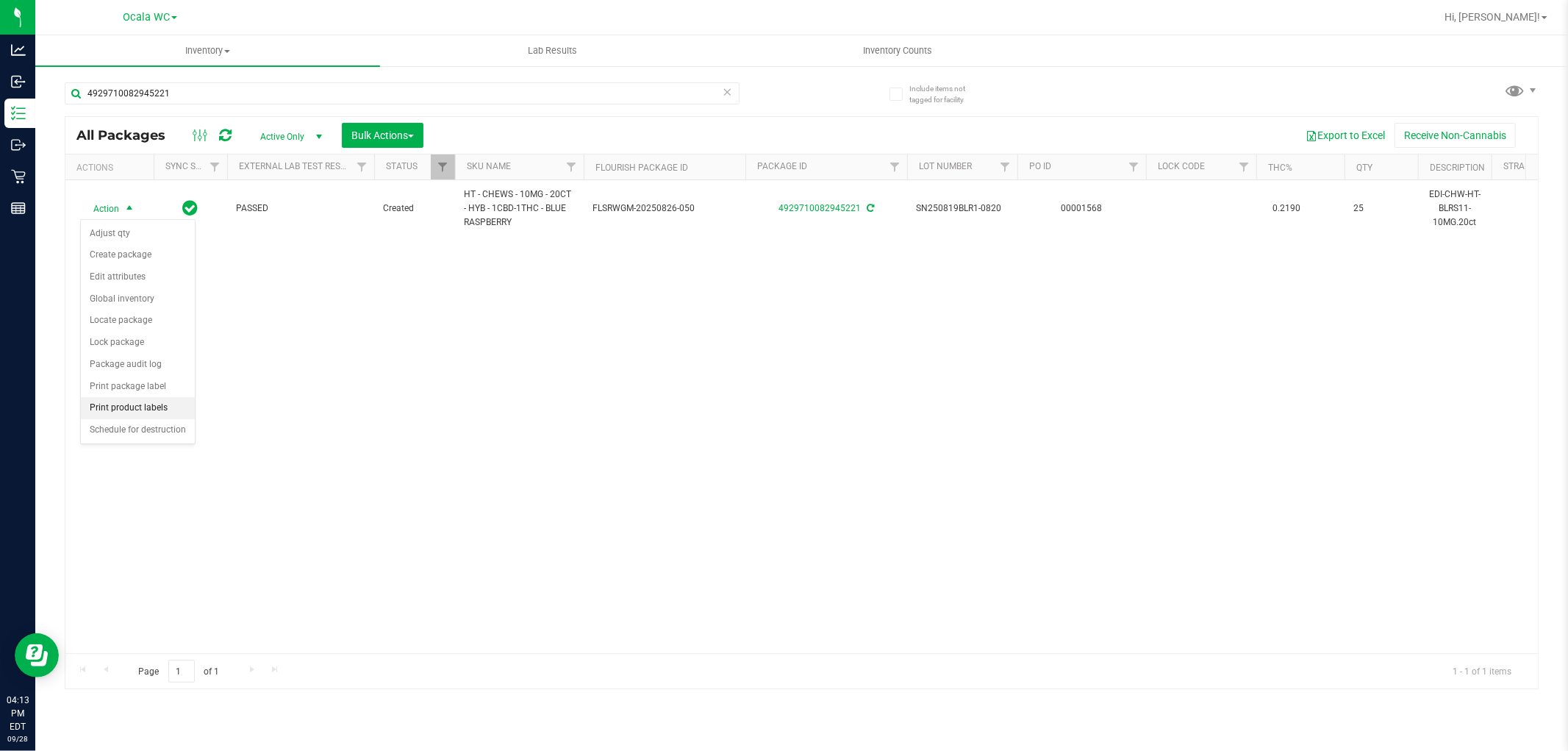
click at [110, 409] on li "Print product labels" at bounding box center [138, 407] width 114 height 22
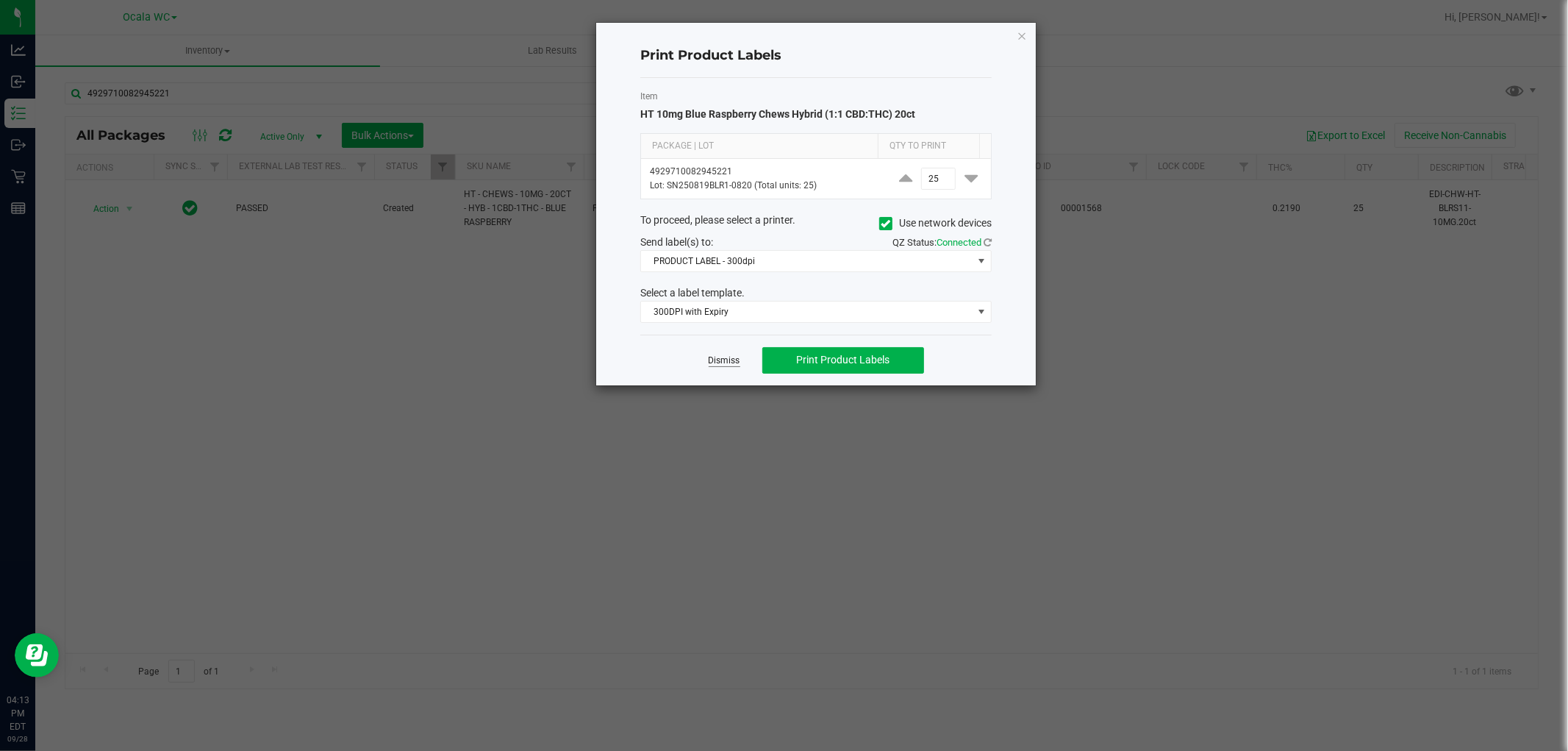
click at [732, 365] on link "Dismiss" at bounding box center [724, 360] width 32 height 12
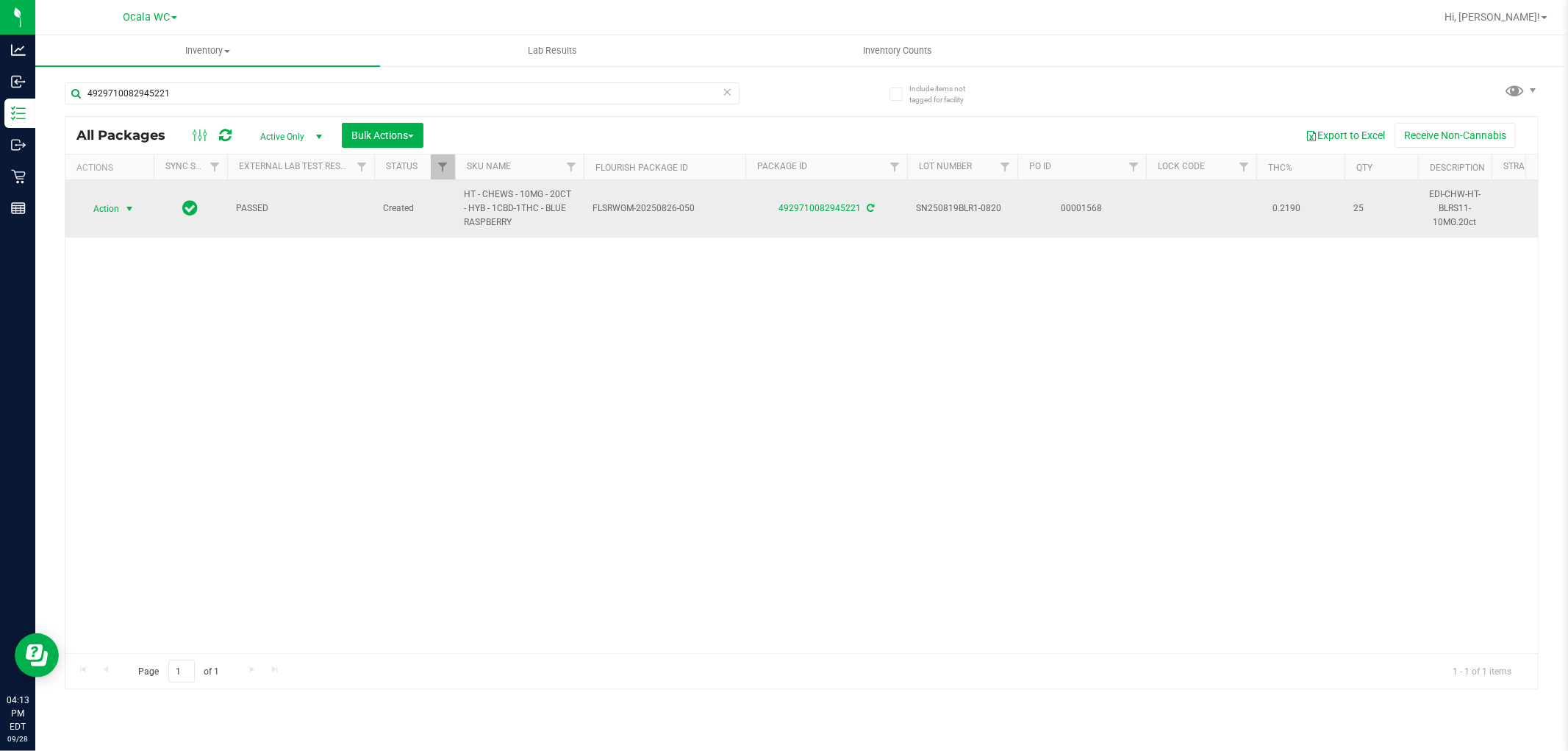
click at [126, 208] on span "select" at bounding box center [130, 209] width 12 height 12
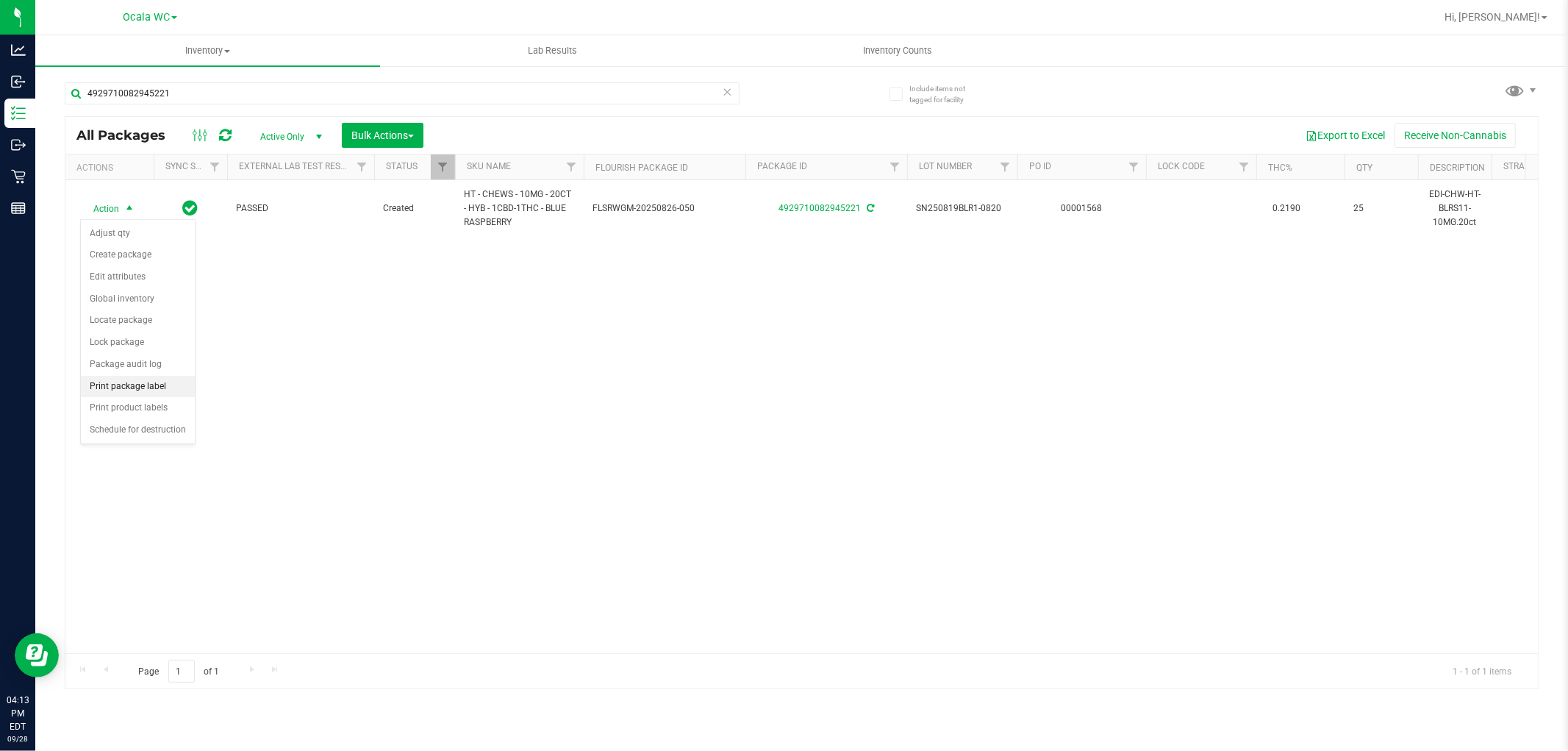
click at [116, 390] on li "Print package label" at bounding box center [138, 386] width 114 height 22
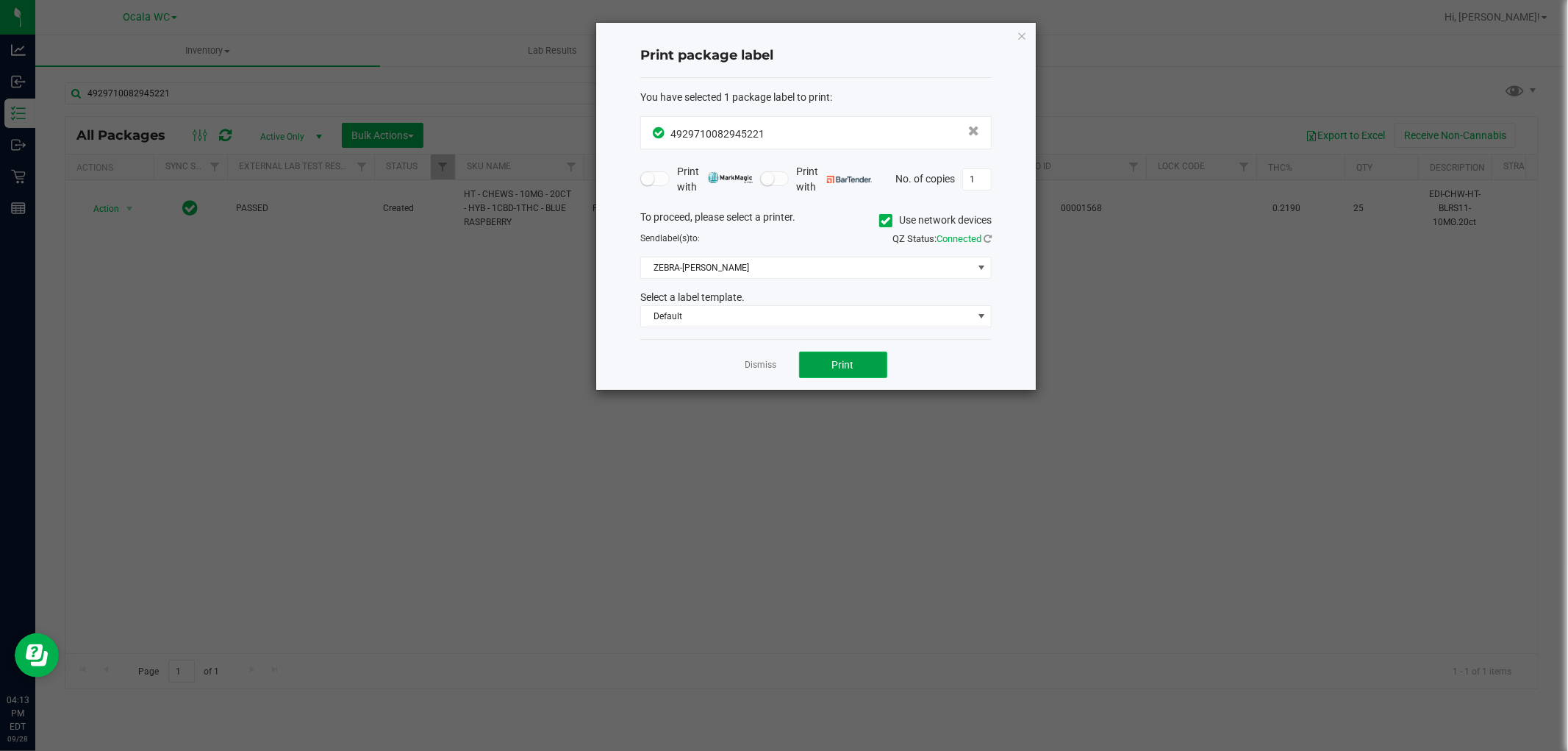
click at [839, 361] on span "Print" at bounding box center [842, 365] width 22 height 12
click at [764, 371] on link "Dismiss" at bounding box center [761, 365] width 32 height 12
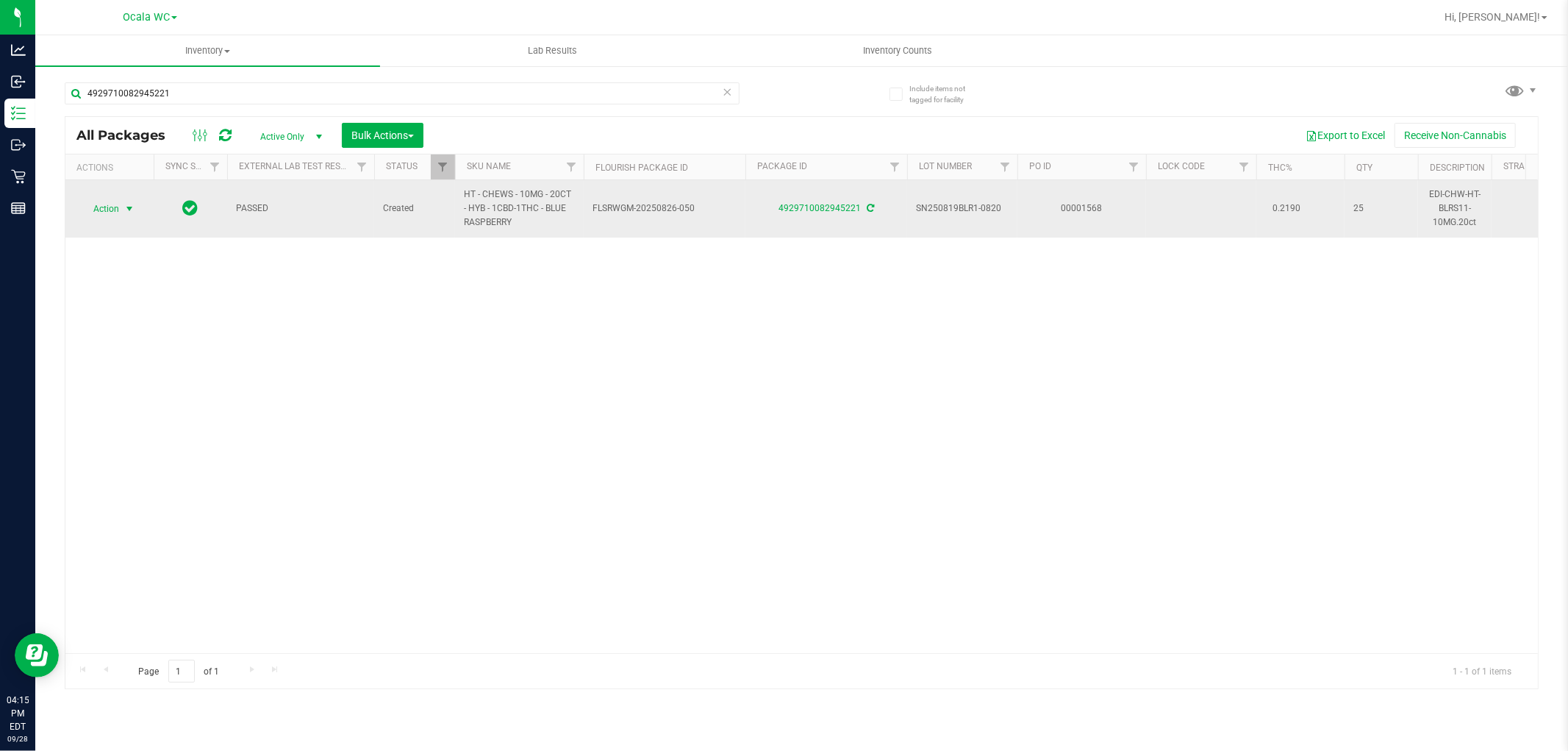
click at [133, 209] on span "select" at bounding box center [130, 209] width 12 height 12
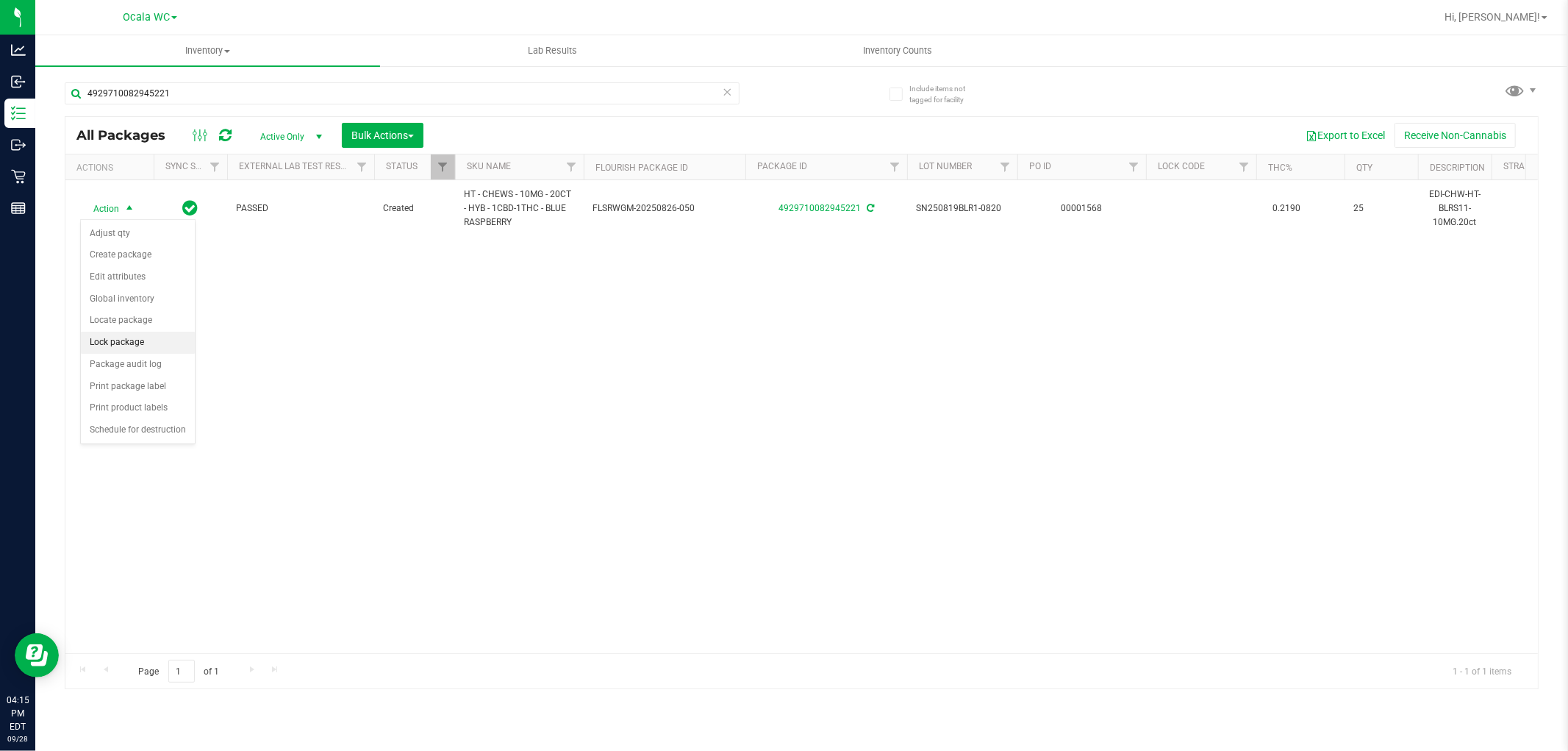
click at [123, 347] on li "Lock package" at bounding box center [138, 342] width 114 height 22
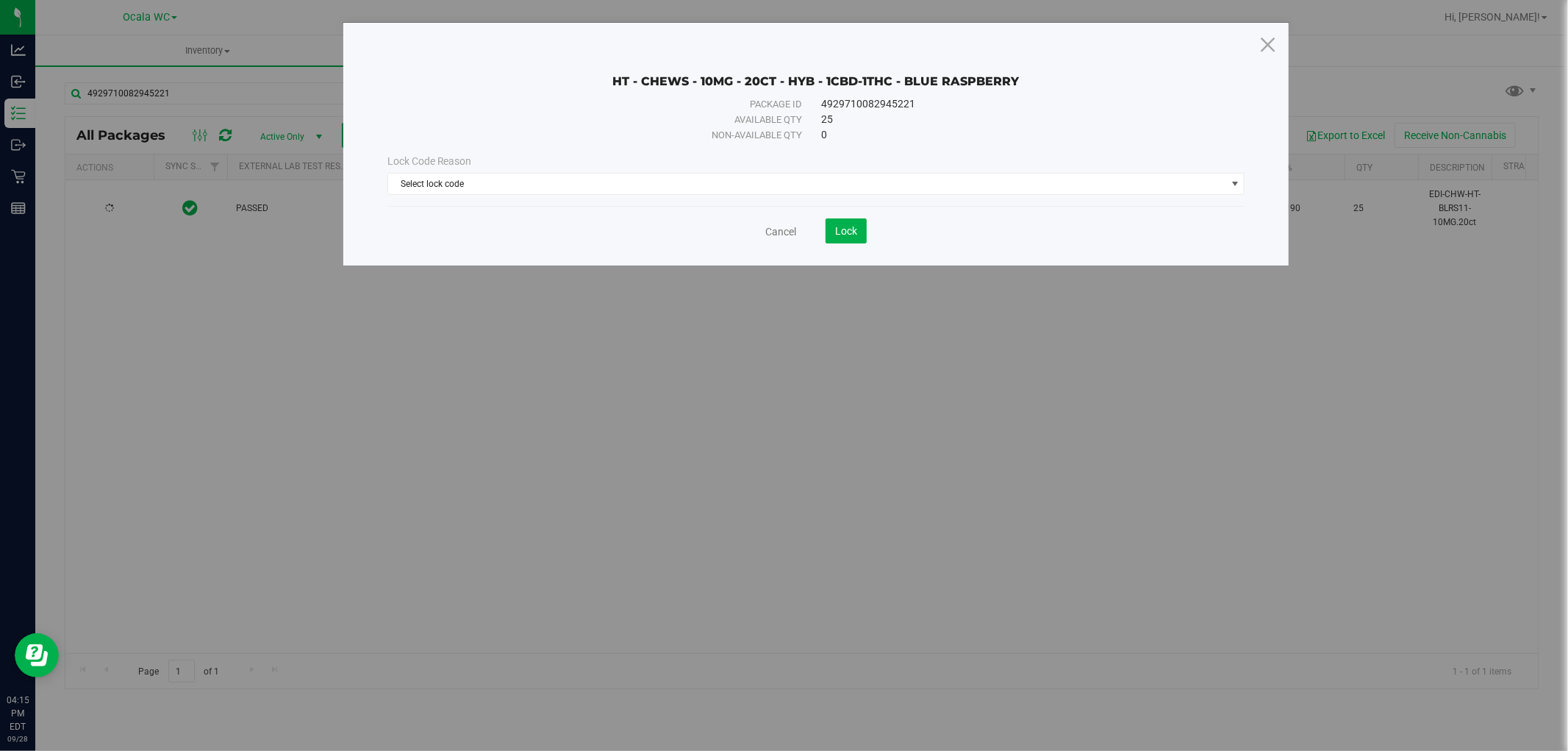
click at [516, 159] on div "Lock Code Reason" at bounding box center [816, 162] width 858 height 15
click at [503, 187] on span "Select lock code" at bounding box center [807, 184] width 838 height 20
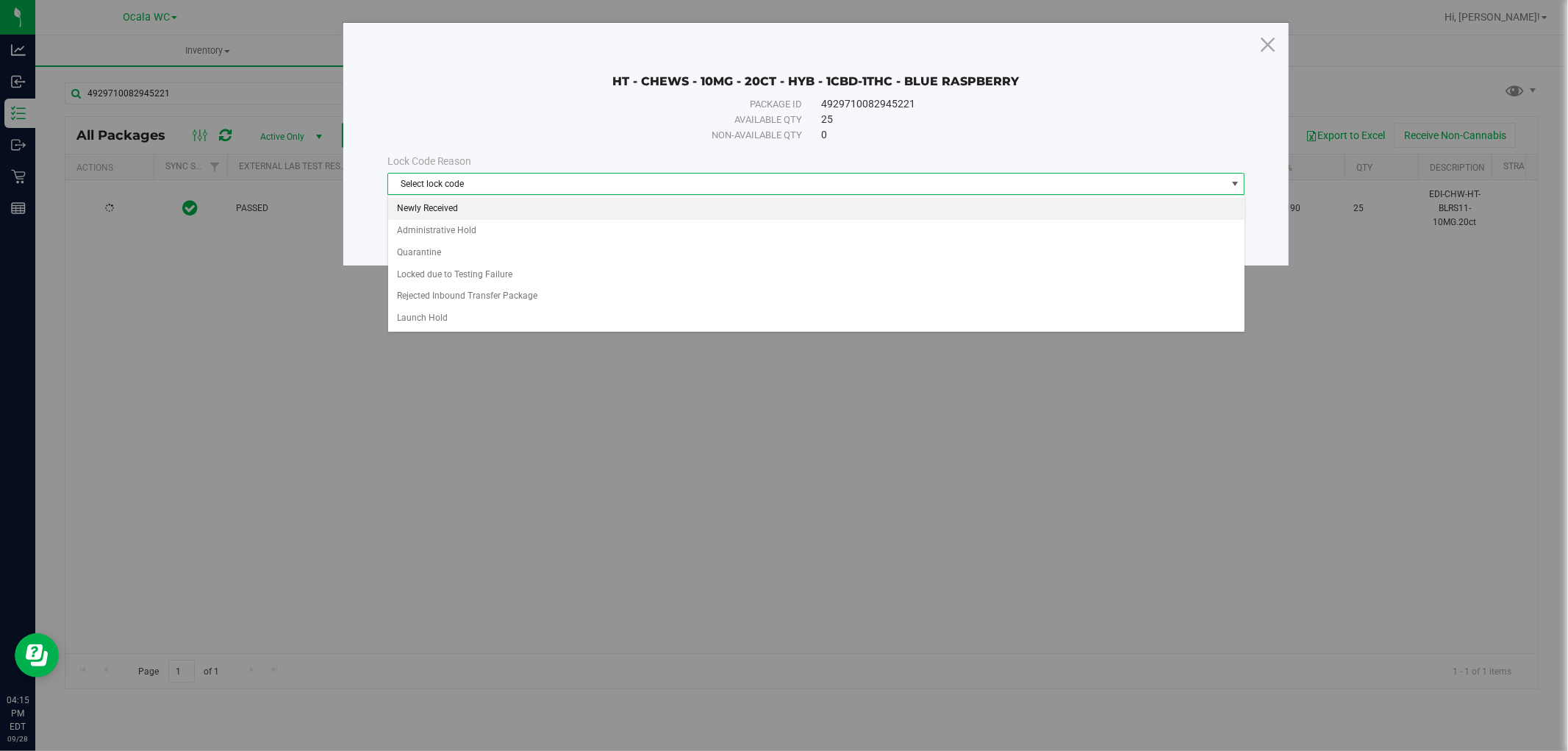
click at [451, 209] on li "Newly Received" at bounding box center [816, 209] width 856 height 22
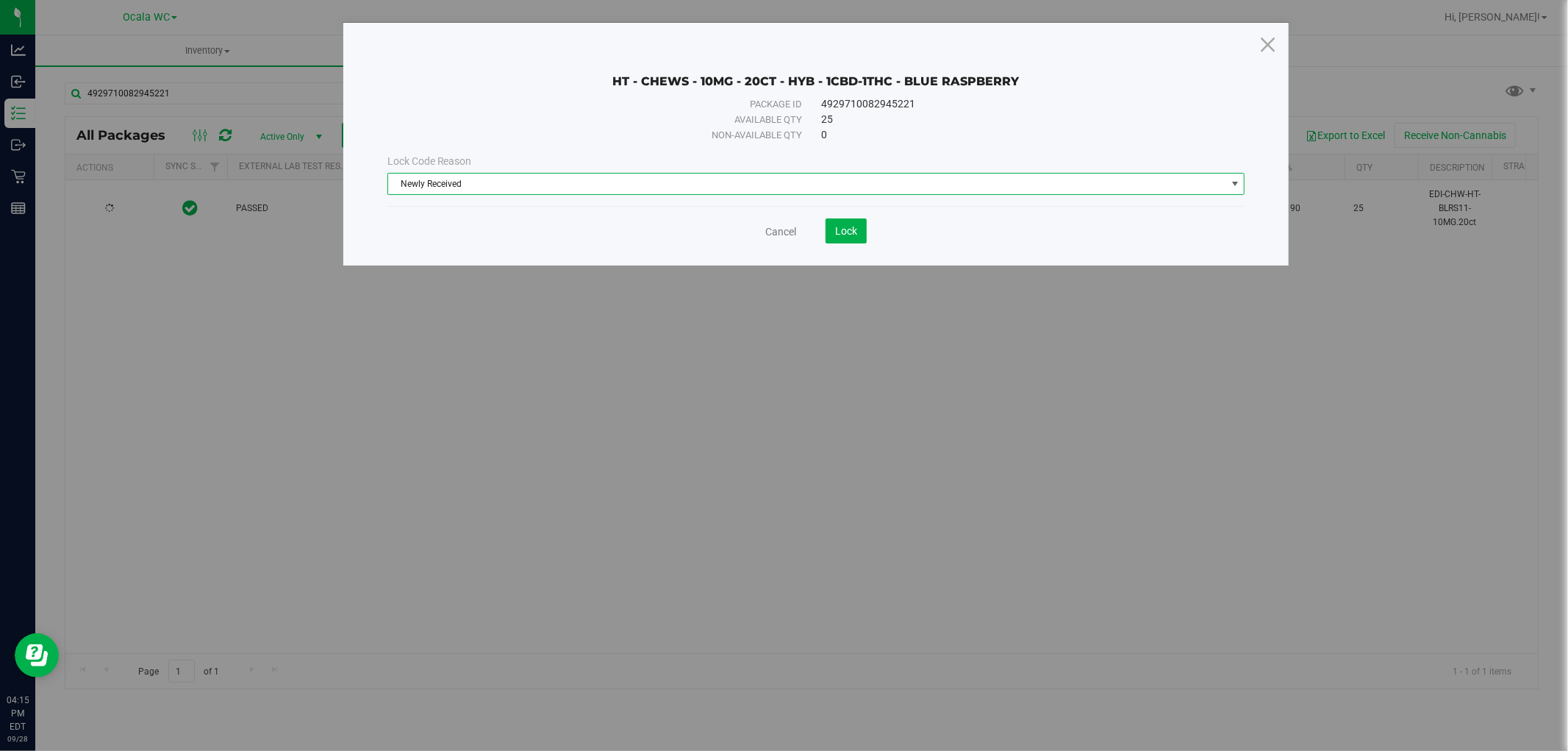
click at [825, 226] on save-button "Lock" at bounding box center [831, 231] width 71 height 25
click at [836, 228] on span "Lock" at bounding box center [845, 231] width 22 height 12
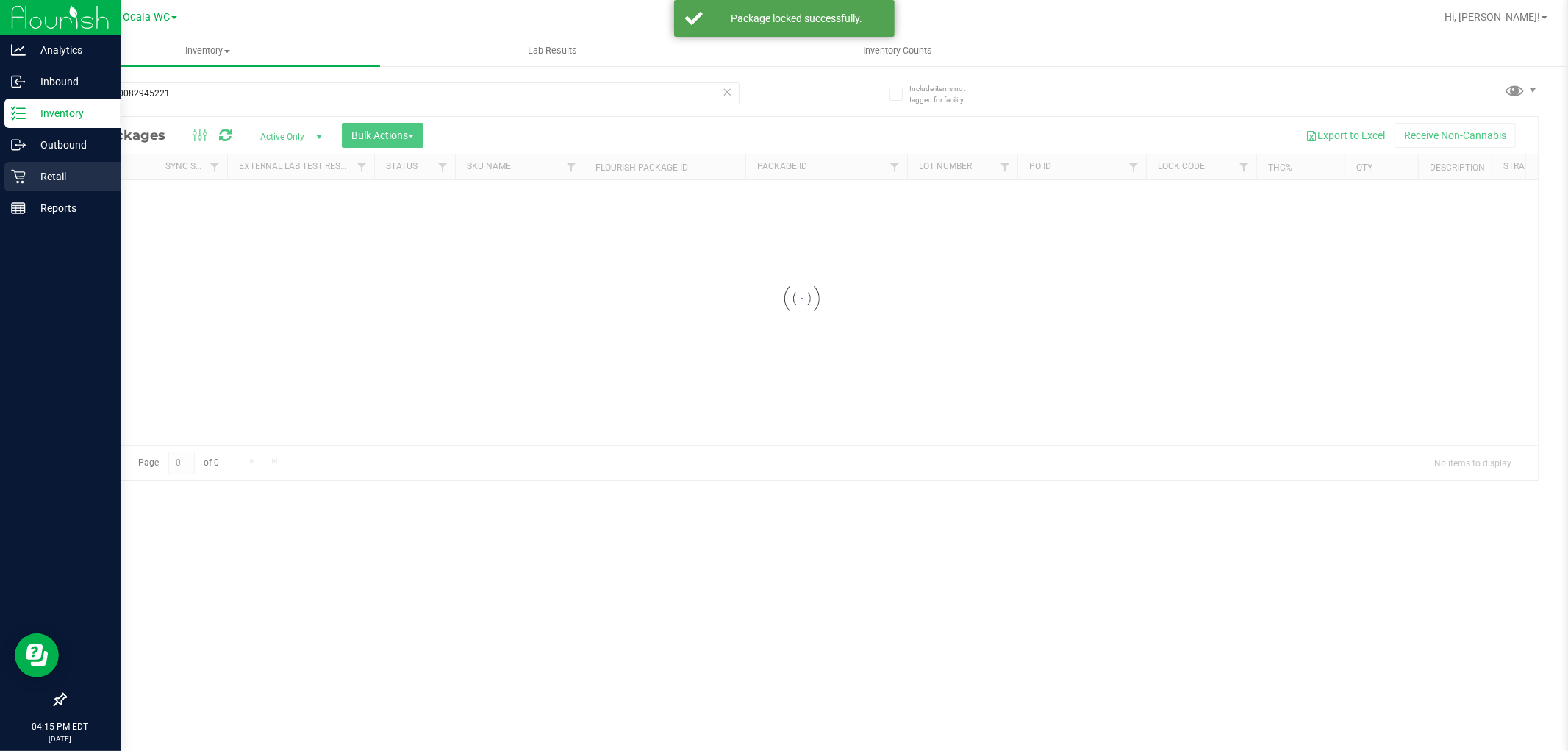
click at [15, 166] on div "Retail" at bounding box center [62, 176] width 116 height 30
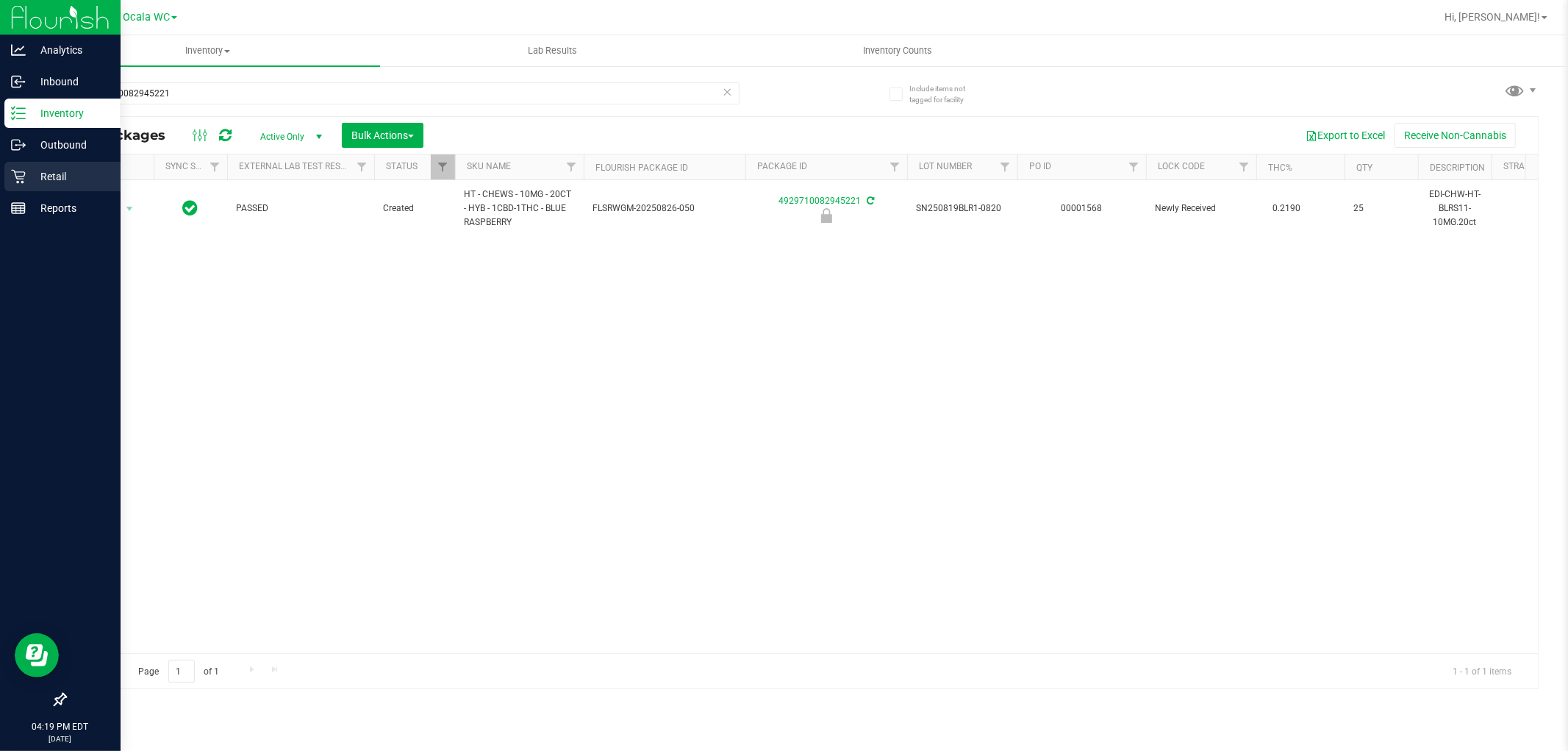
click at [30, 184] on p "Retail" at bounding box center [70, 176] width 88 height 17
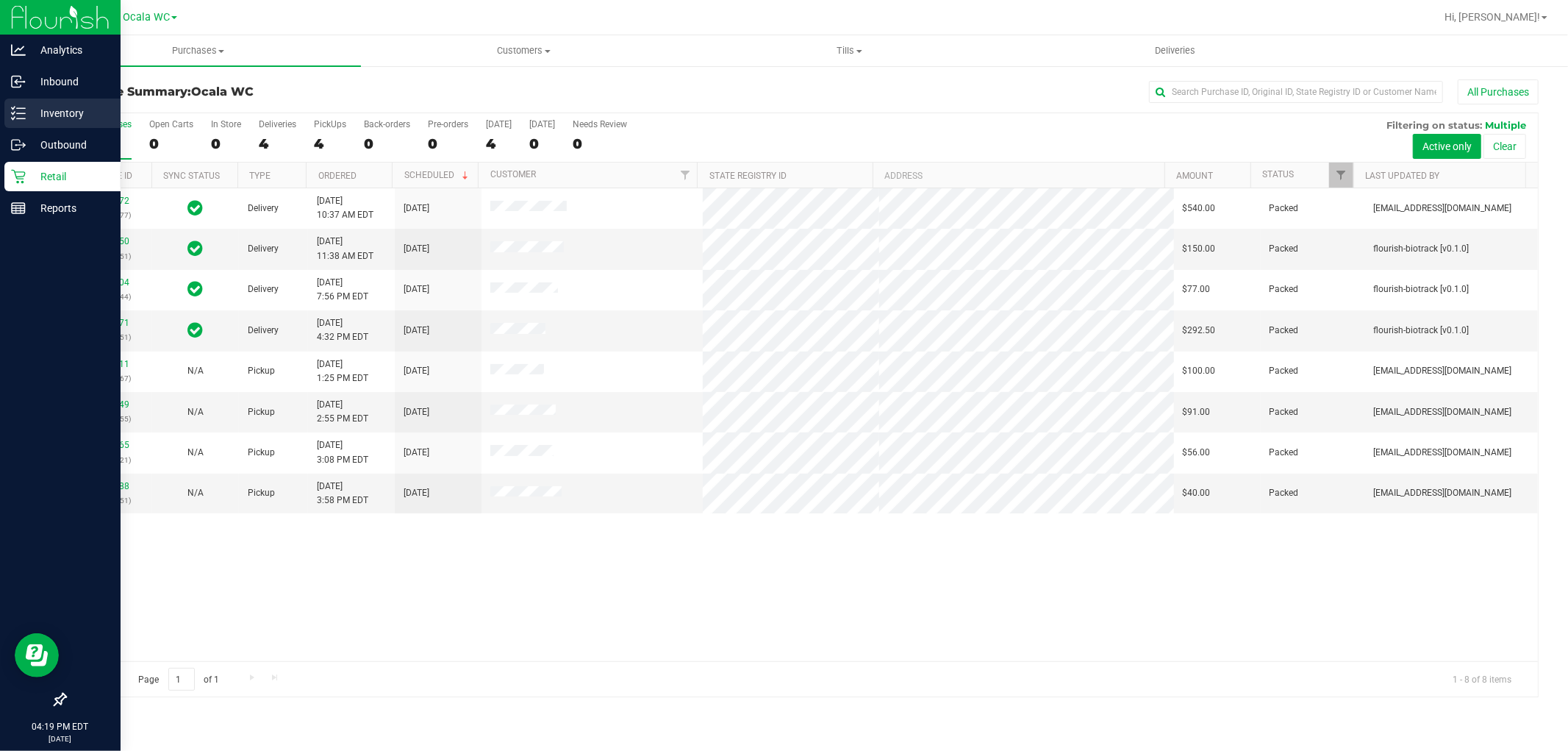
click at [64, 122] on div "Inventory" at bounding box center [62, 113] width 116 height 30
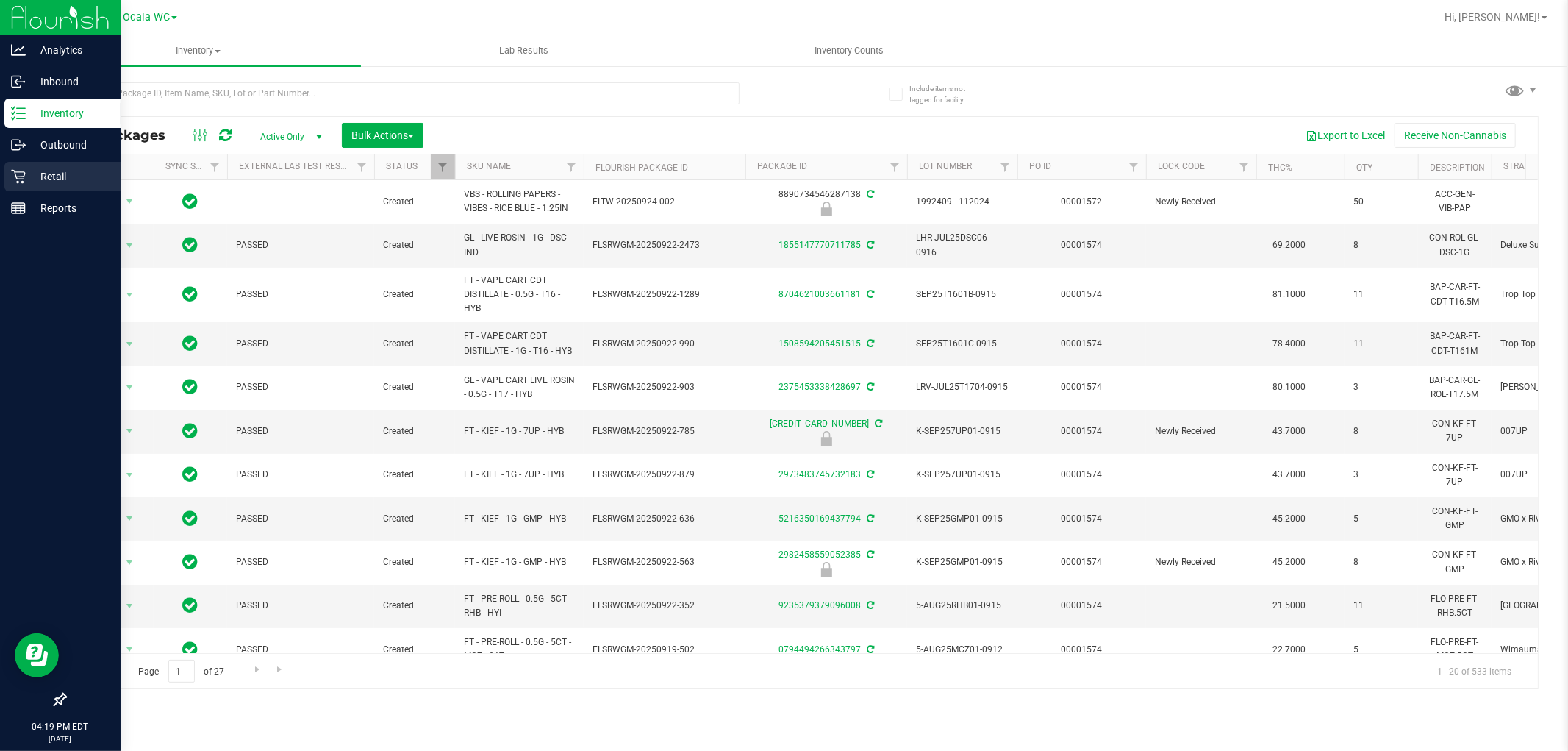
click at [52, 170] on p "Retail" at bounding box center [70, 176] width 88 height 17
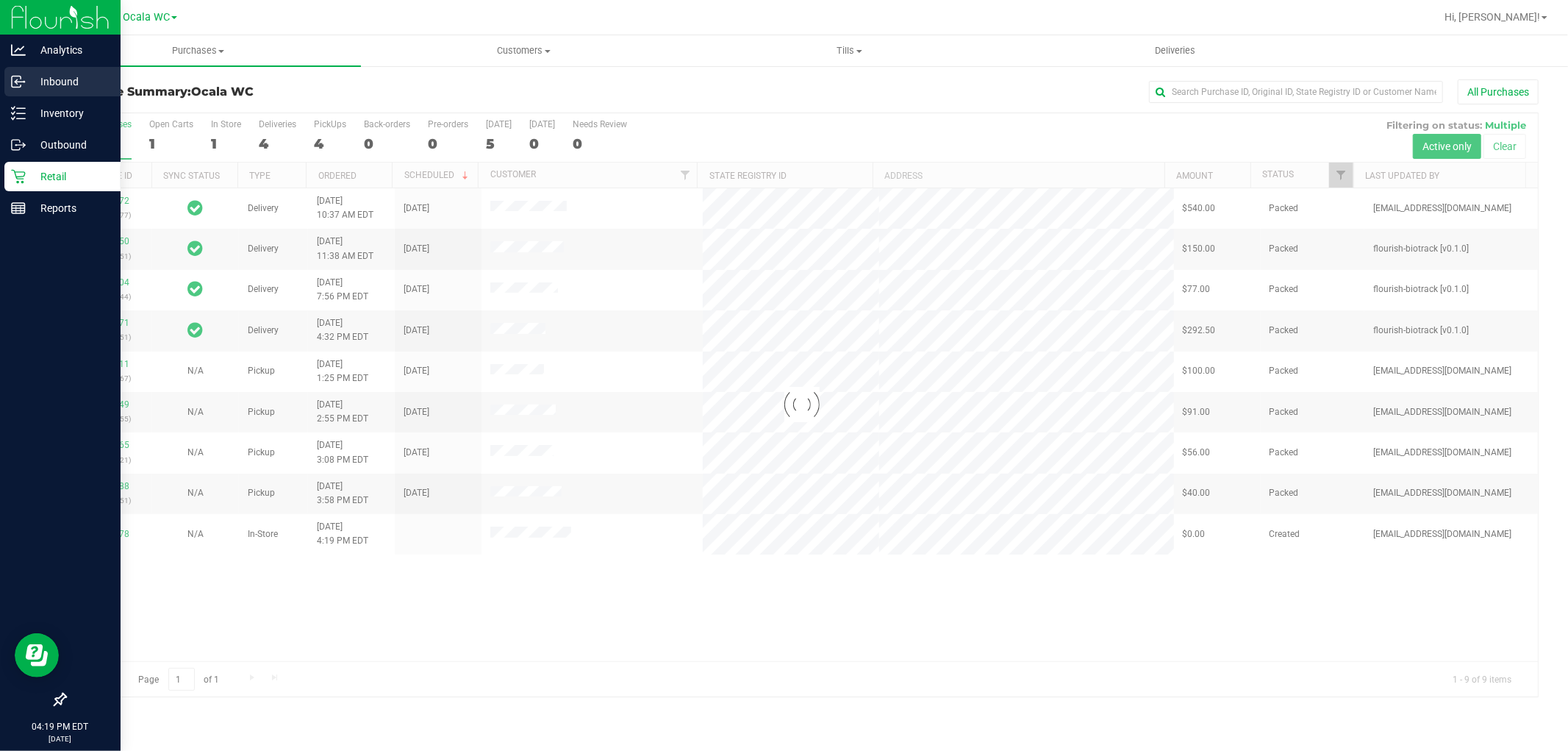
click at [26, 84] on p "Inbound" at bounding box center [70, 81] width 88 height 17
